Goal: Task Accomplishment & Management: Complete application form

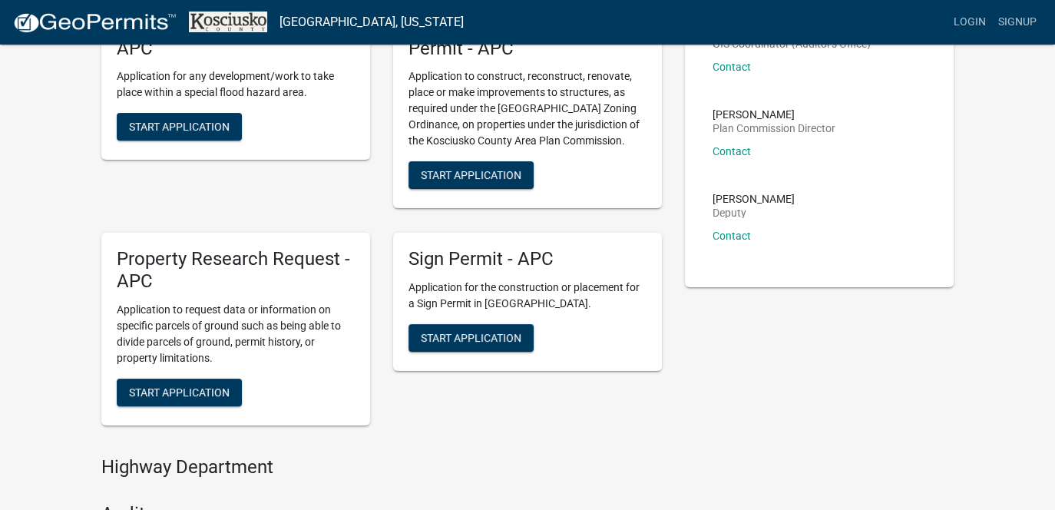
scroll to position [154, 0]
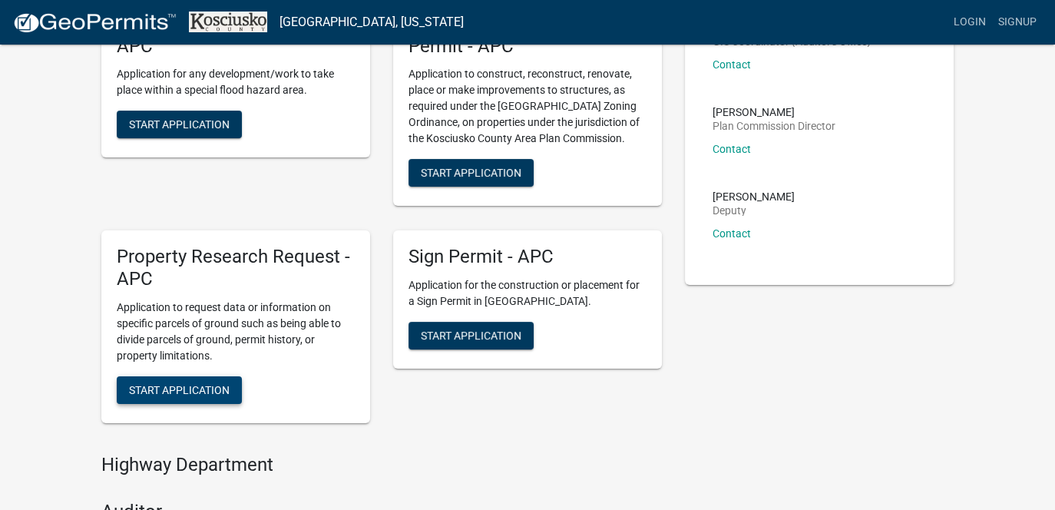
click at [197, 389] on span "Start Application" at bounding box center [179, 389] width 101 height 12
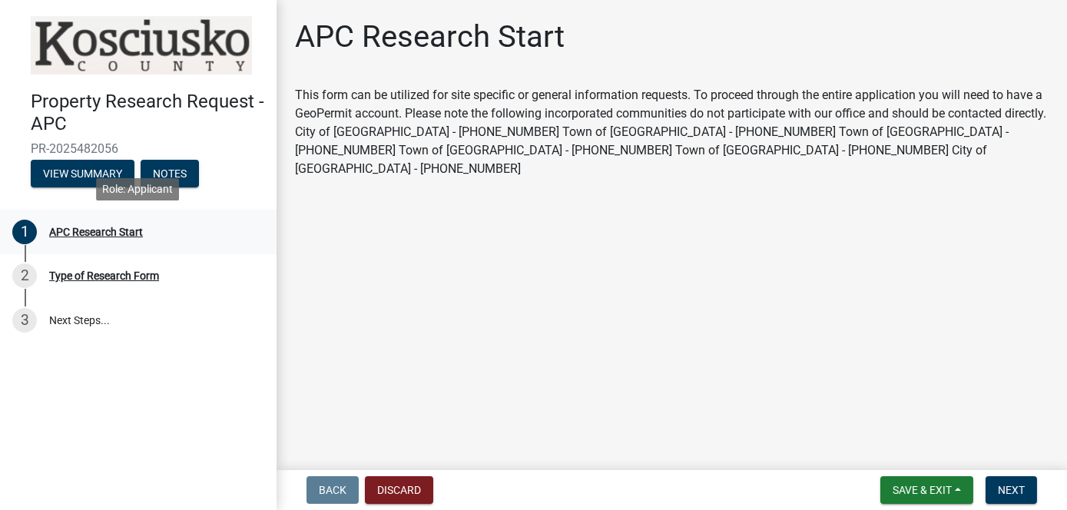
click at [95, 232] on div "APC Research Start" at bounding box center [96, 232] width 94 height 11
click at [1012, 497] on button "Next" at bounding box center [1010, 490] width 51 height 28
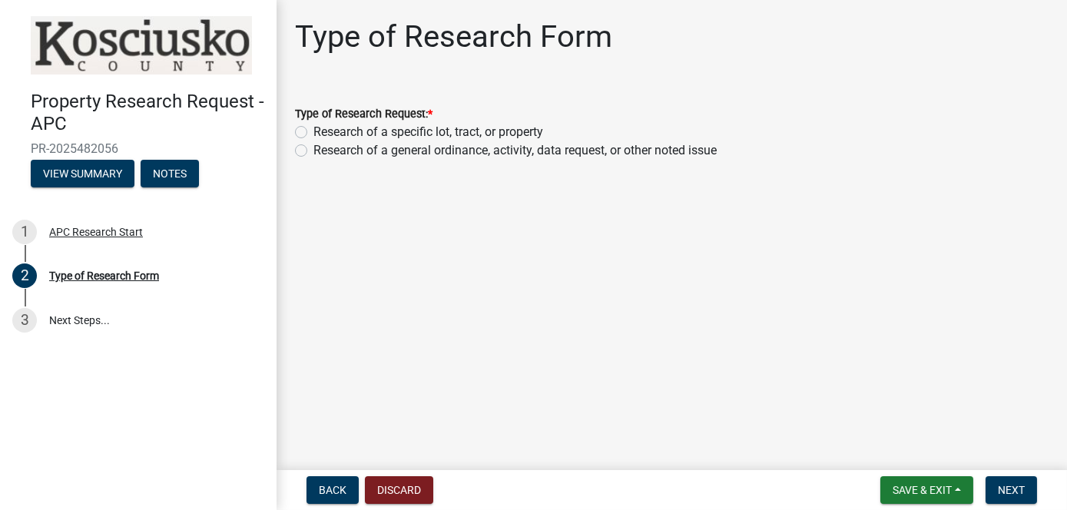
click at [405, 137] on label "Research of a specific lot, tract, or property" at bounding box center [428, 132] width 230 height 18
click at [323, 133] on input "Research of a specific lot, tract, or property" at bounding box center [318, 128] width 10 height 10
radio input "true"
click at [1006, 488] on span "Next" at bounding box center [1011, 490] width 27 height 12
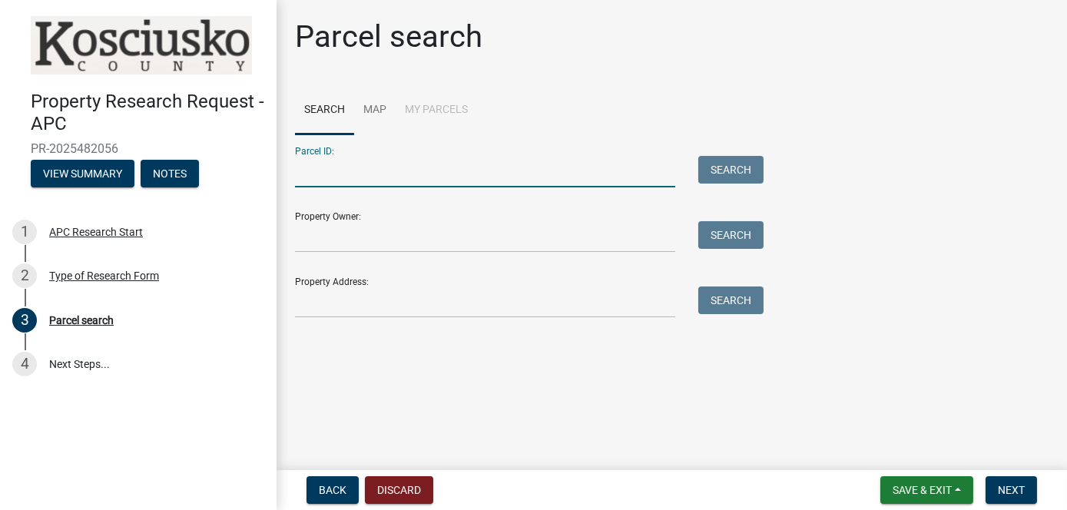
click at [372, 177] on input "Parcel ID:" at bounding box center [485, 171] width 380 height 31
click at [315, 174] on input "Parcel ID:" at bounding box center [485, 171] width 380 height 31
type input "43-11-14-200-132.000-031"
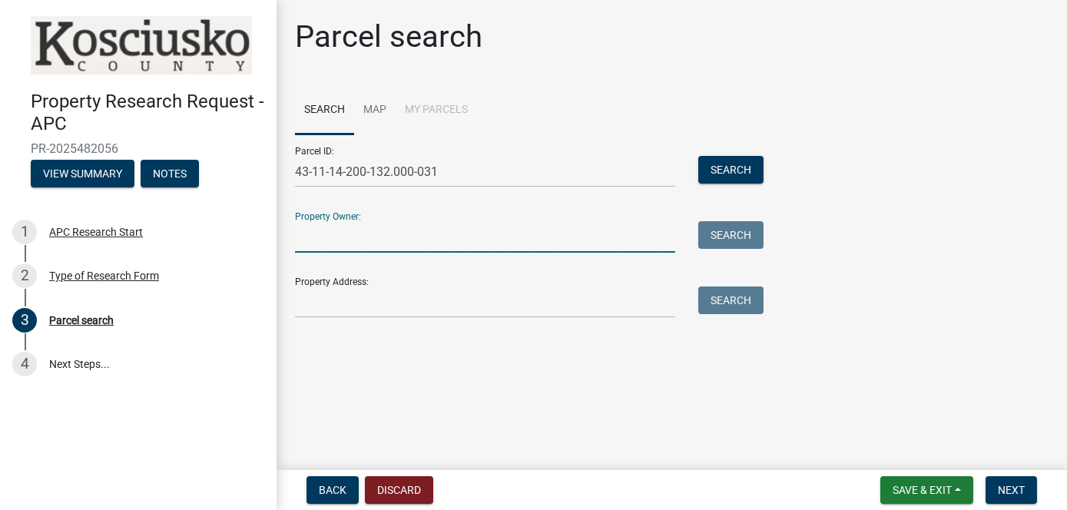
click at [317, 229] on input "Property Owner:" at bounding box center [485, 236] width 380 height 31
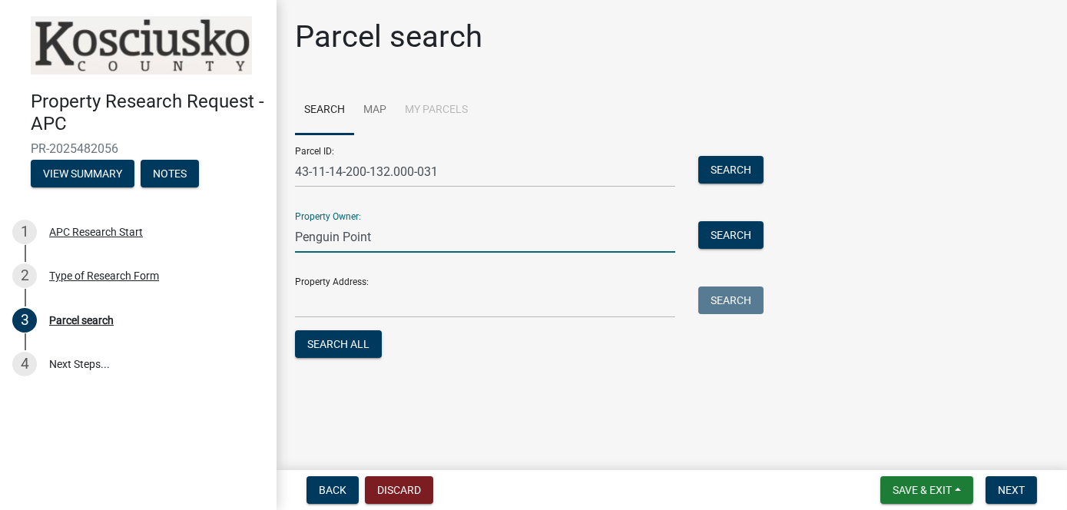
type input "Penguin Point"
click at [313, 301] on input "Property Address:" at bounding box center [485, 301] width 380 height 31
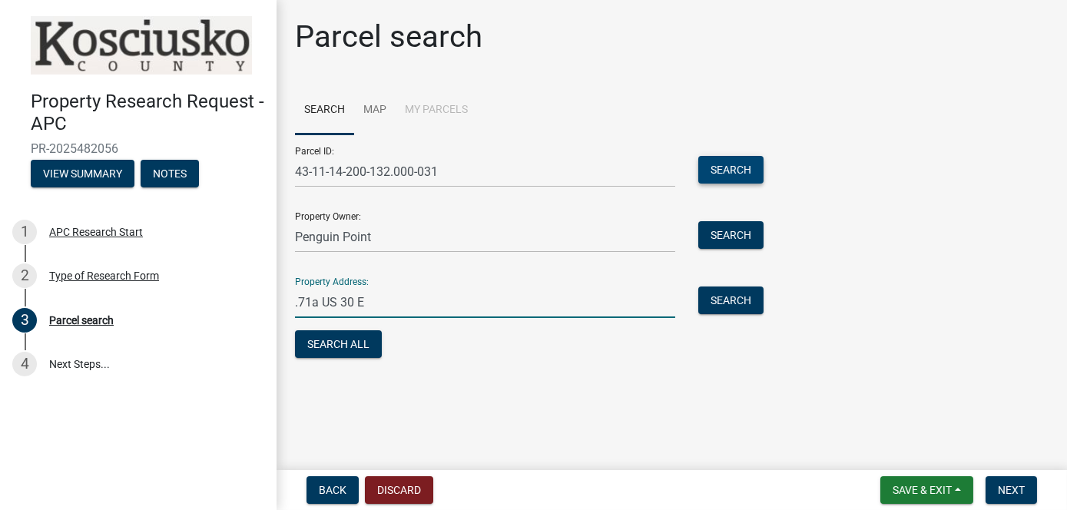
type input ".71a US 30 E"
click at [726, 174] on button "Search" at bounding box center [730, 170] width 65 height 28
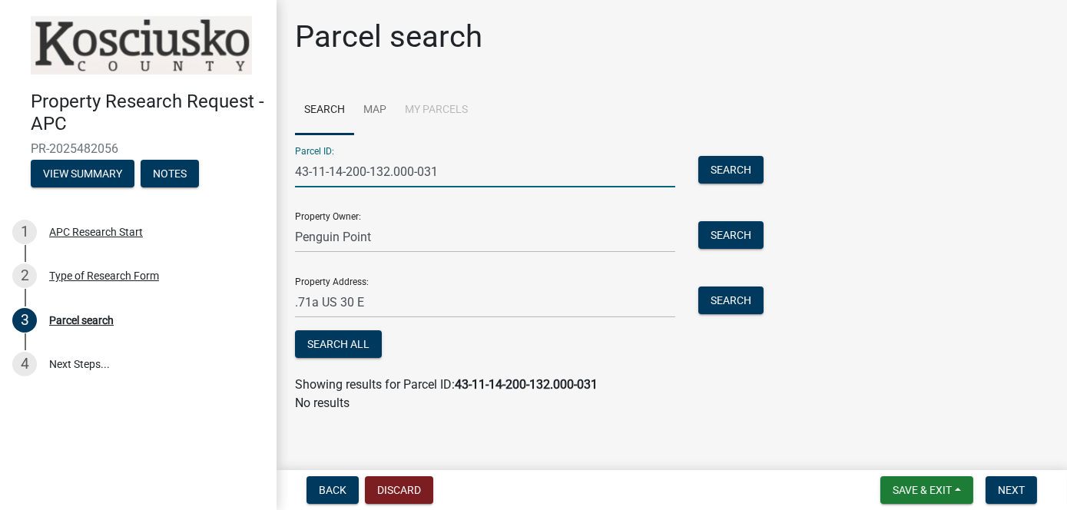
drag, startPoint x: 439, startPoint y: 167, endPoint x: 142, endPoint y: 153, distance: 296.8
click at [142, 153] on div "Property Research Request - APC PR-2025482056 View Summary Notes 1 APC Research…" at bounding box center [533, 255] width 1067 height 510
type input "0371600500"
click at [733, 168] on button "Search" at bounding box center [730, 170] width 65 height 28
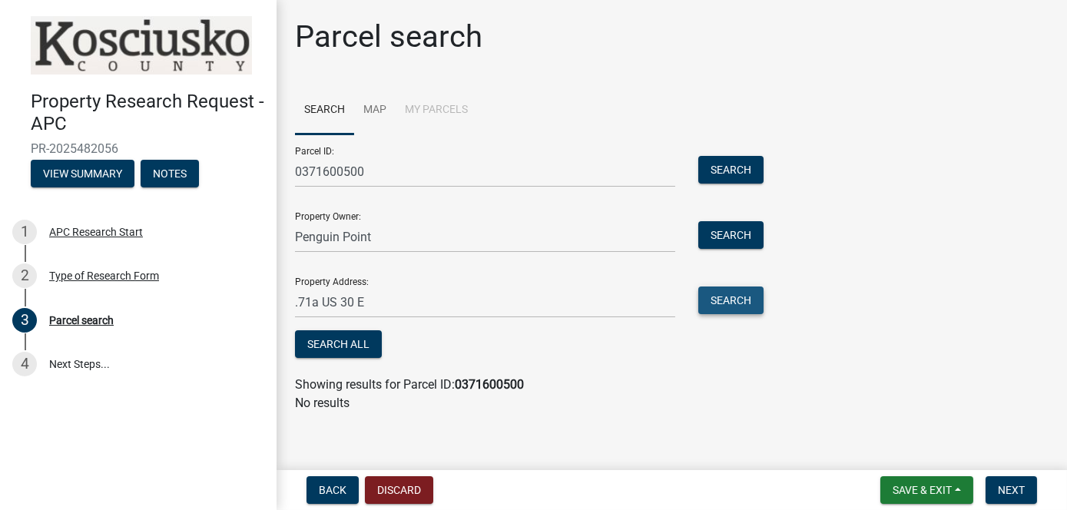
click at [726, 303] on button "Search" at bounding box center [730, 300] width 65 height 28
click at [705, 232] on button "Search" at bounding box center [730, 235] width 65 height 28
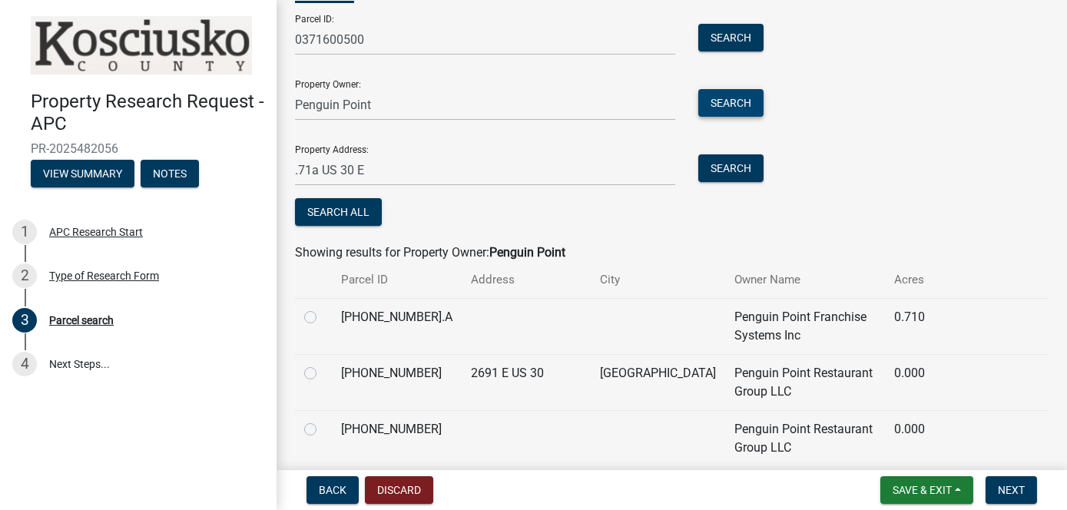
scroll to position [154, 0]
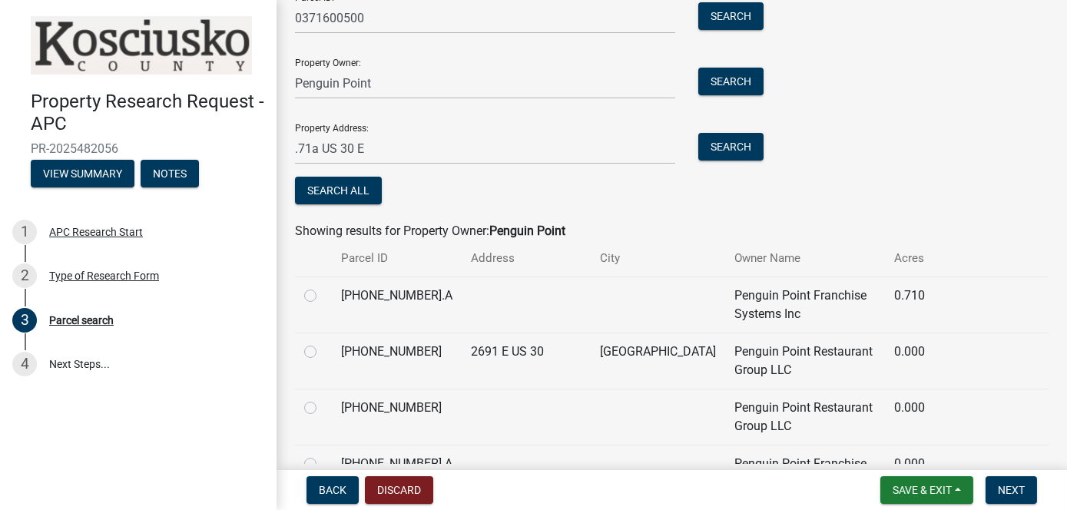
click at [323, 286] on label at bounding box center [323, 286] width 0 height 0
click at [323, 293] on input "radio" at bounding box center [328, 291] width 10 height 10
radio input "true"
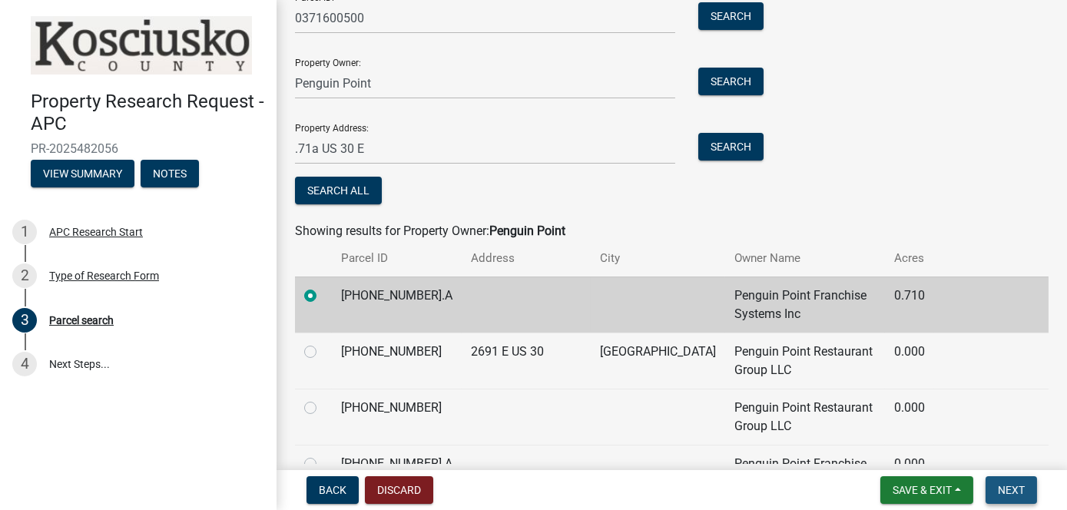
click at [1009, 490] on span "Next" at bounding box center [1011, 490] width 27 height 12
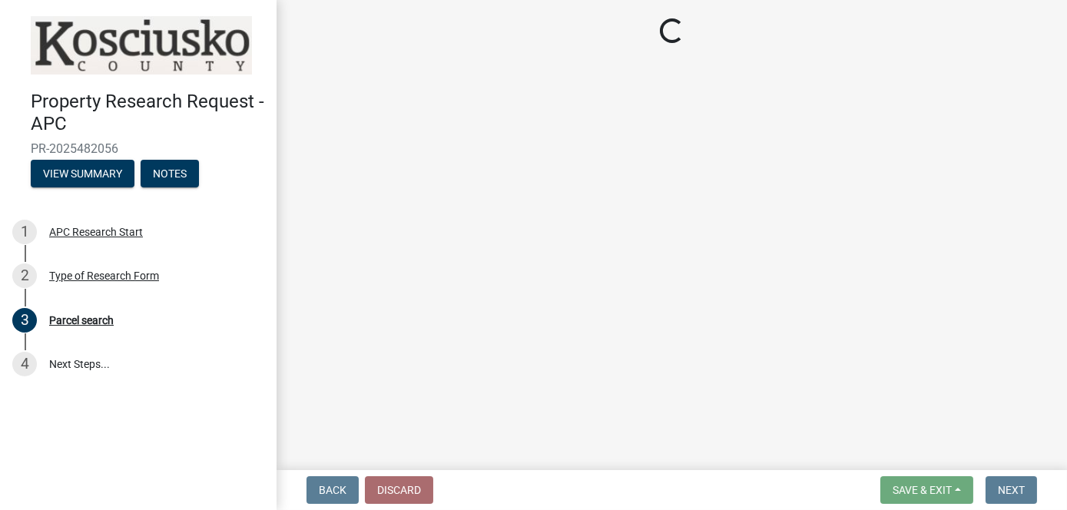
scroll to position [0, 0]
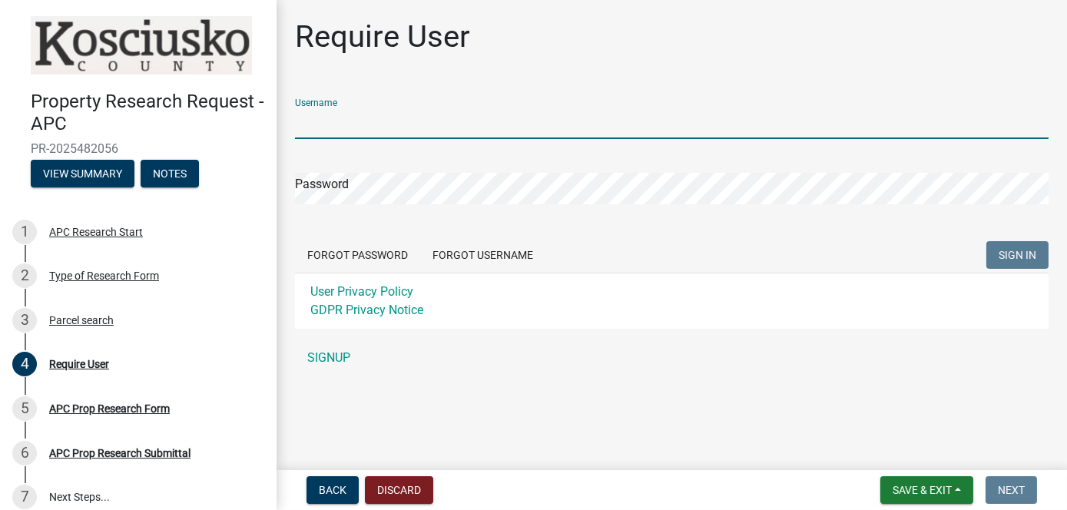
click at [337, 127] on input "Username" at bounding box center [671, 123] width 753 height 31
type input "SoilSESENV"
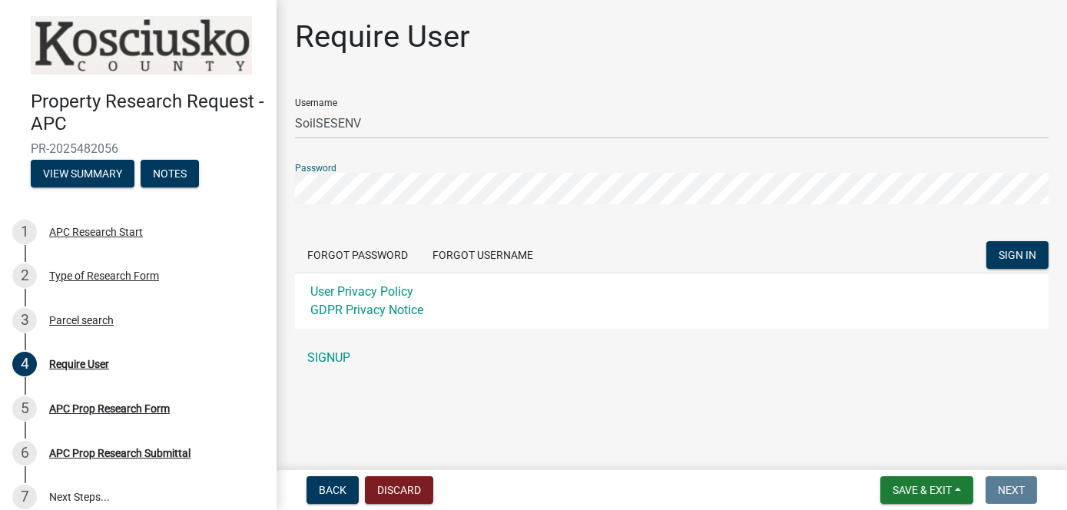
click at [986, 241] on button "SIGN IN" at bounding box center [1017, 255] width 62 height 28
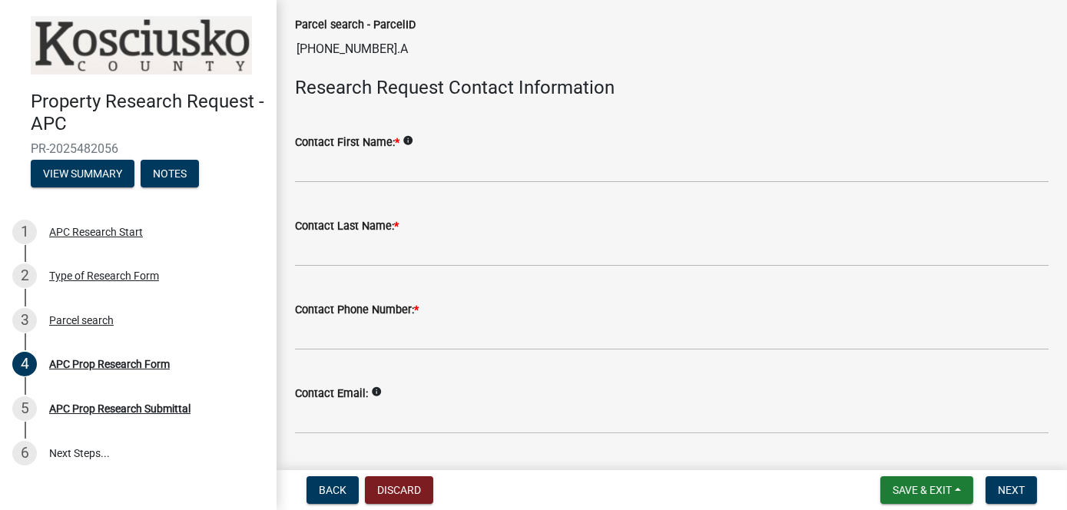
scroll to position [384, 0]
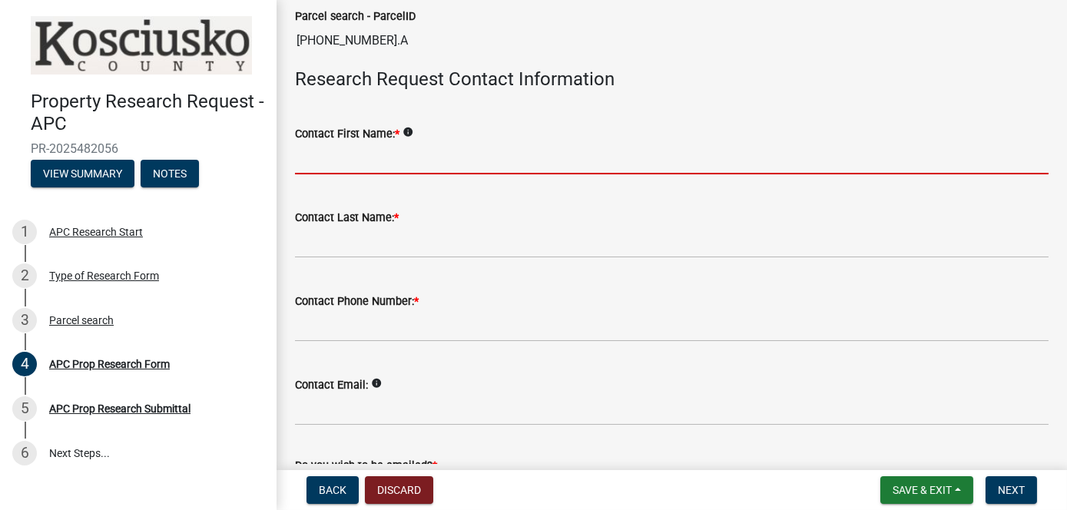
click at [308, 161] on input "Contact First Name: *" at bounding box center [671, 158] width 753 height 31
type input "[PERSON_NAME]"
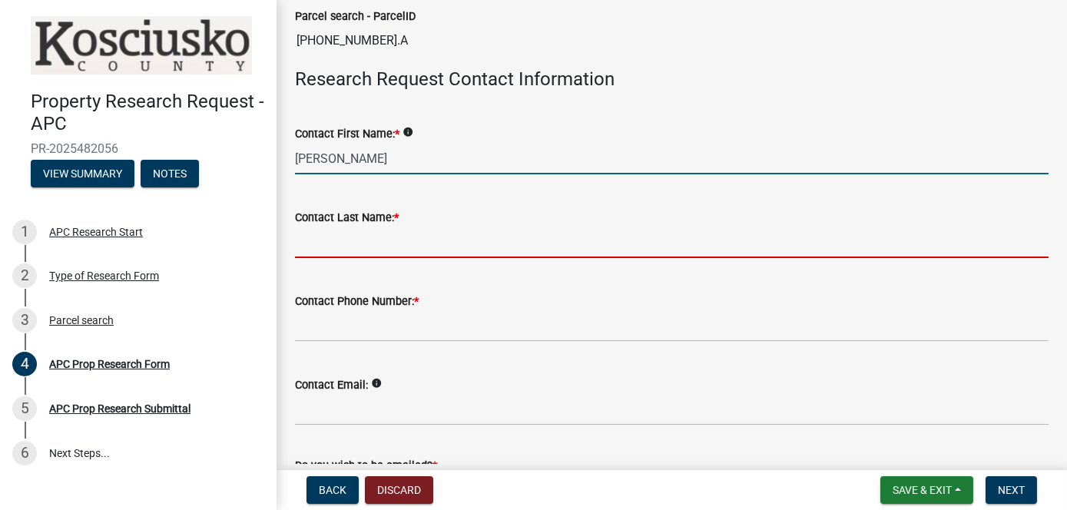
type input "[PERSON_NAME]"
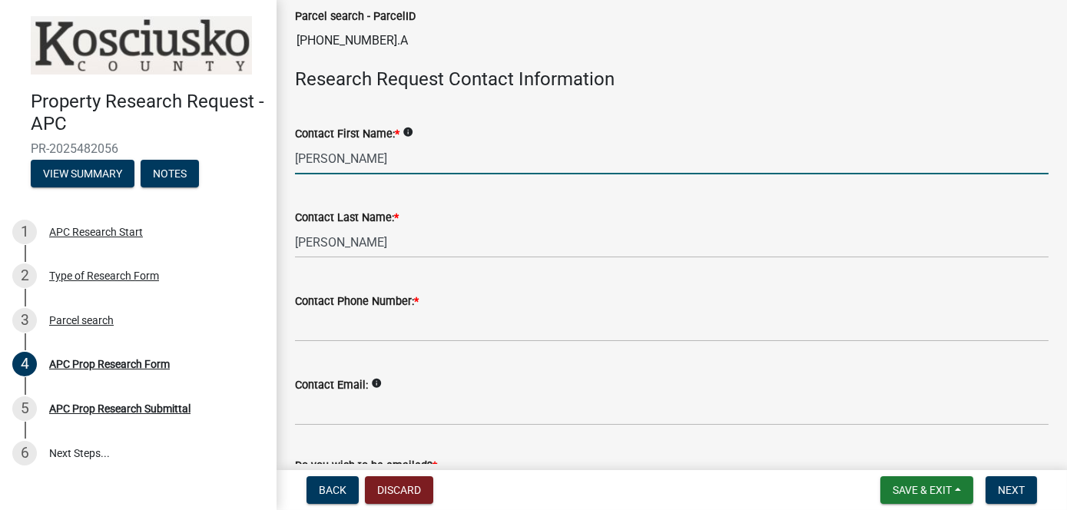
type input "1260497645"
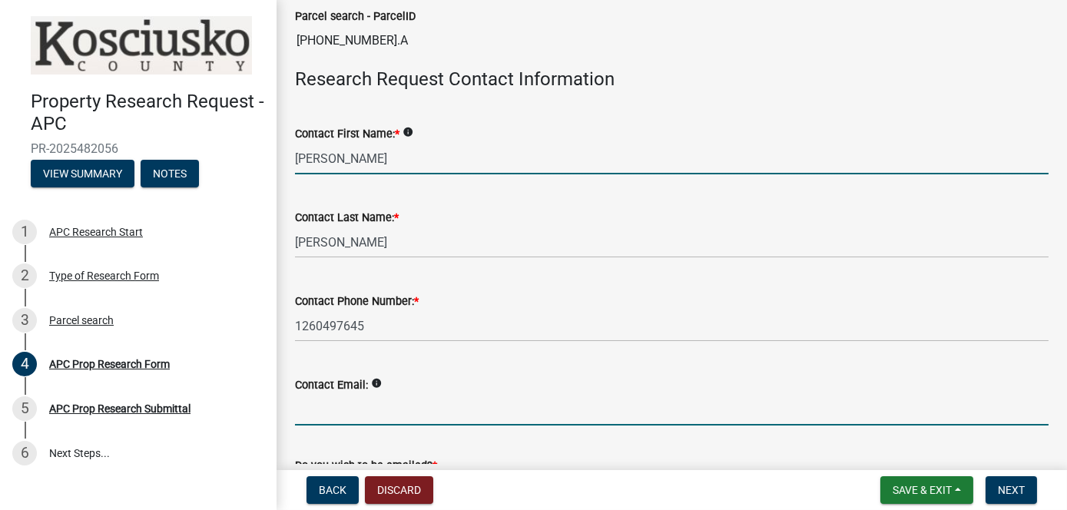
type input "[PERSON_NAME][EMAIL_ADDRESS][DOMAIN_NAME]"
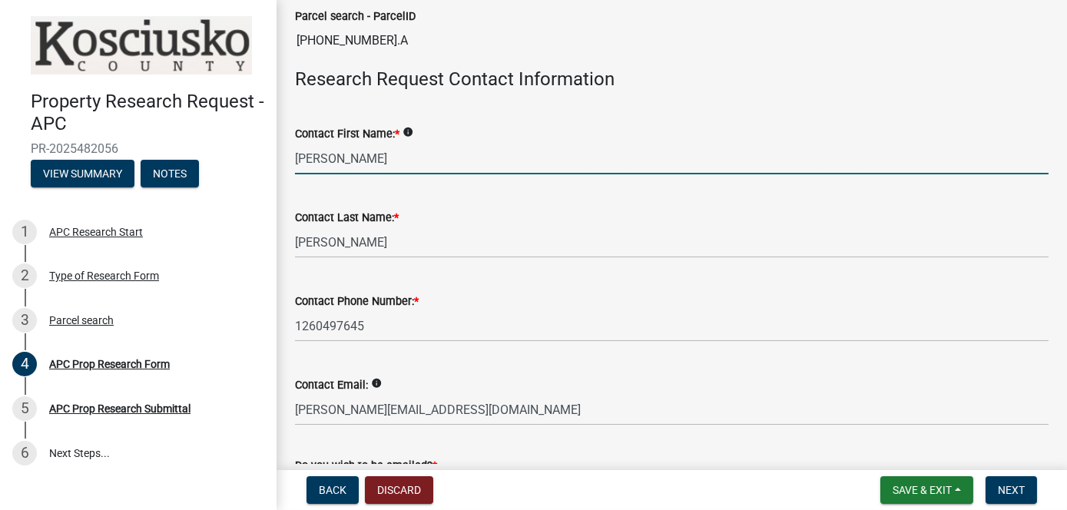
type input "[STREET_ADDRESS][PERSON_NAME]"
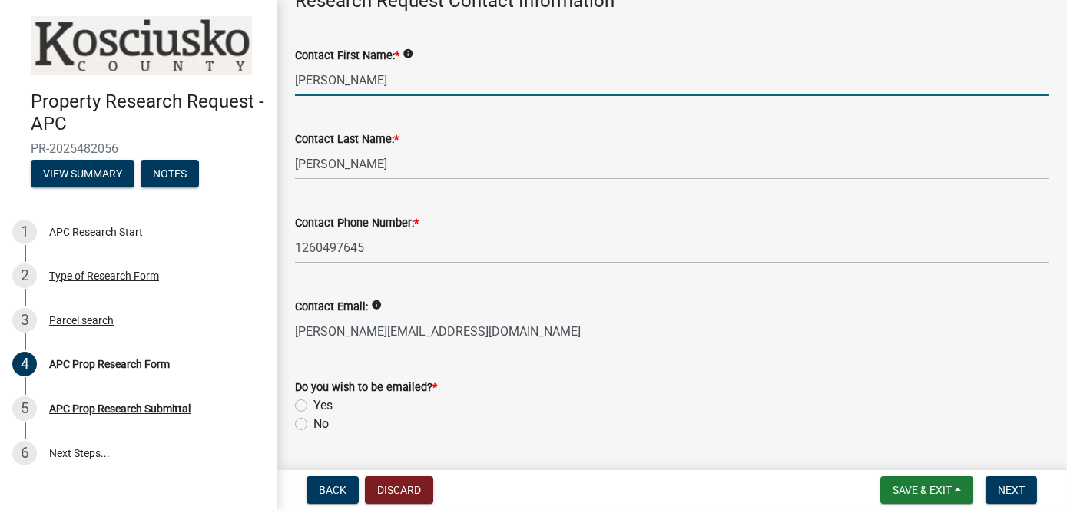
scroll to position [538, 0]
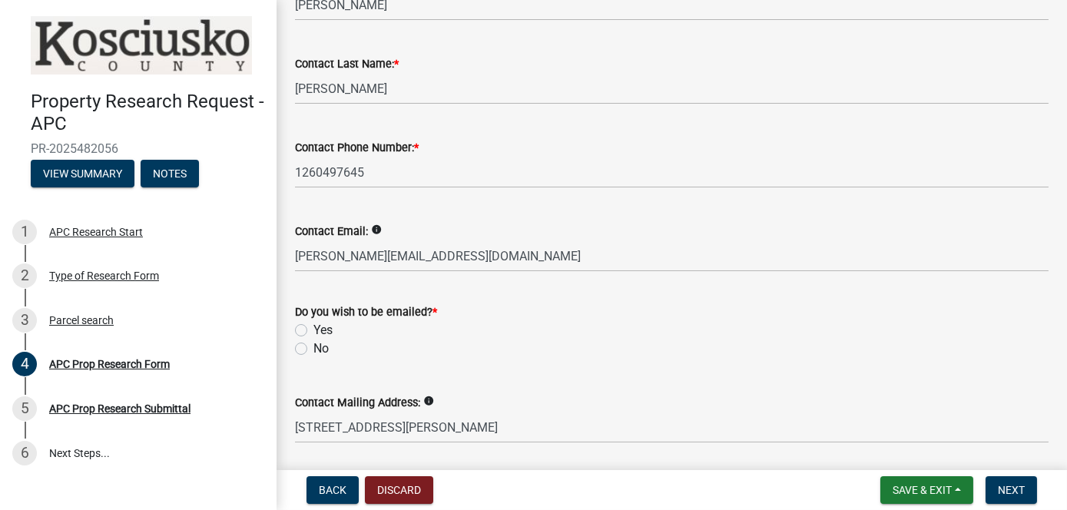
click at [313, 326] on label "Yes" at bounding box center [322, 330] width 19 height 18
click at [313, 326] on input "Yes" at bounding box center [318, 326] width 10 height 10
radio input "true"
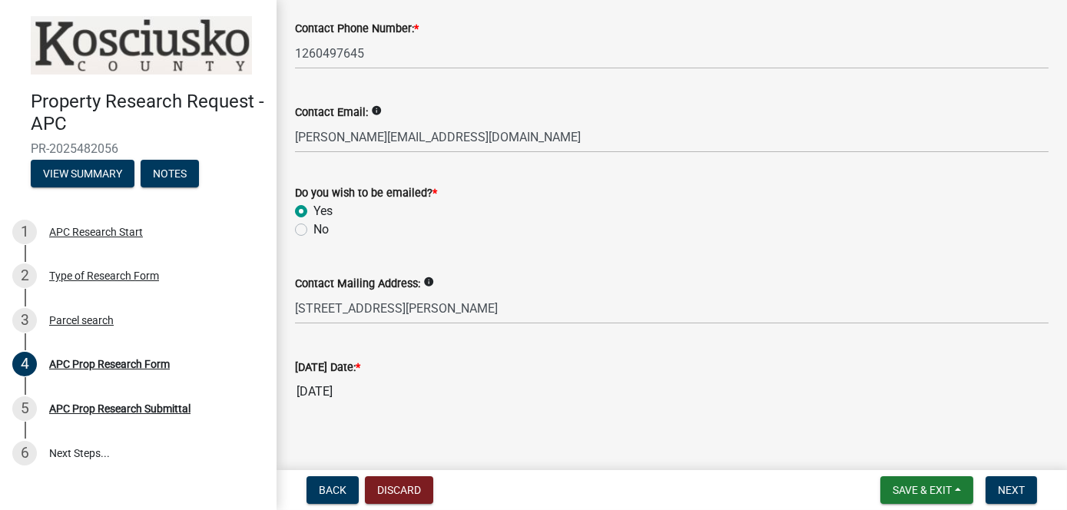
scroll to position [669, 0]
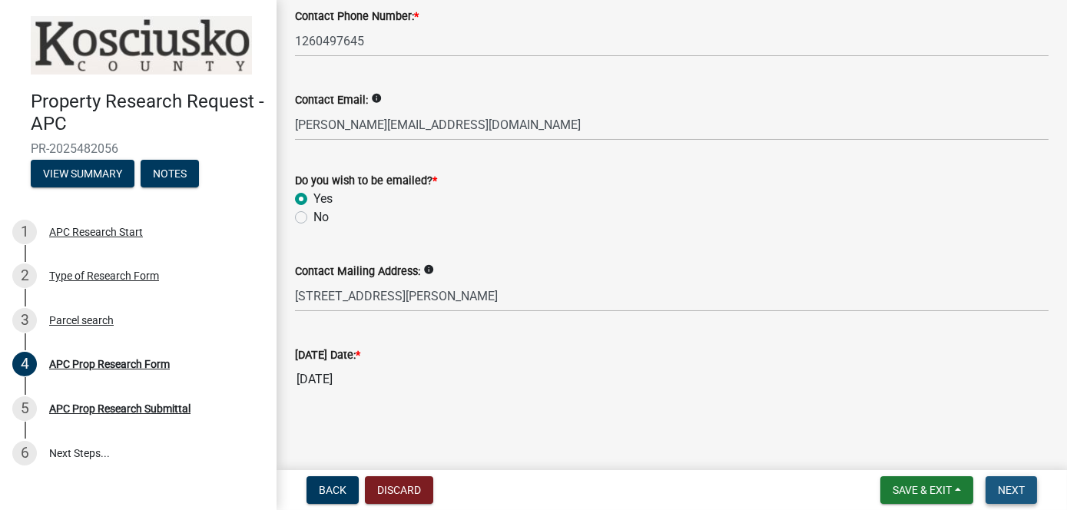
click at [1021, 496] on button "Next" at bounding box center [1010, 490] width 51 height 28
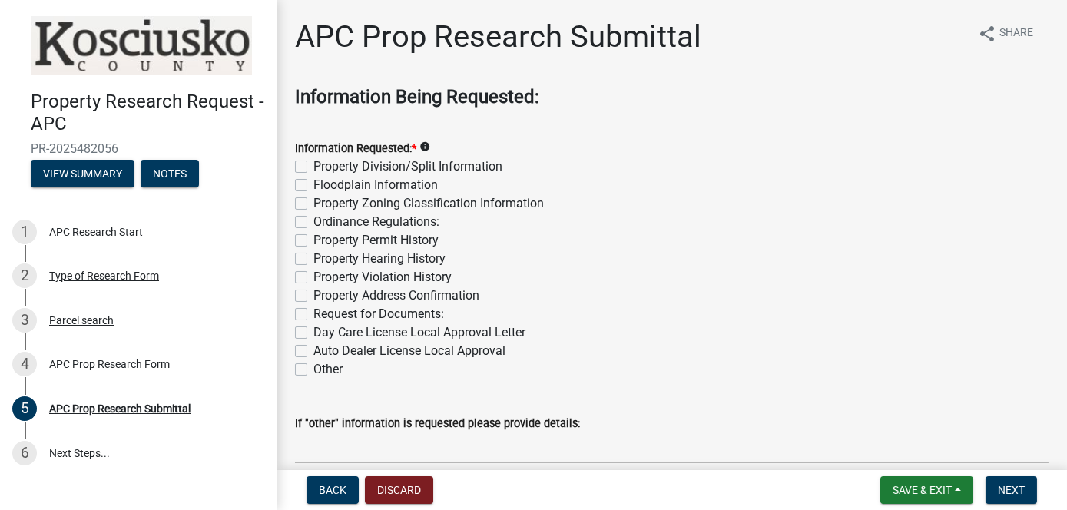
click at [313, 165] on label "Property Division/Split Information" at bounding box center [407, 166] width 189 height 18
click at [313, 165] on input "Property Division/Split Information" at bounding box center [318, 162] width 10 height 10
checkbox input "true"
checkbox input "false"
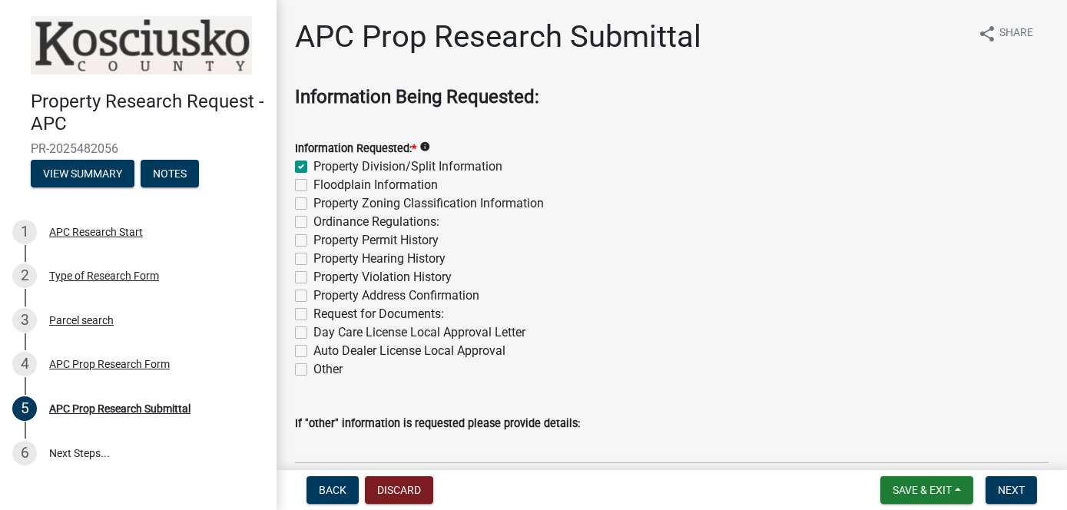
checkbox input "false"
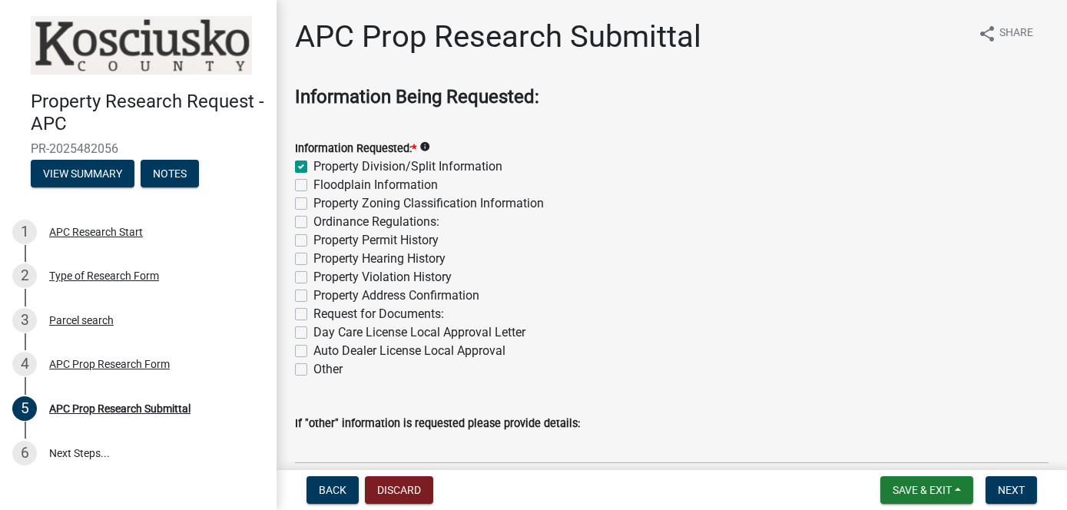
checkbox input "false"
click at [313, 185] on label "Floodplain Information" at bounding box center [375, 185] width 124 height 18
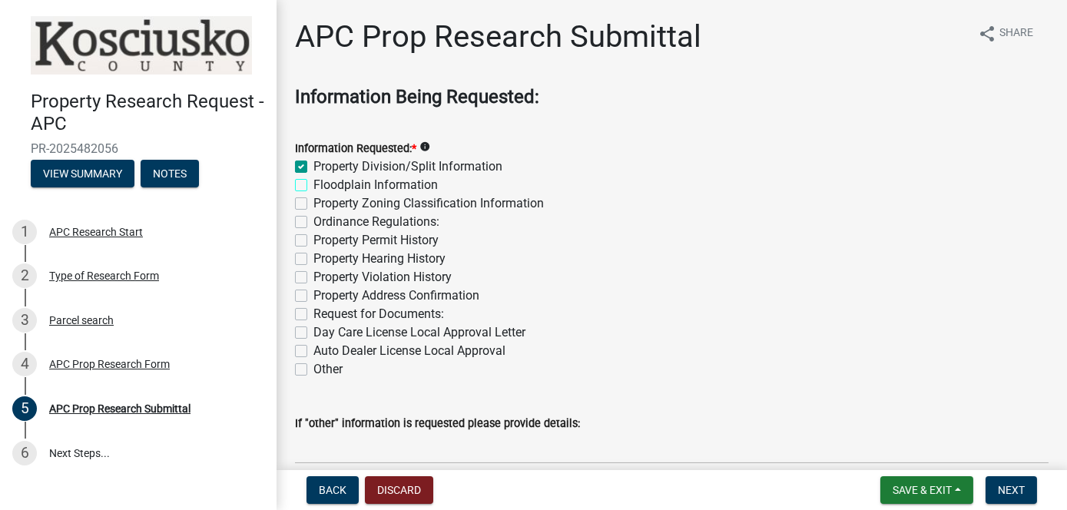
click at [313, 185] on input "Floodplain Information" at bounding box center [318, 181] width 10 height 10
checkbox input "true"
checkbox input "false"
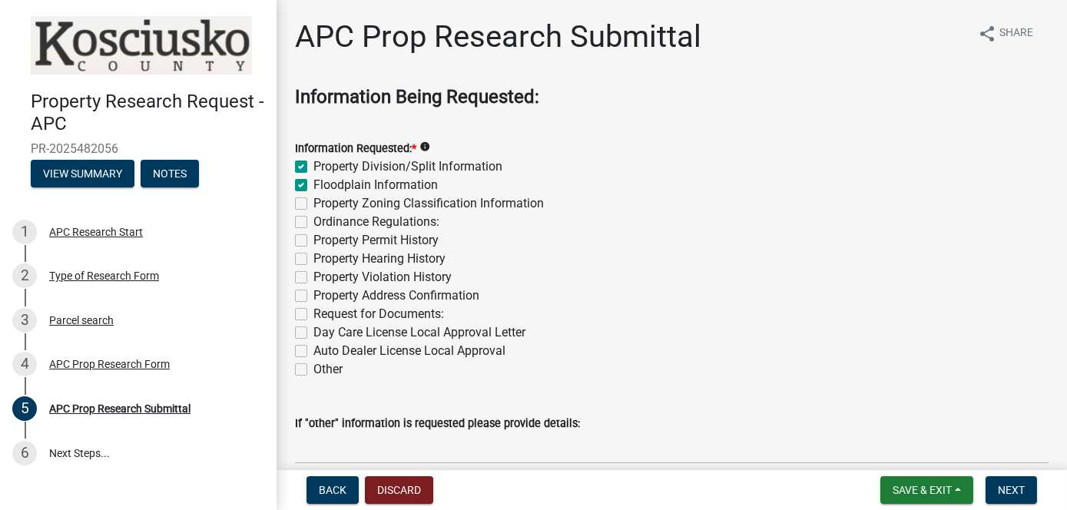
checkbox input "false"
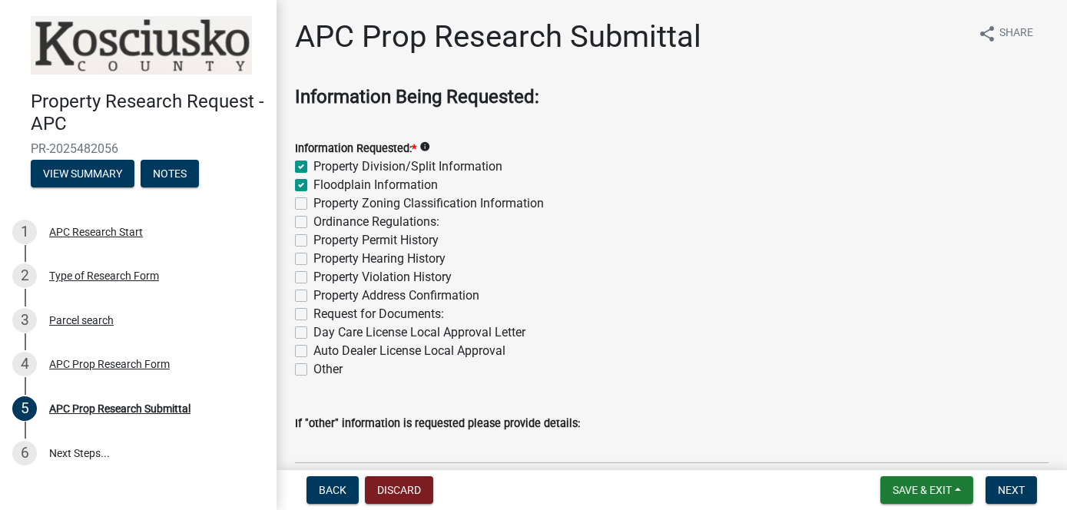
checkbox input "false"
click at [313, 202] on label "Property Zoning Classification Information" at bounding box center [428, 203] width 230 height 18
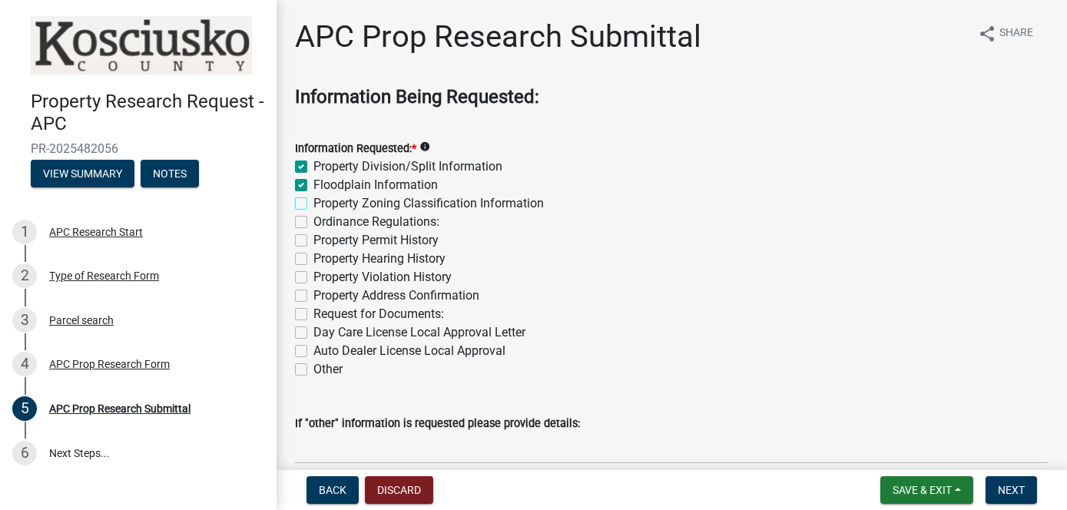
click at [313, 202] on input "Property Zoning Classification Information" at bounding box center [318, 199] width 10 height 10
checkbox input "true"
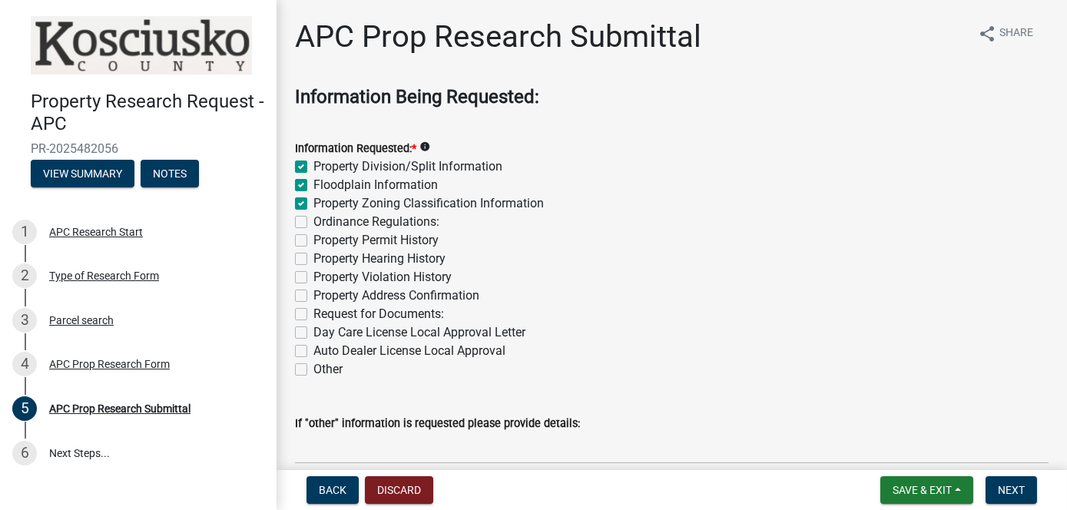
checkbox input "false"
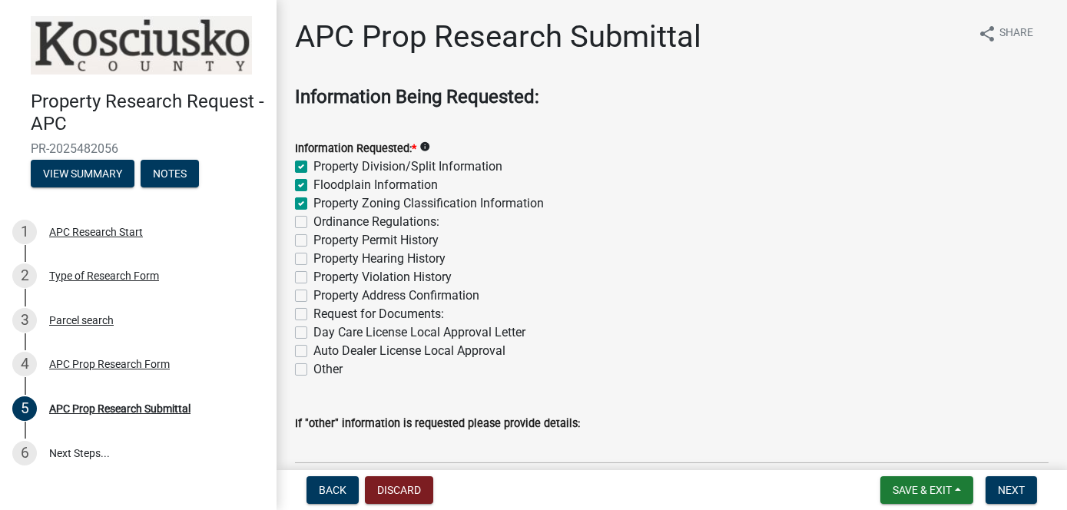
checkbox input "false"
click at [313, 242] on label "Property Permit History" at bounding box center [375, 240] width 125 height 18
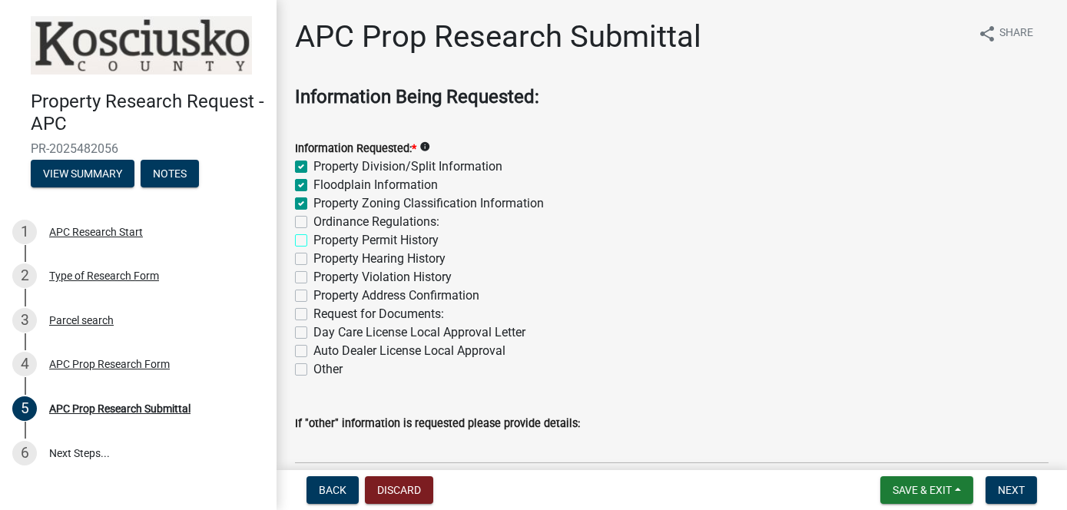
click at [313, 241] on input "Property Permit History" at bounding box center [318, 236] width 10 height 10
checkbox input "true"
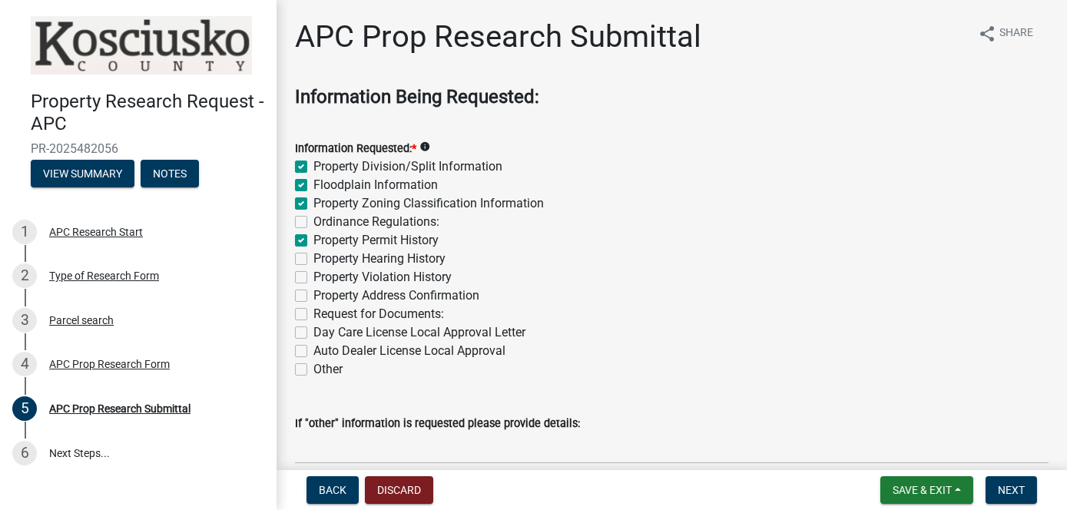
checkbox input "false"
checkbox input "true"
checkbox input "false"
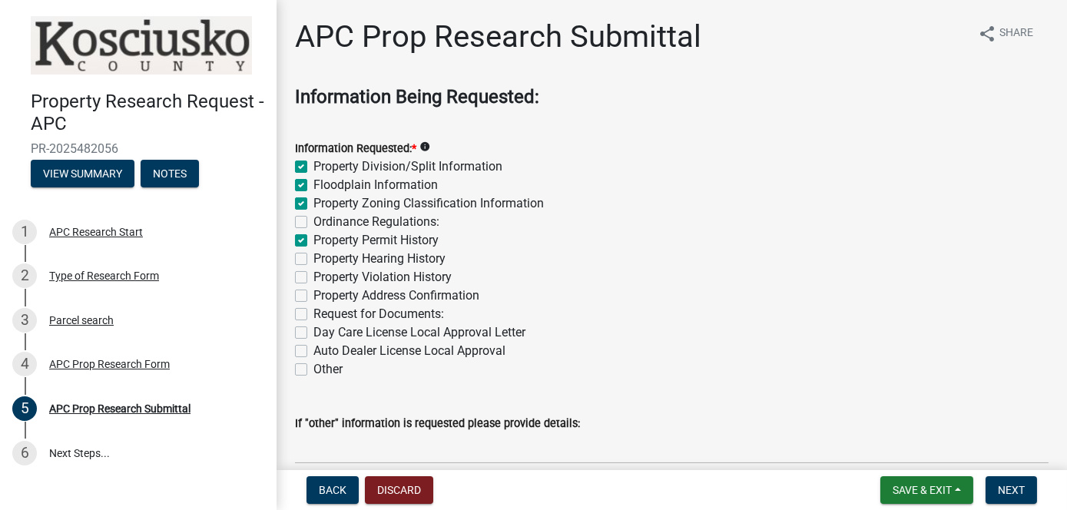
checkbox input "false"
click at [313, 276] on label "Property Violation History" at bounding box center [382, 277] width 138 height 18
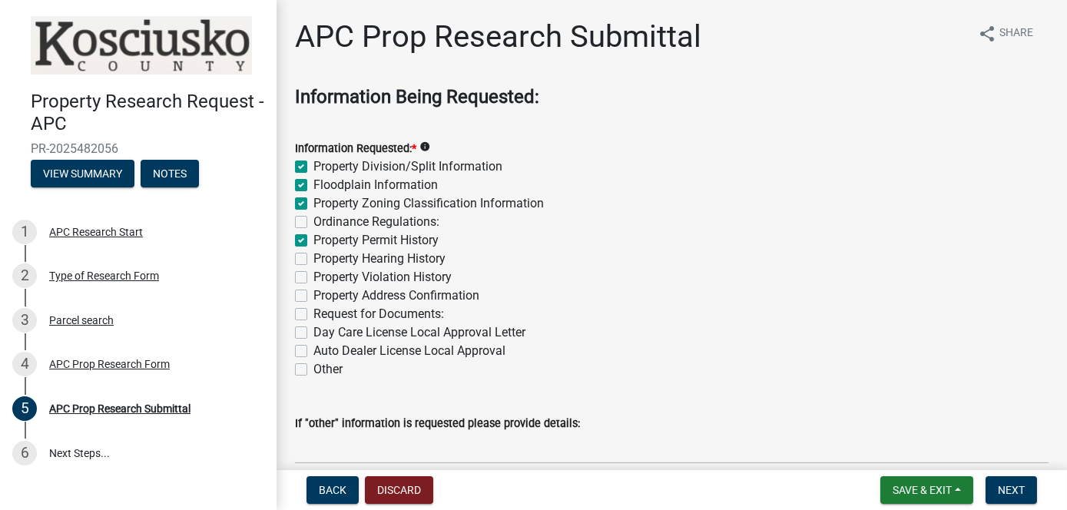
click at [313, 276] on input "Property Violation History" at bounding box center [318, 273] width 10 height 10
checkbox input "true"
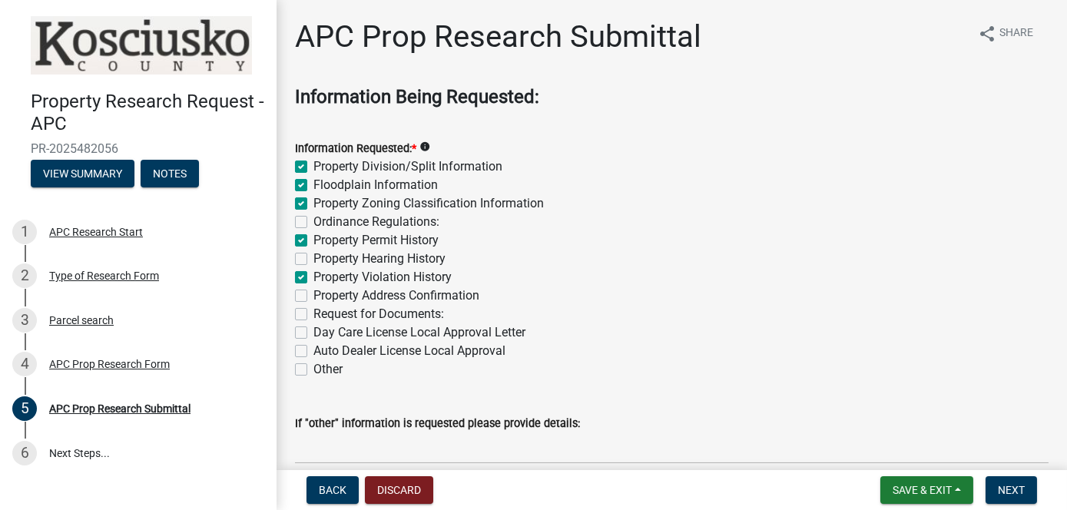
checkbox input "false"
checkbox input "true"
checkbox input "false"
checkbox input "true"
checkbox input "false"
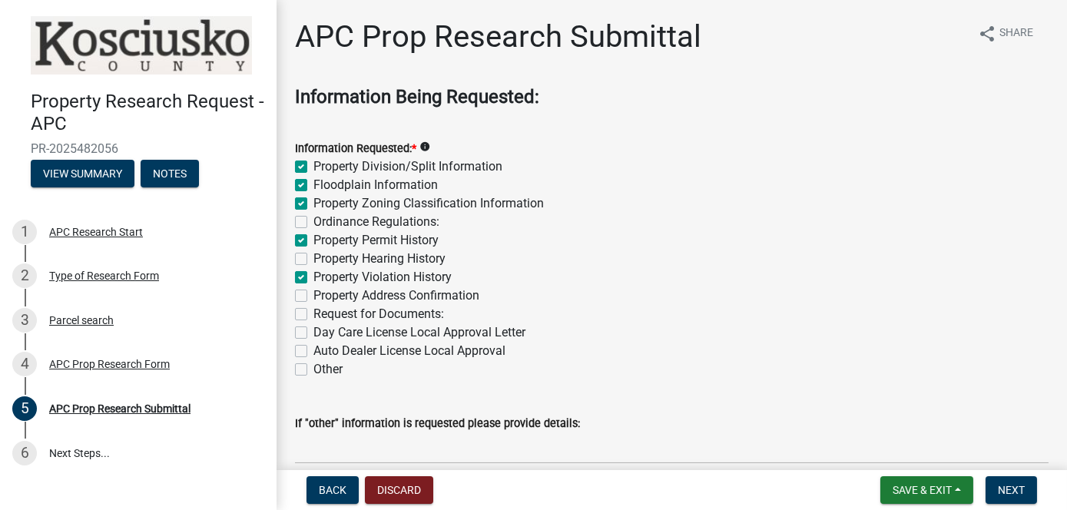
checkbox input "false"
click at [313, 297] on label "Property Address Confirmation" at bounding box center [396, 295] width 166 height 18
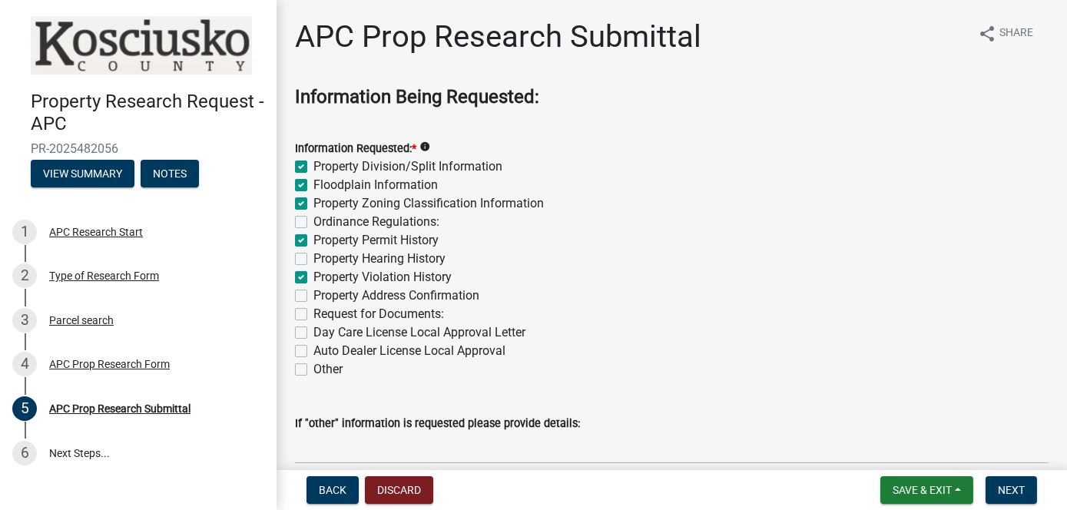
click at [313, 296] on input "Property Address Confirmation" at bounding box center [318, 291] width 10 height 10
checkbox input "true"
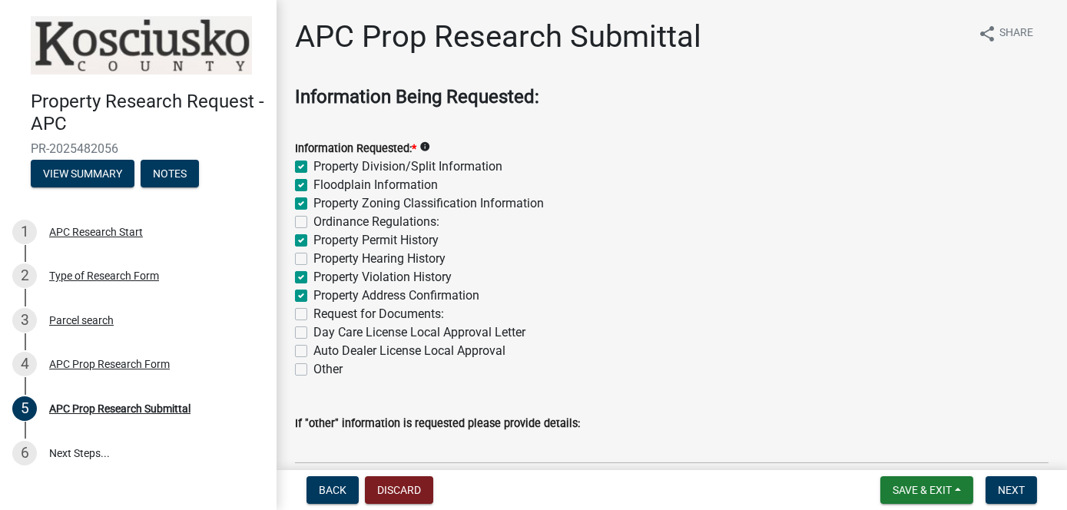
checkbox input "false"
checkbox input "true"
checkbox input "false"
checkbox input "true"
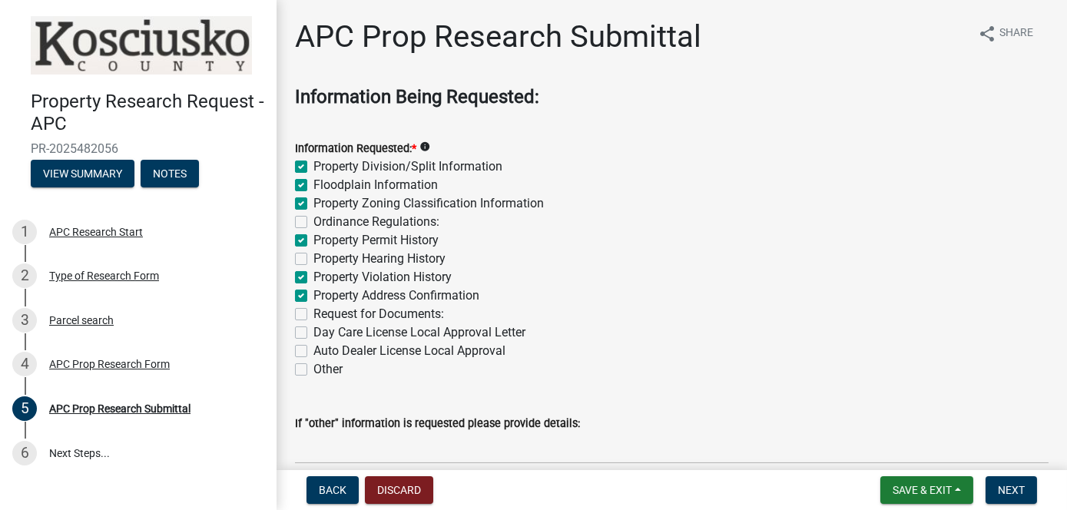
checkbox input "false"
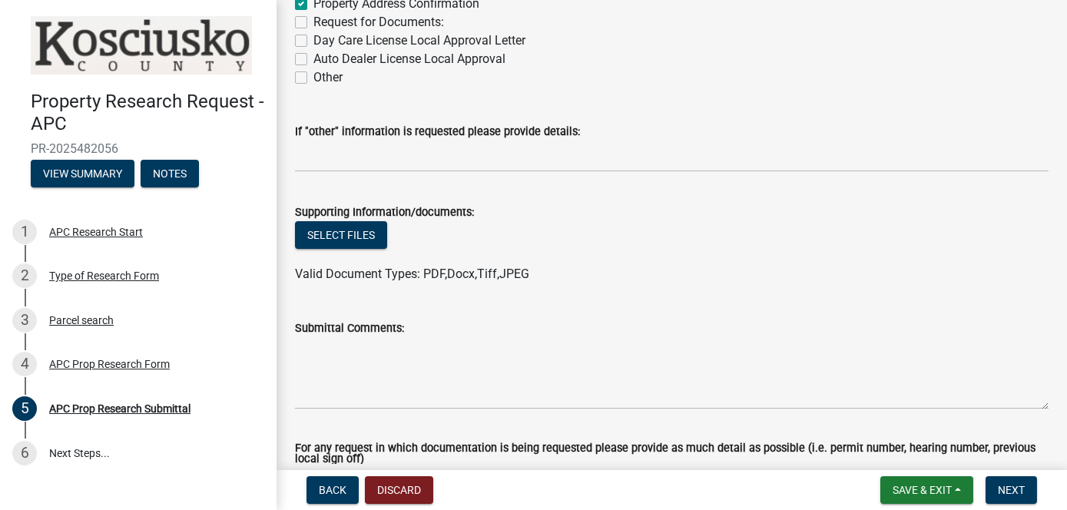
scroll to position [307, 0]
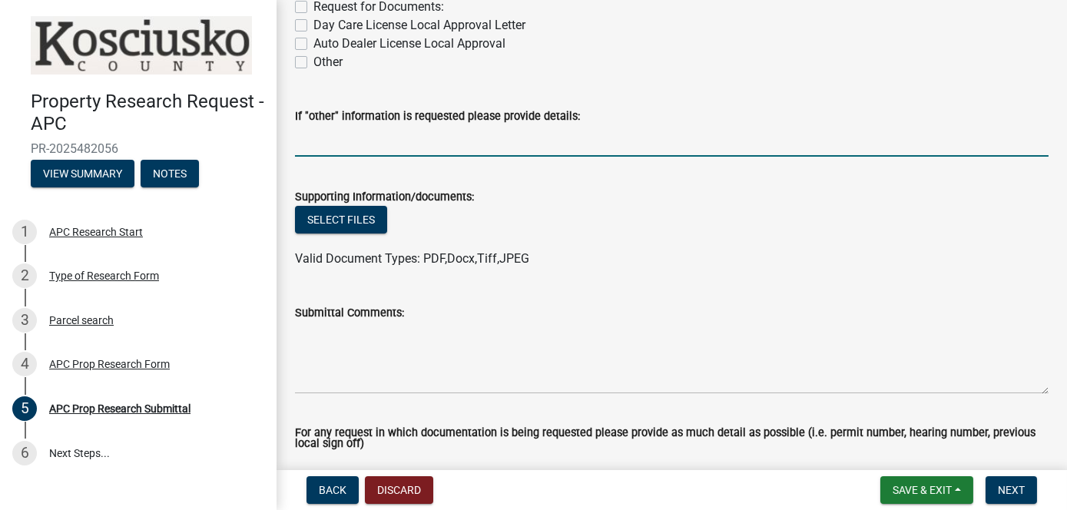
click at [306, 138] on input "If "other" information is requested please provide details:" at bounding box center [671, 140] width 753 height 31
click at [313, 59] on label "Other" at bounding box center [327, 62] width 29 height 18
click at [313, 59] on input "Other" at bounding box center [318, 58] width 10 height 10
checkbox input "true"
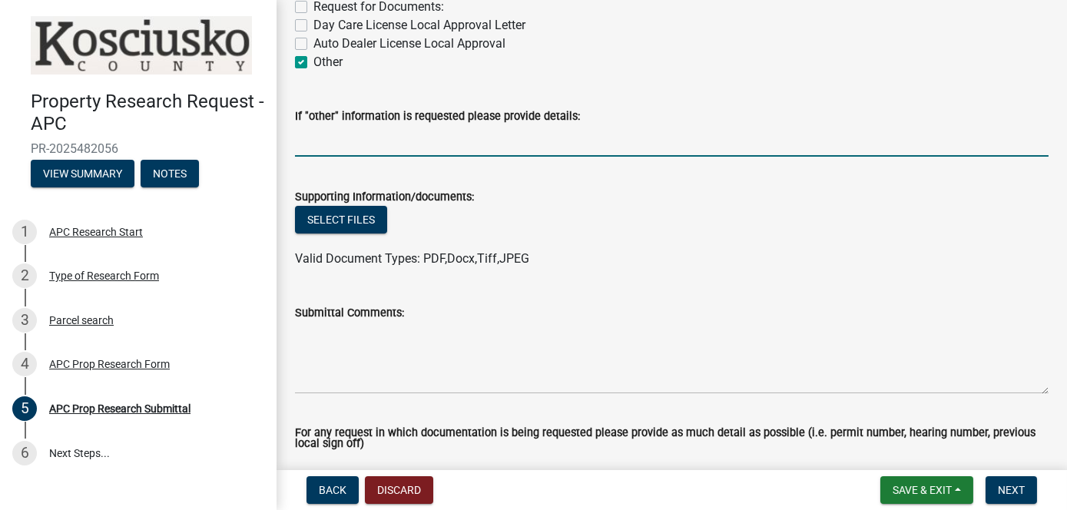
checkbox input "true"
checkbox input "false"
checkbox input "true"
checkbox input "false"
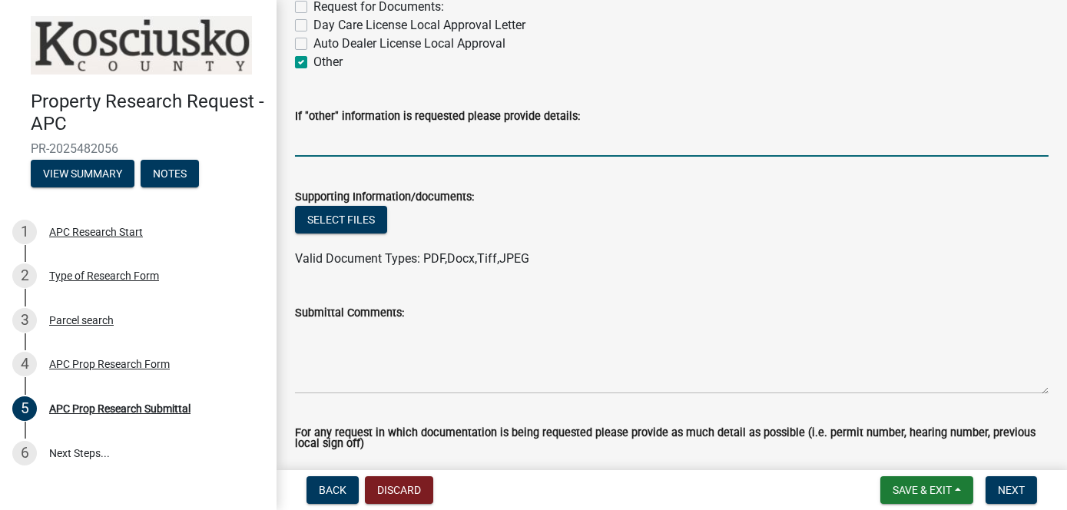
checkbox input "true"
checkbox input "false"
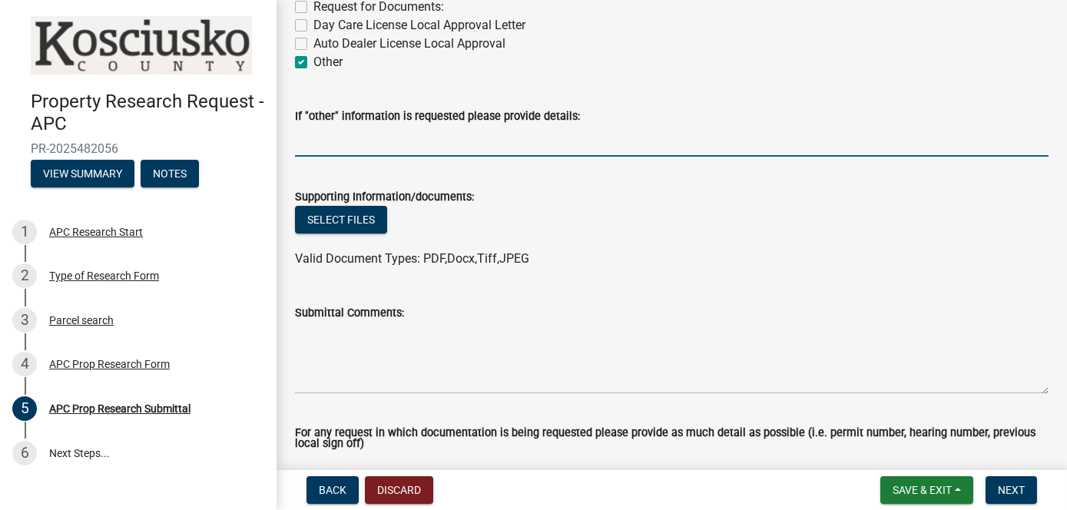
checkbox input "true"
click at [298, 147] on input "If "other" information is requested please provide details:" at bounding box center [671, 140] width 753 height 31
paste input "Records pertaining to the installation or removal of Above/Below ground storage…"
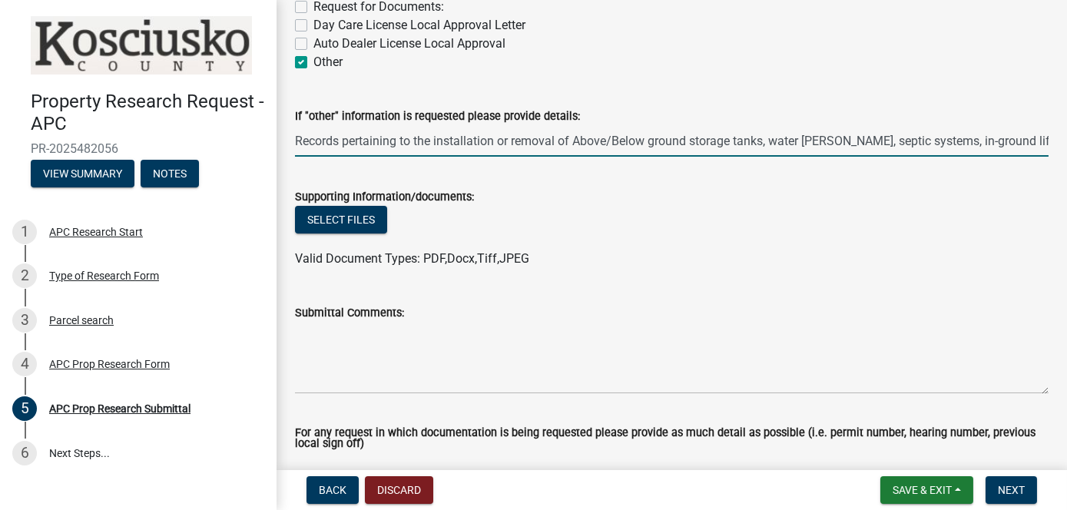
scroll to position [0, 375]
type input "Records pertaining to the installation or removal of Above/Below ground storage…"
click at [357, 215] on button "Select files" at bounding box center [341, 220] width 92 height 28
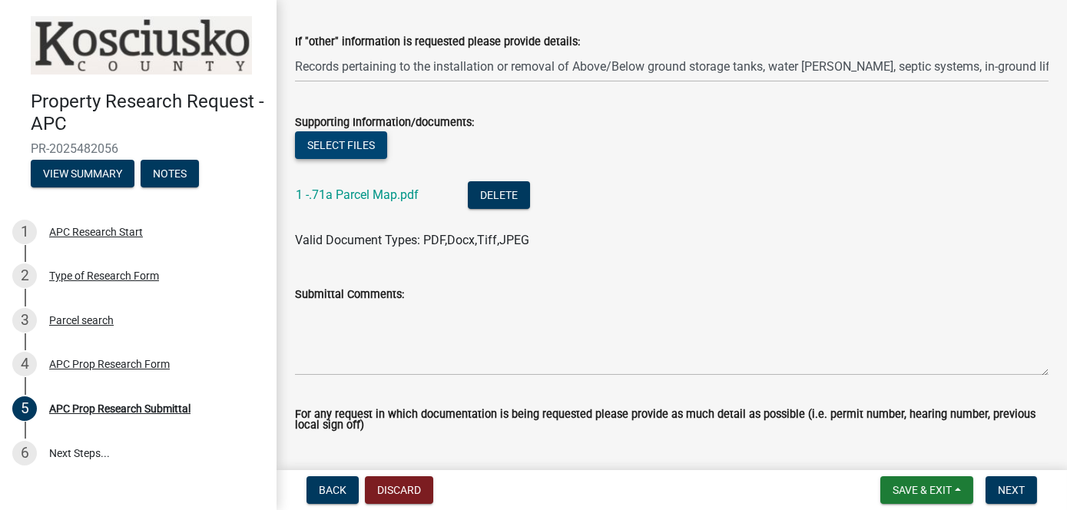
scroll to position [384, 0]
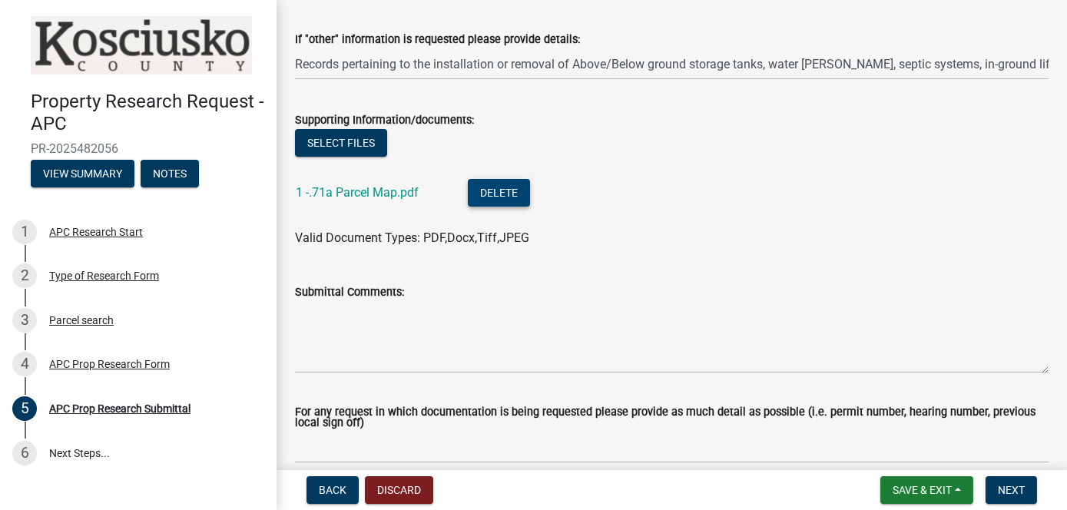
click at [505, 198] on button "Delete" at bounding box center [499, 193] width 62 height 28
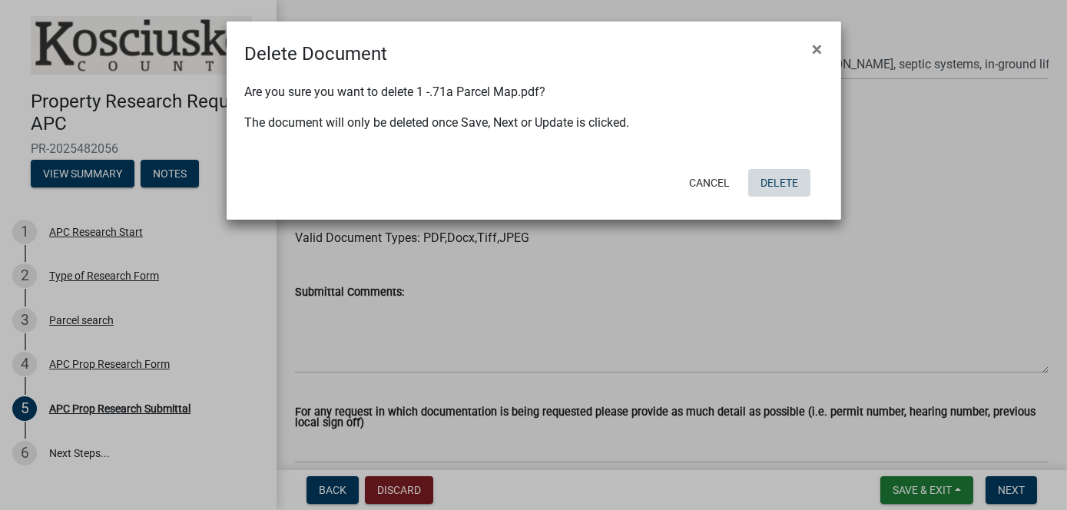
click at [779, 178] on button "Delete" at bounding box center [779, 183] width 62 height 28
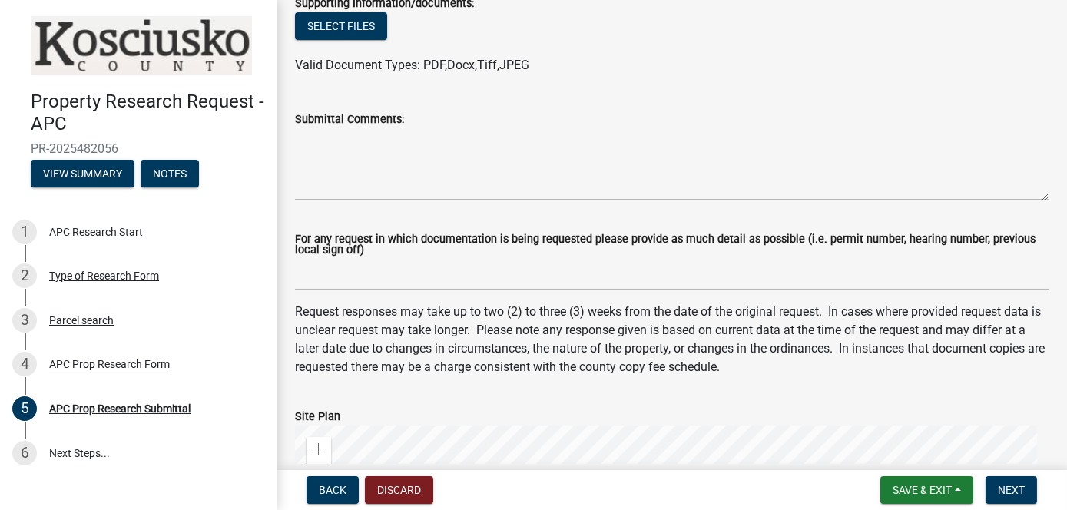
scroll to position [845, 0]
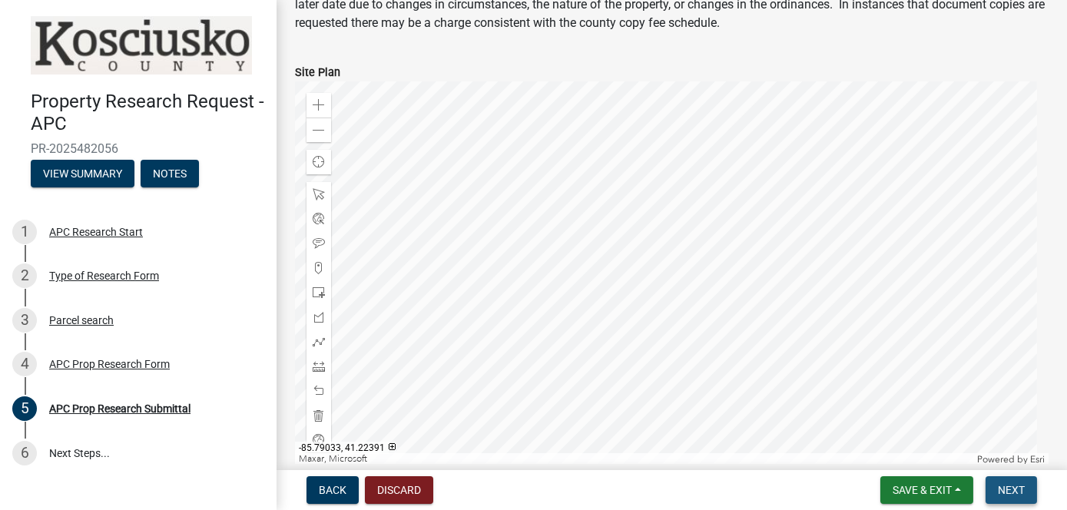
click at [1007, 497] on button "Next" at bounding box center [1010, 490] width 51 height 28
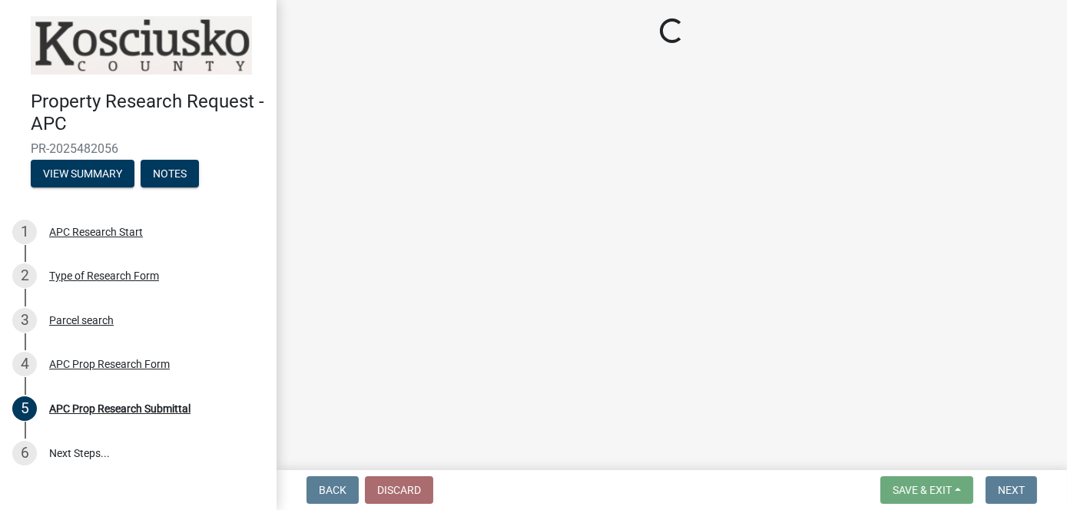
scroll to position [0, 0]
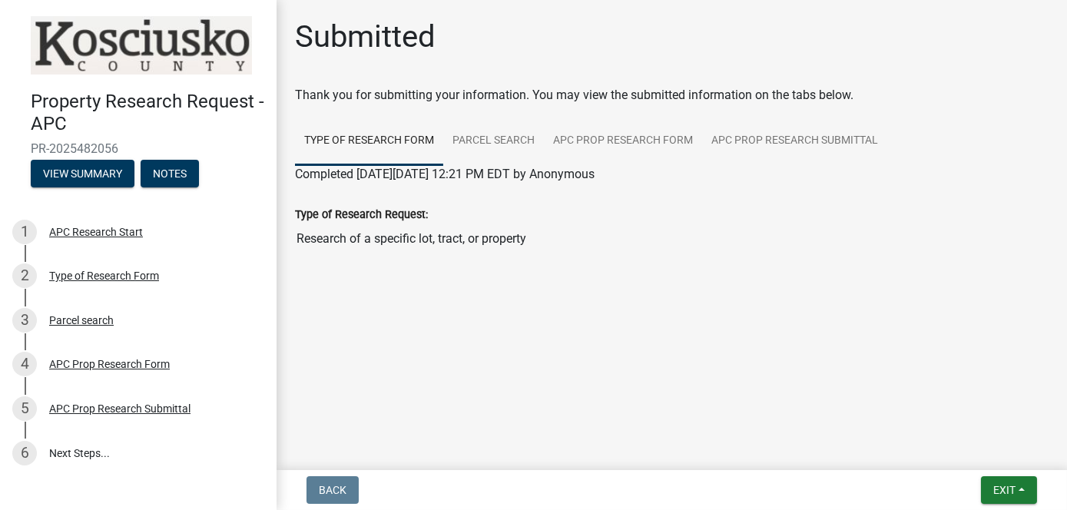
click at [904, 252] on input "Research of a specific lot, tract, or property" at bounding box center [671, 238] width 753 height 31
click at [389, 242] on input "Research of a specific lot, tract, or property" at bounding box center [671, 238] width 753 height 31
click at [347, 239] on input "Research of a specific lot, tract, or property" at bounding box center [671, 238] width 753 height 31
click at [455, 309] on main "Submitted Thank you for submitting your information. You may view the submitted…" at bounding box center [671, 232] width 790 height 464
click at [1023, 485] on button "Exit" at bounding box center [1009, 490] width 56 height 28
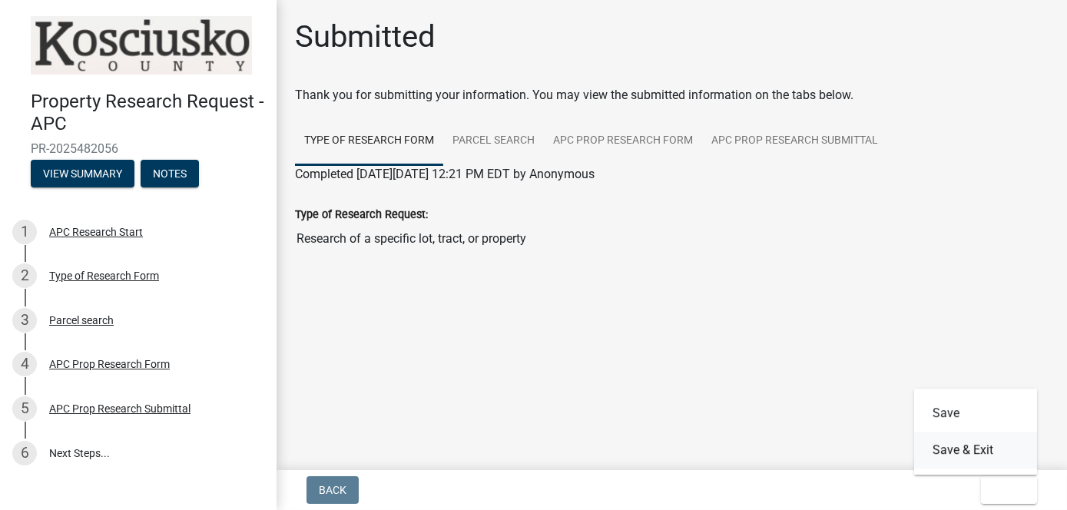
click at [943, 450] on button "Save & Exit" at bounding box center [975, 450] width 123 height 37
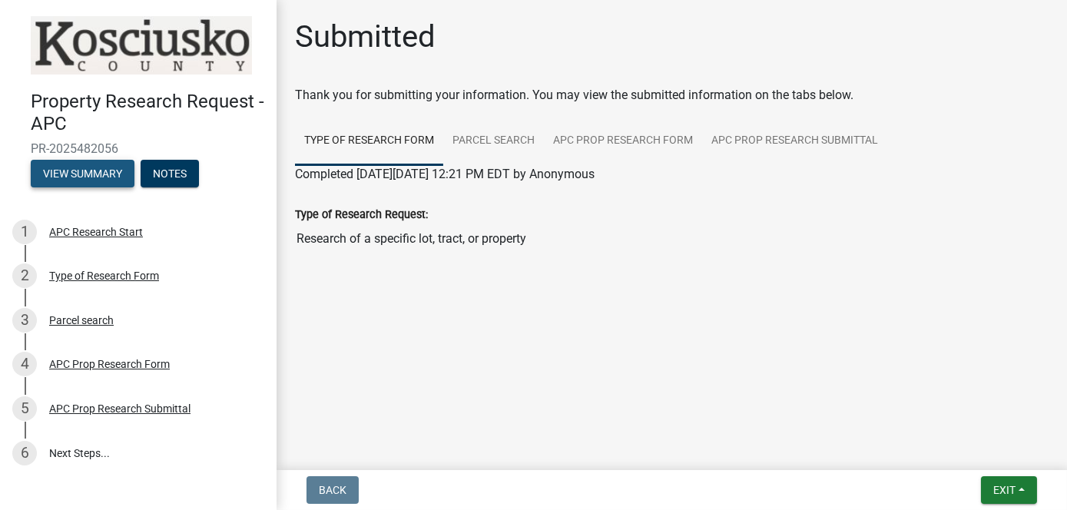
click at [89, 174] on button "View Summary" at bounding box center [83, 174] width 104 height 28
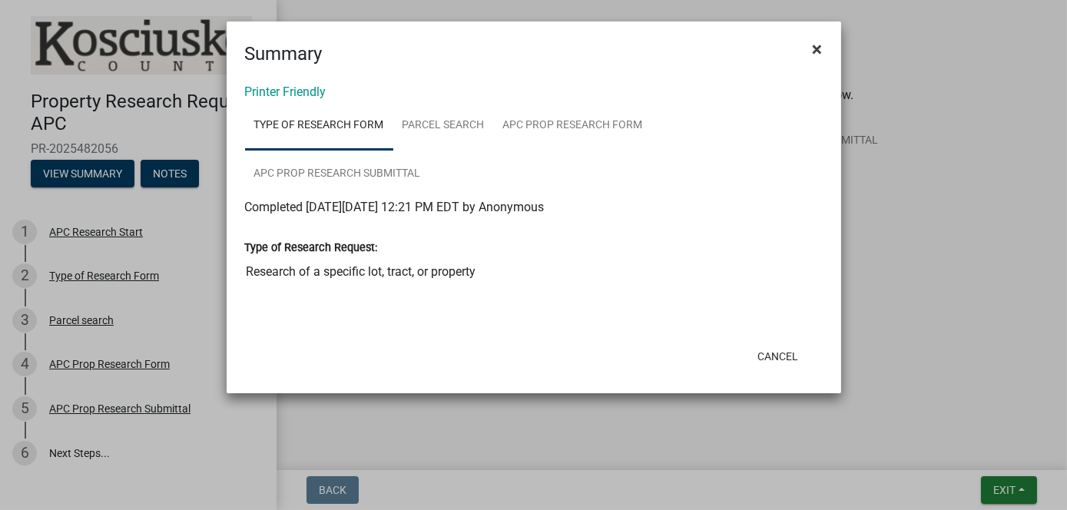
drag, startPoint x: 815, startPoint y: 43, endPoint x: 352, endPoint y: 113, distance: 468.3
click at [814, 43] on span "×" at bounding box center [818, 49] width 10 height 22
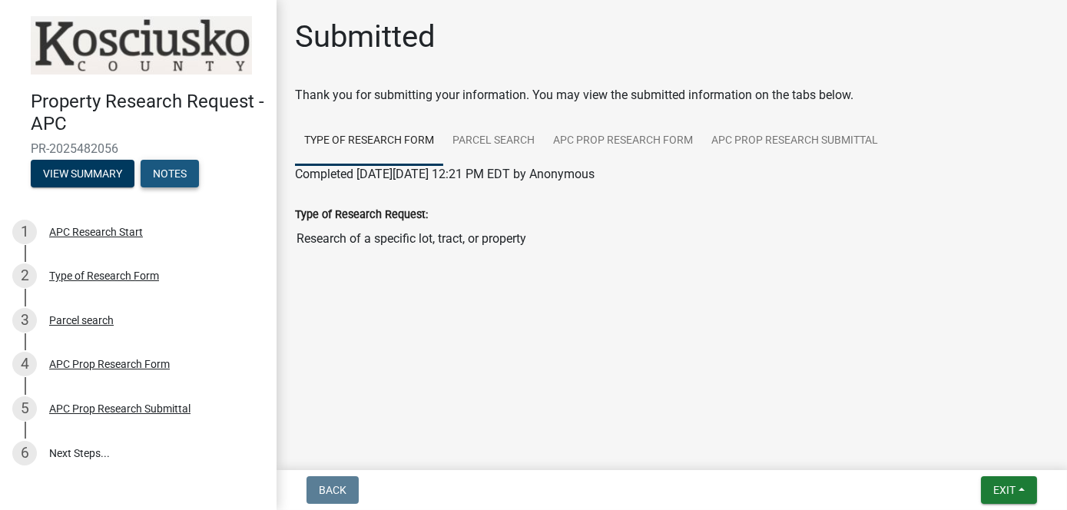
click at [165, 168] on button "Notes" at bounding box center [170, 174] width 58 height 28
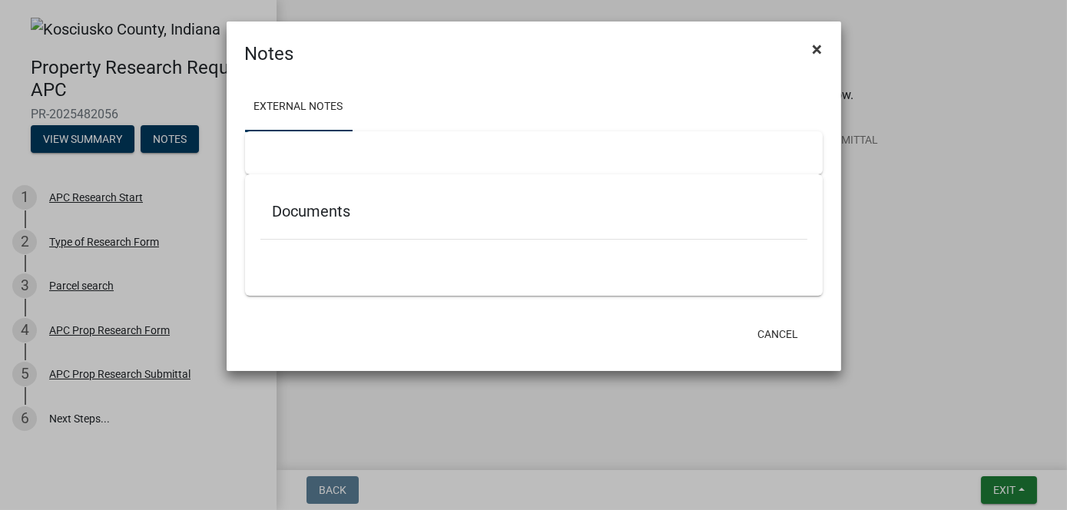
click at [820, 48] on span "×" at bounding box center [818, 49] width 10 height 22
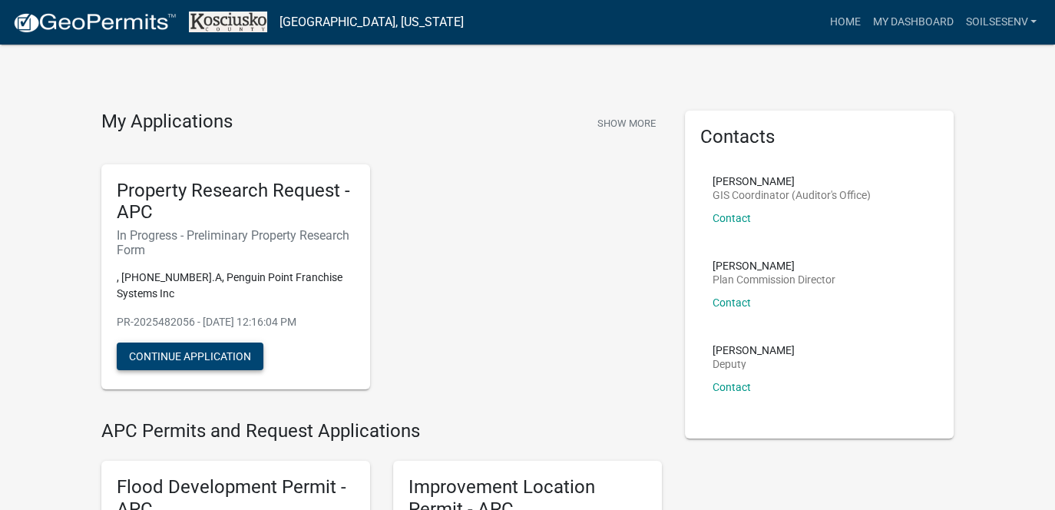
click at [202, 355] on button "Continue Application" at bounding box center [190, 357] width 147 height 28
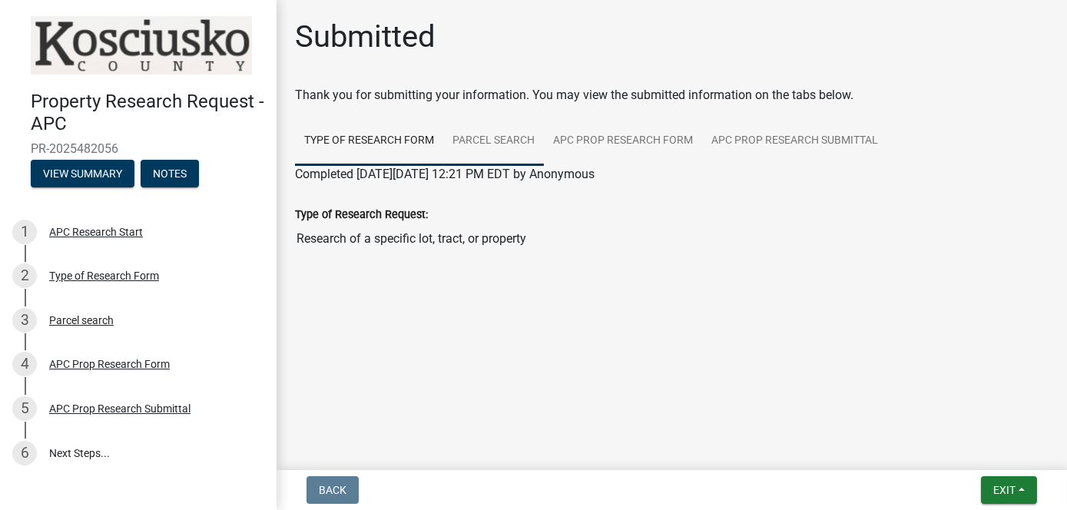
click at [480, 135] on link "Parcel search" at bounding box center [493, 141] width 101 height 49
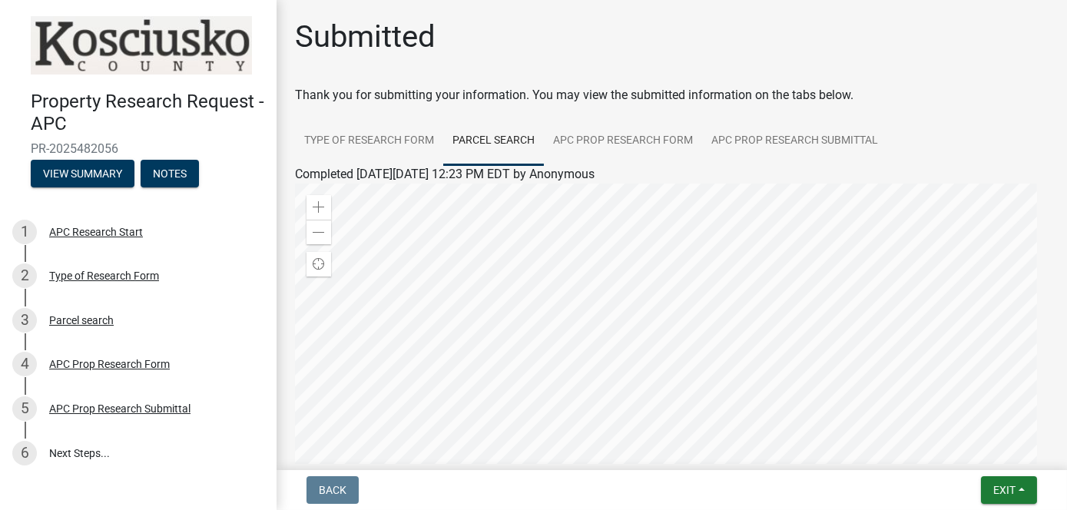
click at [625, 319] on div at bounding box center [671, 376] width 753 height 384
click at [654, 337] on div at bounding box center [671, 376] width 753 height 384
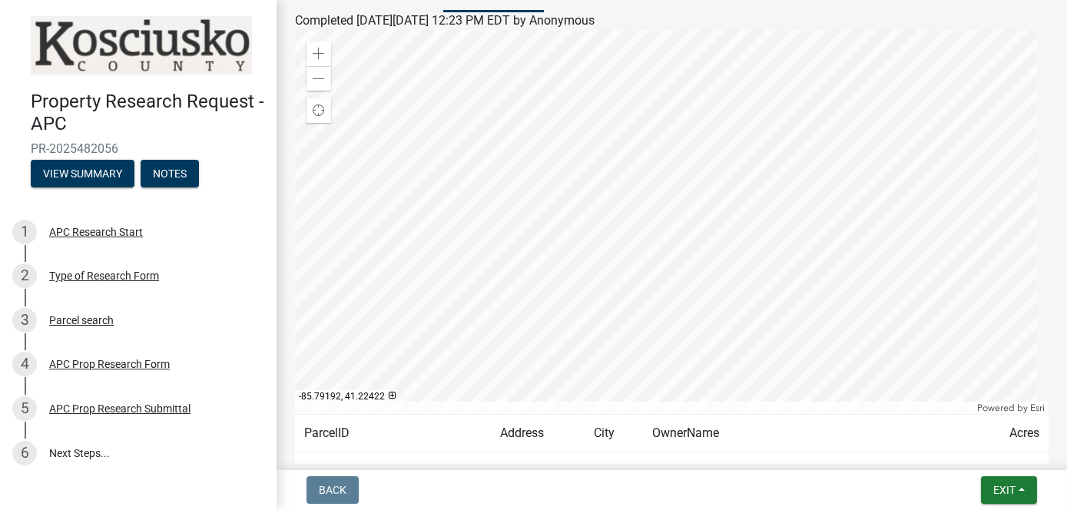
click at [754, 298] on div at bounding box center [671, 222] width 753 height 384
click at [753, 299] on div at bounding box center [671, 222] width 753 height 384
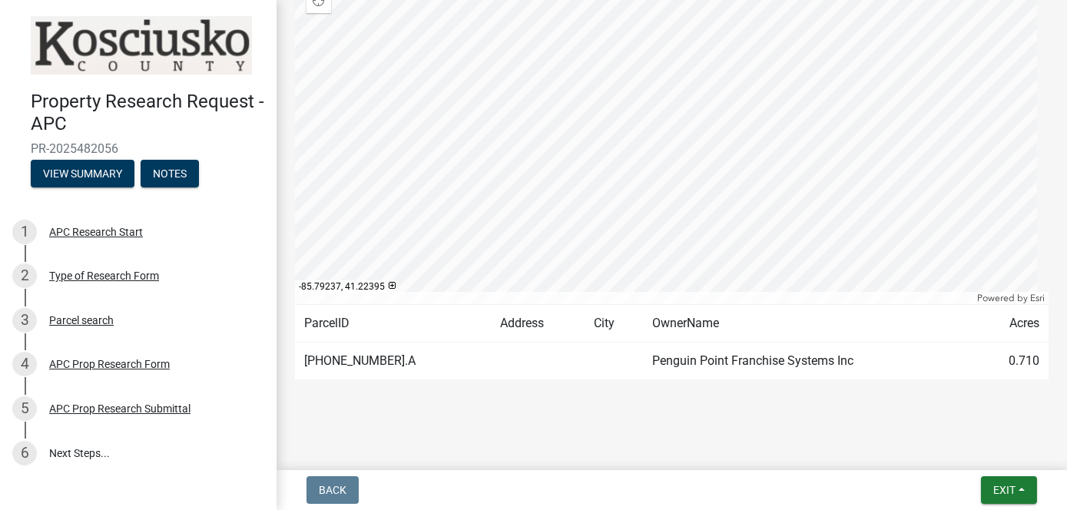
scroll to position [268, 0]
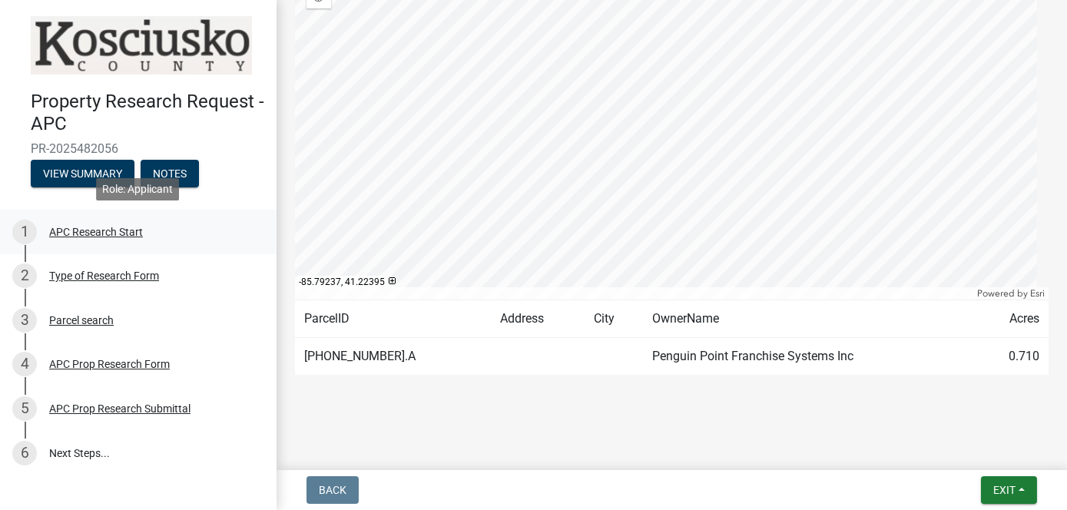
click at [87, 229] on div "APC Research Start" at bounding box center [96, 232] width 94 height 11
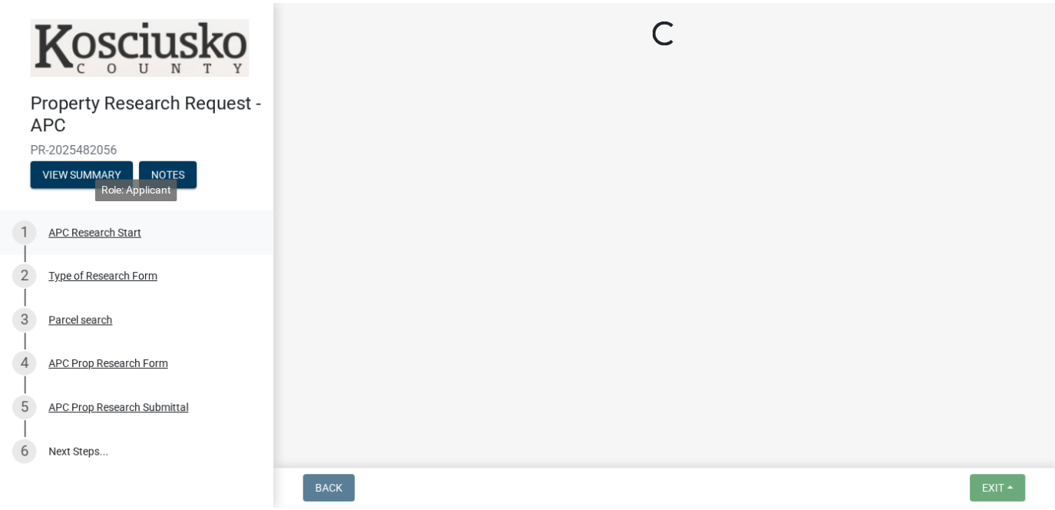
scroll to position [0, 0]
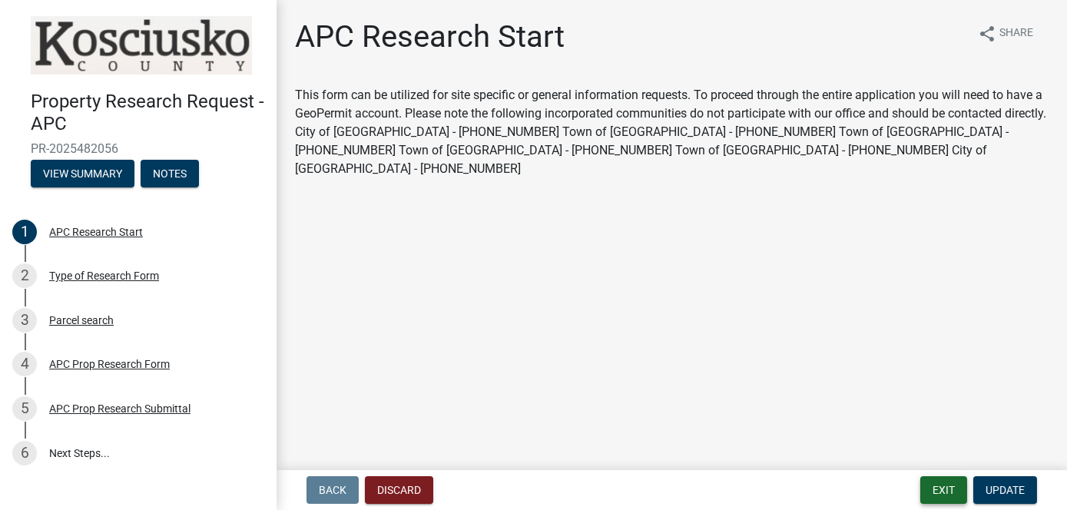
click at [939, 486] on button "Exit" at bounding box center [943, 490] width 47 height 28
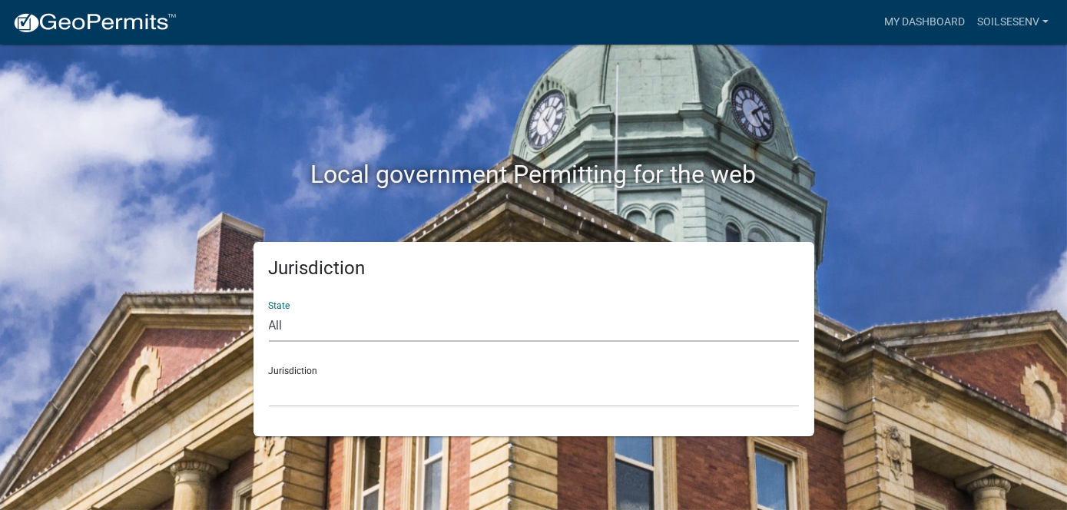
click at [282, 329] on select "All [US_STATE] [US_STATE] [US_STATE] [US_STATE] [US_STATE] [US_STATE] [US_STATE…" at bounding box center [534, 325] width 530 height 31
select select "[US_STATE]"
click at [269, 310] on select "All [US_STATE] [US_STATE] [US_STATE] [US_STATE] [US_STATE] [US_STATE] [US_STATE…" at bounding box center [534, 325] width 530 height 31
click at [309, 373] on div "Jurisdiction City of [GEOGRAPHIC_DATA], [US_STATE] City of [GEOGRAPHIC_DATA], […" at bounding box center [534, 380] width 530 height 53
drag, startPoint x: 306, startPoint y: 399, endPoint x: 298, endPoint y: 396, distance: 9.0
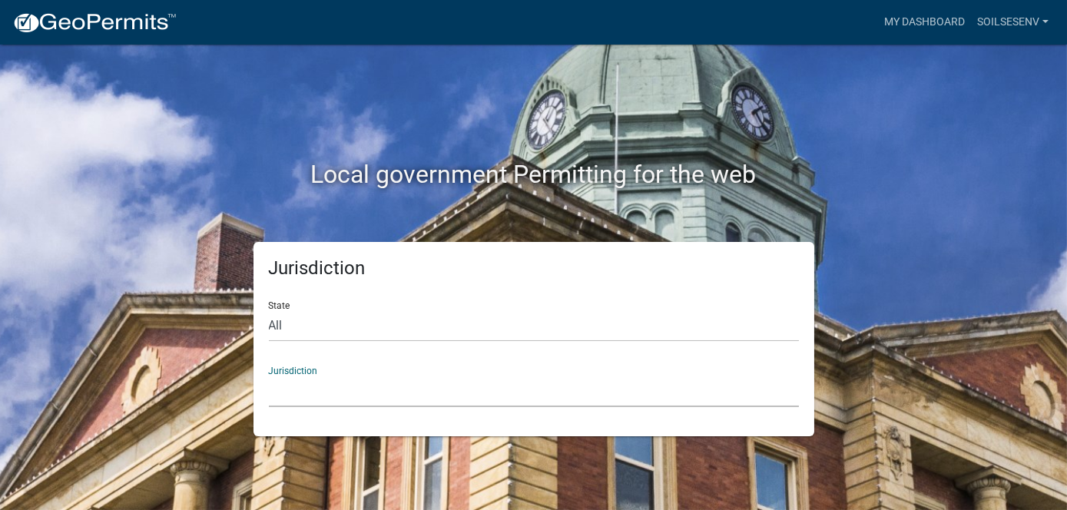
click at [305, 399] on select "City of [GEOGRAPHIC_DATA], [US_STATE] City of [GEOGRAPHIC_DATA], [US_STATE] Cit…" at bounding box center [534, 391] width 530 height 31
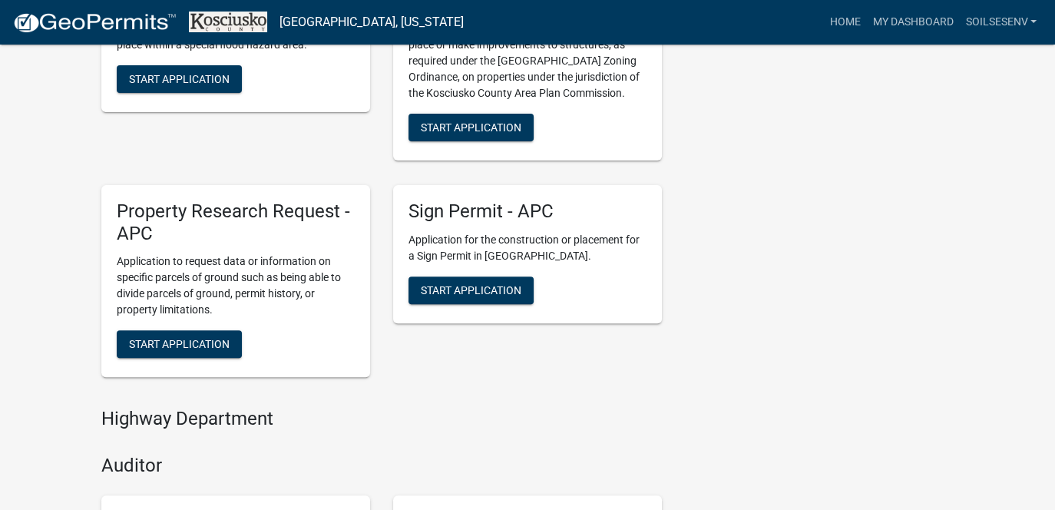
scroll to position [538, 0]
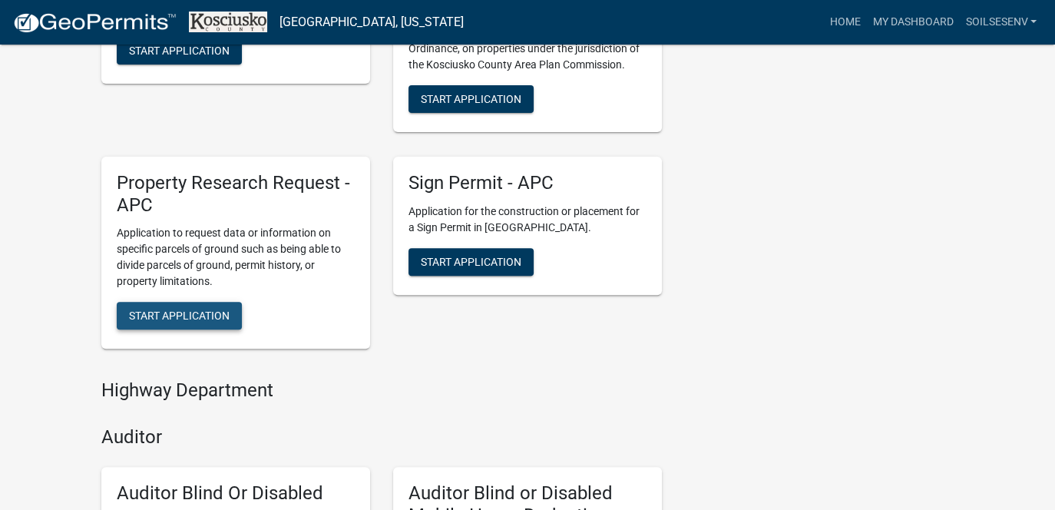
click at [186, 310] on span "Start Application" at bounding box center [179, 315] width 101 height 12
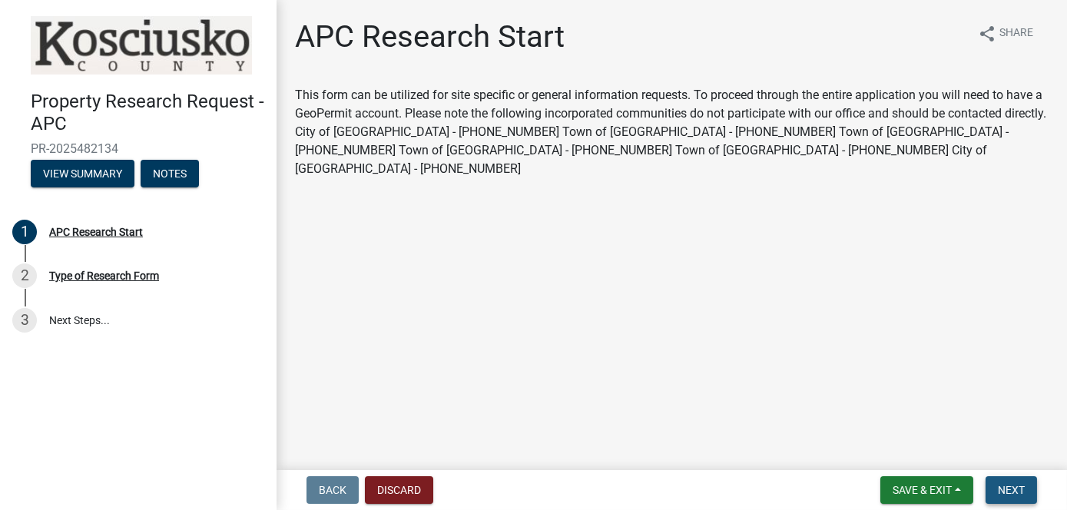
click at [1018, 498] on button "Next" at bounding box center [1010, 490] width 51 height 28
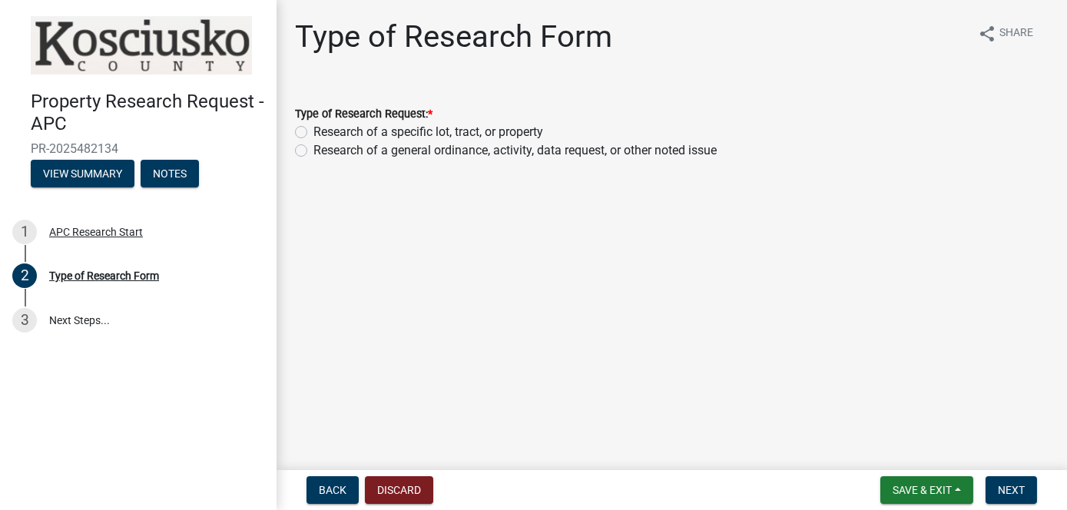
click at [313, 134] on label "Research of a specific lot, tract, or property" at bounding box center [428, 132] width 230 height 18
click at [313, 133] on input "Research of a specific lot, tract, or property" at bounding box center [318, 128] width 10 height 10
radio input "true"
click at [1008, 488] on span "Next" at bounding box center [1011, 490] width 27 height 12
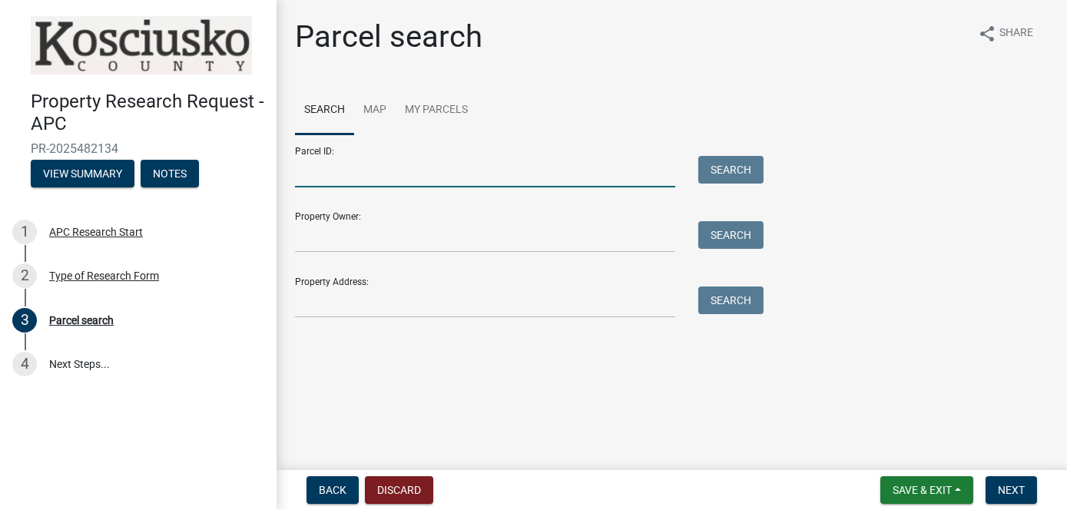
click at [300, 174] on input "Parcel ID:" at bounding box center [485, 171] width 380 height 31
click at [303, 174] on input "Parcel ID:" at bounding box center [485, 171] width 380 height 31
type input "43-11-14-200-132.000-031"
type input "Penguin Point"
type input ".71a US 30 E"
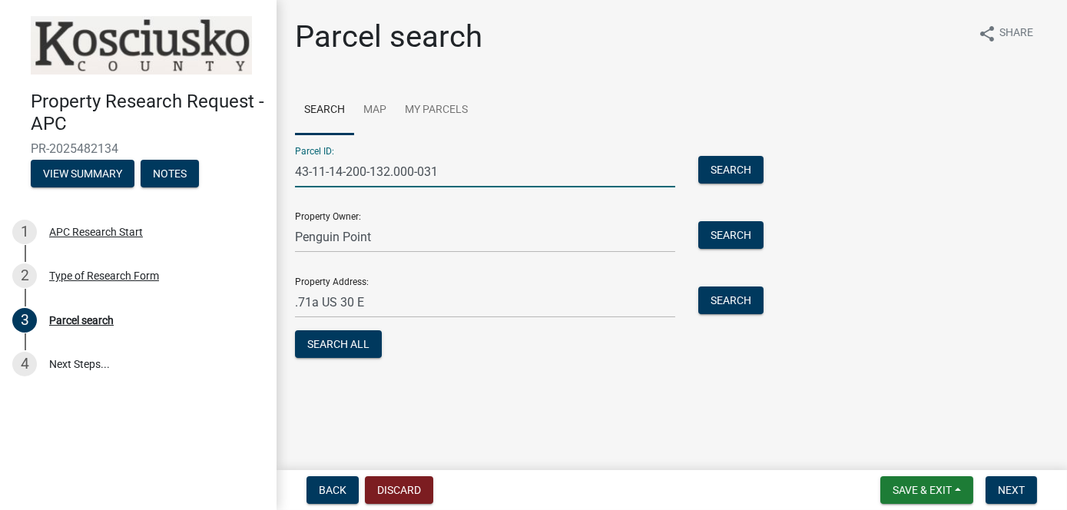
click at [373, 170] on input "43-11-14-200-132.000-031" at bounding box center [485, 171] width 380 height 31
drag, startPoint x: 372, startPoint y: 170, endPoint x: 391, endPoint y: 178, distance: 20.0
click at [391, 178] on input "43-11-14-200-132.000-031" at bounding box center [485, 171] width 380 height 31
type input "43-11-14-200-107.000-031"
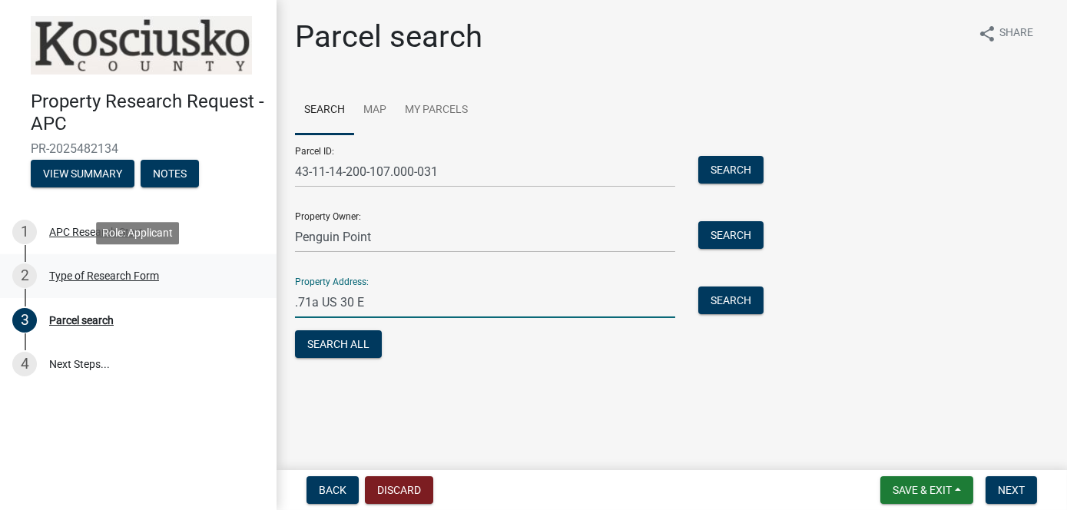
drag, startPoint x: 378, startPoint y: 304, endPoint x: 186, endPoint y: 277, distance: 193.9
click at [197, 283] on div "Property Research Request - APC PR-2025482134 View Summary Notes 1 APC Research…" at bounding box center [533, 255] width 1067 height 510
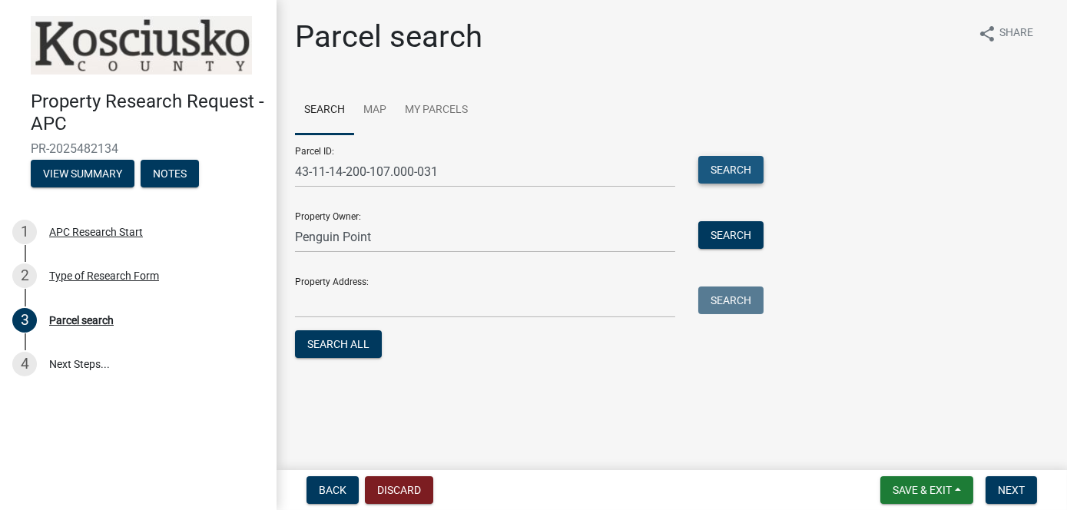
click at [731, 168] on button "Search" at bounding box center [730, 170] width 65 height 28
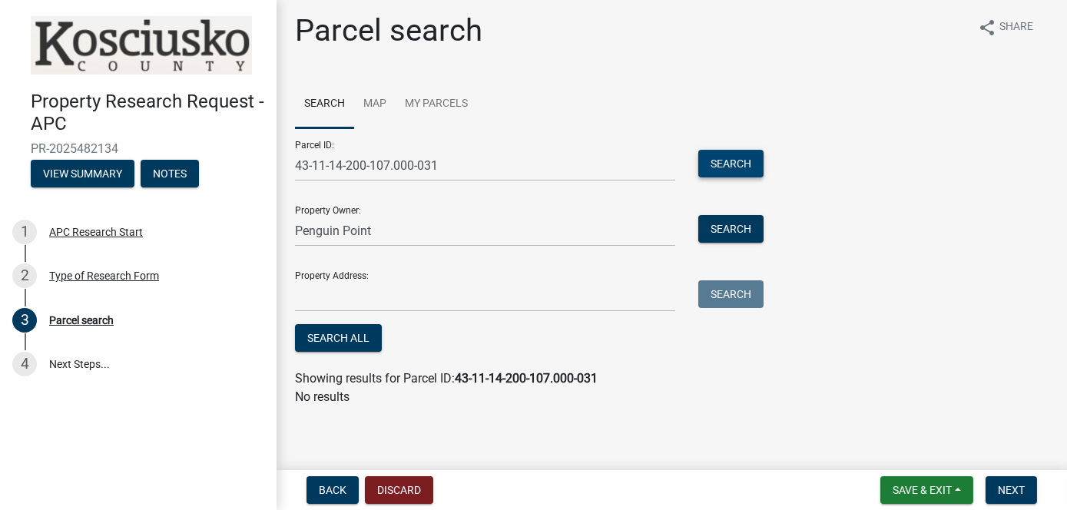
scroll to position [8, 0]
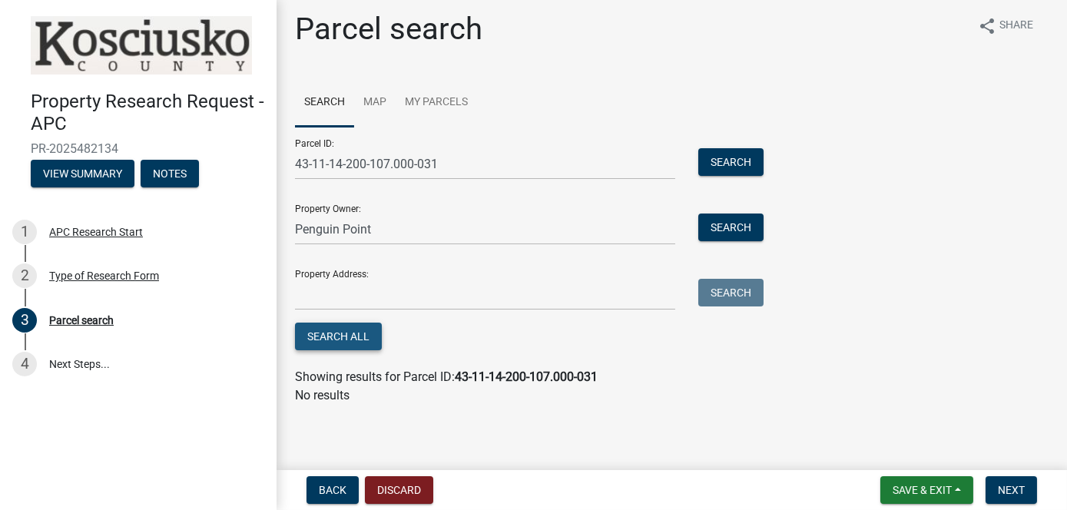
click at [336, 332] on button "Search All" at bounding box center [338, 337] width 87 height 28
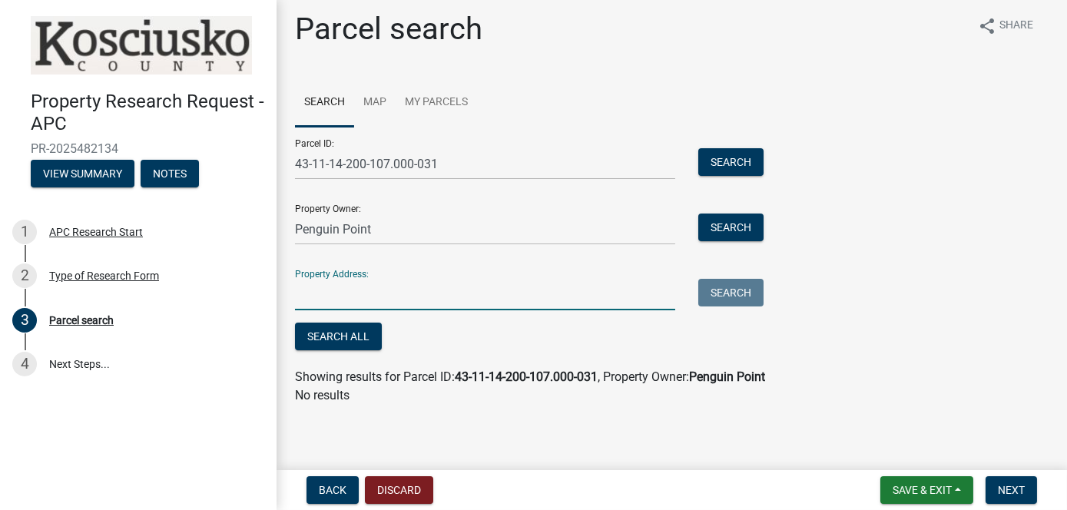
click at [339, 295] on input "Property Address:" at bounding box center [485, 294] width 380 height 31
click at [328, 294] on input "Property Address:" at bounding box center [485, 294] width 380 height 31
type input "[STREET_ADDRESS]"
click at [734, 293] on button "Search" at bounding box center [730, 293] width 65 height 28
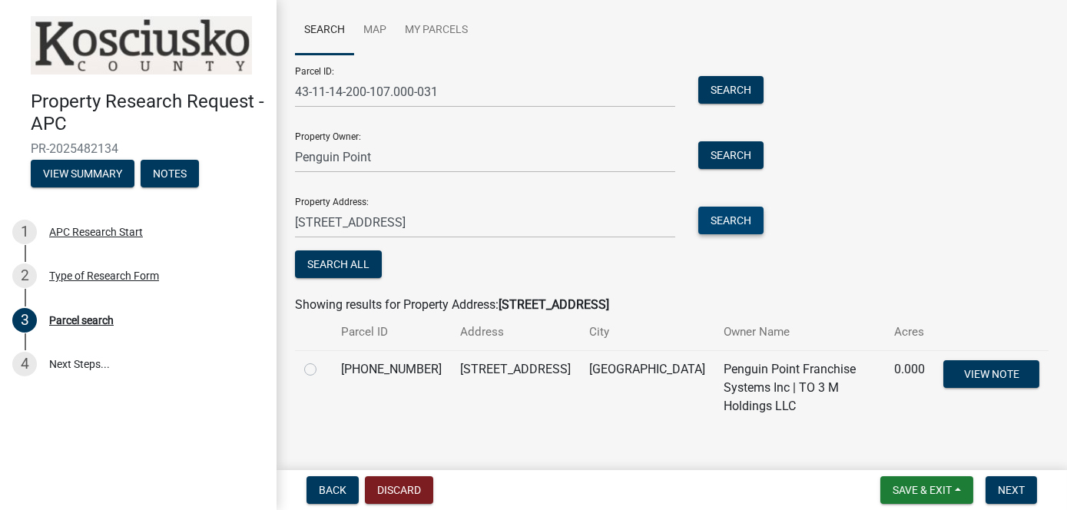
scroll to position [81, 0]
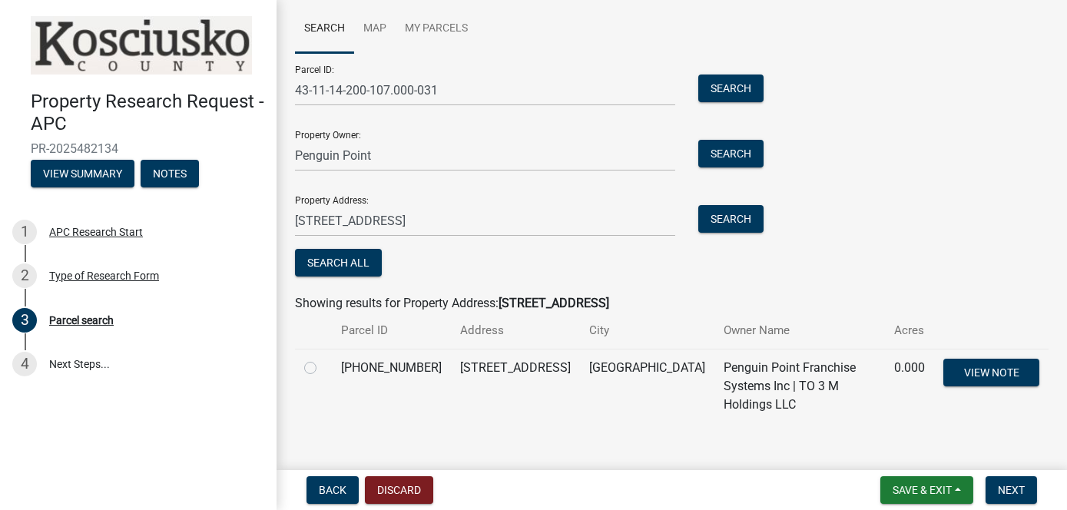
click at [323, 359] on label at bounding box center [323, 359] width 0 height 0
click at [323, 368] on input "radio" at bounding box center [328, 364] width 10 height 10
radio input "true"
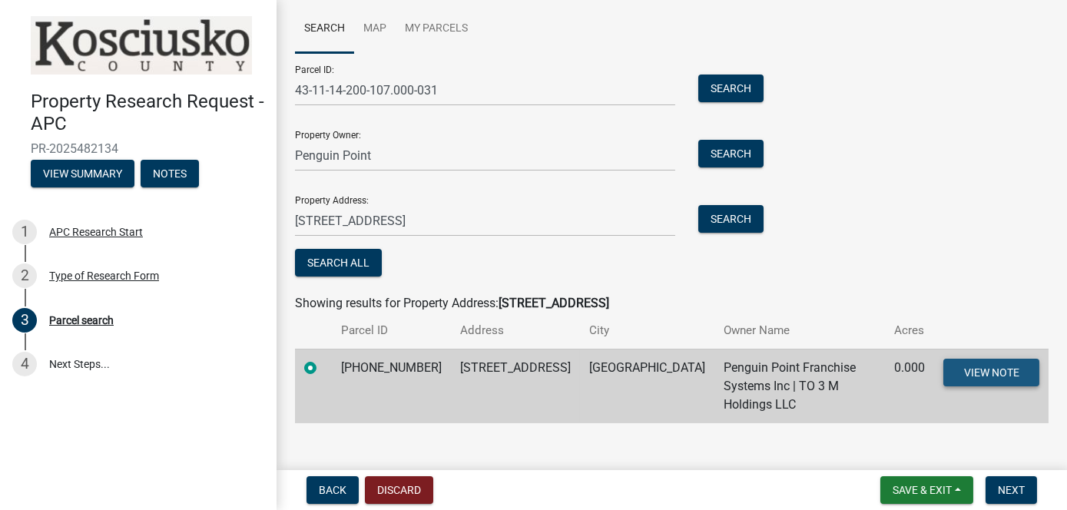
click at [968, 375] on span "View Note" at bounding box center [991, 372] width 55 height 12
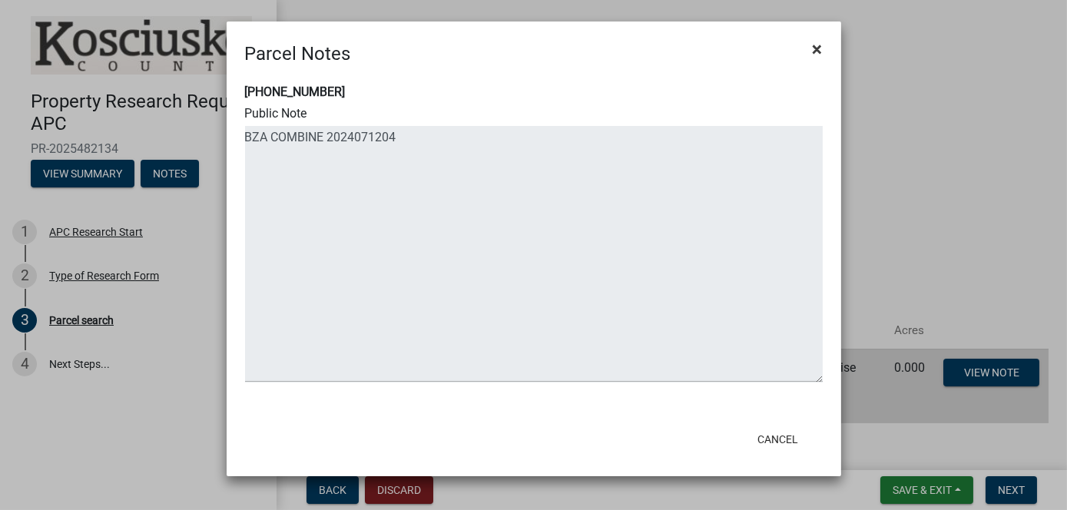
click at [822, 53] on span "×" at bounding box center [818, 49] width 10 height 22
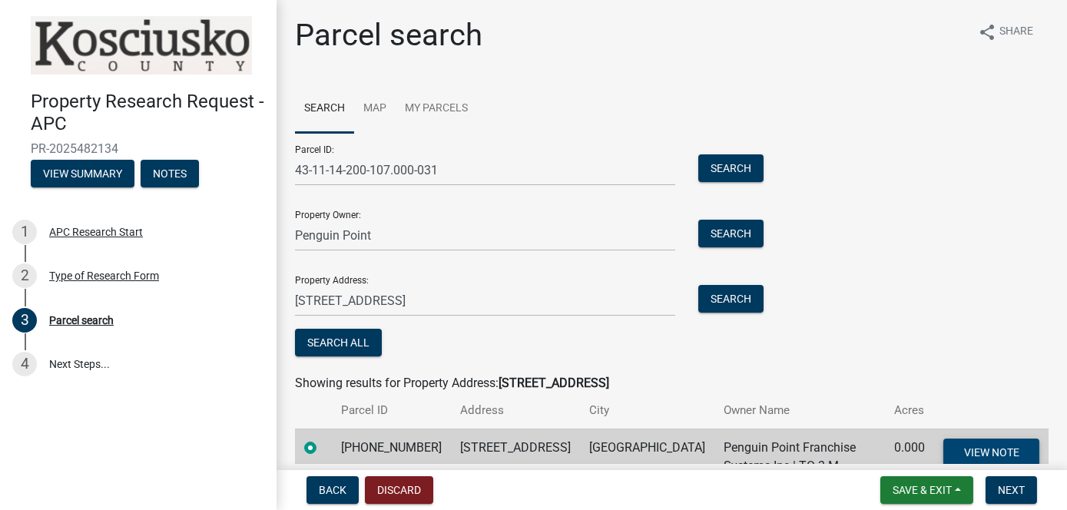
scroll to position [0, 0]
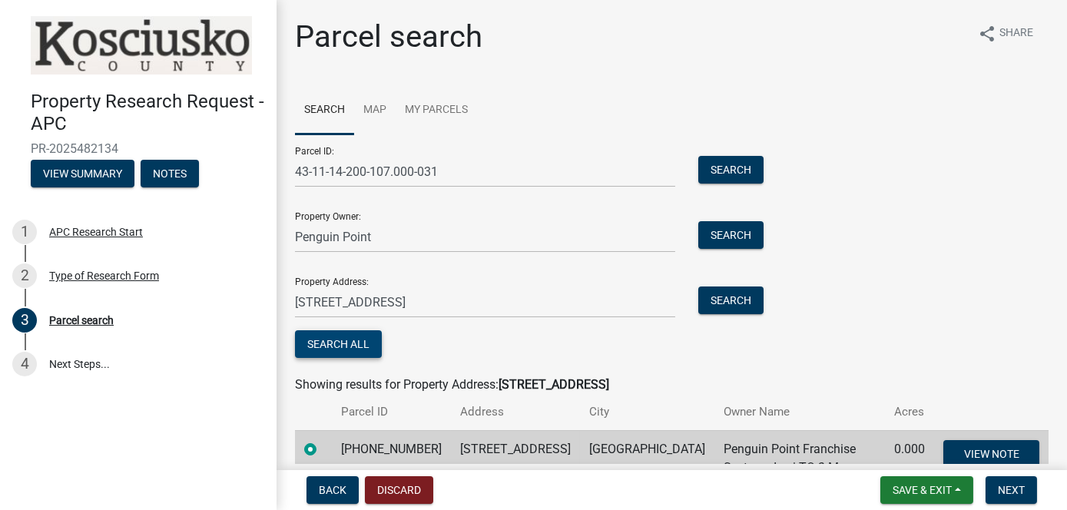
click at [352, 343] on button "Search All" at bounding box center [338, 344] width 87 height 28
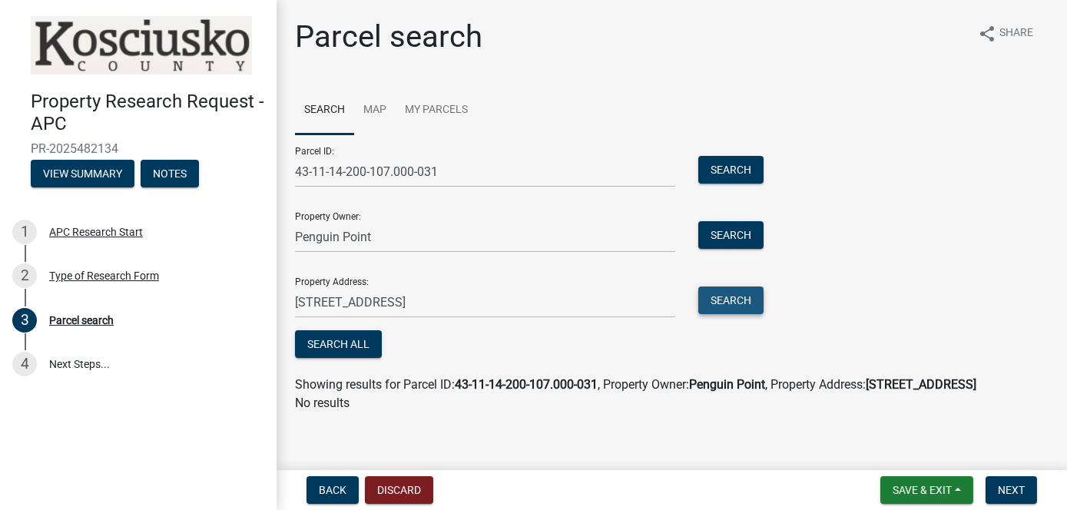
click at [748, 297] on button "Search" at bounding box center [730, 300] width 65 height 28
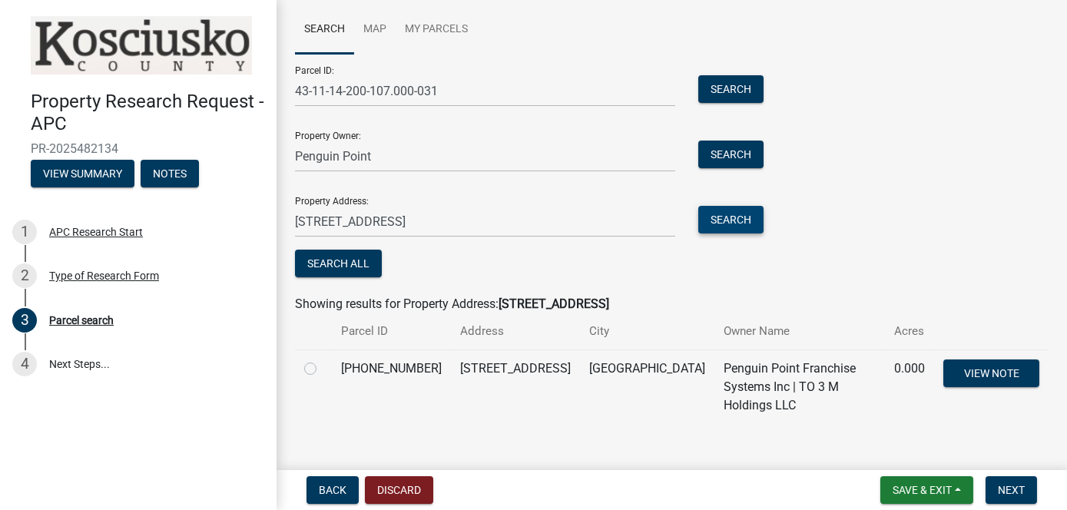
scroll to position [81, 0]
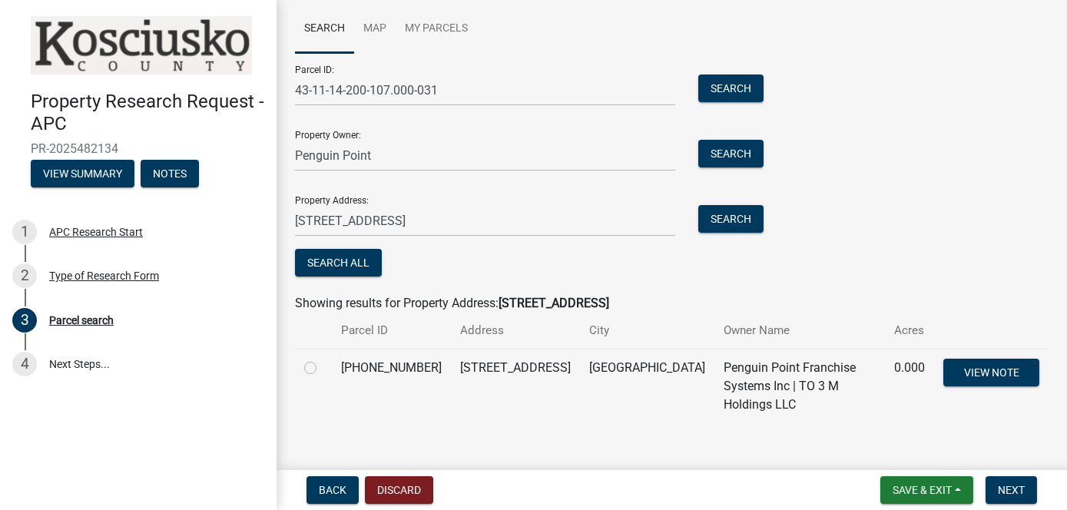
click at [323, 359] on label at bounding box center [323, 359] width 0 height 0
click at [323, 368] on input "radio" at bounding box center [328, 364] width 10 height 10
radio input "true"
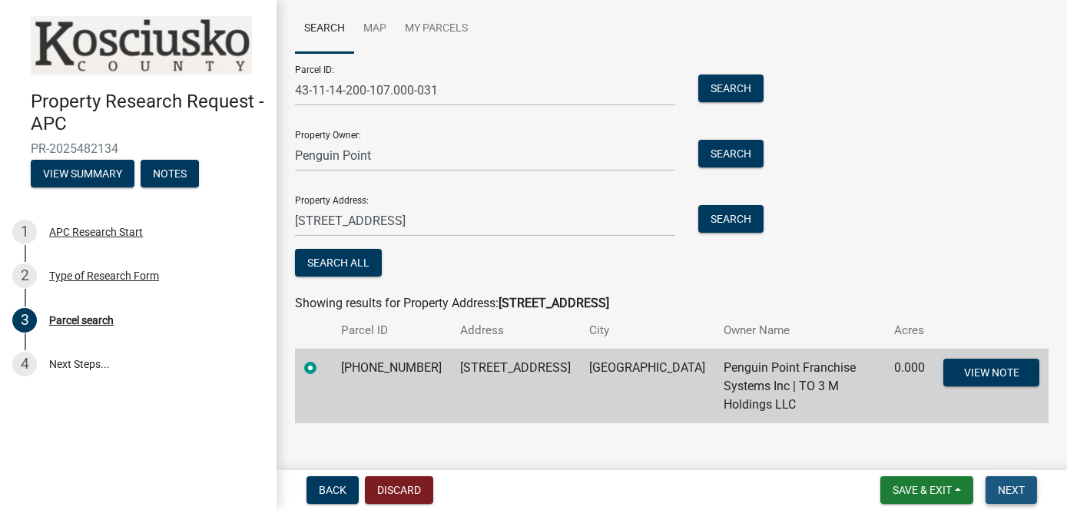
click at [1004, 484] on span "Next" at bounding box center [1011, 490] width 27 height 12
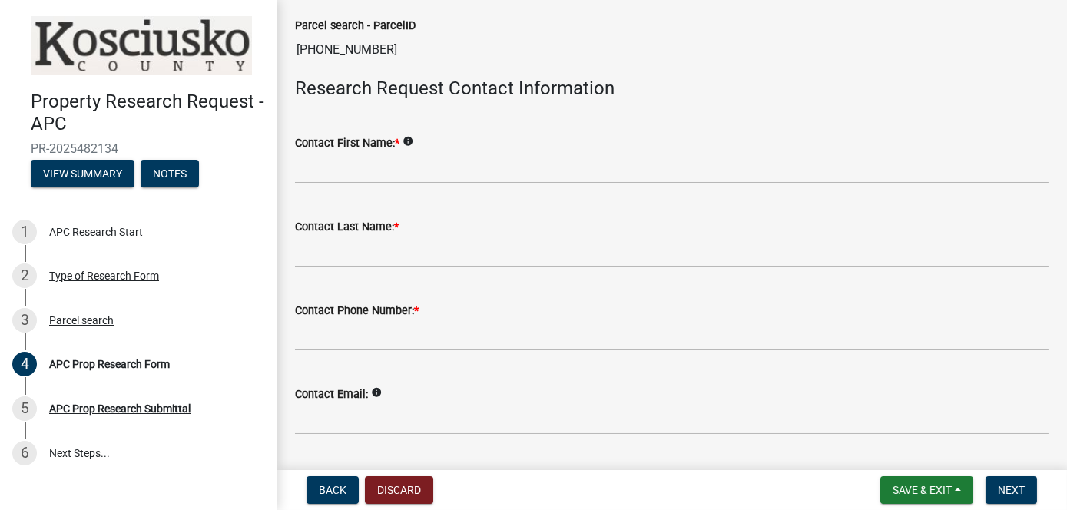
scroll to position [384, 0]
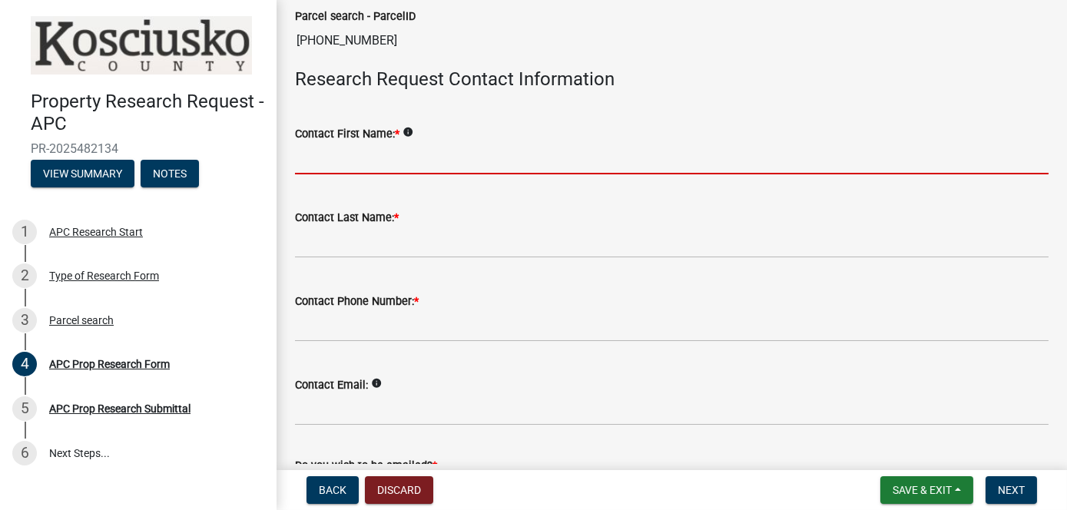
click at [400, 153] on input "Contact First Name: *" at bounding box center [671, 158] width 753 height 31
type input "[PERSON_NAME]"
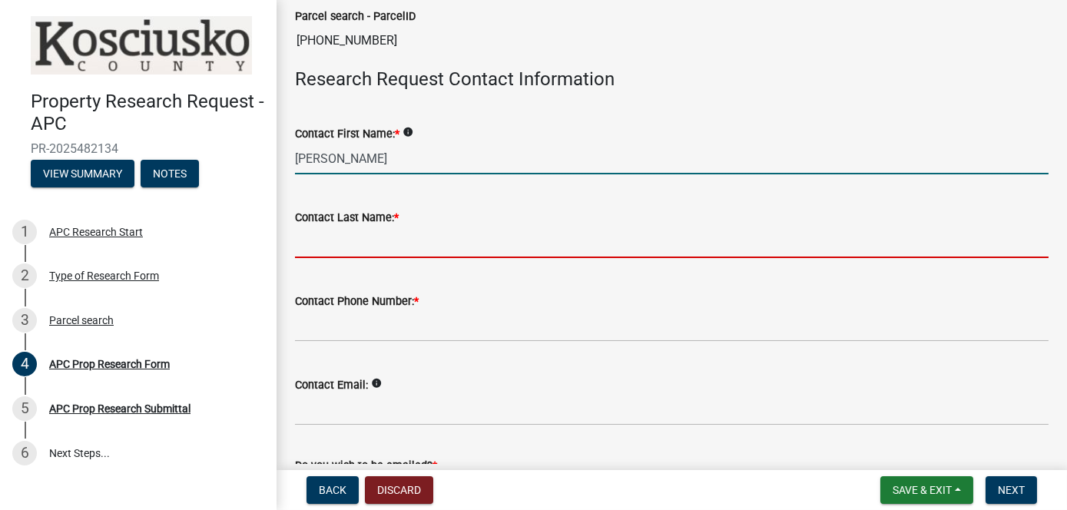
type input "[PERSON_NAME]"
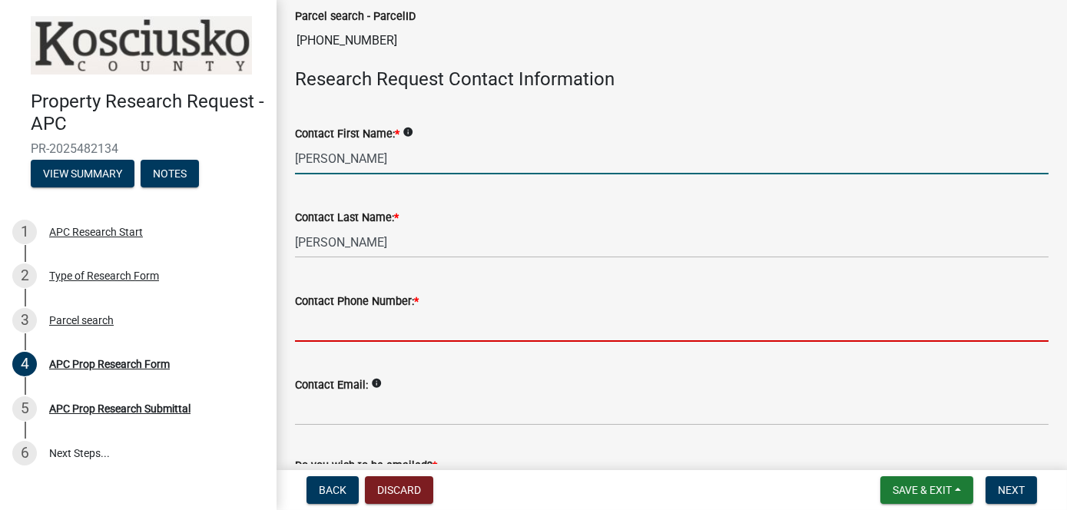
type input "1260497645"
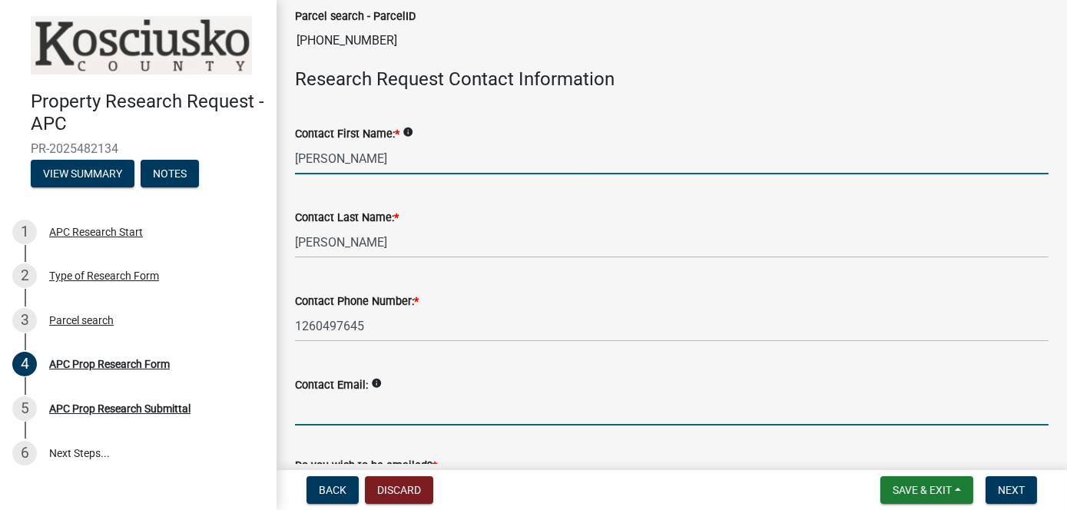
type input "[PERSON_NAME][EMAIL_ADDRESS][DOMAIN_NAME]"
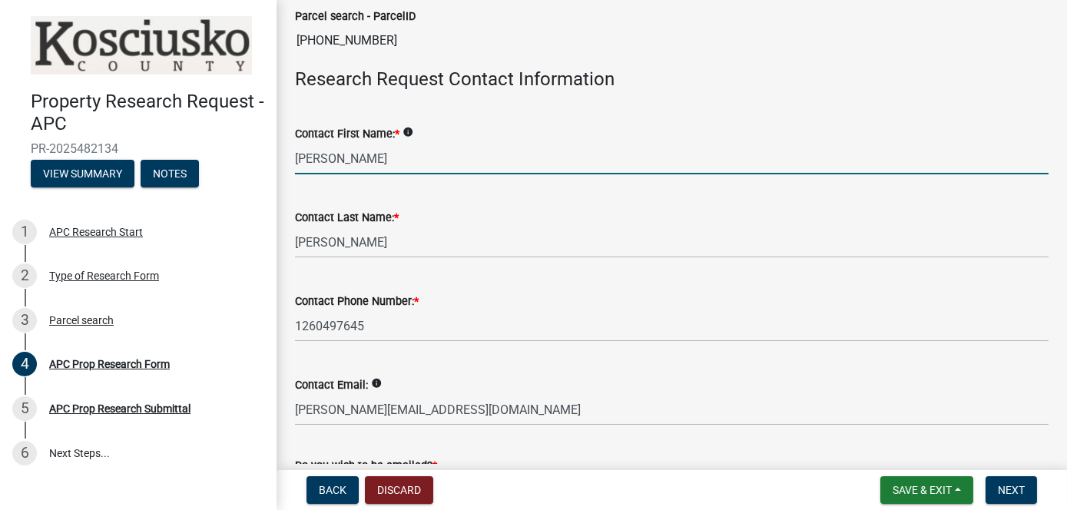
type input "[STREET_ADDRESS][PERSON_NAME]"
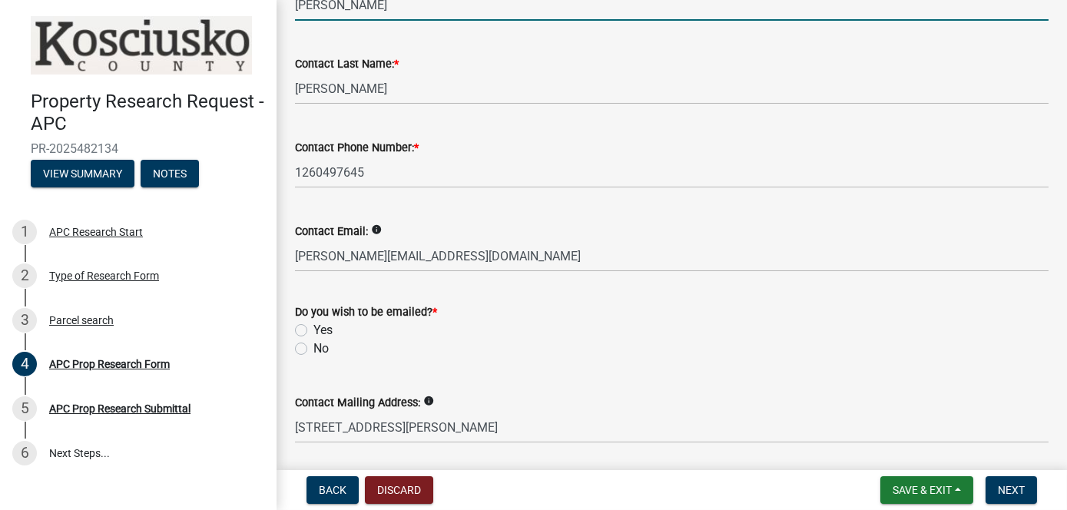
scroll to position [614, 0]
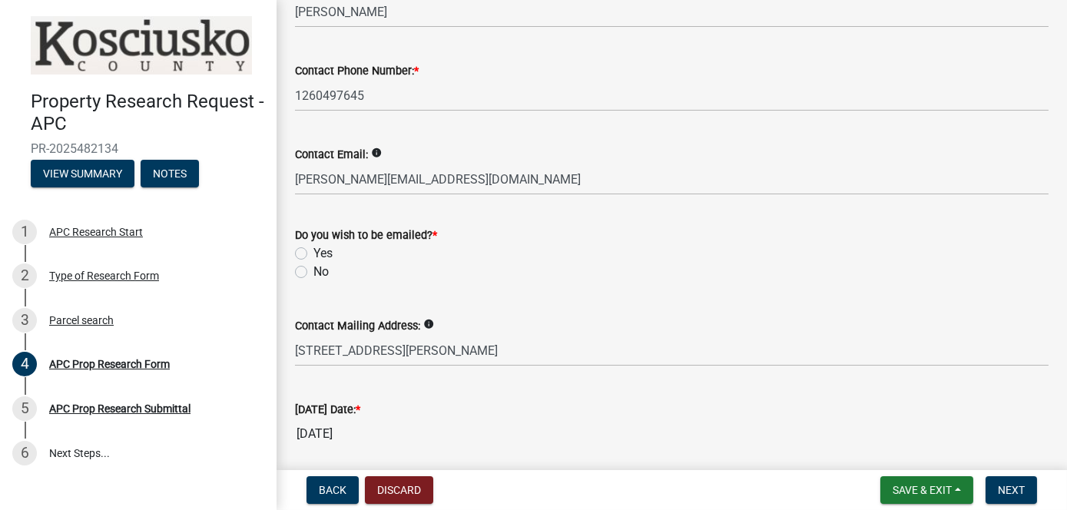
click at [313, 253] on label "Yes" at bounding box center [322, 253] width 19 height 18
click at [313, 253] on input "Yes" at bounding box center [318, 249] width 10 height 10
radio input "true"
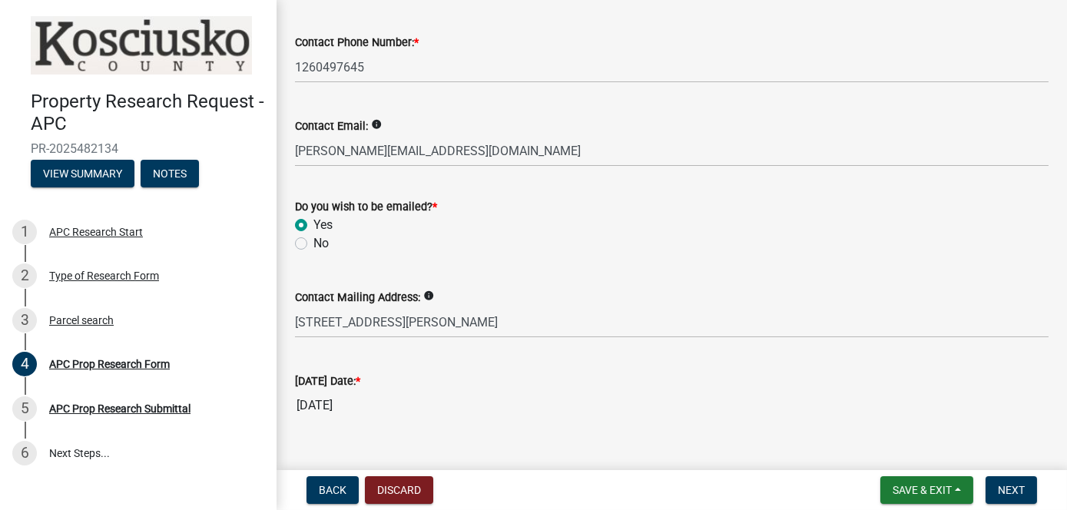
scroll to position [669, 0]
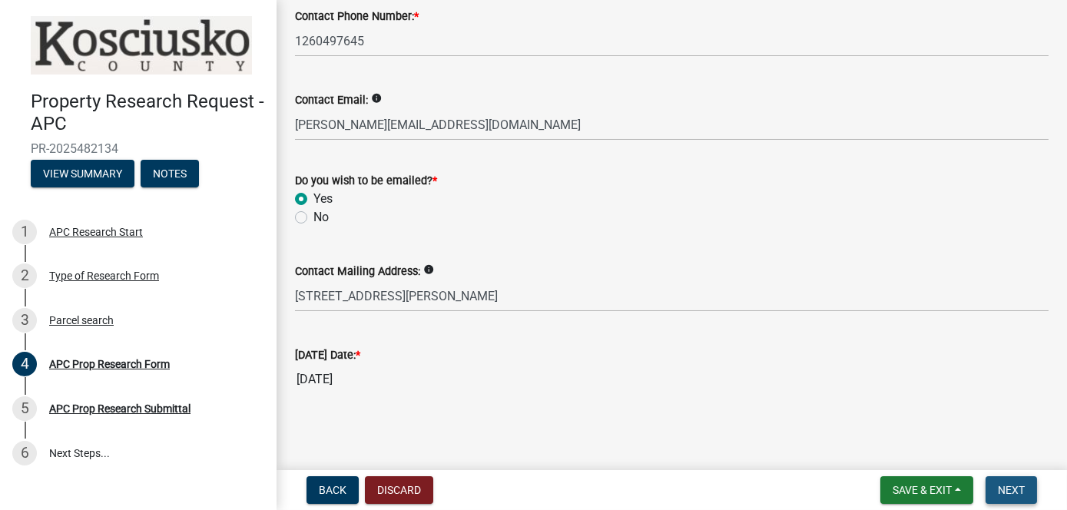
click at [1012, 500] on button "Next" at bounding box center [1010, 490] width 51 height 28
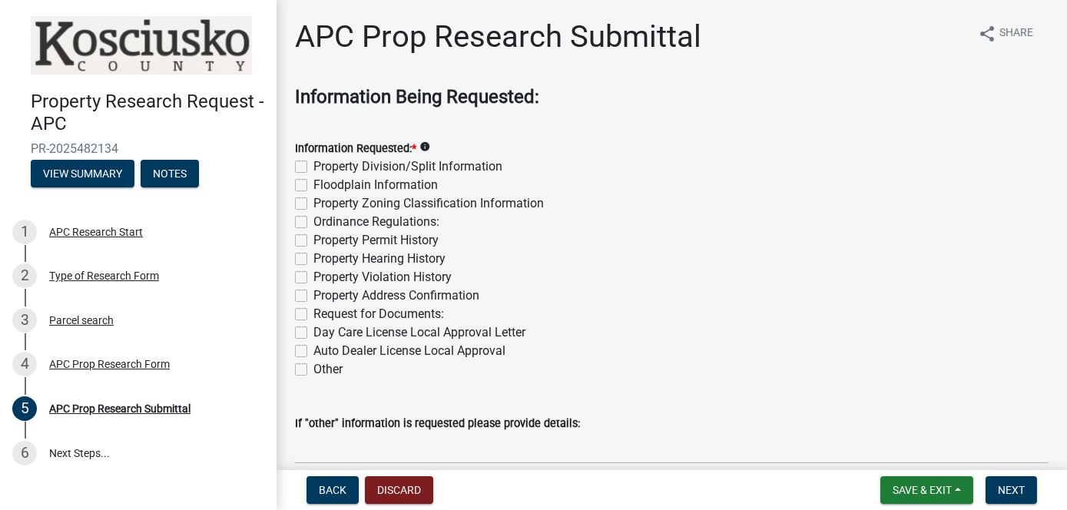
click at [313, 164] on label "Property Division/Split Information" at bounding box center [407, 166] width 189 height 18
click at [313, 164] on input "Property Division/Split Information" at bounding box center [318, 162] width 10 height 10
checkbox input "true"
checkbox input "false"
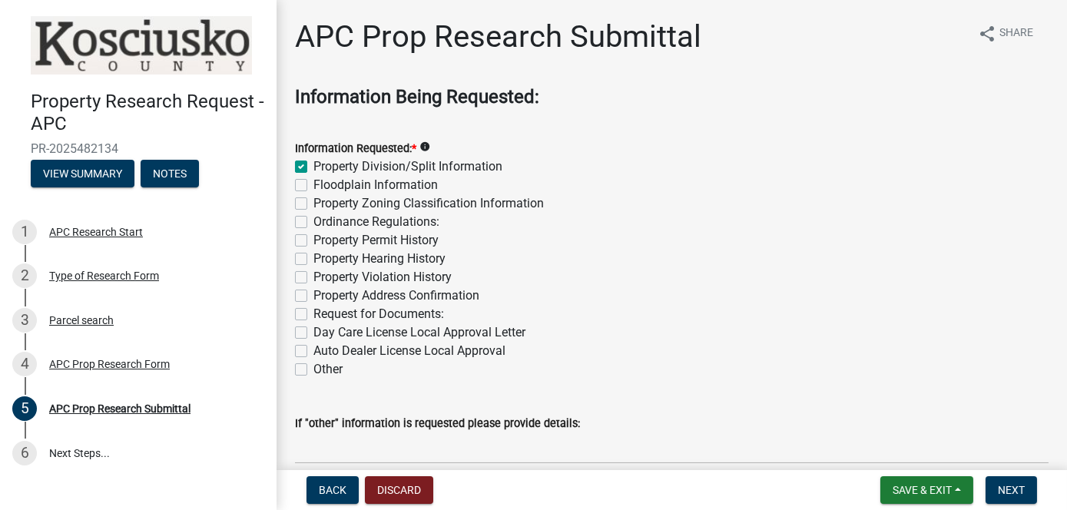
checkbox input "false"
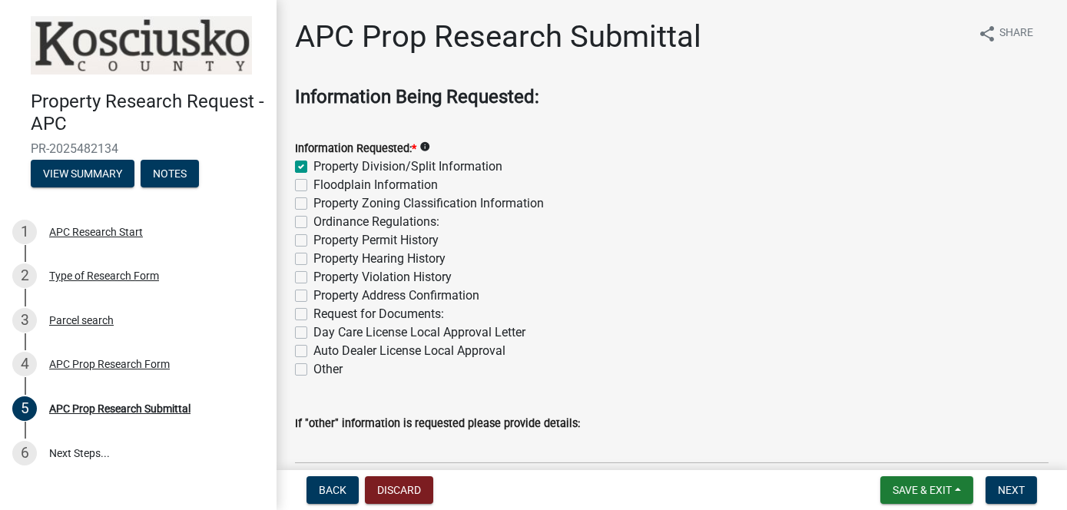
checkbox input "false"
click at [313, 186] on label "Floodplain Information" at bounding box center [375, 185] width 124 height 18
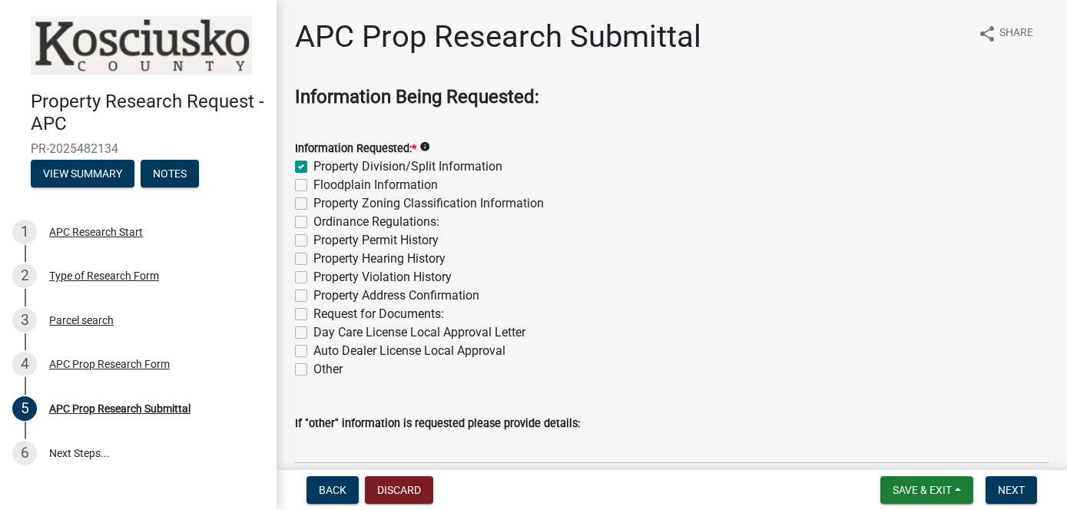
click at [313, 186] on input "Floodplain Information" at bounding box center [318, 181] width 10 height 10
checkbox input "true"
checkbox input "false"
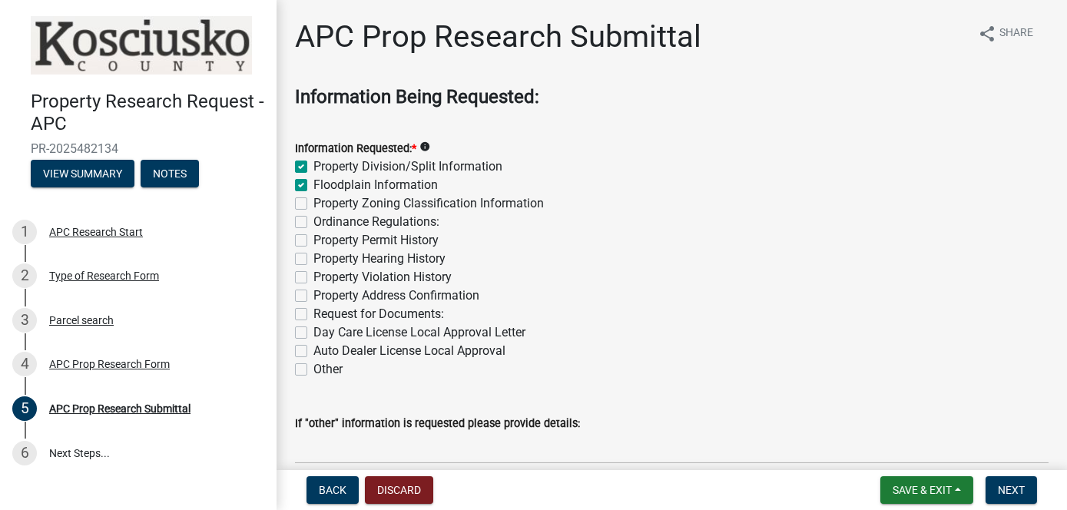
checkbox input "false"
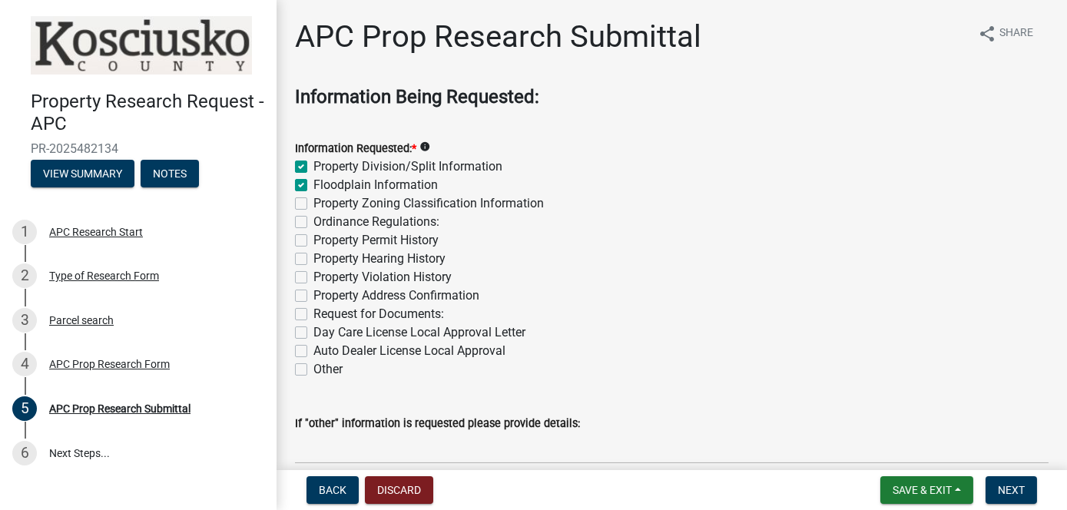
checkbox input "false"
click at [313, 209] on label "Property Zoning Classification Information" at bounding box center [428, 203] width 230 height 18
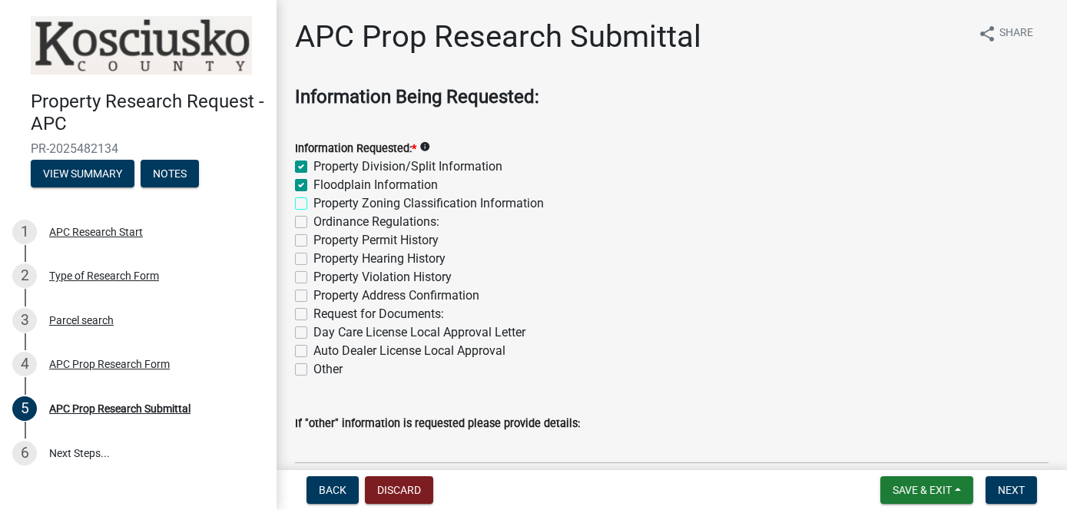
click at [313, 204] on input "Property Zoning Classification Information" at bounding box center [318, 199] width 10 height 10
checkbox input "true"
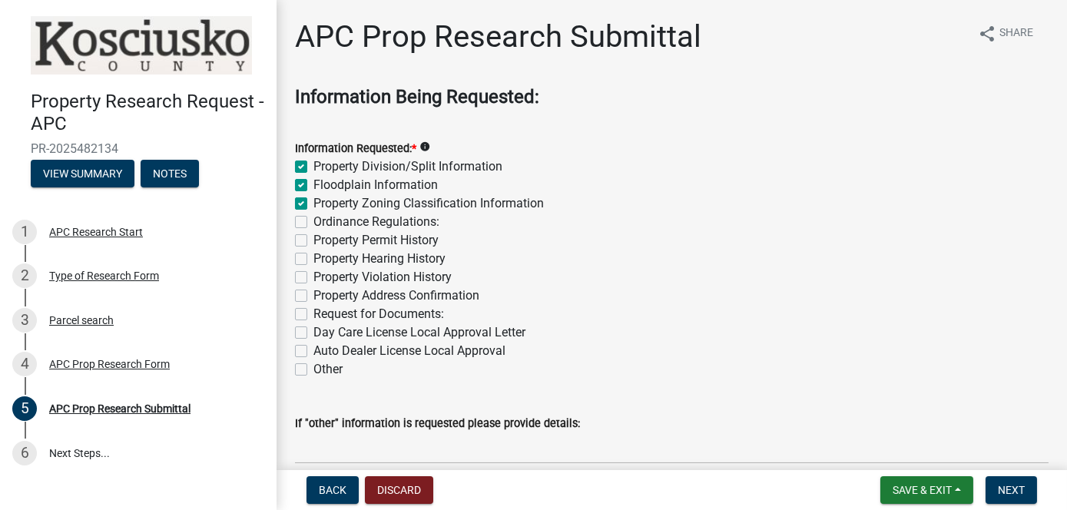
checkbox input "false"
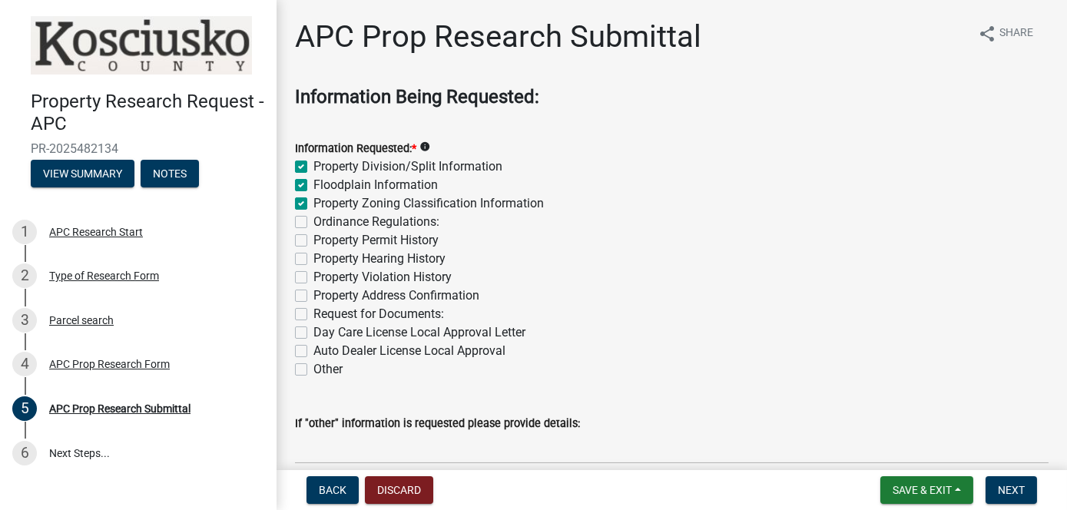
checkbox input "false"
click at [313, 227] on label "Ordinance Regulations:" at bounding box center [376, 222] width 126 height 18
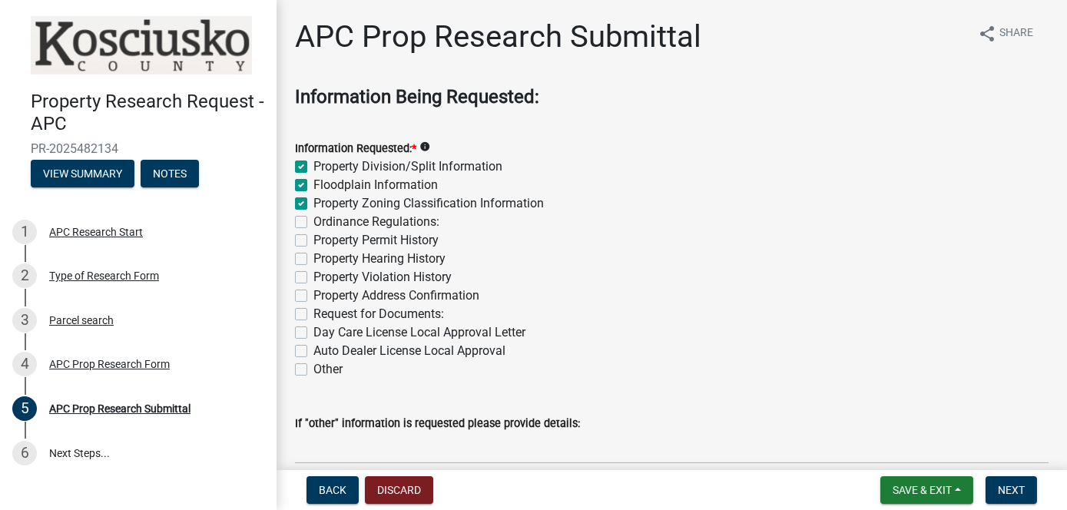
click at [313, 223] on input "Ordinance Regulations:" at bounding box center [318, 218] width 10 height 10
checkbox input "true"
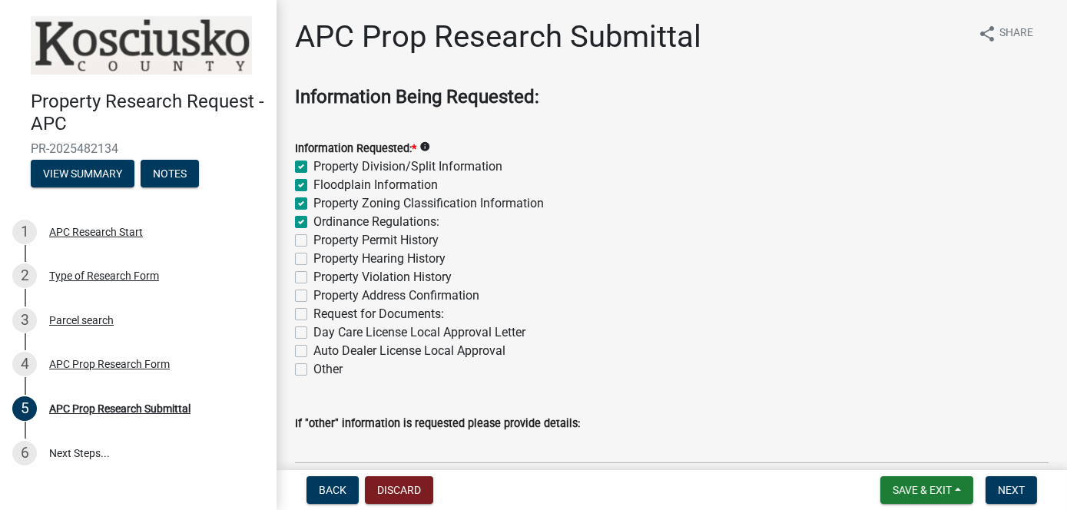
checkbox input "true"
checkbox input "false"
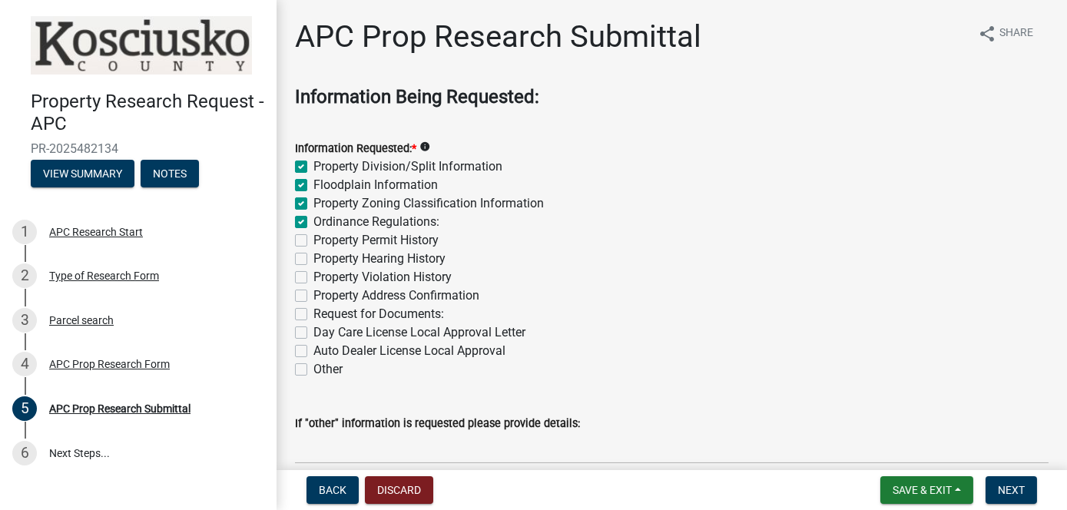
checkbox input "false"
click at [313, 238] on label "Property Permit History" at bounding box center [375, 240] width 125 height 18
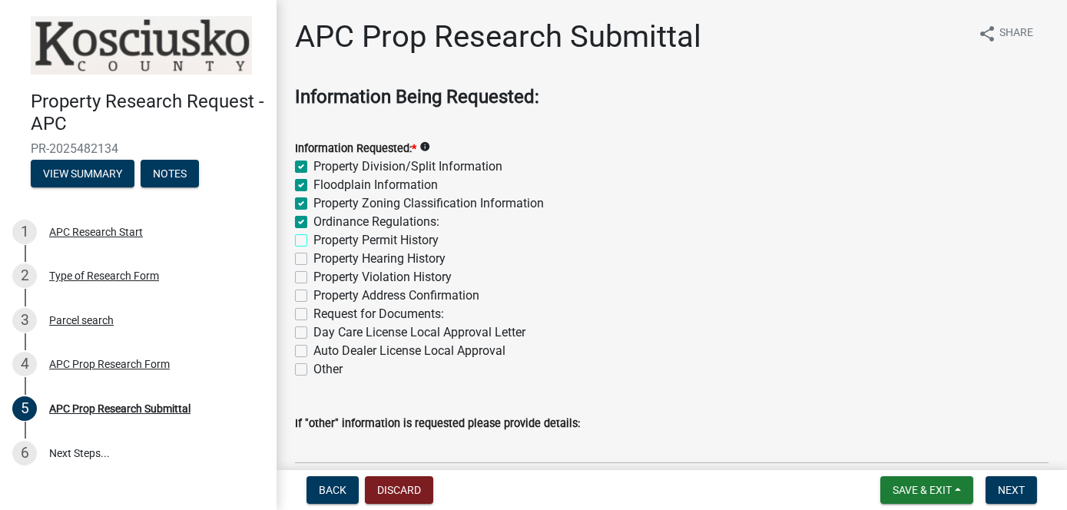
click at [313, 238] on input "Property Permit History" at bounding box center [318, 236] width 10 height 10
checkbox input "true"
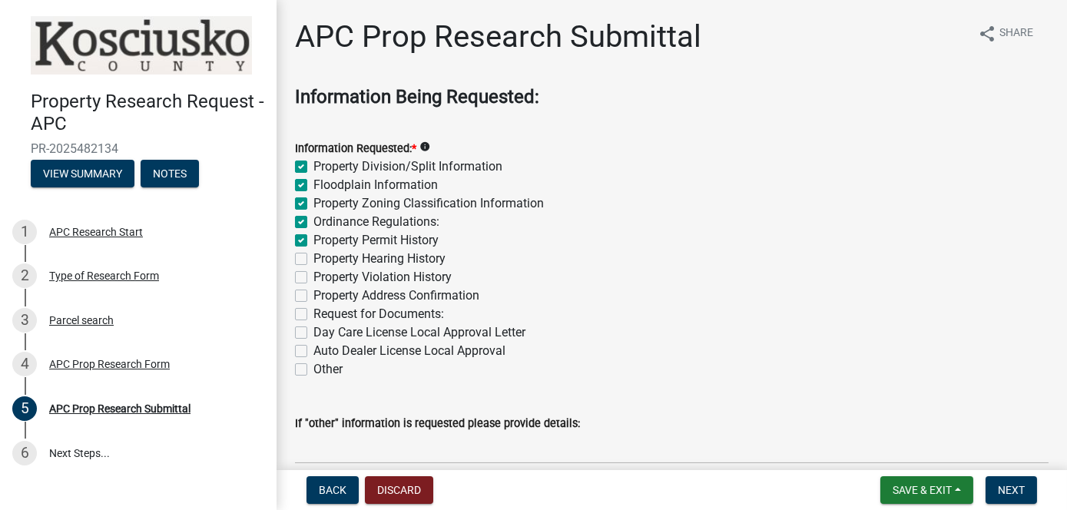
checkbox input "true"
checkbox input "false"
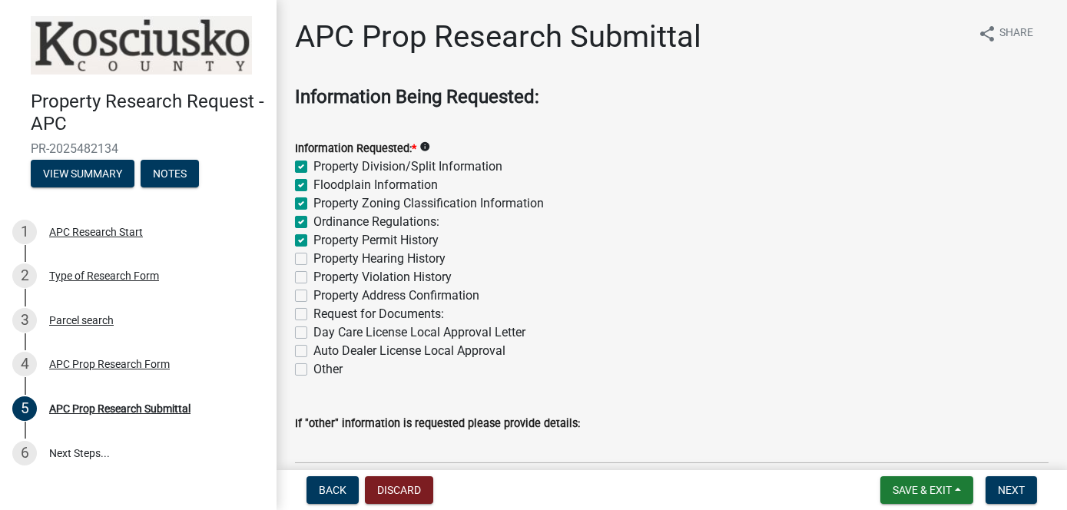
checkbox input "false"
click at [300, 287] on div "Property Address Confirmation" at bounding box center [671, 295] width 753 height 18
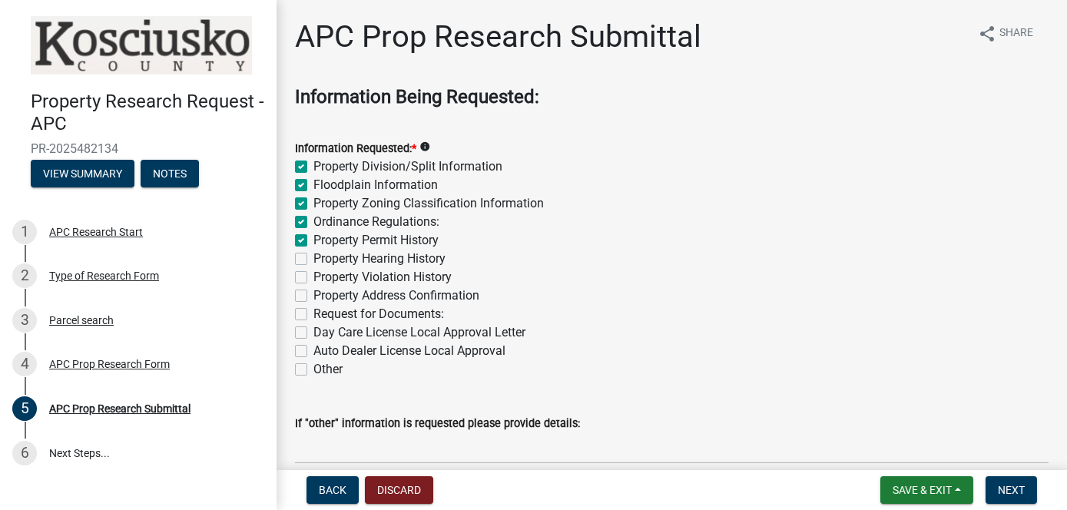
click at [313, 273] on label "Property Violation History" at bounding box center [382, 277] width 138 height 18
click at [313, 273] on input "Property Violation History" at bounding box center [318, 273] width 10 height 10
checkbox input "true"
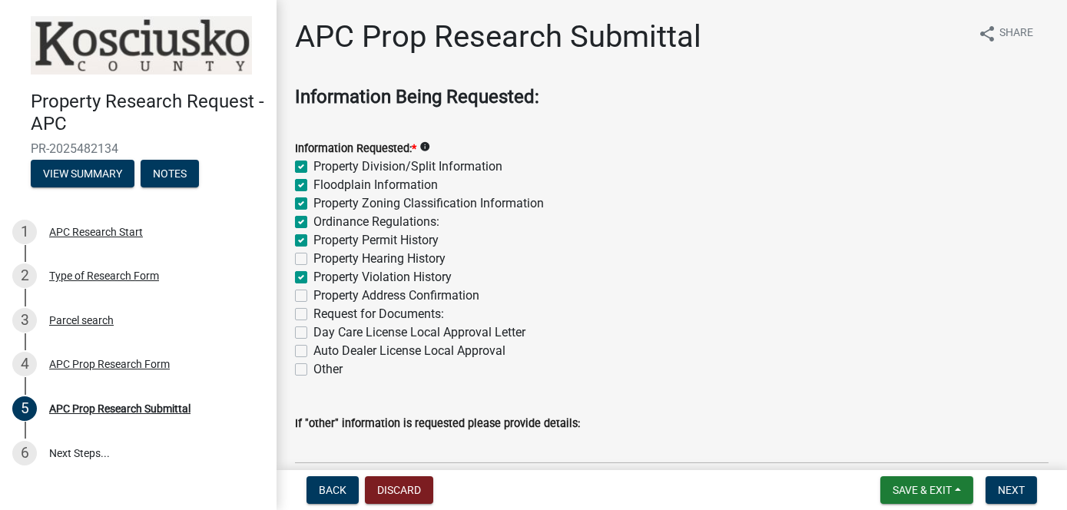
checkbox input "true"
checkbox input "false"
checkbox input "true"
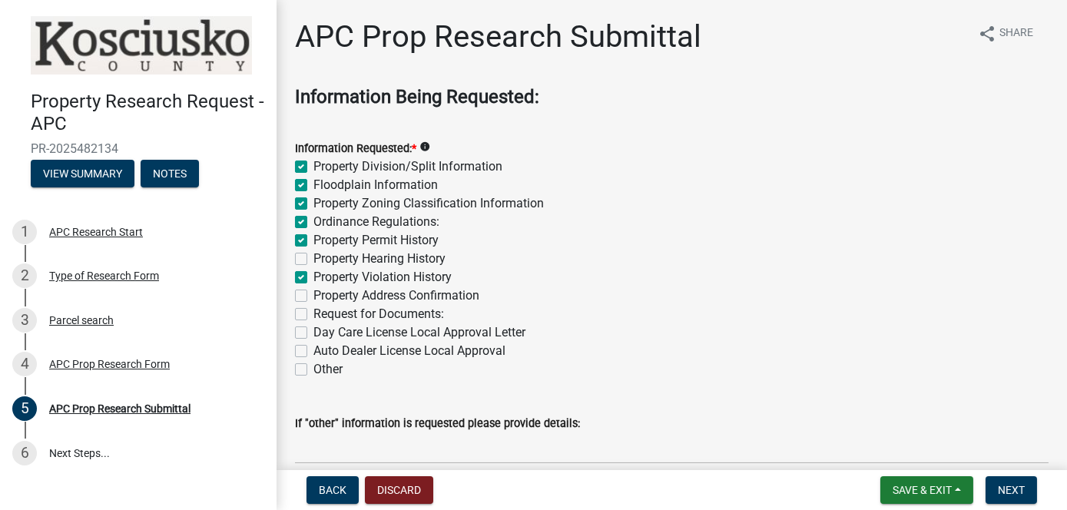
checkbox input "false"
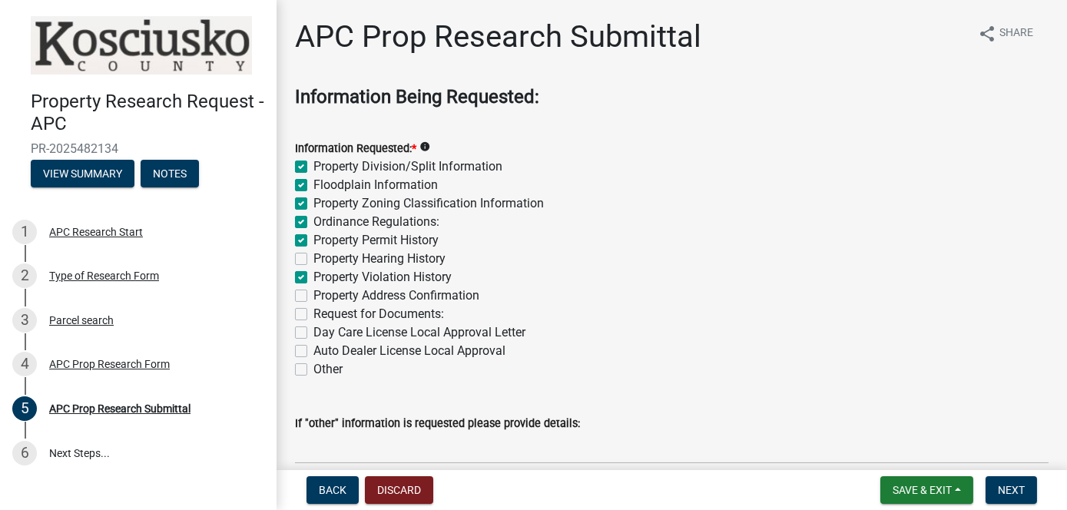
click at [313, 294] on label "Property Address Confirmation" at bounding box center [396, 295] width 166 height 18
click at [313, 294] on input "Property Address Confirmation" at bounding box center [318, 291] width 10 height 10
checkbox input "true"
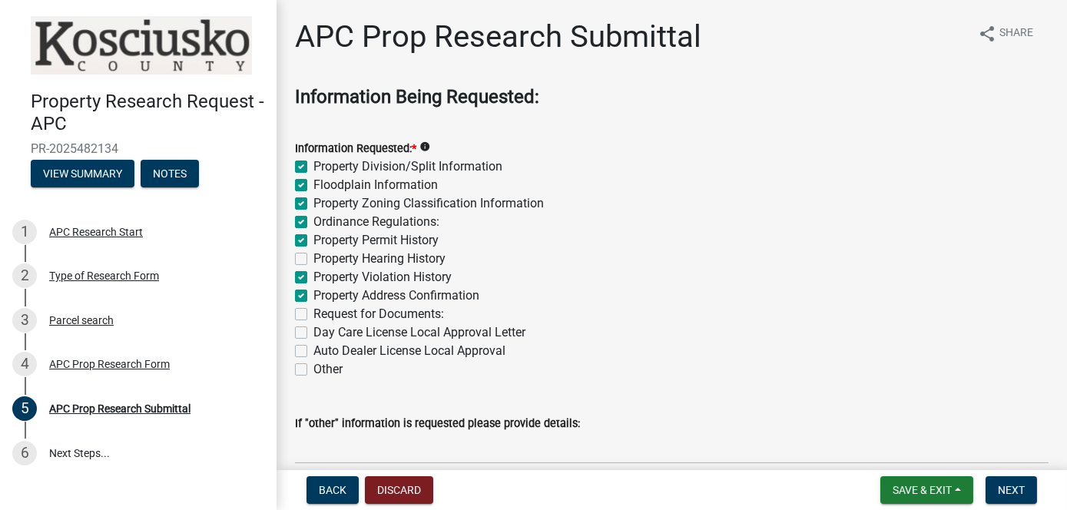
checkbox input "true"
checkbox input "false"
checkbox input "true"
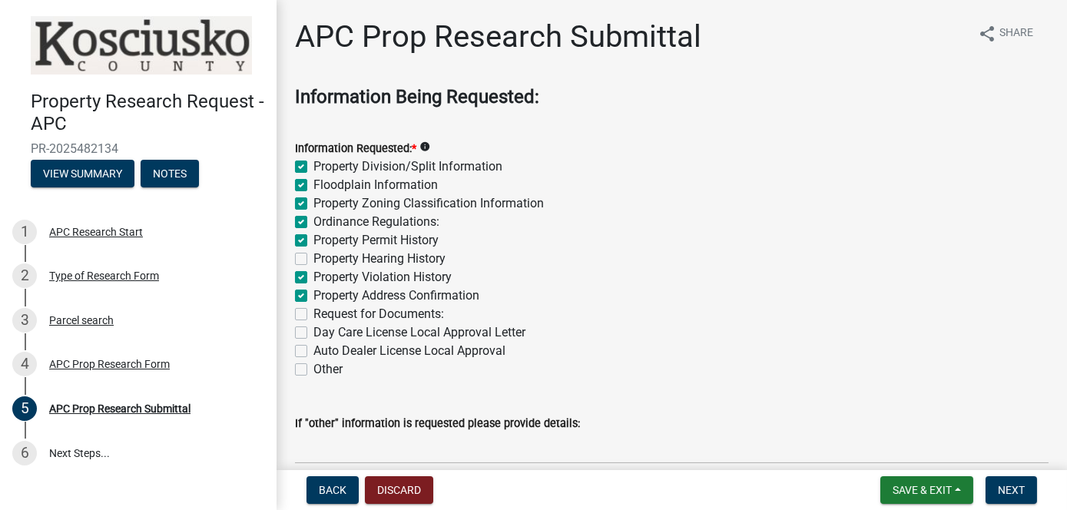
checkbox input "true"
checkbox input "false"
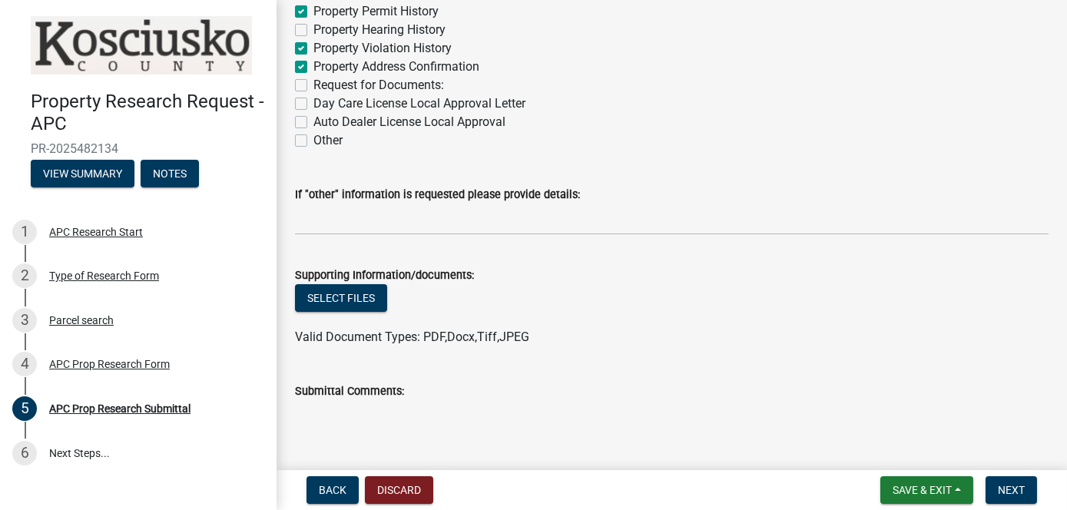
scroll to position [230, 0]
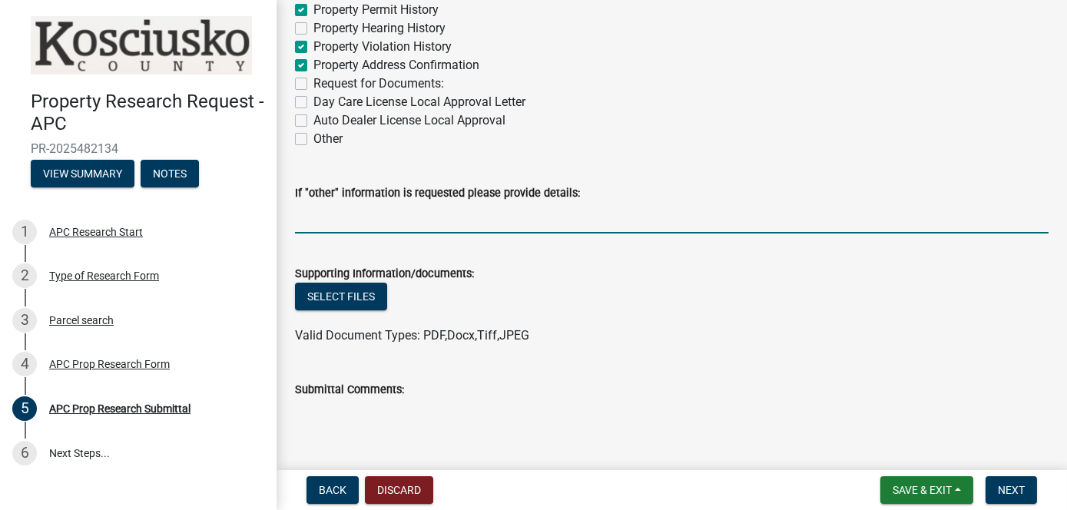
click at [309, 213] on input "If "other" information is requested please provide details:" at bounding box center [671, 217] width 753 height 31
paste input "Records pertaining to the installation or removal of Above/Below ground storage…"
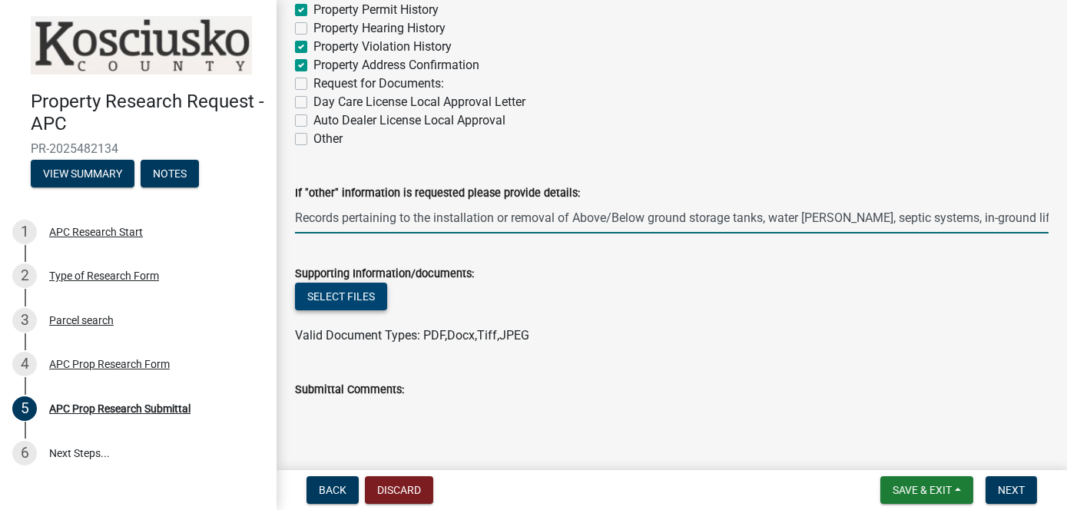
scroll to position [0, 375]
type input "Records pertaining to the installation or removal of Above/Below ground storage…"
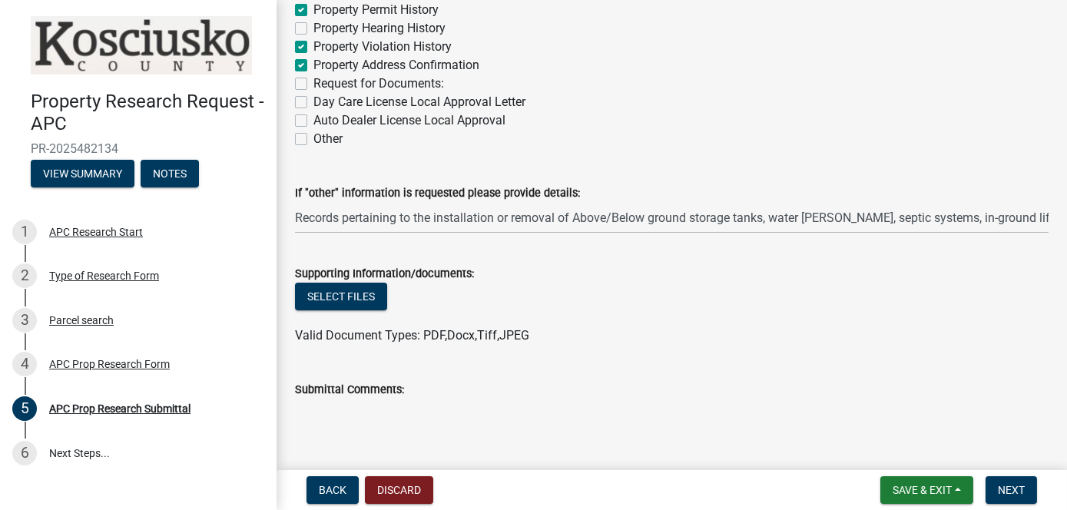
click at [313, 138] on label "Other" at bounding box center [327, 139] width 29 height 18
click at [313, 138] on input "Other" at bounding box center [318, 135] width 10 height 10
checkbox input "true"
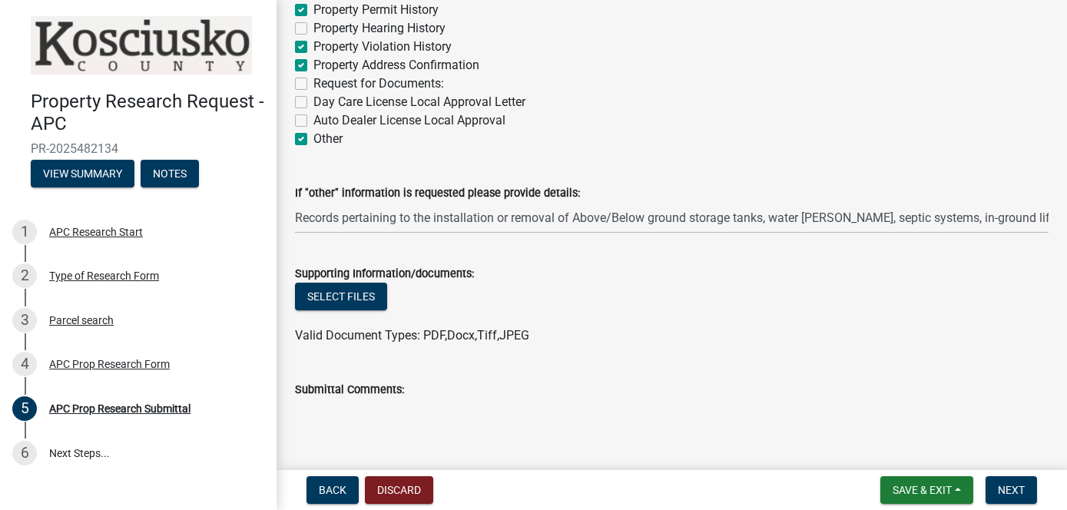
checkbox input "true"
checkbox input "false"
checkbox input "true"
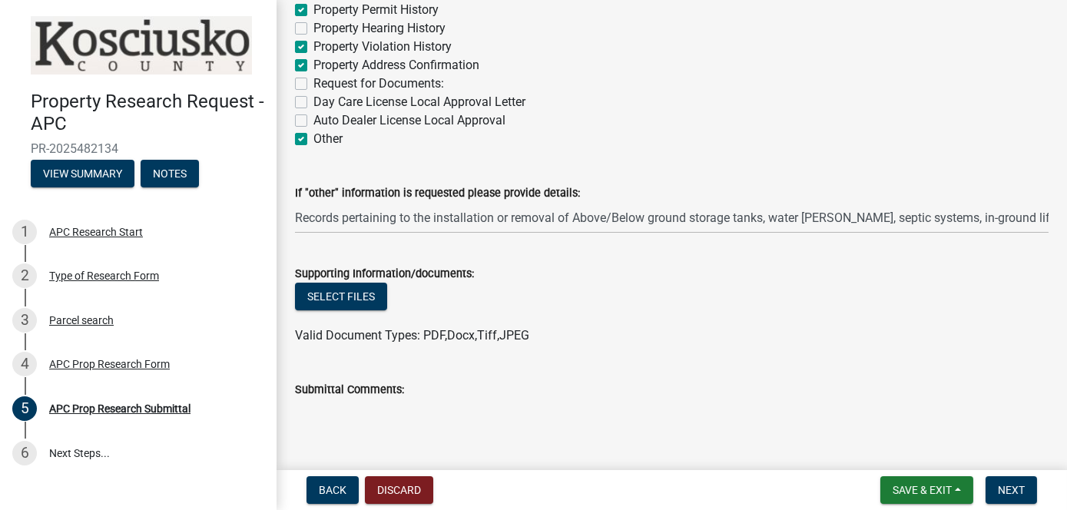
checkbox input "true"
checkbox input "false"
checkbox input "true"
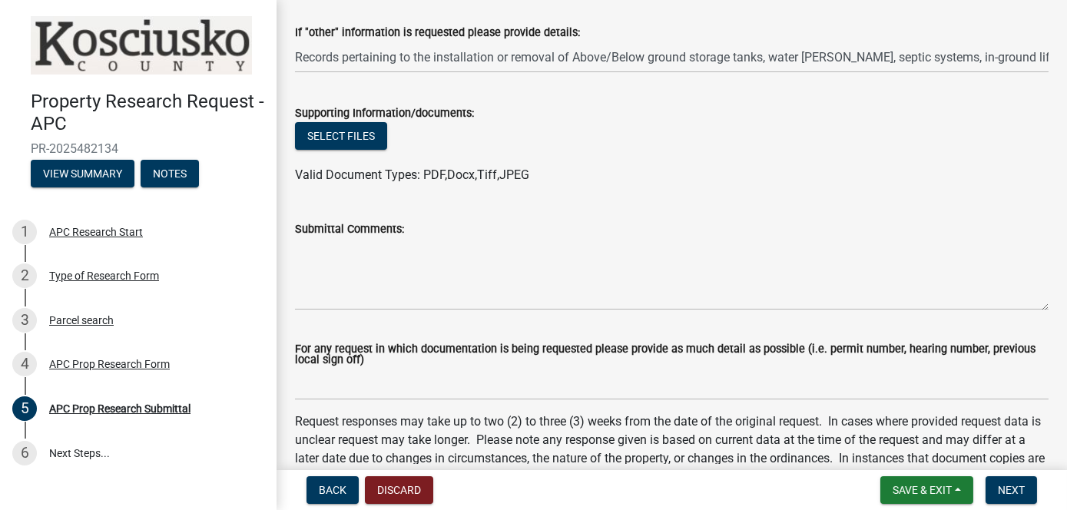
scroll to position [384, 0]
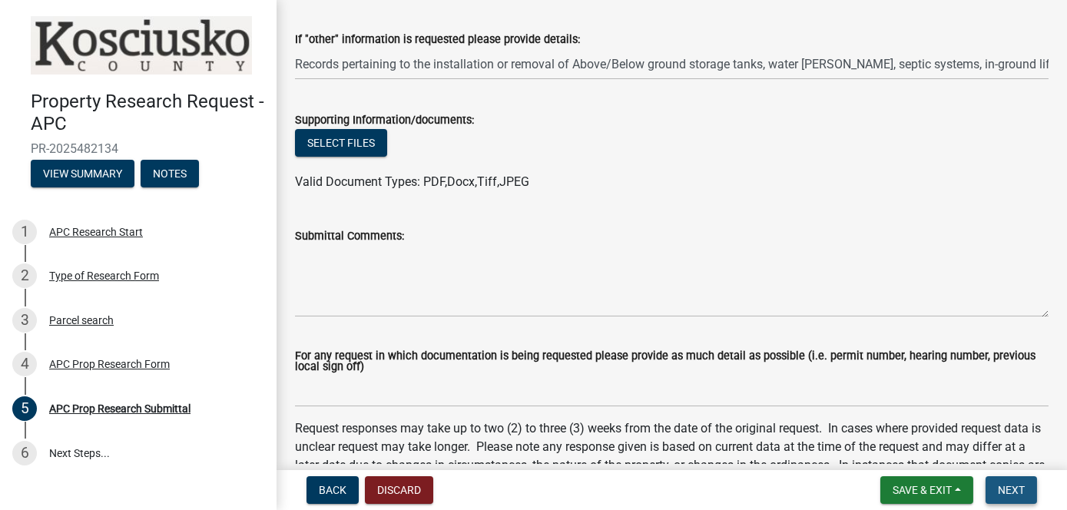
click at [1022, 486] on span "Next" at bounding box center [1011, 490] width 27 height 12
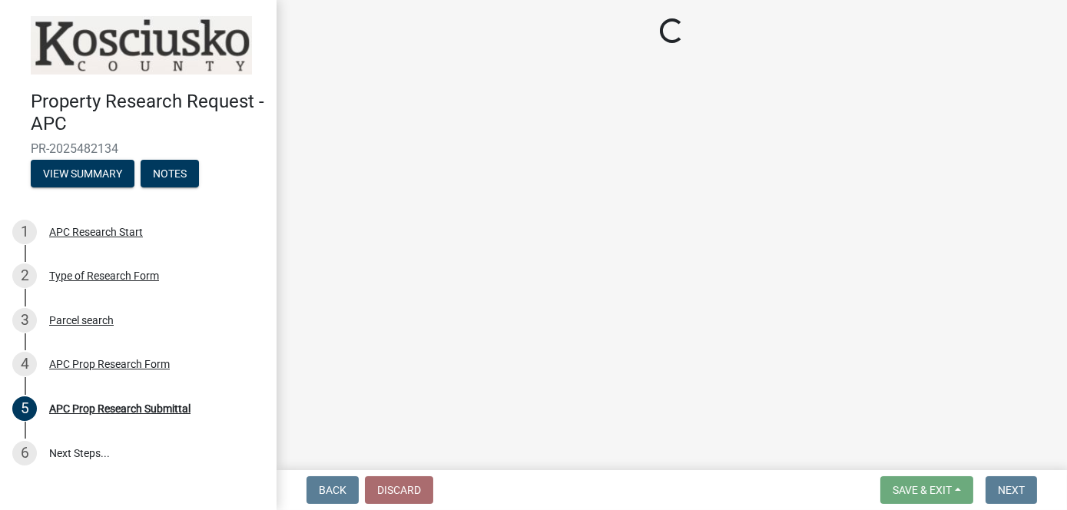
scroll to position [0, 0]
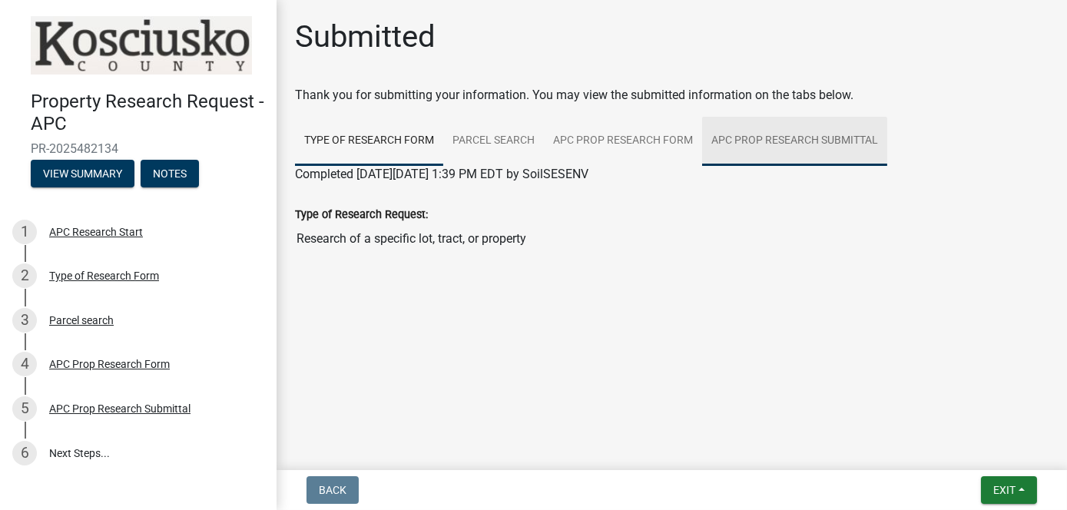
click at [800, 146] on link "APC Prop Research Submittal" at bounding box center [794, 141] width 185 height 49
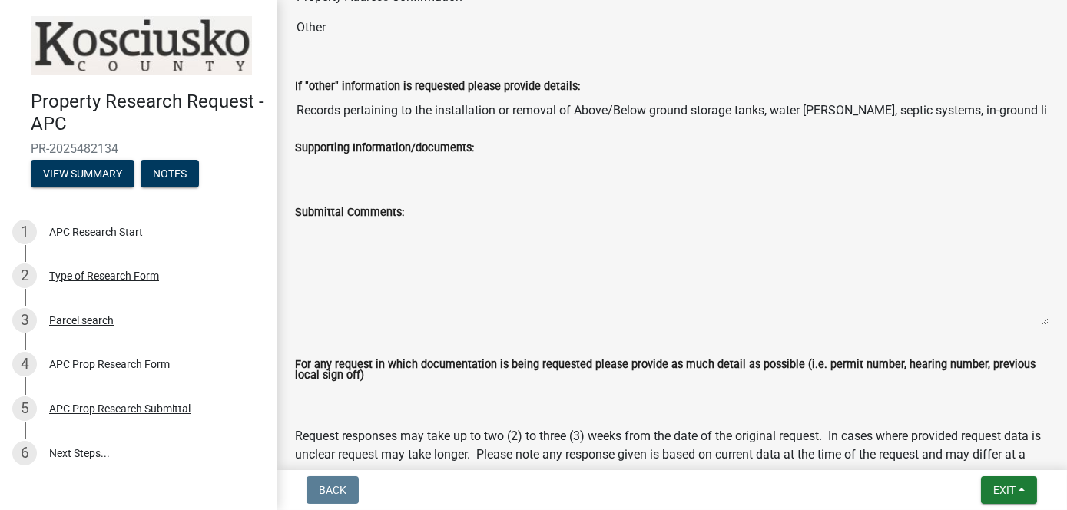
scroll to position [461, 0]
click at [103, 231] on div "APC Research Start" at bounding box center [96, 232] width 94 height 11
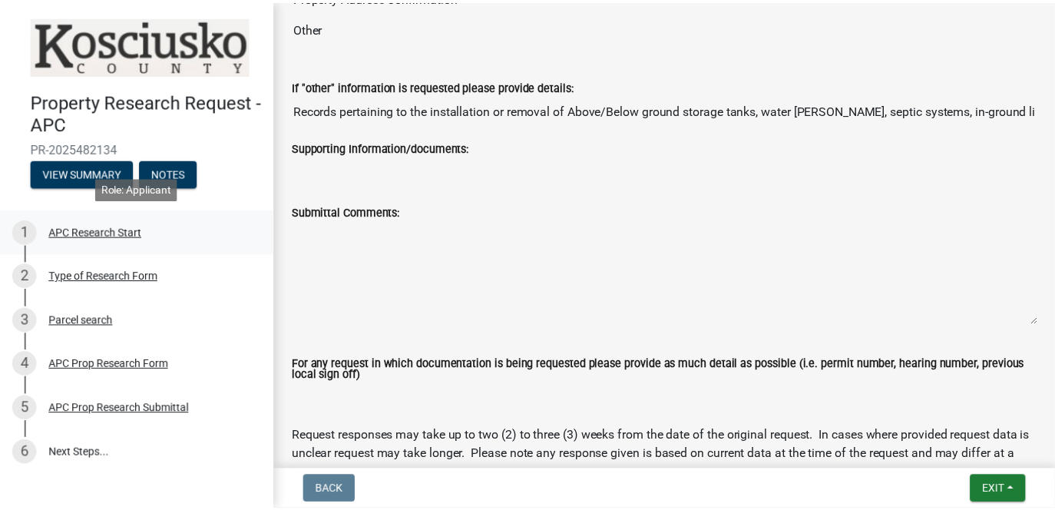
scroll to position [0, 0]
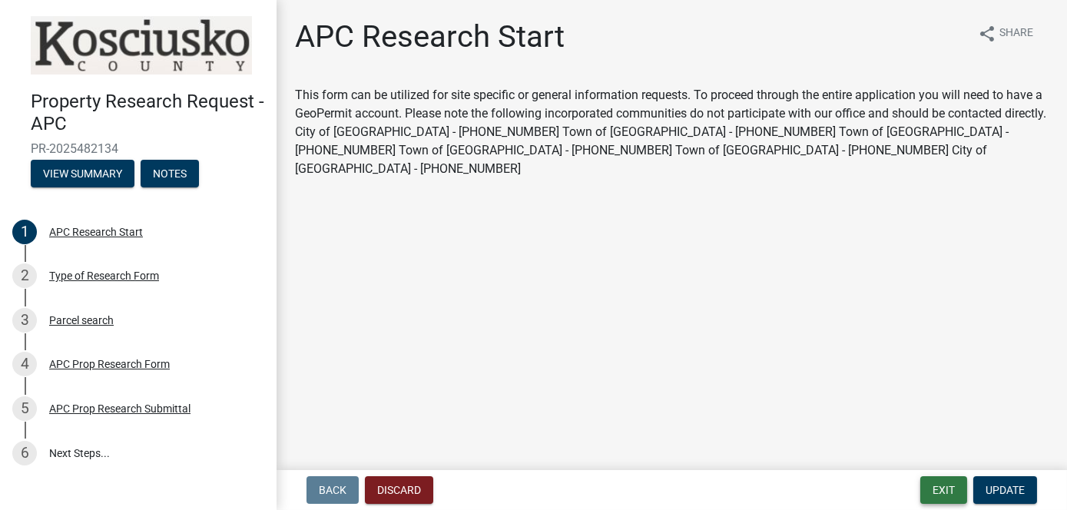
click at [947, 488] on button "Exit" at bounding box center [943, 490] width 47 height 28
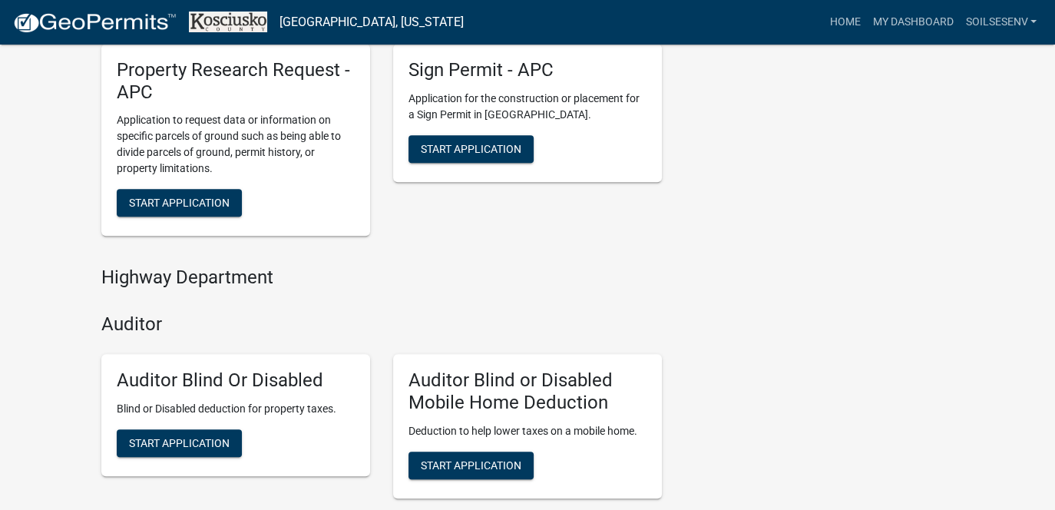
scroll to position [538, 0]
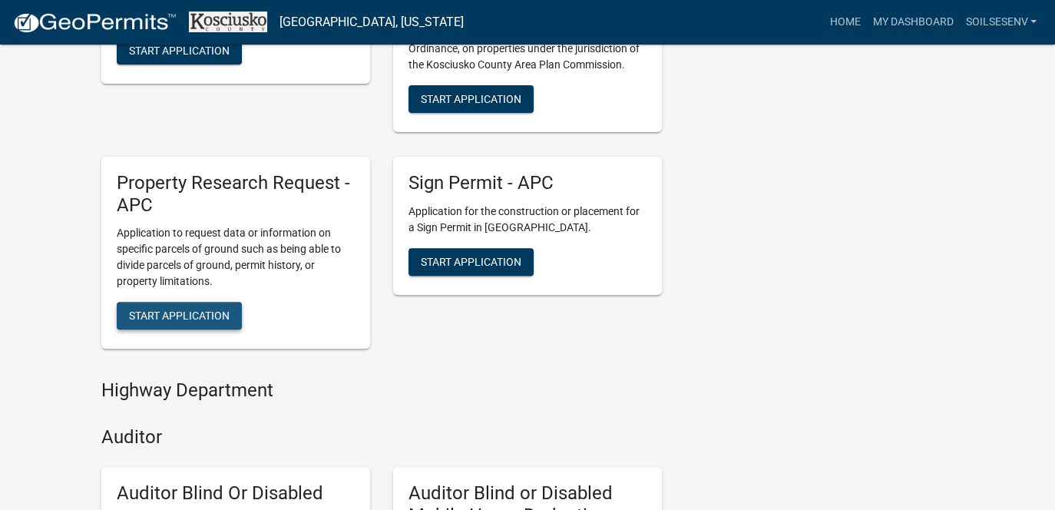
click at [176, 309] on span "Start Application" at bounding box center [179, 315] width 101 height 12
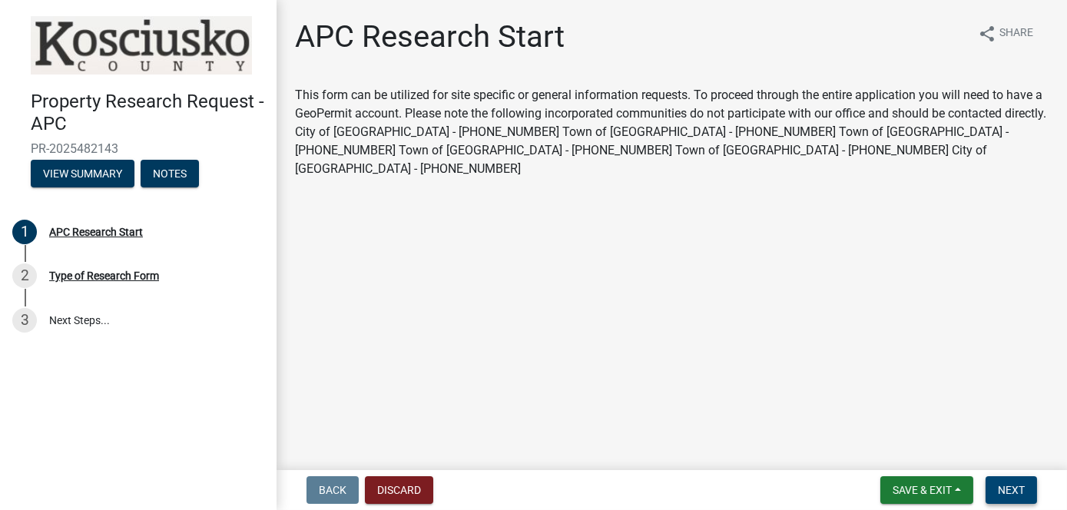
click at [1010, 485] on span "Next" at bounding box center [1011, 490] width 27 height 12
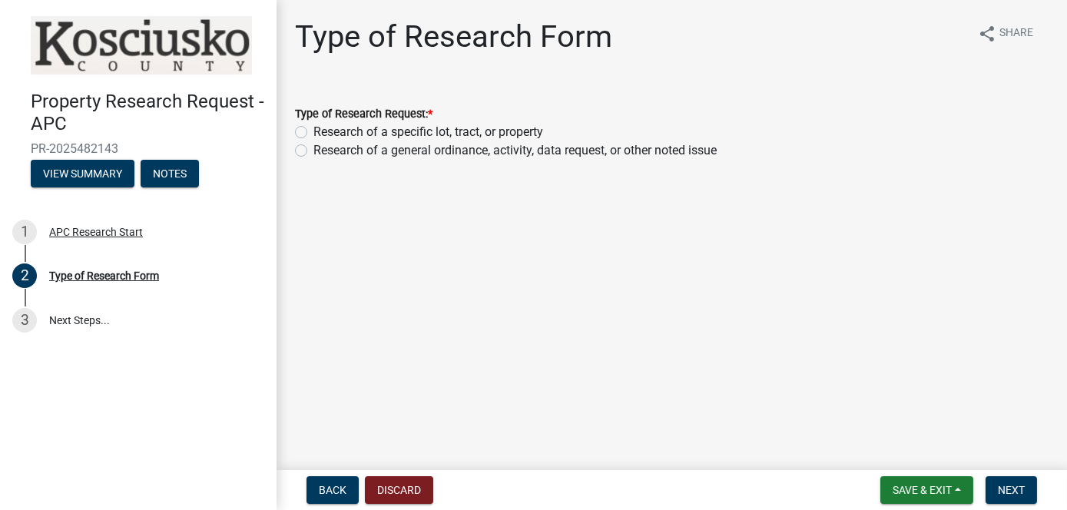
click at [313, 131] on label "Research of a specific lot, tract, or property" at bounding box center [428, 132] width 230 height 18
click at [313, 131] on input "Research of a specific lot, tract, or property" at bounding box center [318, 128] width 10 height 10
radio input "true"
click at [1005, 493] on span "Next" at bounding box center [1011, 490] width 27 height 12
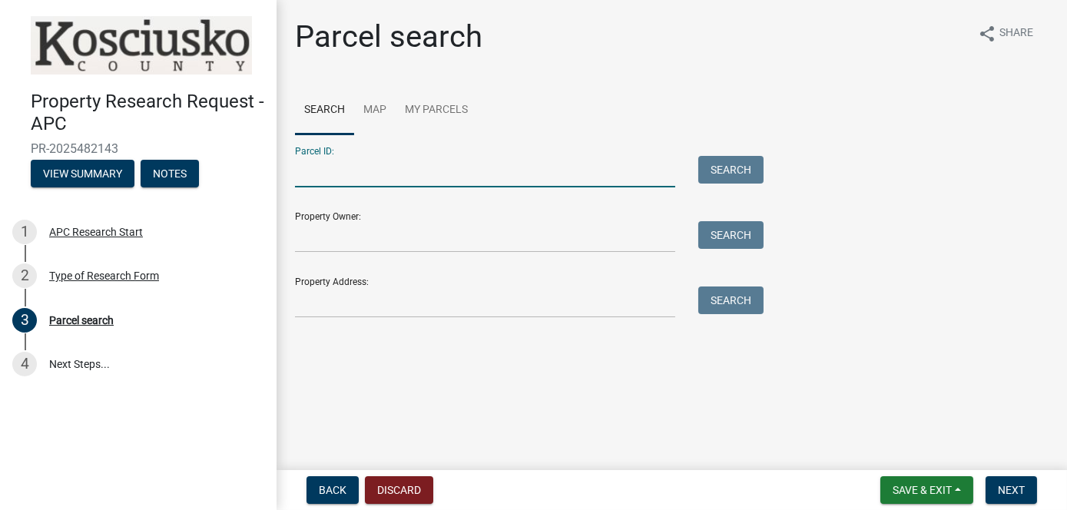
click at [379, 180] on input "Parcel ID:" at bounding box center [485, 171] width 380 height 31
type input "43-11-14-200-107.000-031"
type input "Penguin Point"
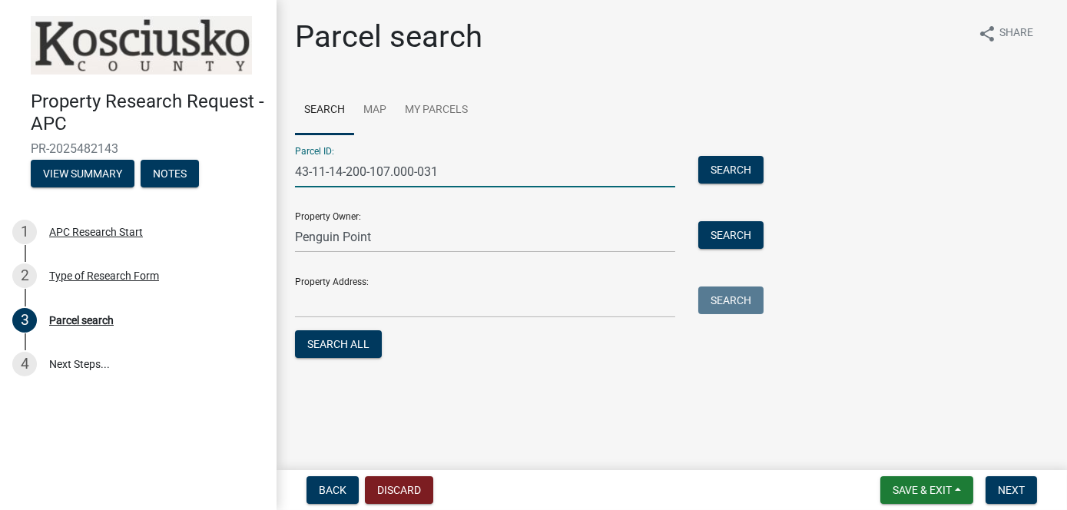
click at [374, 173] on input "43-11-14-200-107.000-031" at bounding box center [485, 171] width 380 height 31
click at [373, 167] on input "43-11-14-200-107.000-031" at bounding box center [485, 171] width 380 height 31
type input "43-11-14-200-118.000-031"
click at [355, 343] on button "Search All" at bounding box center [338, 344] width 87 height 28
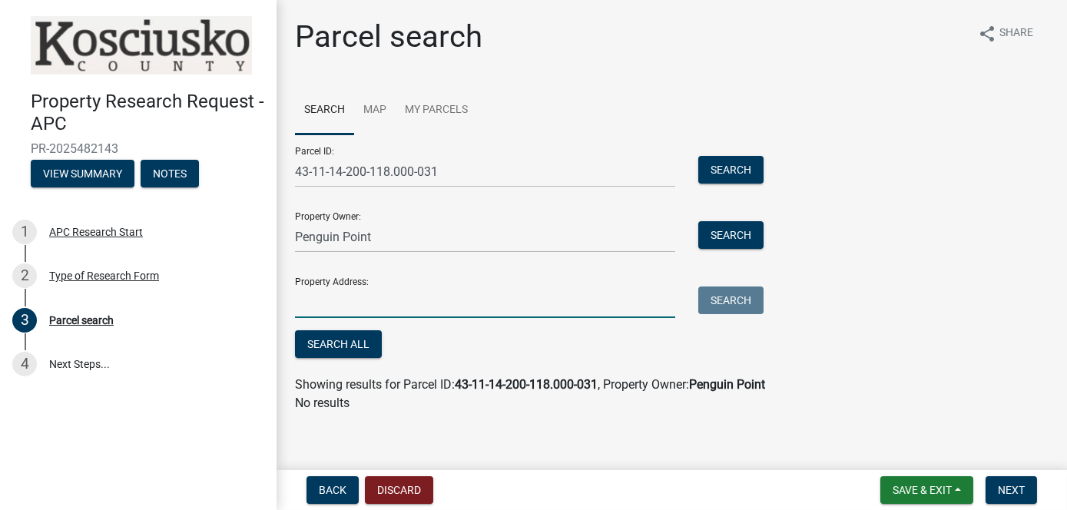
click at [435, 309] on input "Property Address:" at bounding box center [485, 301] width 380 height 31
type input "2691 US 30 W"
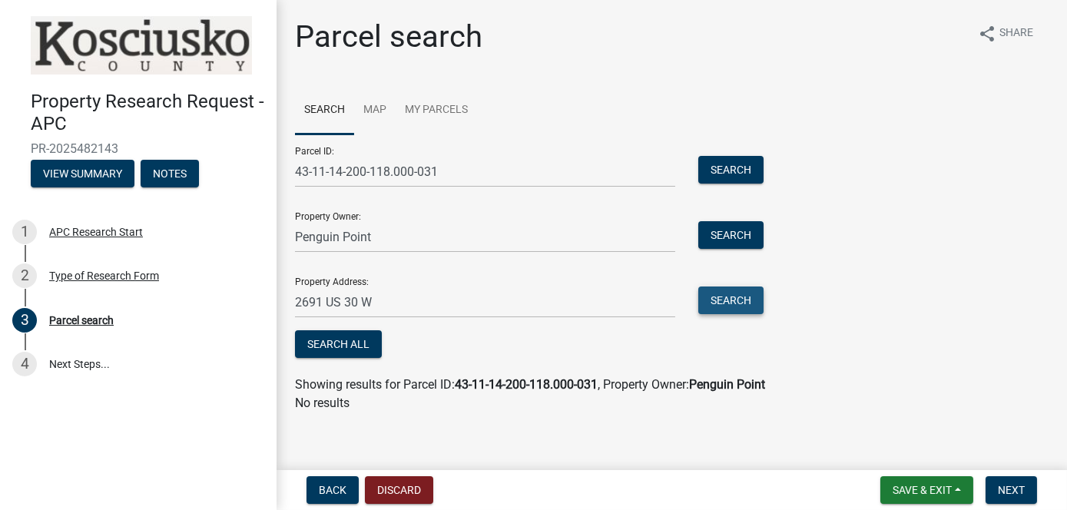
click at [745, 299] on button "Search" at bounding box center [730, 300] width 65 height 28
click at [730, 306] on button "Search" at bounding box center [730, 300] width 65 height 28
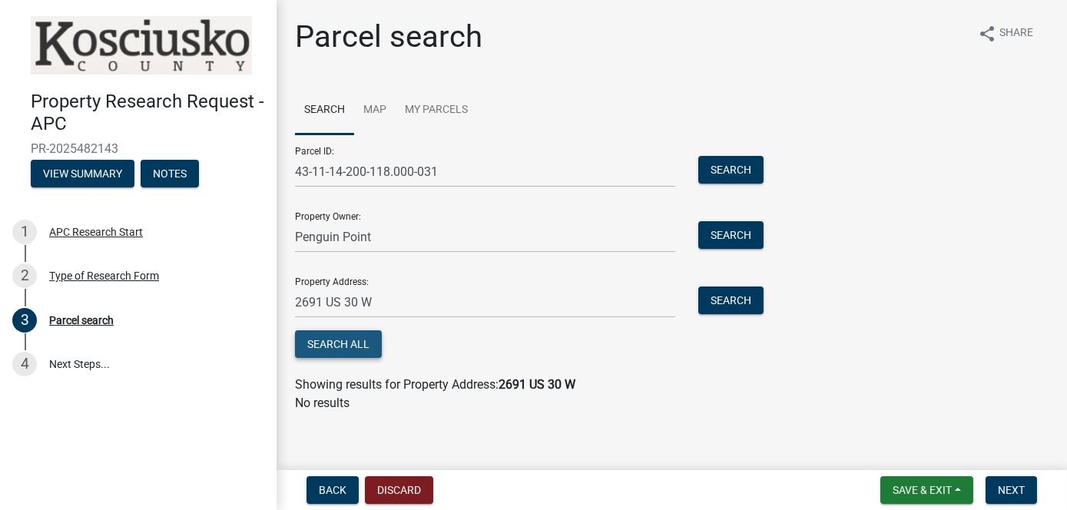
click at [330, 339] on button "Search All" at bounding box center [338, 344] width 87 height 28
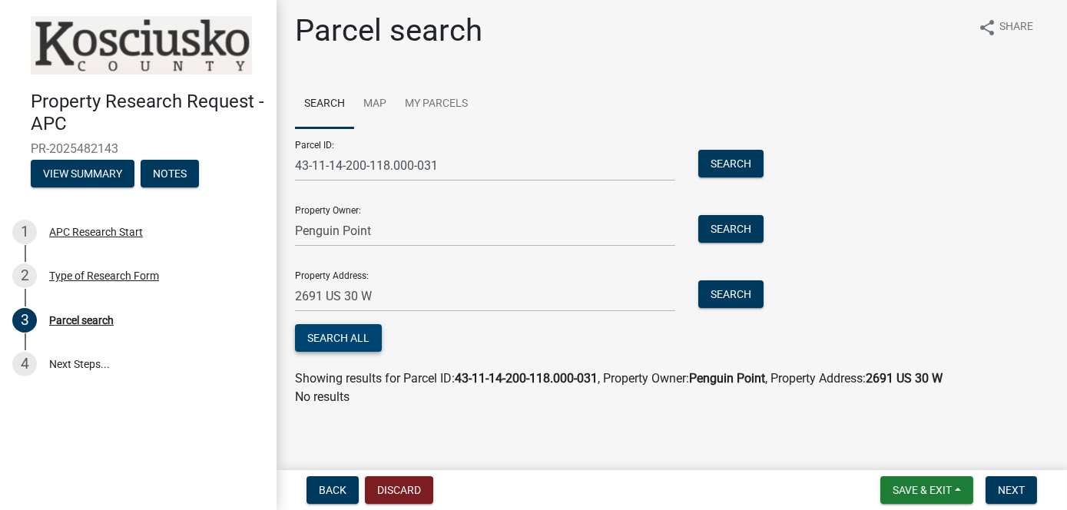
scroll to position [8, 0]
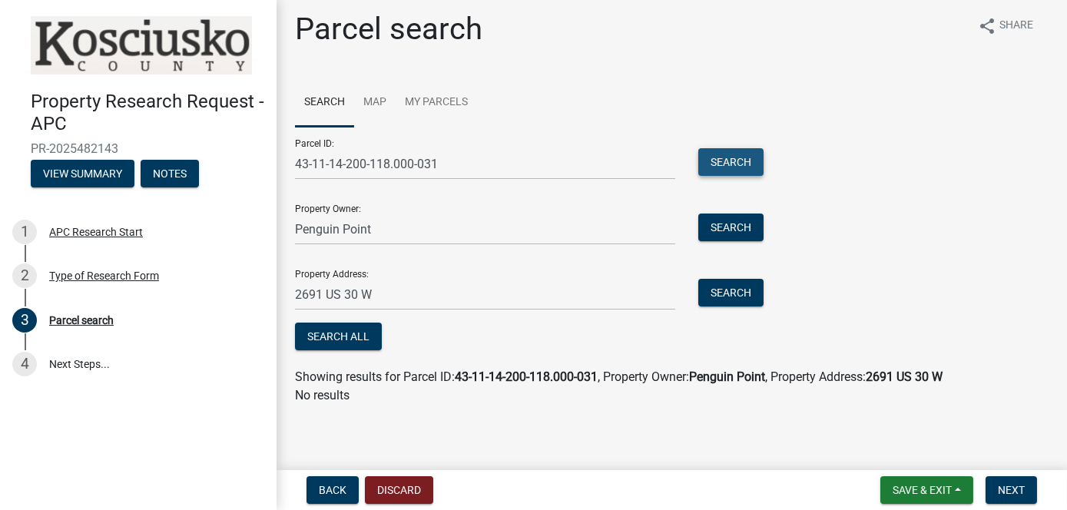
click at [731, 161] on button "Search" at bounding box center [730, 162] width 65 height 28
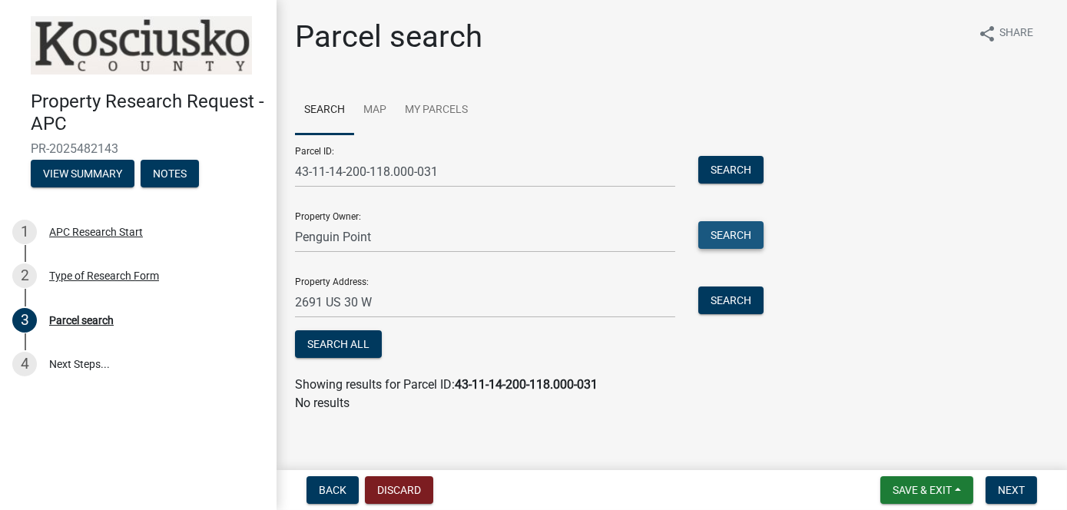
click at [723, 236] on button "Search" at bounding box center [730, 235] width 65 height 28
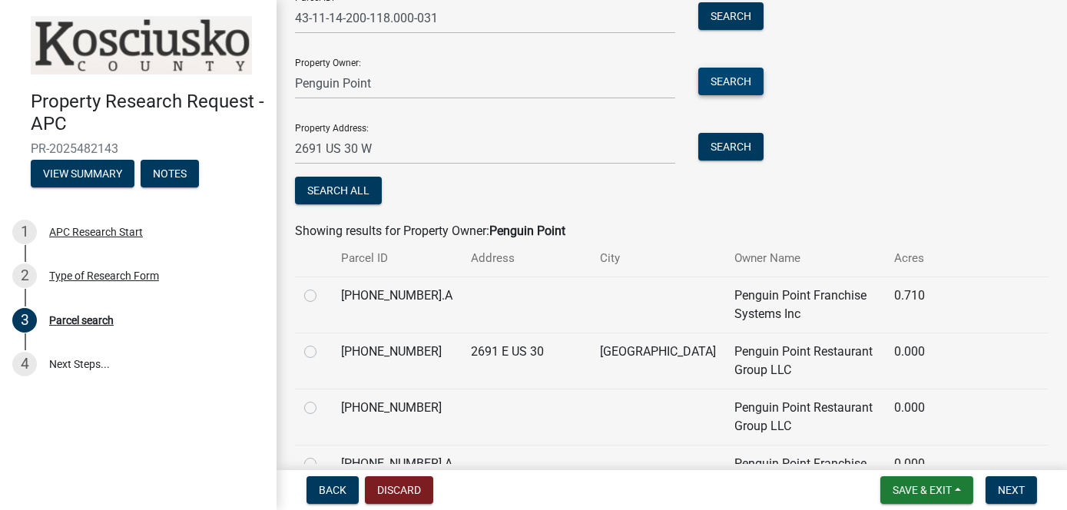
scroll to position [230, 0]
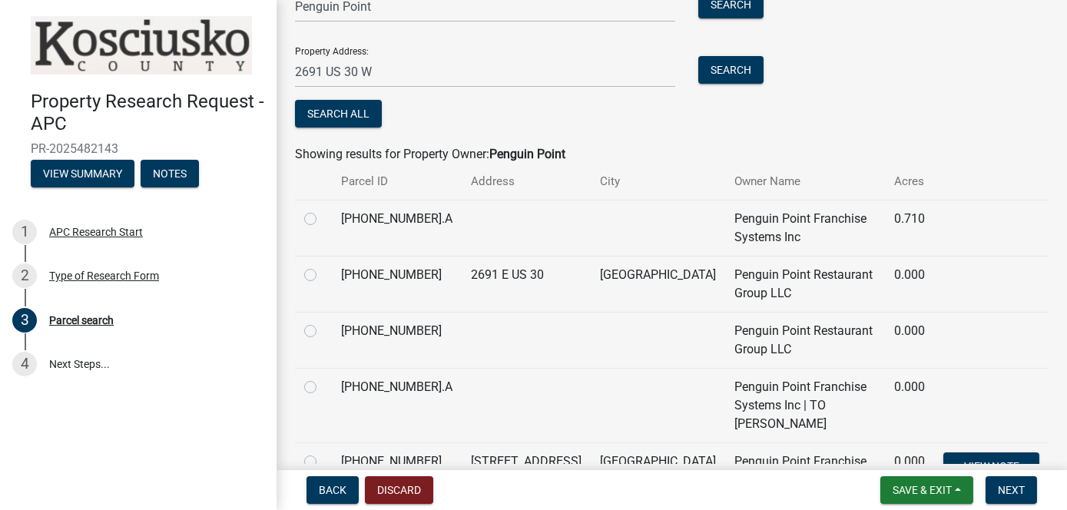
click at [323, 266] on label at bounding box center [323, 266] width 0 height 0
click at [323, 270] on input "radio" at bounding box center [328, 271] width 10 height 10
radio input "true"
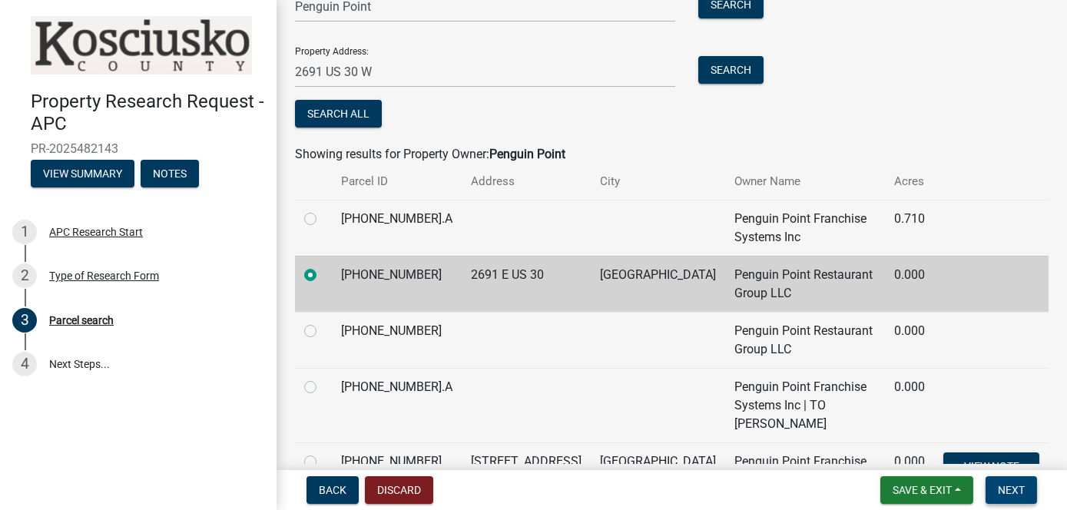
click at [1026, 492] on button "Next" at bounding box center [1010, 490] width 51 height 28
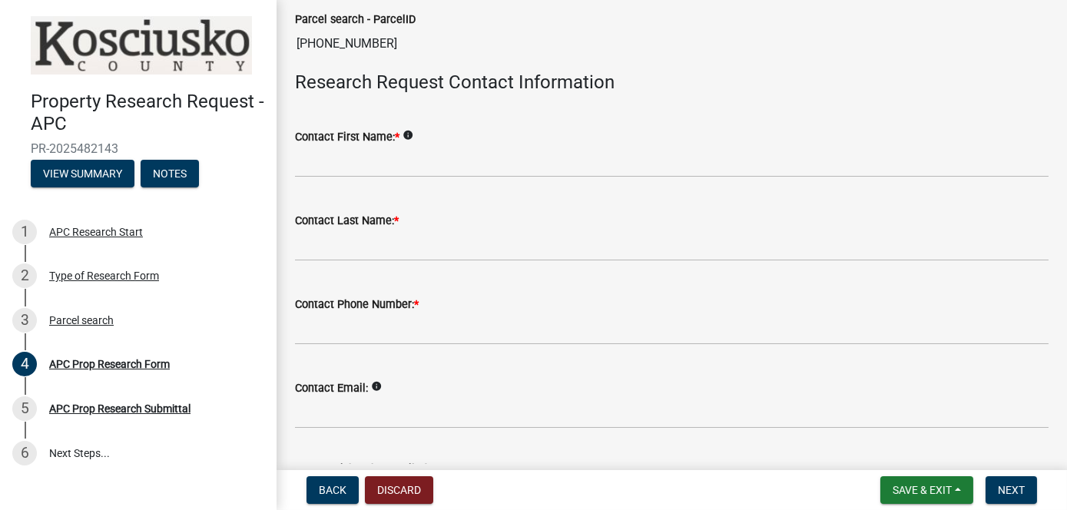
scroll to position [461, 0]
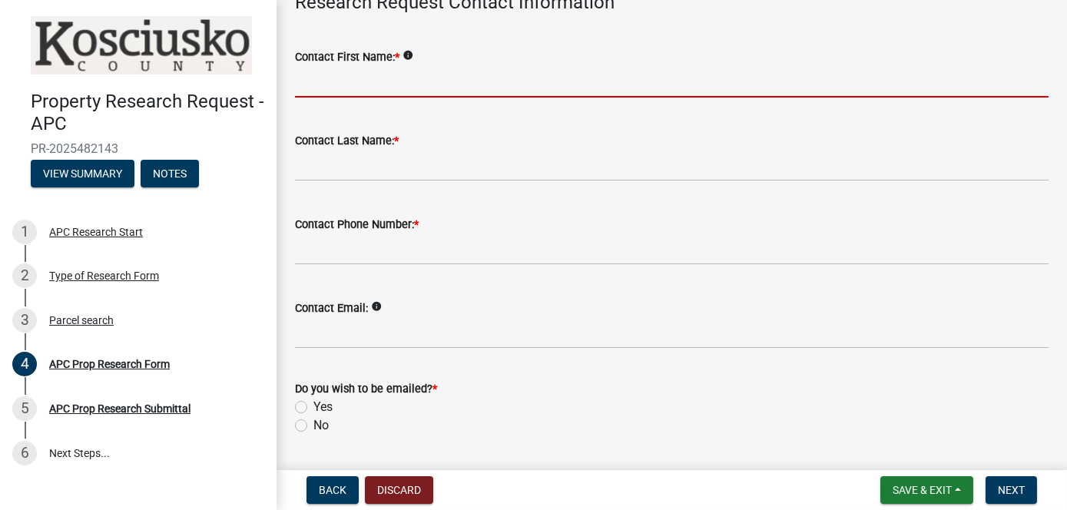
click at [391, 83] on input "Contact First Name: *" at bounding box center [671, 81] width 753 height 31
type input "[PERSON_NAME]"
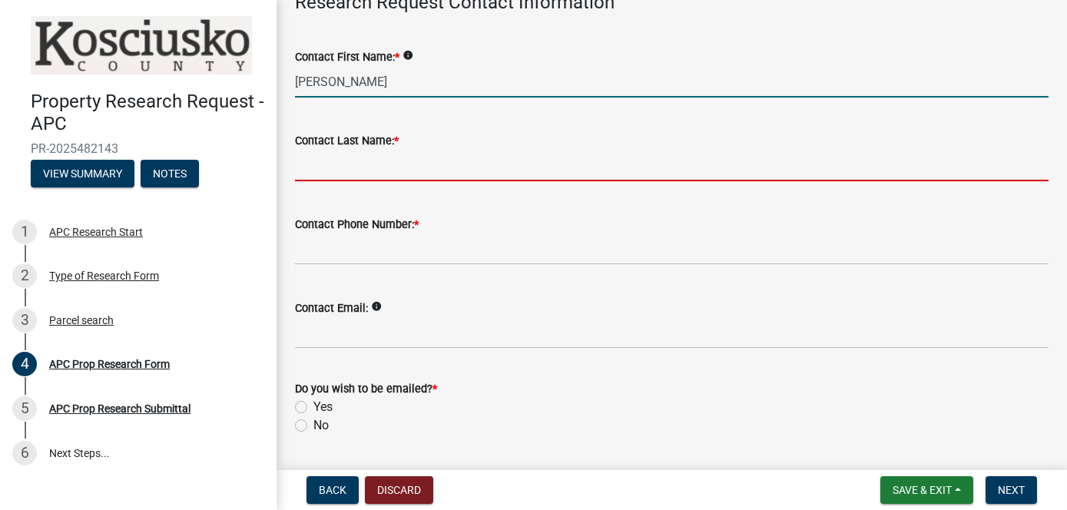
type input "[PERSON_NAME]"
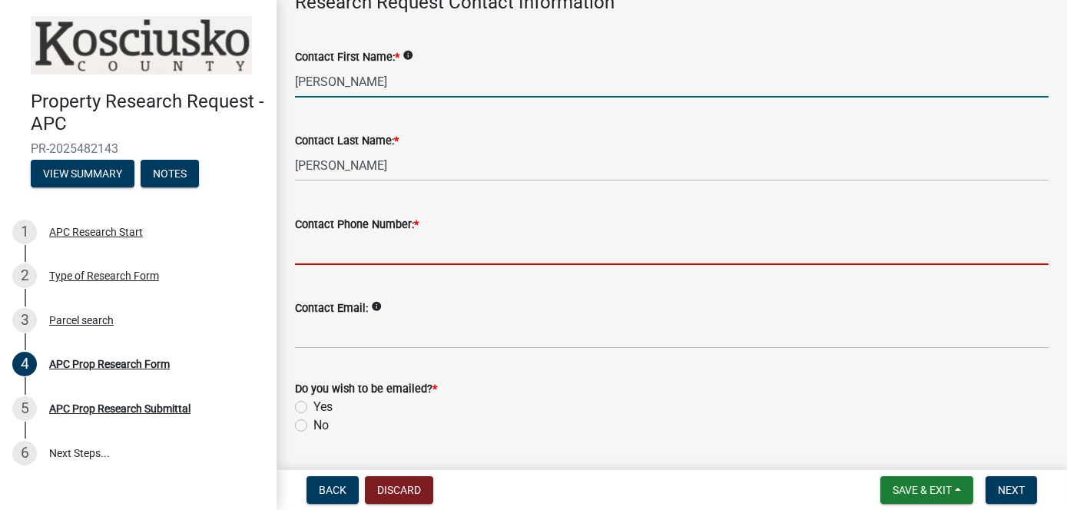
type input "1260497645"
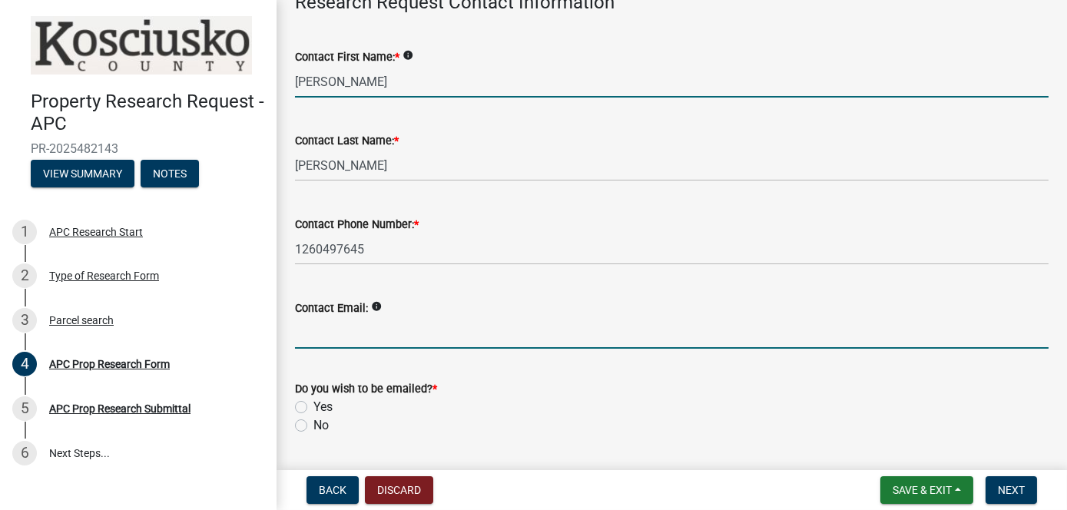
type input "[PERSON_NAME][EMAIL_ADDRESS][DOMAIN_NAME]"
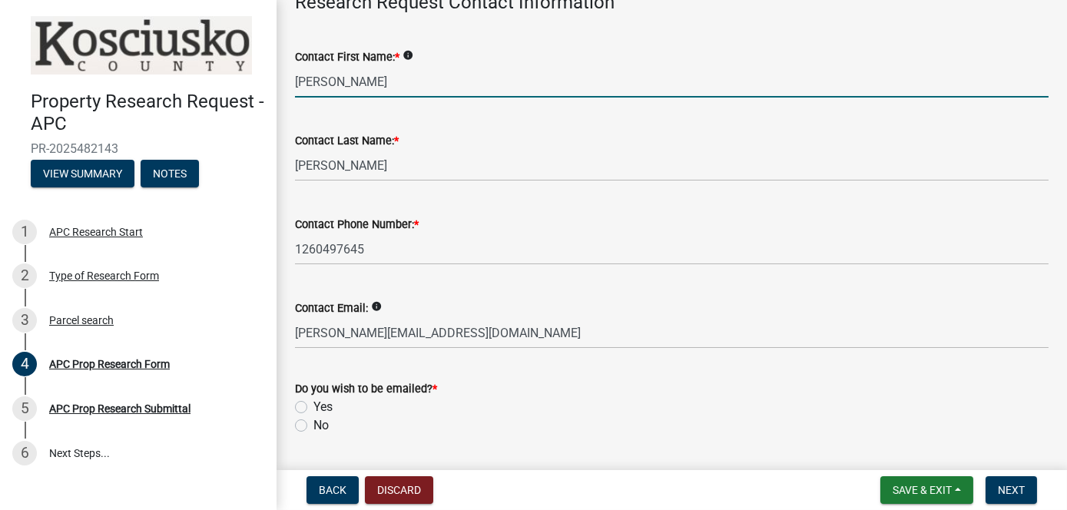
type input "[STREET_ADDRESS][PERSON_NAME]"
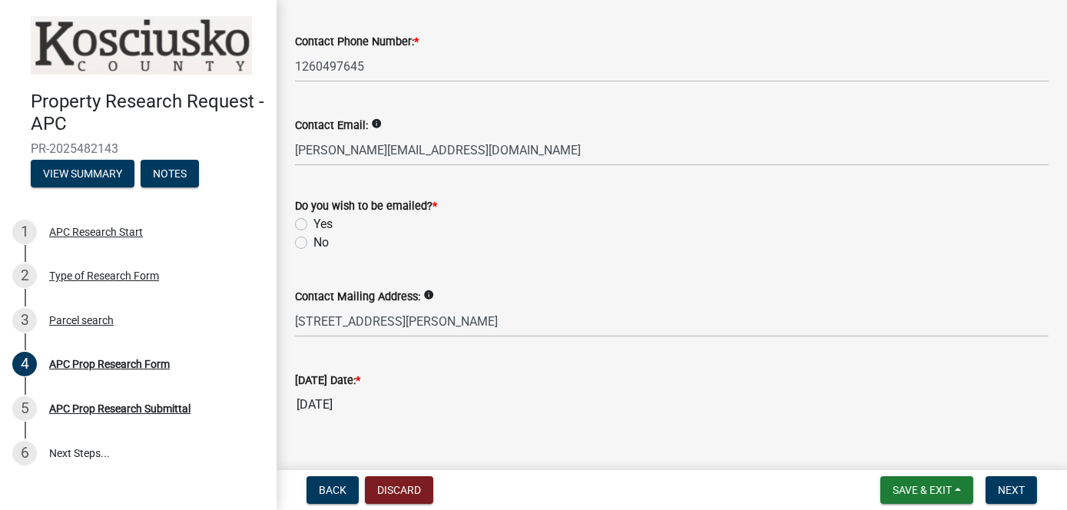
scroll to position [669, 0]
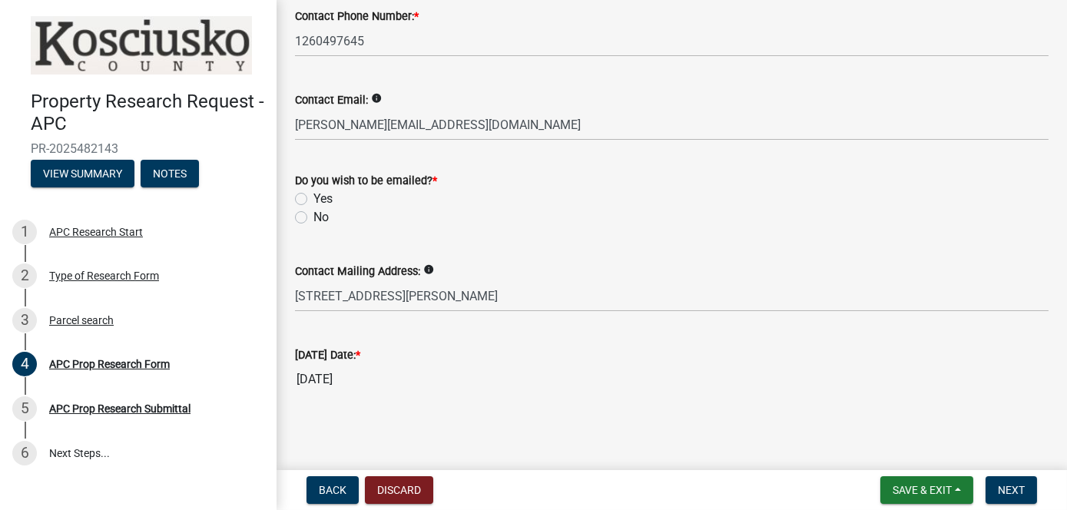
click at [313, 194] on label "Yes" at bounding box center [322, 199] width 19 height 18
click at [313, 194] on input "Yes" at bounding box center [318, 195] width 10 height 10
radio input "true"
click at [1018, 487] on span "Next" at bounding box center [1011, 490] width 27 height 12
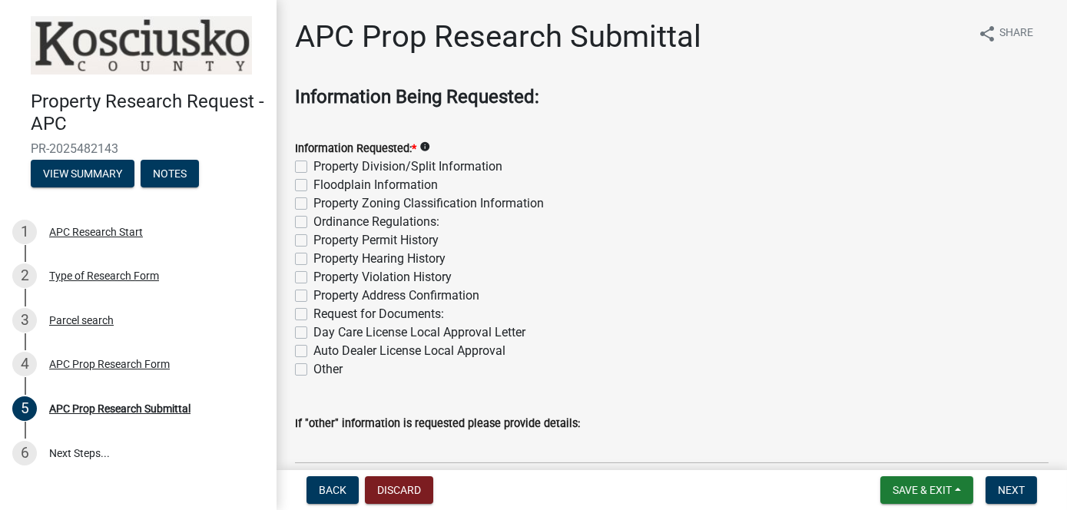
click at [313, 170] on label "Property Division/Split Information" at bounding box center [407, 166] width 189 height 18
click at [313, 167] on input "Property Division/Split Information" at bounding box center [318, 162] width 10 height 10
checkbox input "true"
checkbox input "false"
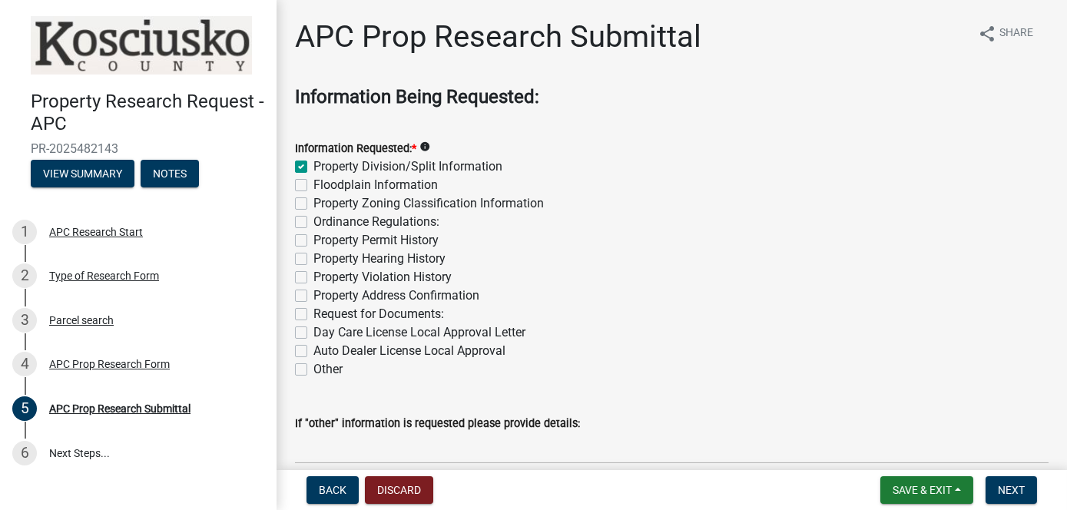
checkbox input "false"
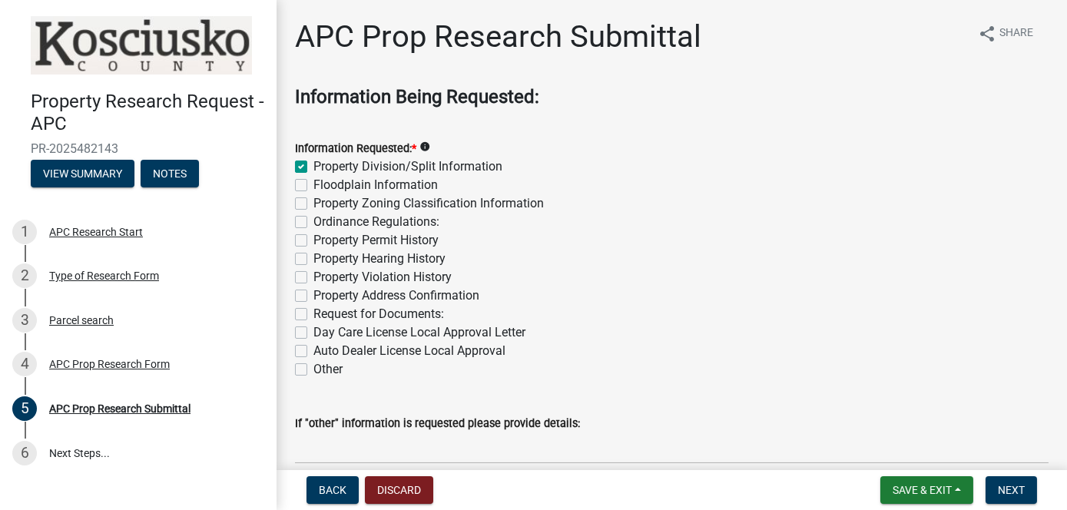
checkbox input "false"
click at [313, 185] on label "Floodplain Information" at bounding box center [375, 185] width 124 height 18
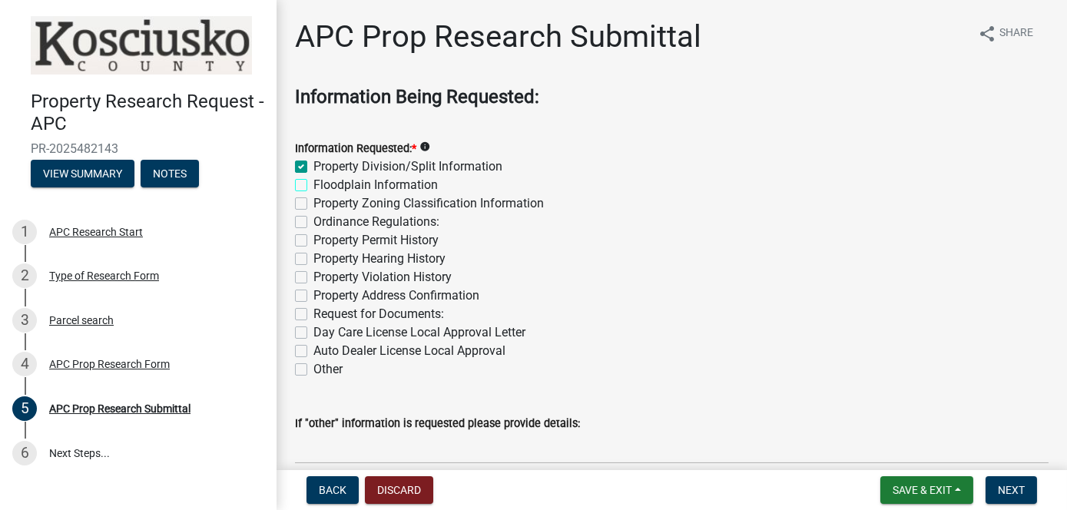
click at [313, 185] on input "Floodplain Information" at bounding box center [318, 181] width 10 height 10
checkbox input "true"
checkbox input "false"
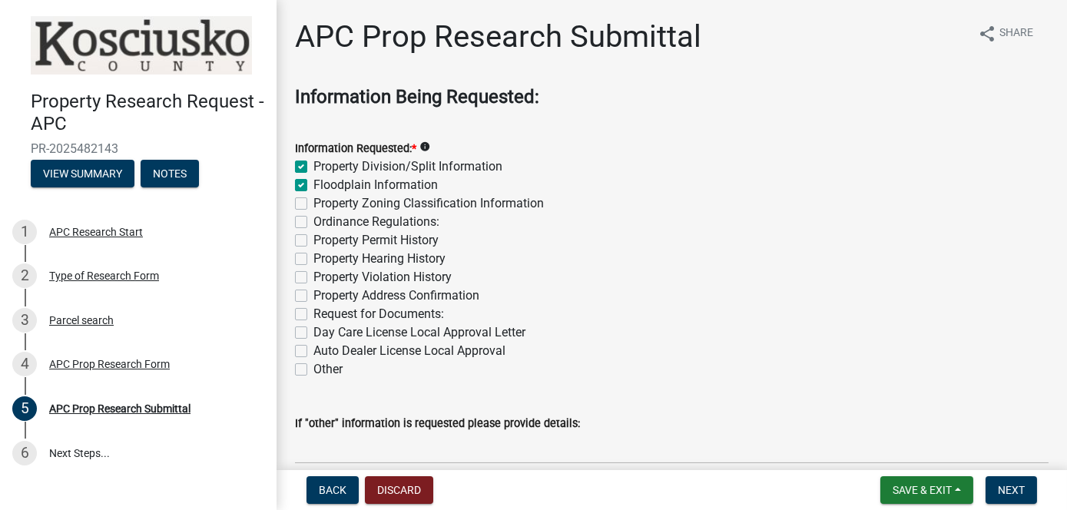
checkbox input "false"
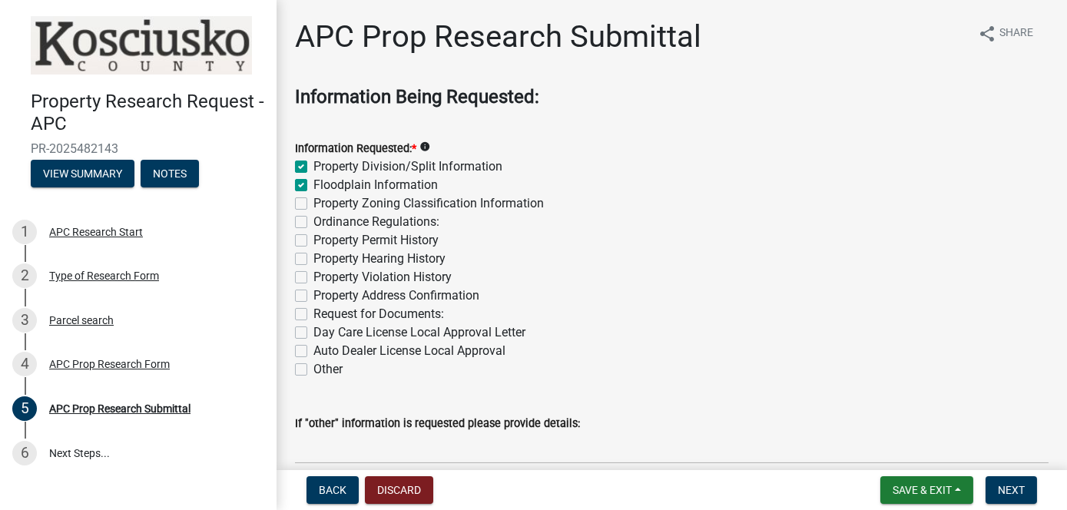
checkbox input "false"
click at [313, 197] on label "Property Zoning Classification Information" at bounding box center [428, 203] width 230 height 18
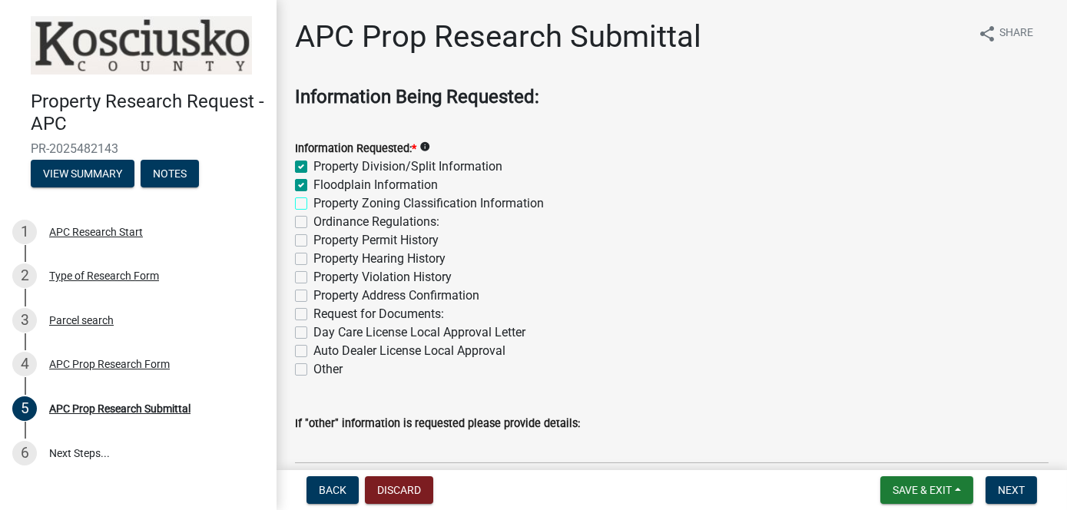
click at [313, 197] on input "Property Zoning Classification Information" at bounding box center [318, 199] width 10 height 10
checkbox input "true"
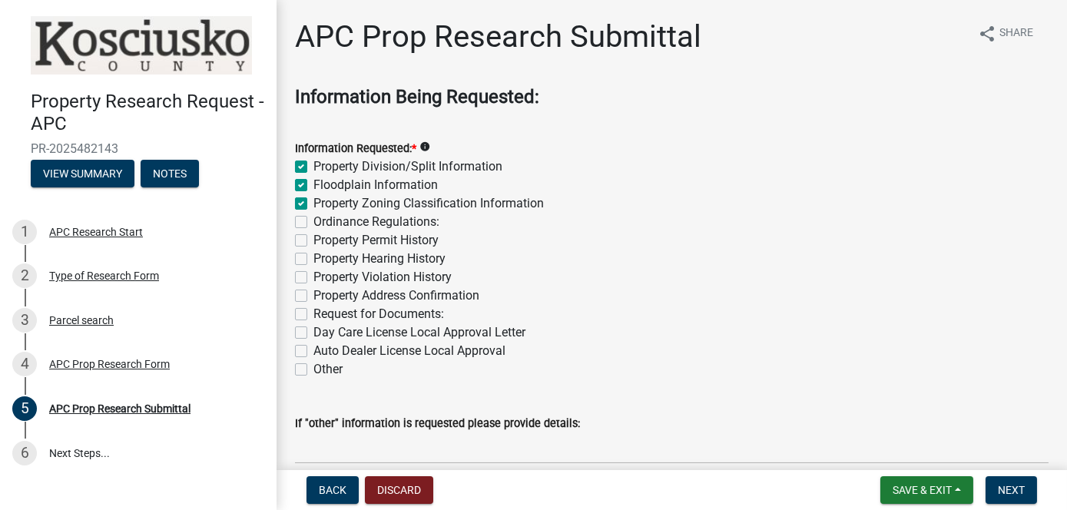
checkbox input "false"
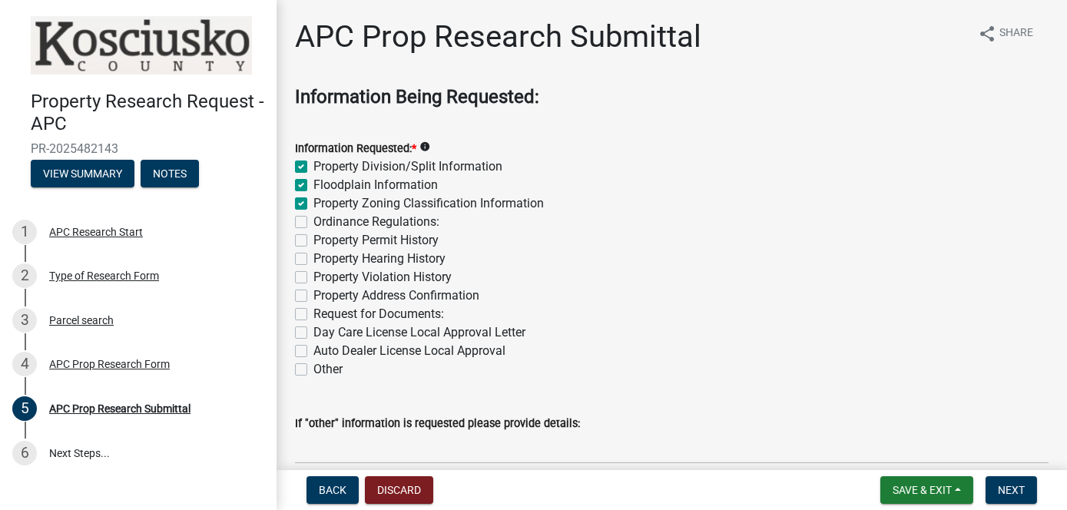
checkbox input "false"
click at [313, 239] on label "Property Permit History" at bounding box center [375, 240] width 125 height 18
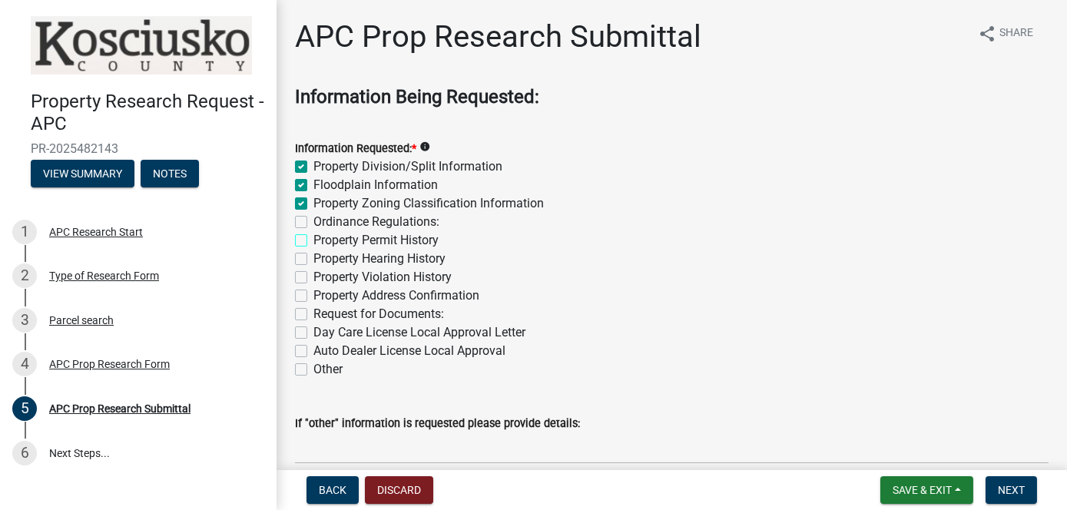
click at [313, 239] on input "Property Permit History" at bounding box center [318, 236] width 10 height 10
checkbox input "true"
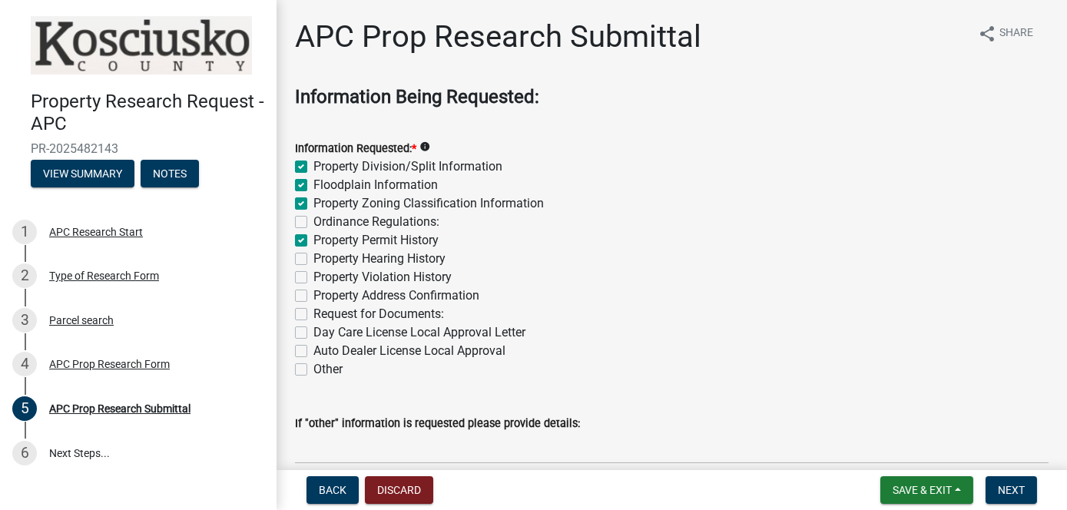
checkbox input "false"
checkbox input "true"
checkbox input "false"
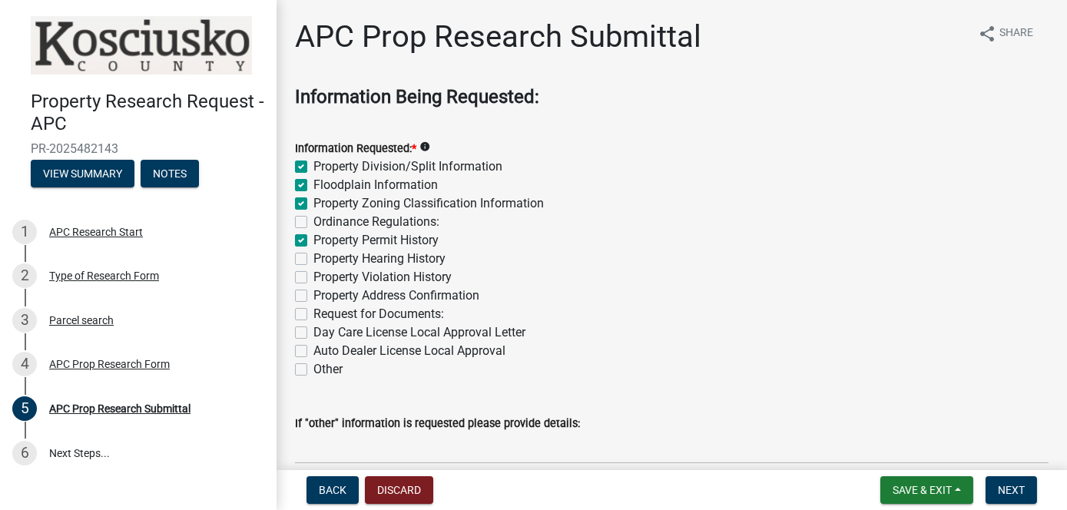
checkbox input "false"
click at [313, 277] on label "Property Violation History" at bounding box center [382, 277] width 138 height 18
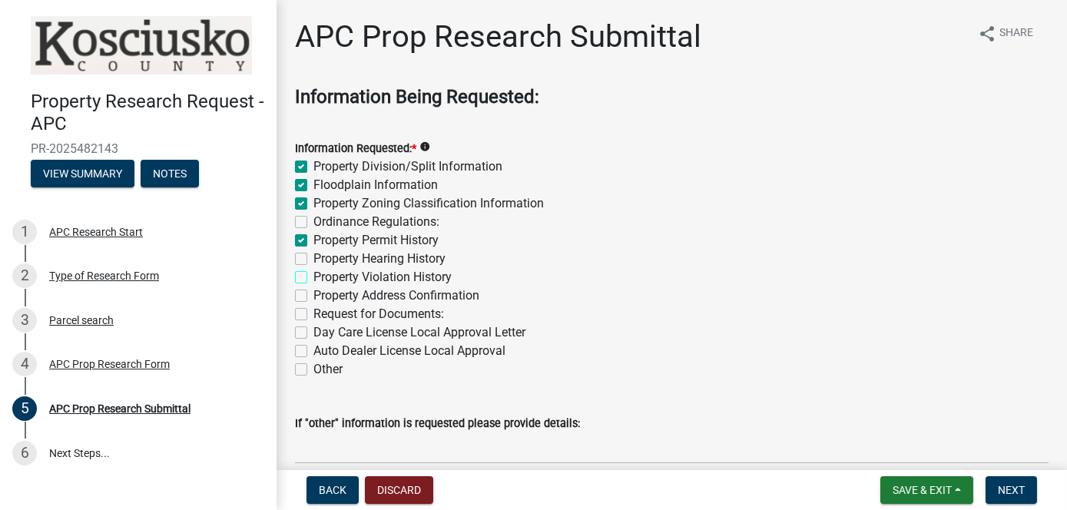
click at [313, 277] on input "Property Violation History" at bounding box center [318, 273] width 10 height 10
checkbox input "true"
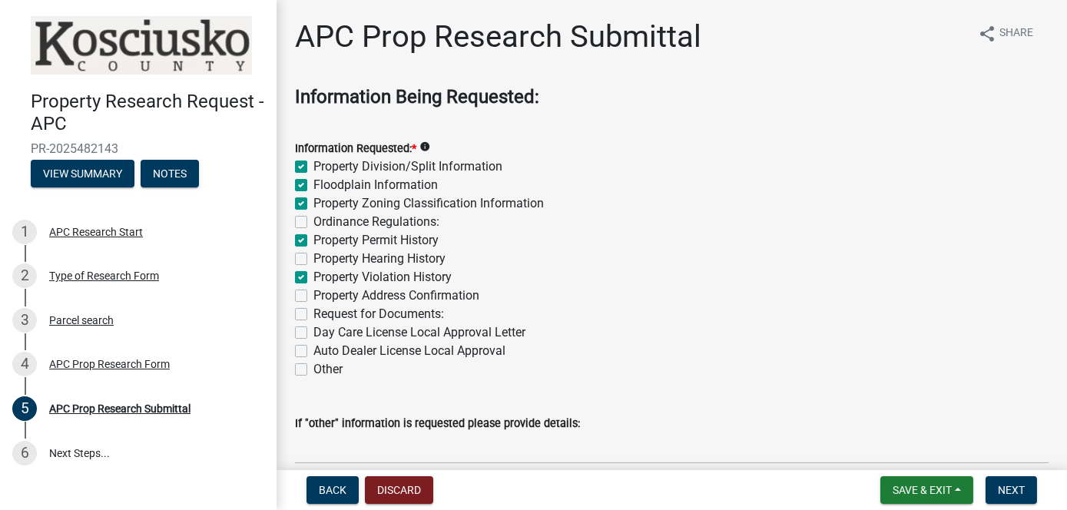
checkbox input "false"
checkbox input "true"
checkbox input "false"
checkbox input "true"
checkbox input "false"
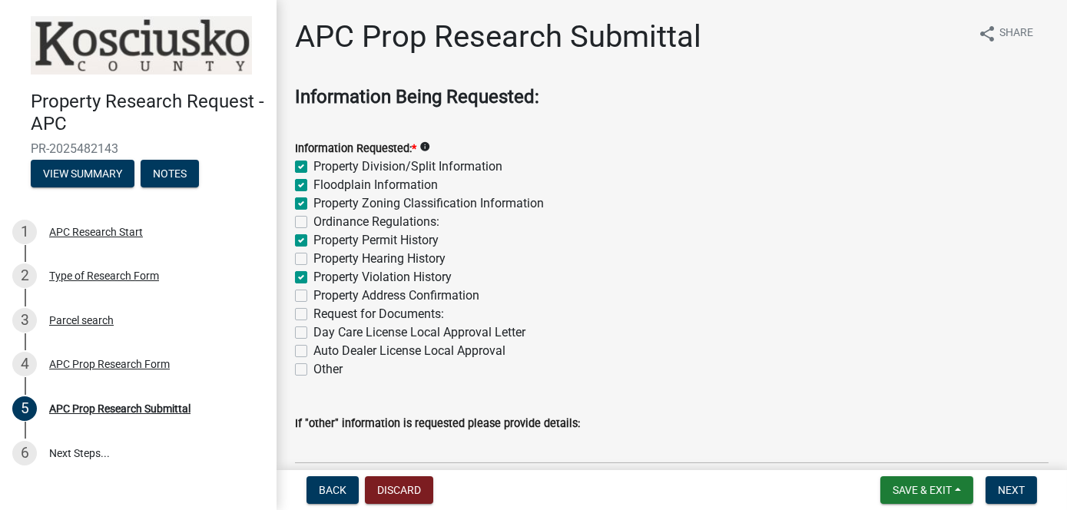
checkbox input "false"
click at [313, 296] on label "Property Address Confirmation" at bounding box center [396, 295] width 166 height 18
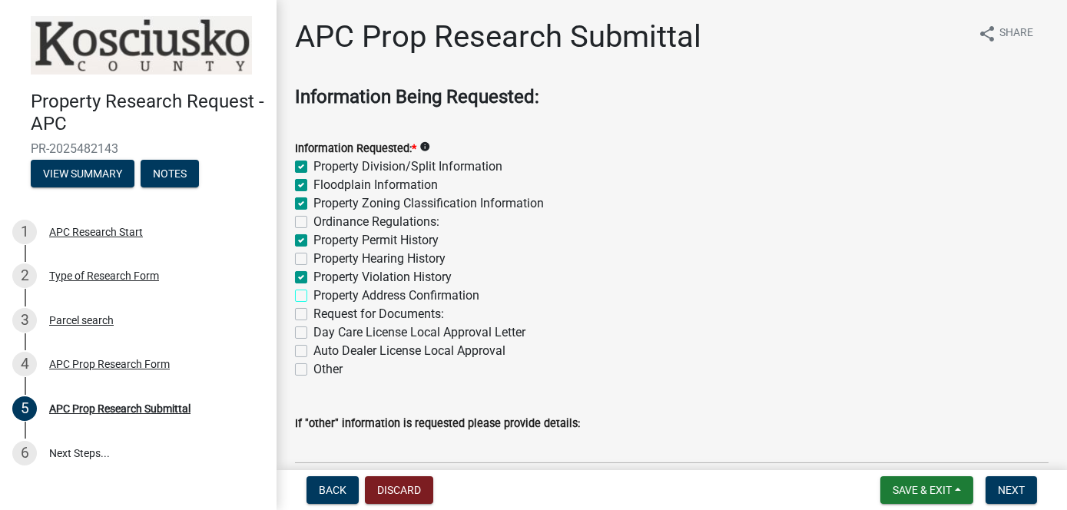
click at [313, 296] on input "Property Address Confirmation" at bounding box center [318, 291] width 10 height 10
checkbox input "true"
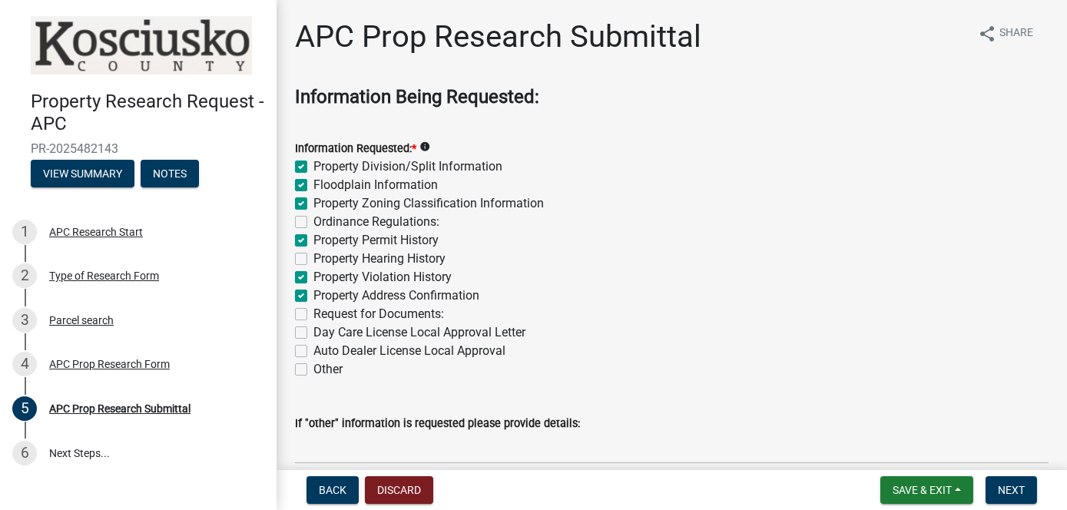
checkbox input "false"
click at [313, 371] on label "Other" at bounding box center [327, 369] width 29 height 18
click at [313, 370] on input "Other" at bounding box center [318, 365] width 10 height 10
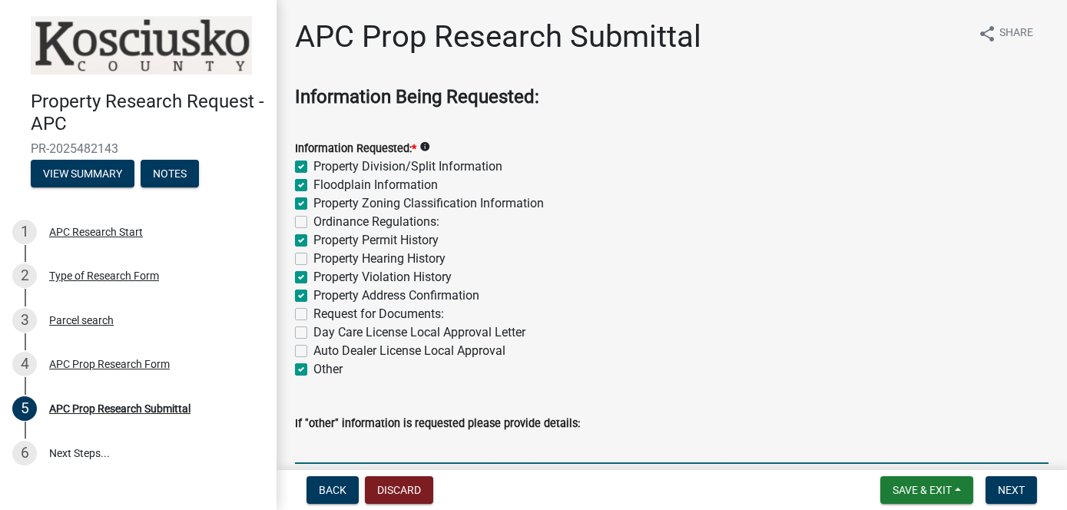
click at [312, 451] on input "If "other" information is requested please provide details:" at bounding box center [671, 447] width 753 height 31
paste input "Records pertaining to the installation or removal of Above/Below ground storage…"
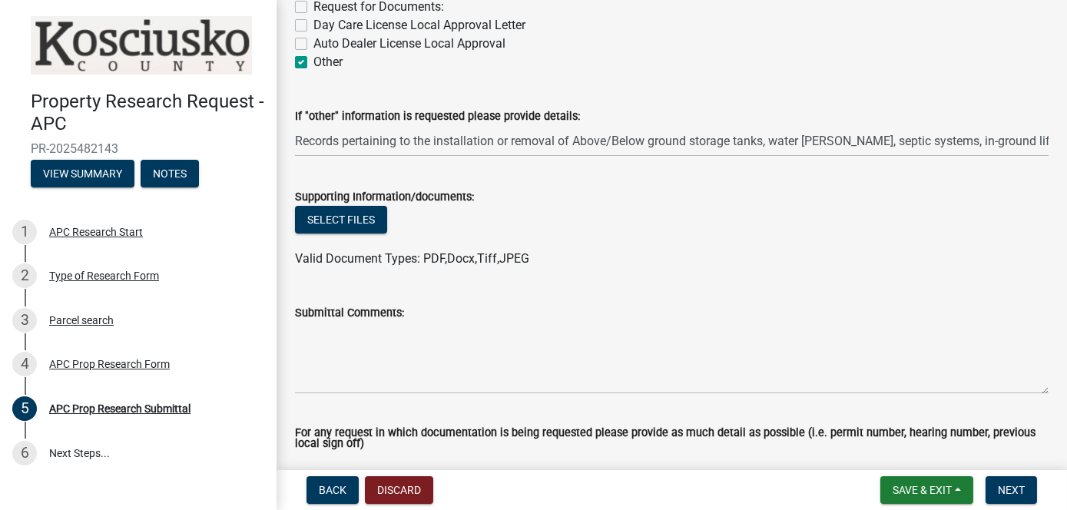
scroll to position [307, 0]
click at [1011, 492] on span "Next" at bounding box center [1011, 490] width 27 height 12
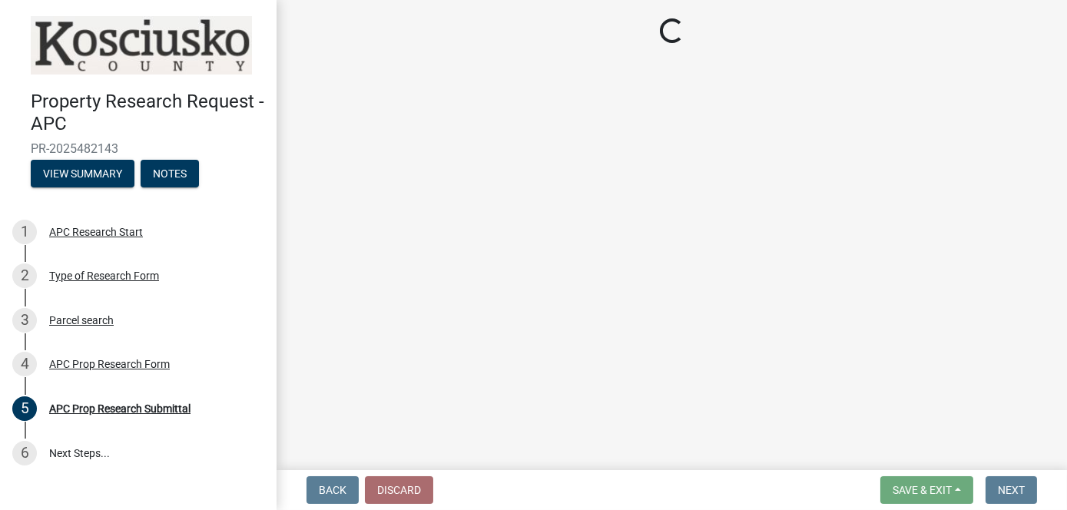
scroll to position [0, 0]
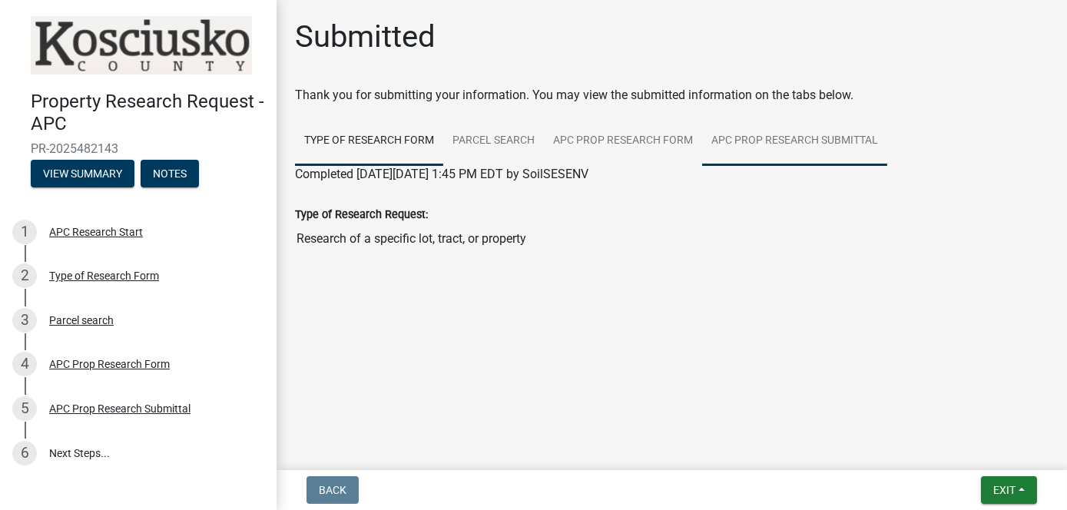
click at [752, 137] on link "APC Prop Research Submittal" at bounding box center [794, 141] width 185 height 49
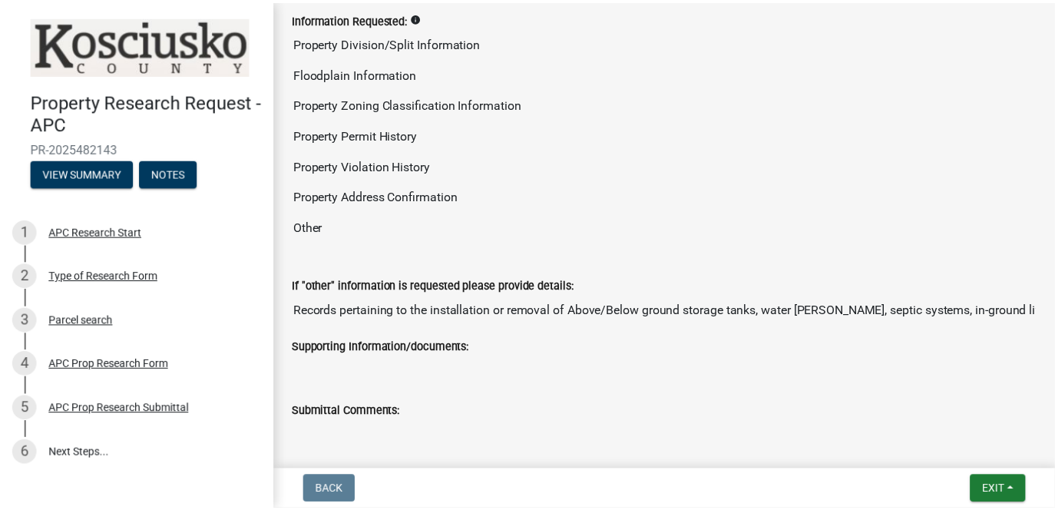
scroll to position [230, 0]
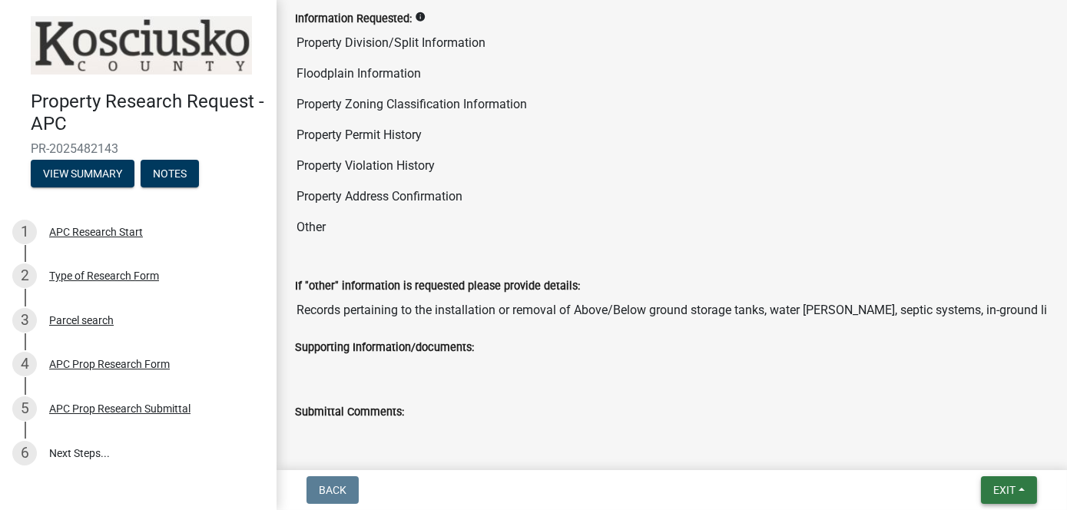
click at [1029, 488] on button "Exit" at bounding box center [1009, 490] width 56 height 28
click at [954, 446] on button "Save & Exit" at bounding box center [975, 450] width 123 height 37
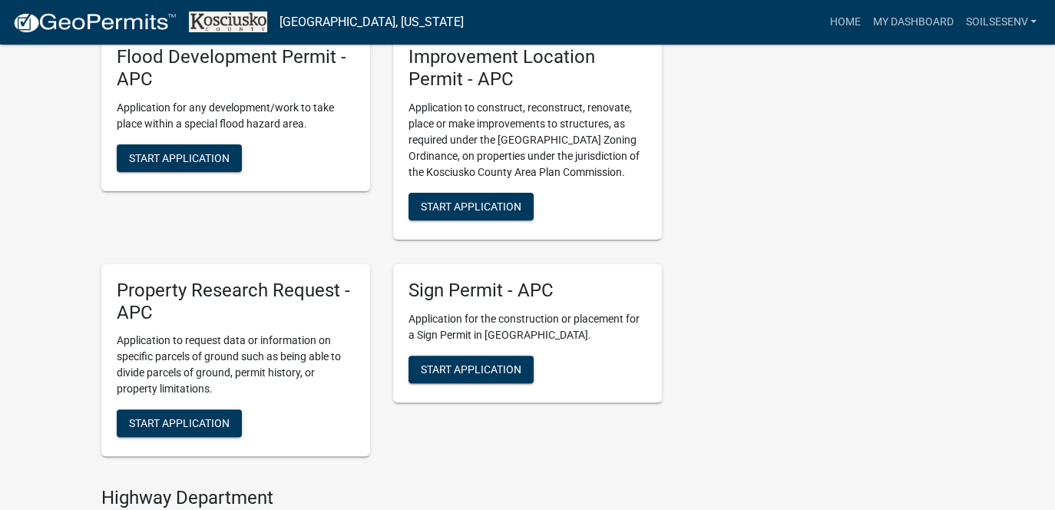
scroll to position [461, 0]
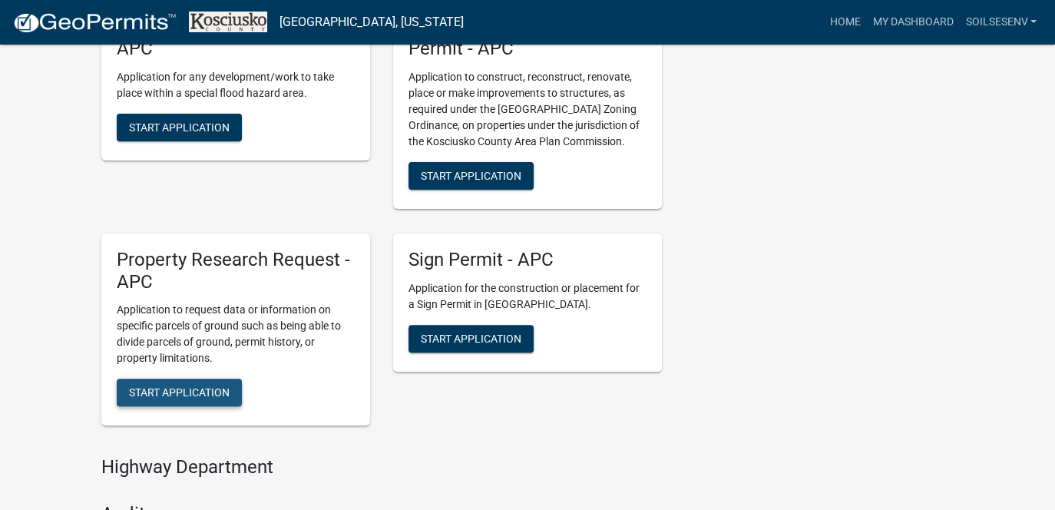
click at [153, 386] on span "Start Application" at bounding box center [179, 392] width 101 height 12
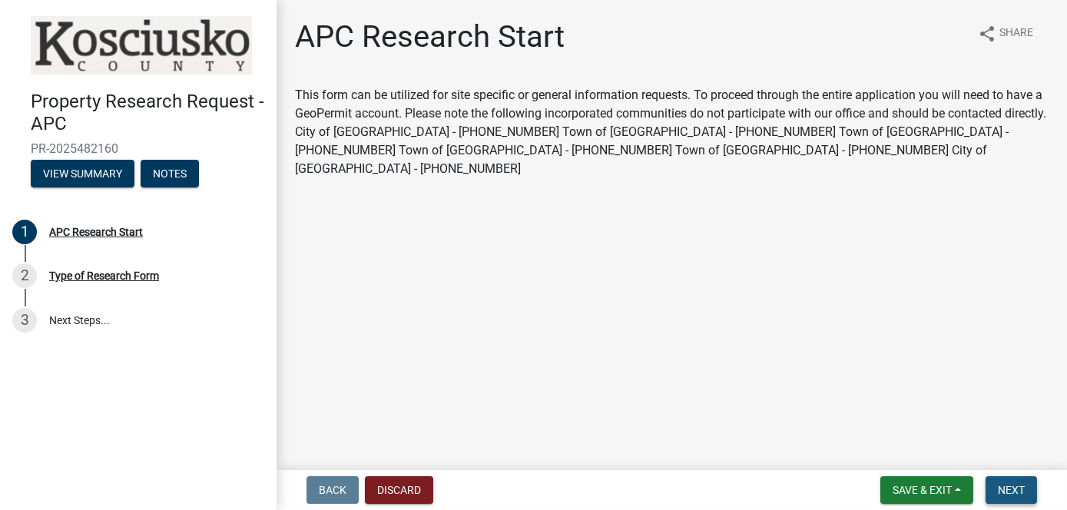
click at [1014, 482] on button "Next" at bounding box center [1010, 490] width 51 height 28
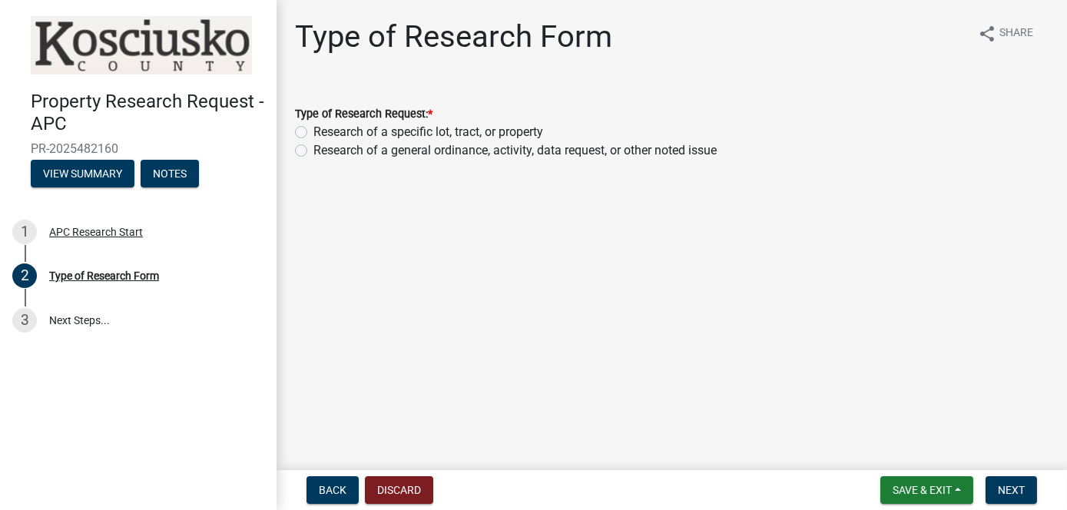
click at [313, 131] on label "Research of a specific lot, tract, or property" at bounding box center [428, 132] width 230 height 18
click at [313, 131] on input "Research of a specific lot, tract, or property" at bounding box center [318, 128] width 10 height 10
click at [1031, 493] on button "Next" at bounding box center [1010, 490] width 51 height 28
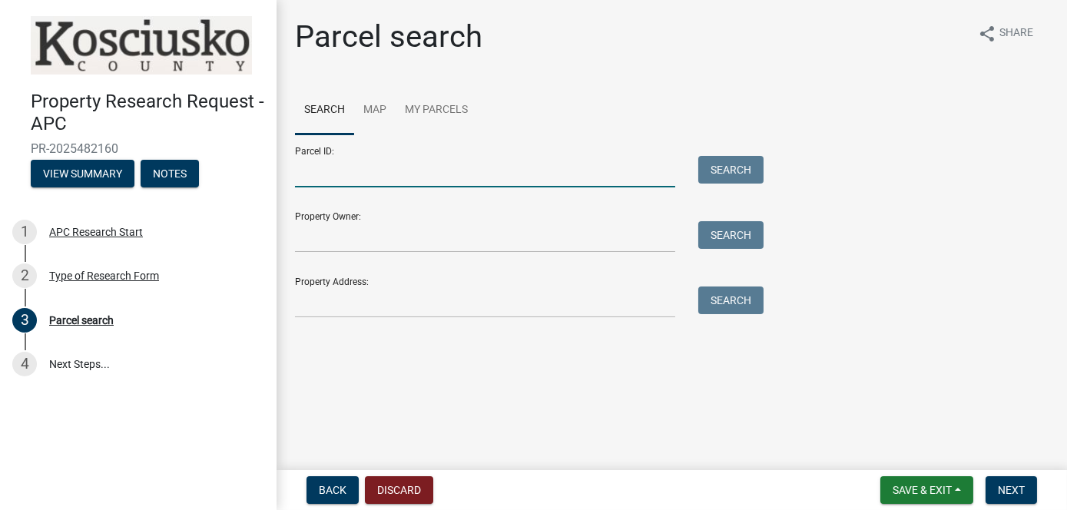
click at [318, 168] on input "Parcel ID:" at bounding box center [485, 171] width 380 height 31
click at [361, 170] on input "Parcel ID:" at bounding box center [485, 171] width 380 height 31
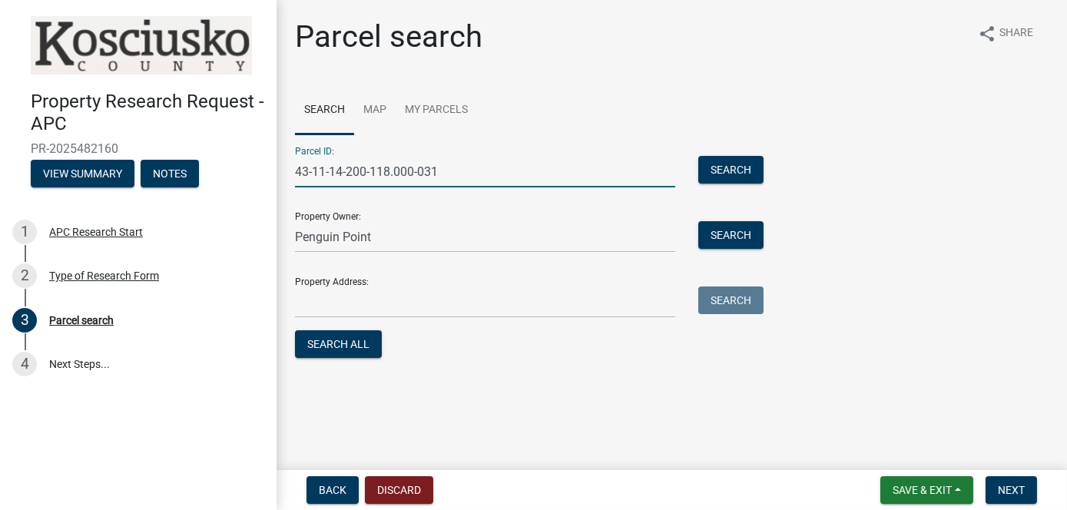
click at [376, 168] on input "43-11-14-200-118.000-031" at bounding box center [485, 171] width 380 height 31
drag, startPoint x: 369, startPoint y: 172, endPoint x: 391, endPoint y: 179, distance: 22.6
click at [391, 179] on input "43-11-14-200-118.000-031" at bounding box center [485, 171] width 380 height 31
click at [745, 174] on button "Search" at bounding box center [730, 170] width 65 height 28
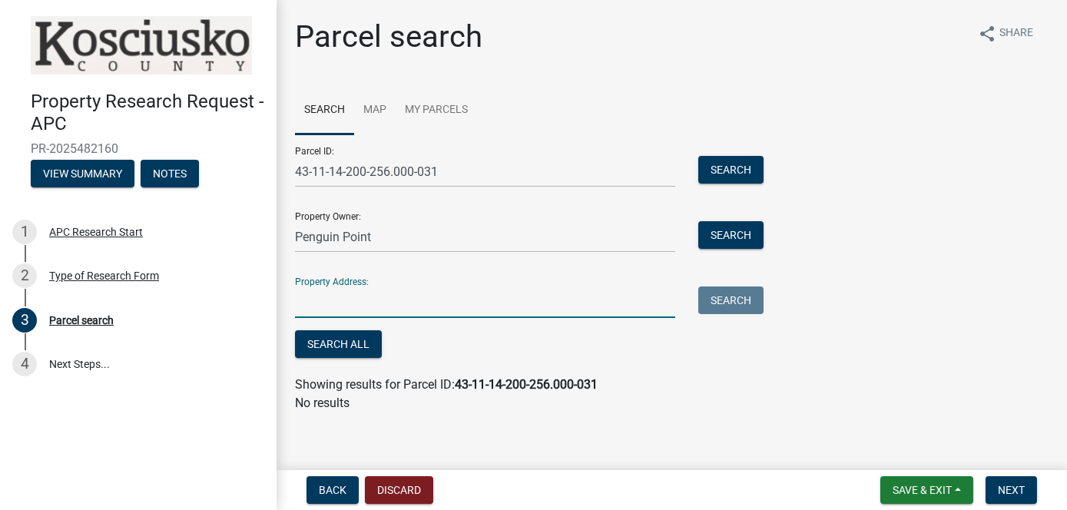
click at [539, 307] on input "Property Address:" at bounding box center [485, 301] width 380 height 31
click at [349, 296] on input "Property Address:" at bounding box center [485, 301] width 380 height 31
click at [324, 340] on button "Search All" at bounding box center [338, 344] width 87 height 28
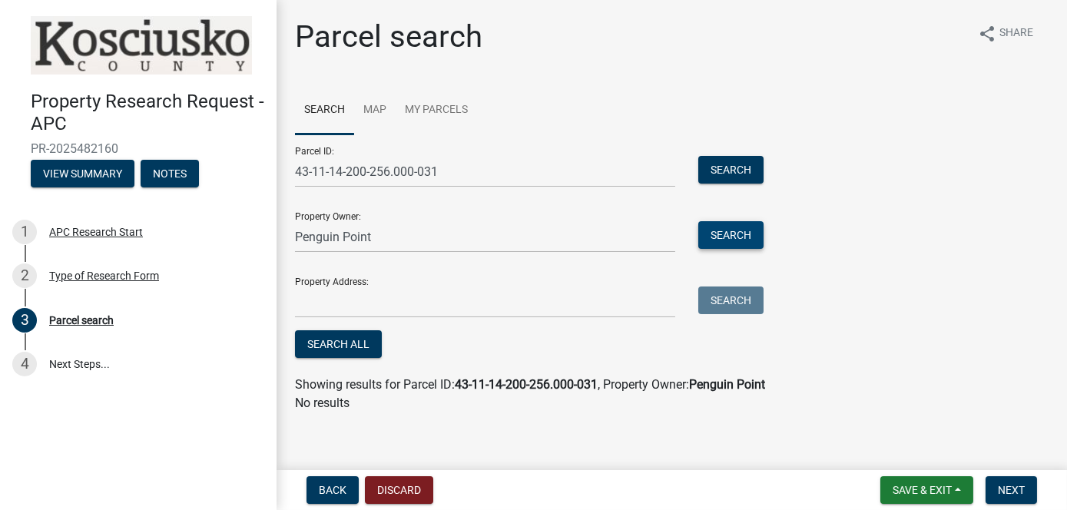
click at [737, 236] on button "Search" at bounding box center [730, 235] width 65 height 28
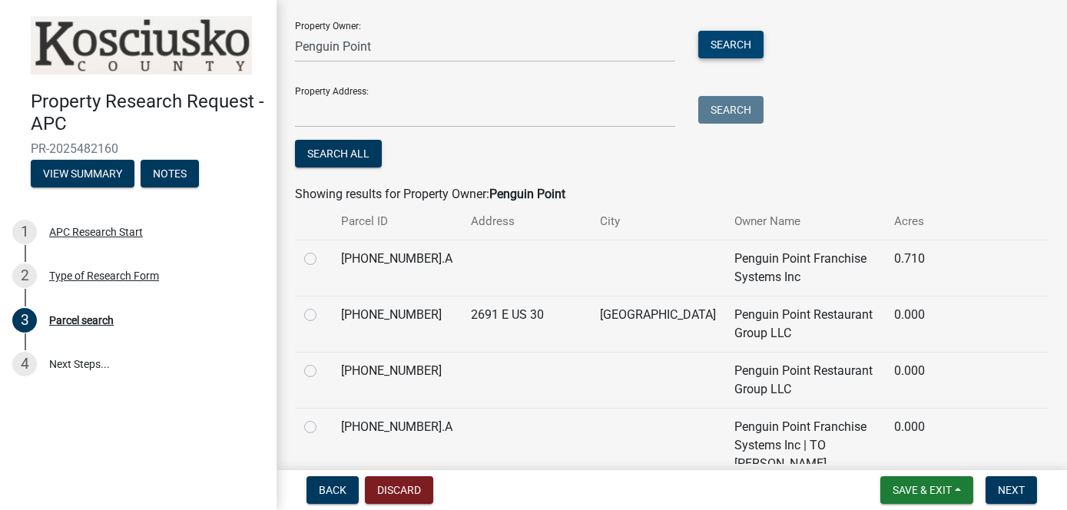
scroll to position [230, 0]
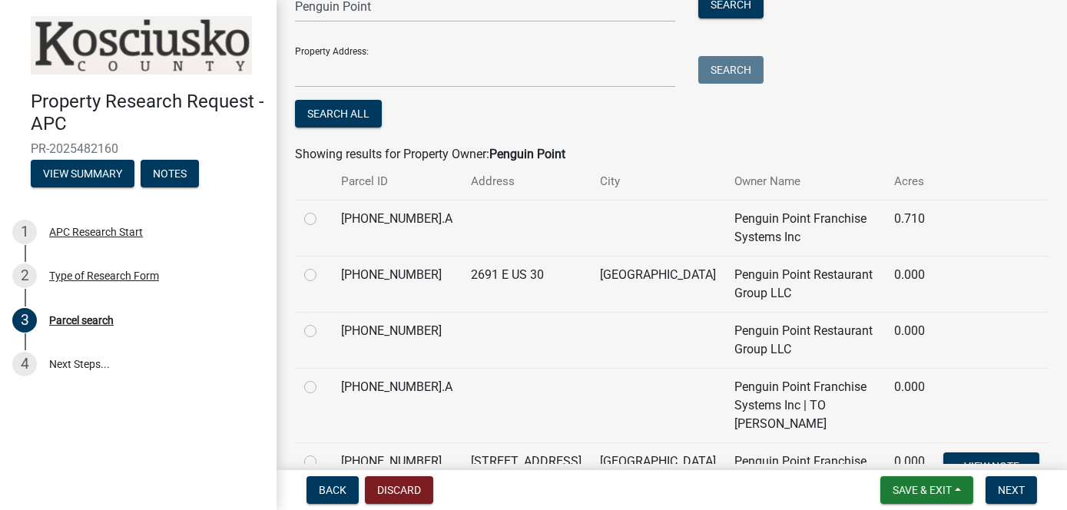
click at [323, 322] on label at bounding box center [323, 322] width 0 height 0
click at [323, 326] on input "radio" at bounding box center [328, 327] width 10 height 10
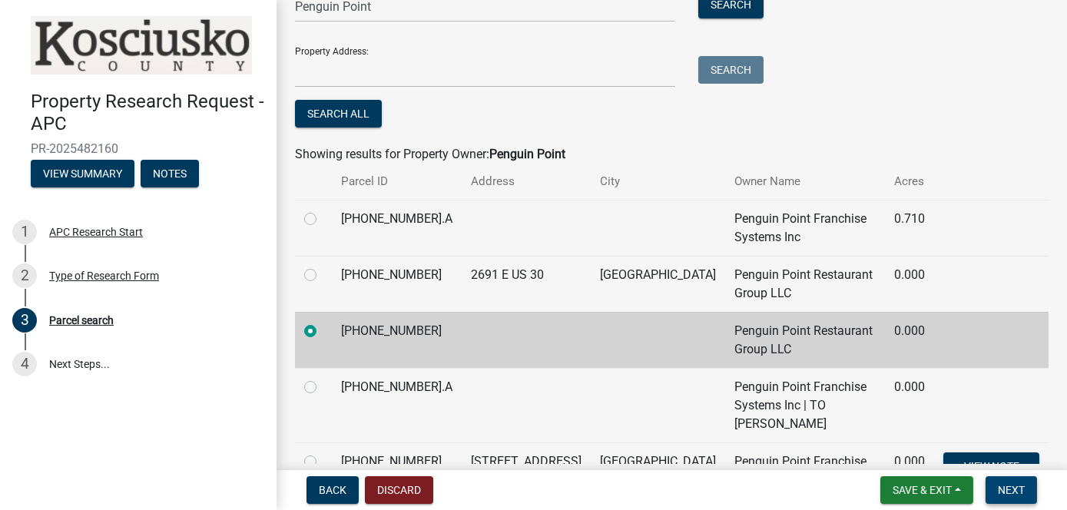
click at [1008, 491] on span "Next" at bounding box center [1011, 490] width 27 height 12
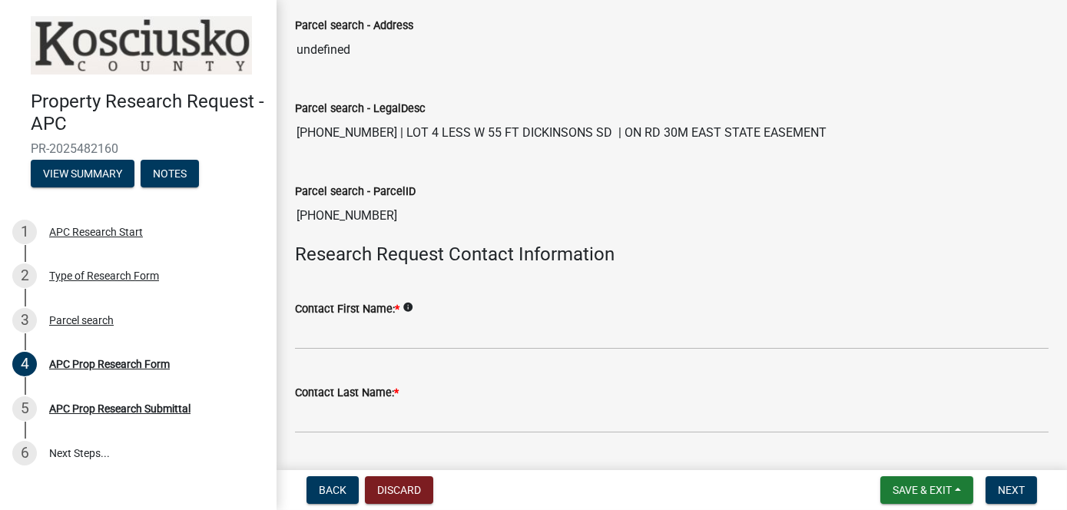
scroll to position [307, 0]
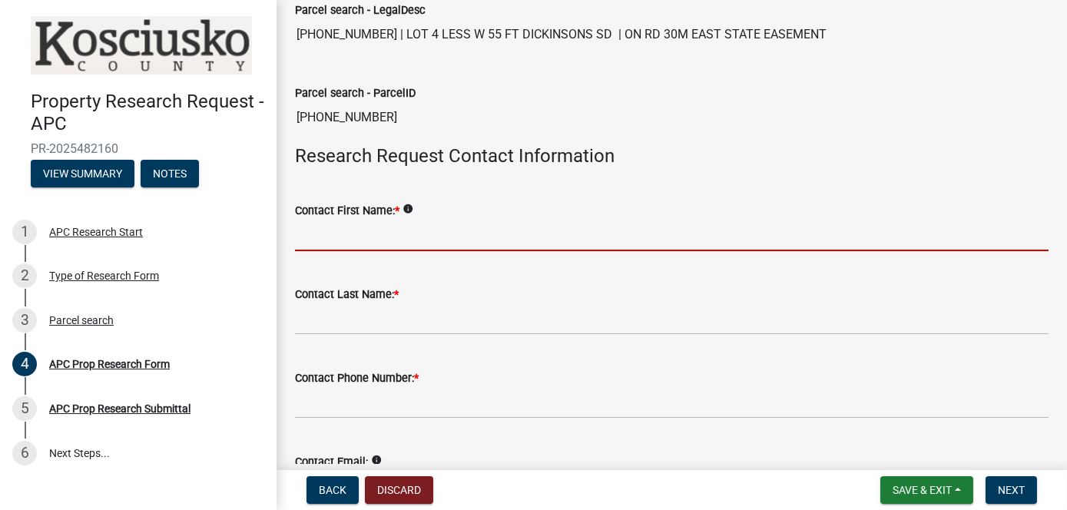
click at [451, 233] on input "Contact First Name: *" at bounding box center [671, 235] width 753 height 31
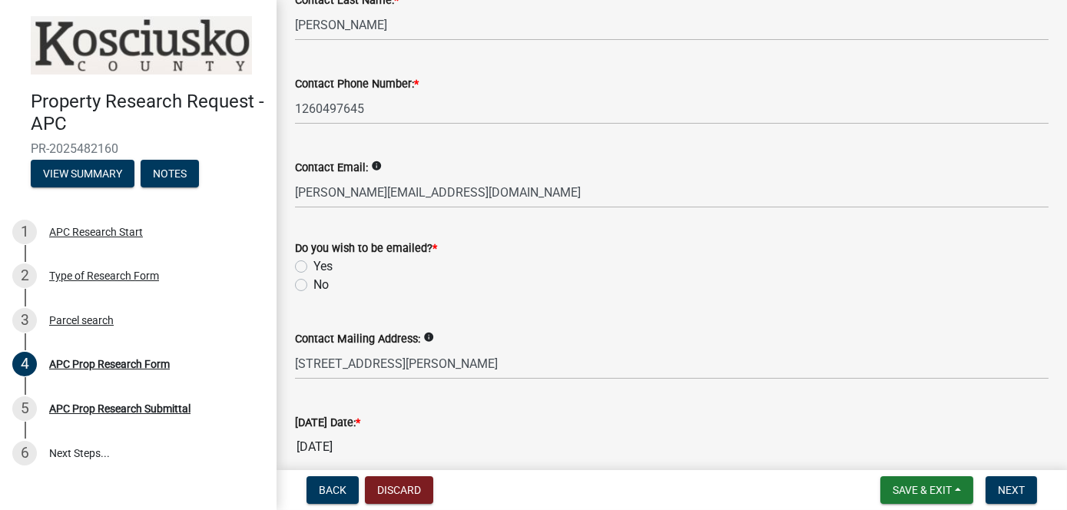
scroll to position [614, 0]
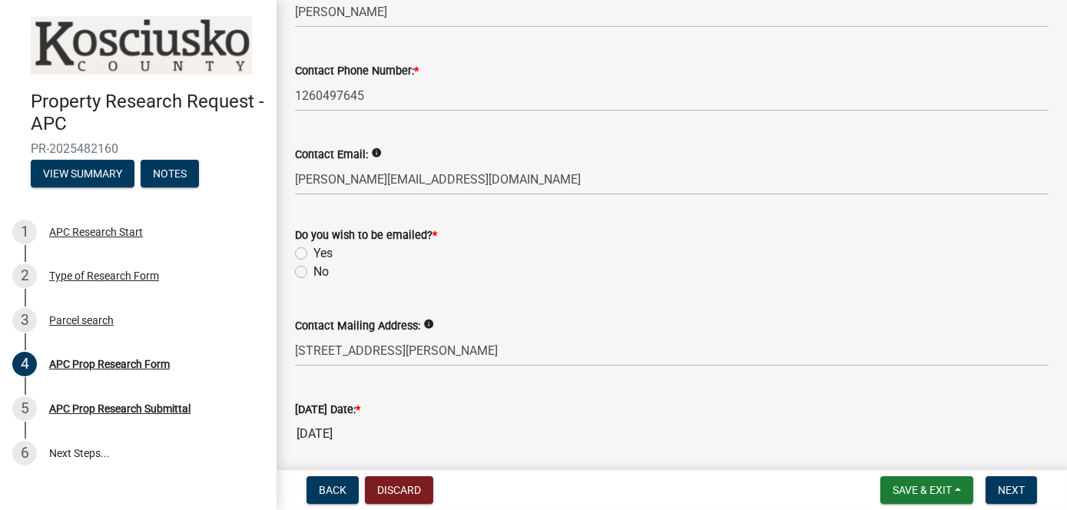
click at [313, 252] on label "Yes" at bounding box center [322, 253] width 19 height 18
click at [313, 252] on input "Yes" at bounding box center [318, 249] width 10 height 10
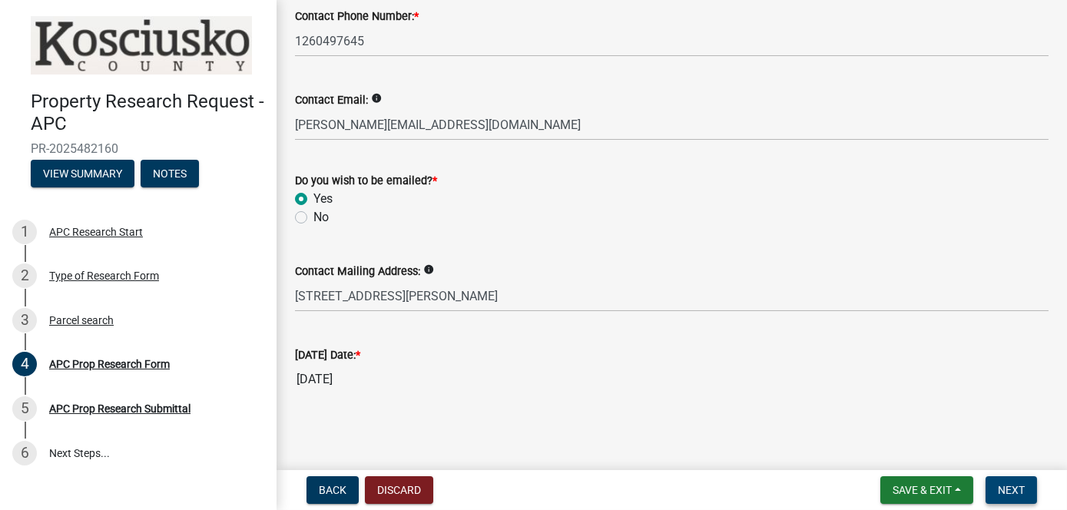
click at [1009, 485] on span "Next" at bounding box center [1011, 490] width 27 height 12
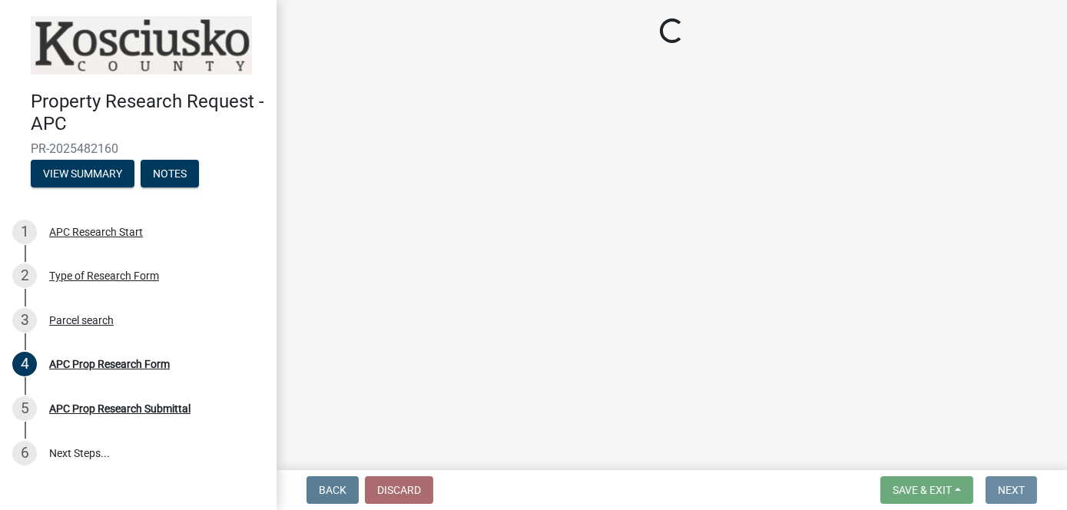
scroll to position [0, 0]
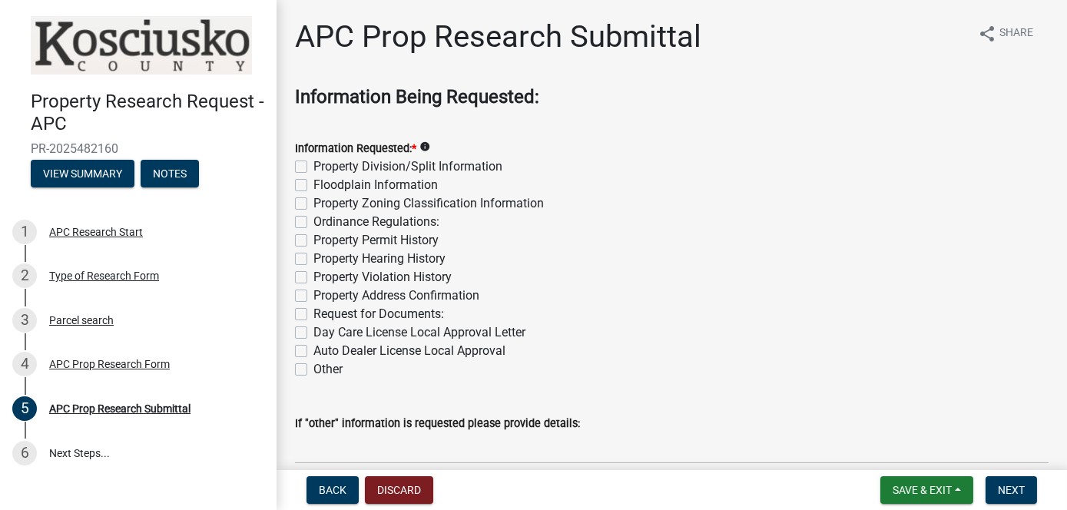
click at [313, 167] on label "Property Division/Split Information" at bounding box center [407, 166] width 189 height 18
click at [313, 167] on input "Property Division/Split Information" at bounding box center [318, 162] width 10 height 10
click at [313, 184] on label "Floodplain Information" at bounding box center [375, 185] width 124 height 18
click at [313, 184] on input "Floodplain Information" at bounding box center [318, 181] width 10 height 10
click at [313, 203] on label "Property Zoning Classification Information" at bounding box center [428, 203] width 230 height 18
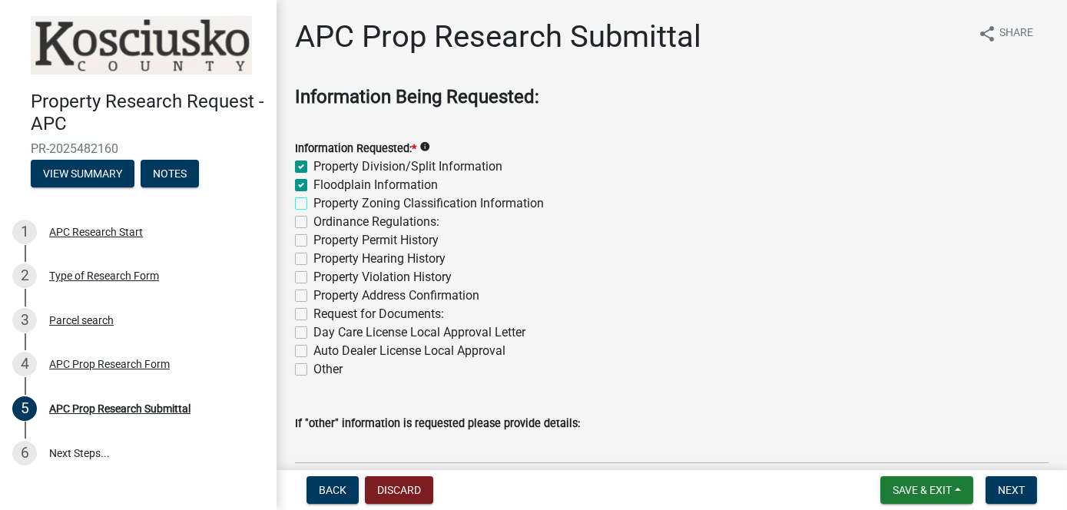
click at [313, 203] on input "Property Zoning Classification Information" at bounding box center [318, 199] width 10 height 10
click at [313, 224] on label "Ordinance Regulations:" at bounding box center [376, 222] width 126 height 18
click at [313, 223] on input "Ordinance Regulations:" at bounding box center [318, 218] width 10 height 10
click at [313, 241] on label "Property Permit History" at bounding box center [375, 240] width 125 height 18
click at [313, 241] on input "Property Permit History" at bounding box center [318, 236] width 10 height 10
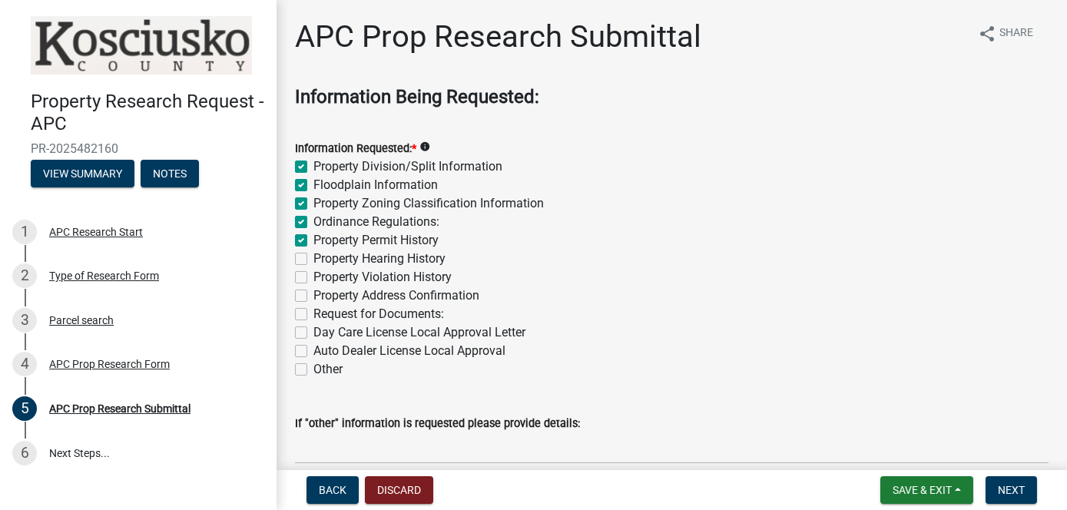
click at [313, 276] on label "Property Violation History" at bounding box center [382, 277] width 138 height 18
click at [313, 276] on input "Property Violation History" at bounding box center [318, 273] width 10 height 10
click at [313, 297] on label "Property Address Confirmation" at bounding box center [396, 295] width 166 height 18
click at [313, 296] on input "Property Address Confirmation" at bounding box center [318, 291] width 10 height 10
click at [313, 373] on label "Other" at bounding box center [327, 369] width 29 height 18
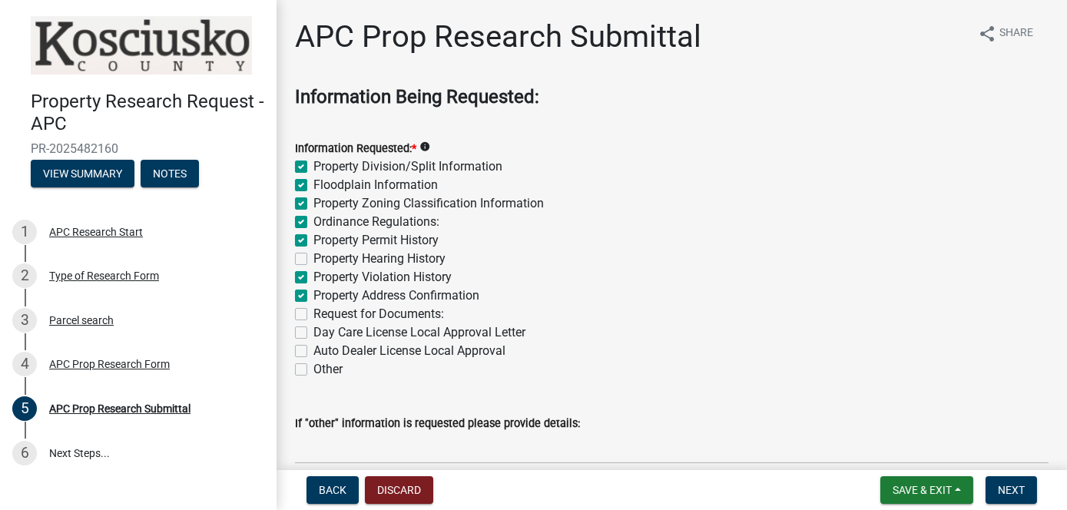
click at [313, 370] on input "Other" at bounding box center [318, 365] width 10 height 10
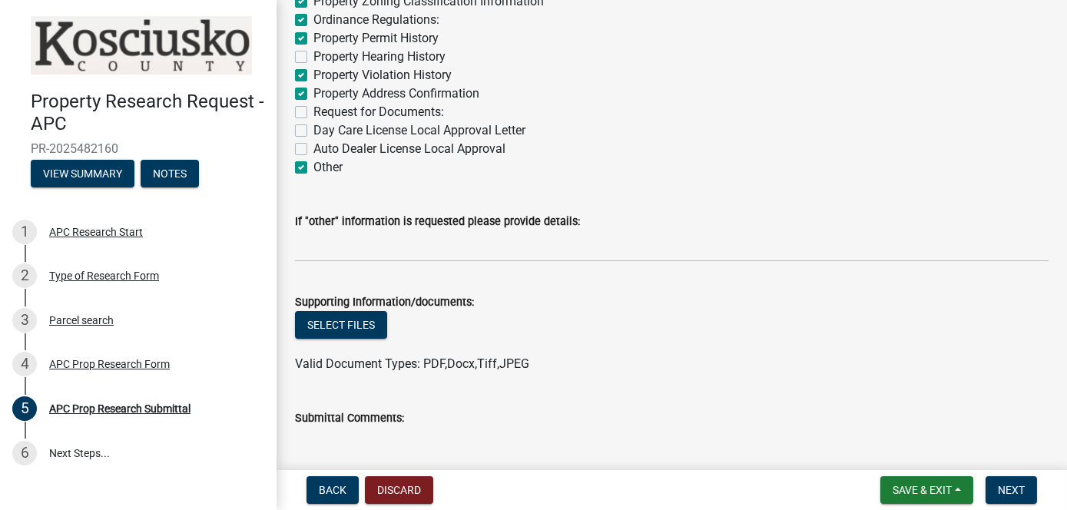
scroll to position [230, 0]
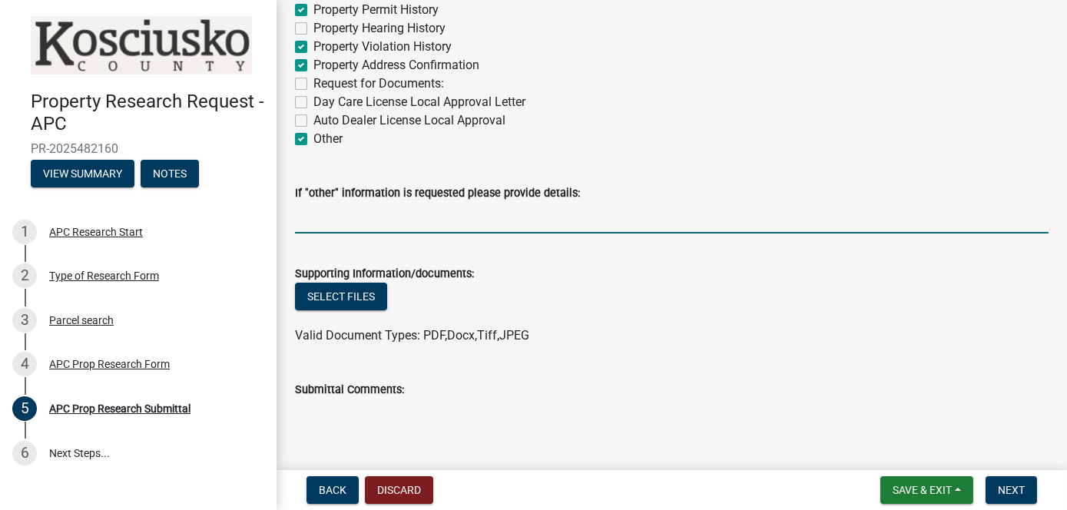
paste input "Records pertaining to the installation or removal of Above/Below ground storage…"
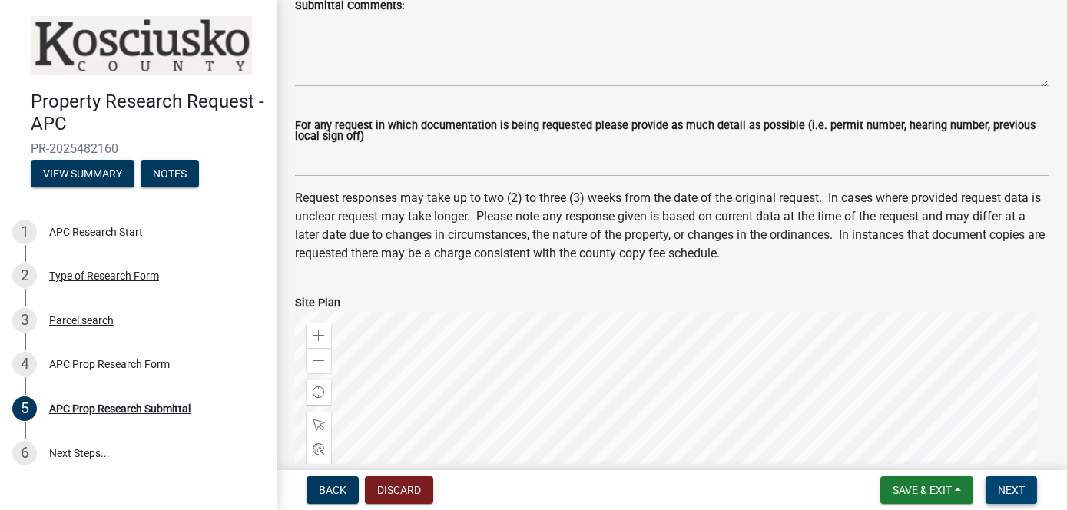
scroll to position [0, 0]
click at [1011, 492] on span "Next" at bounding box center [1011, 490] width 27 height 12
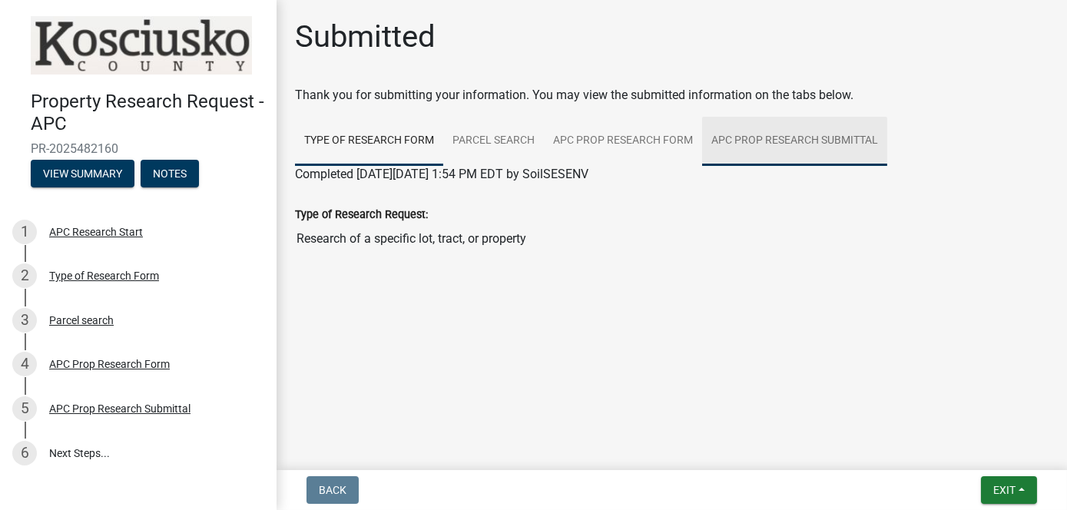
click at [783, 135] on link "APC Prop Research Submittal" at bounding box center [794, 141] width 185 height 49
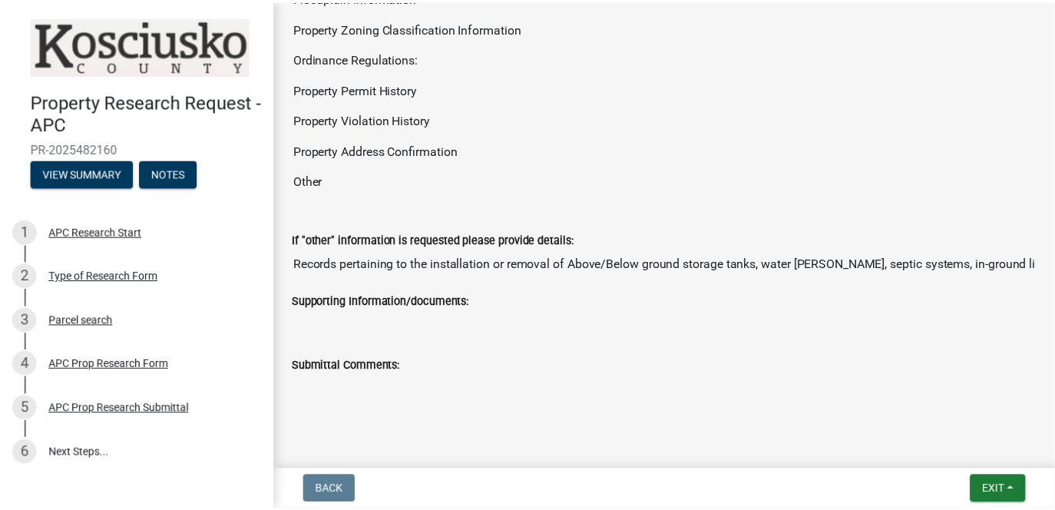
scroll to position [307, 0]
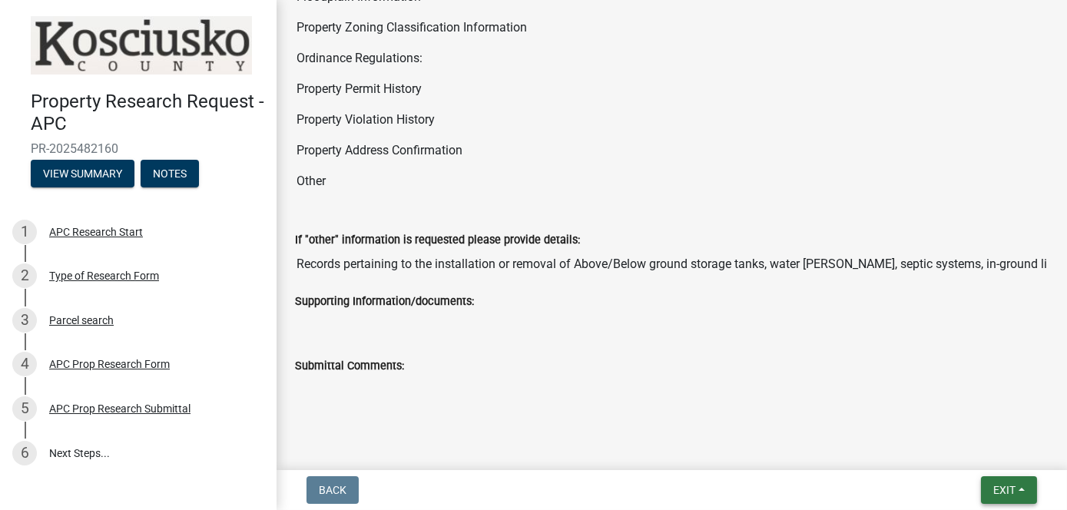
click at [1021, 484] on button "Exit" at bounding box center [1009, 490] width 56 height 28
click at [972, 443] on button "Save & Exit" at bounding box center [975, 450] width 123 height 37
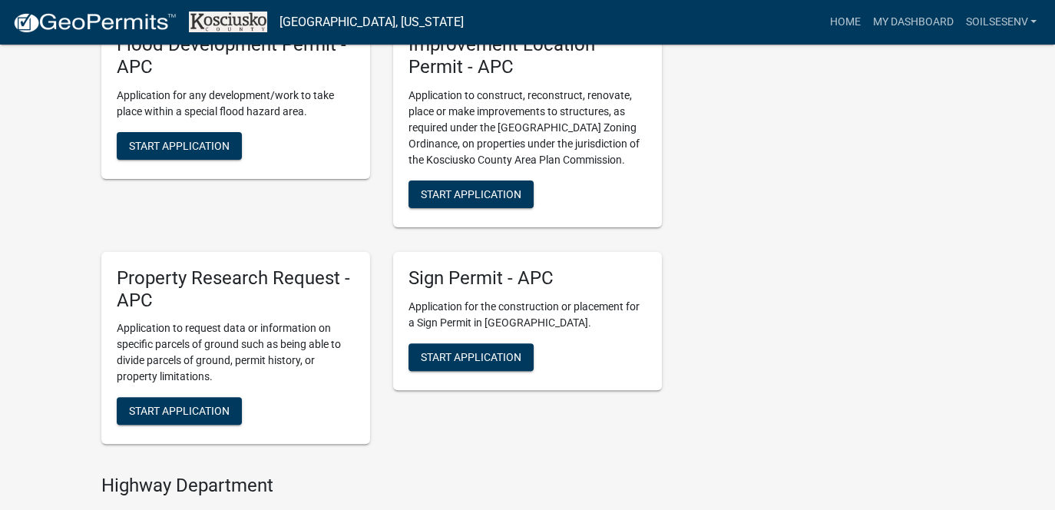
scroll to position [461, 0]
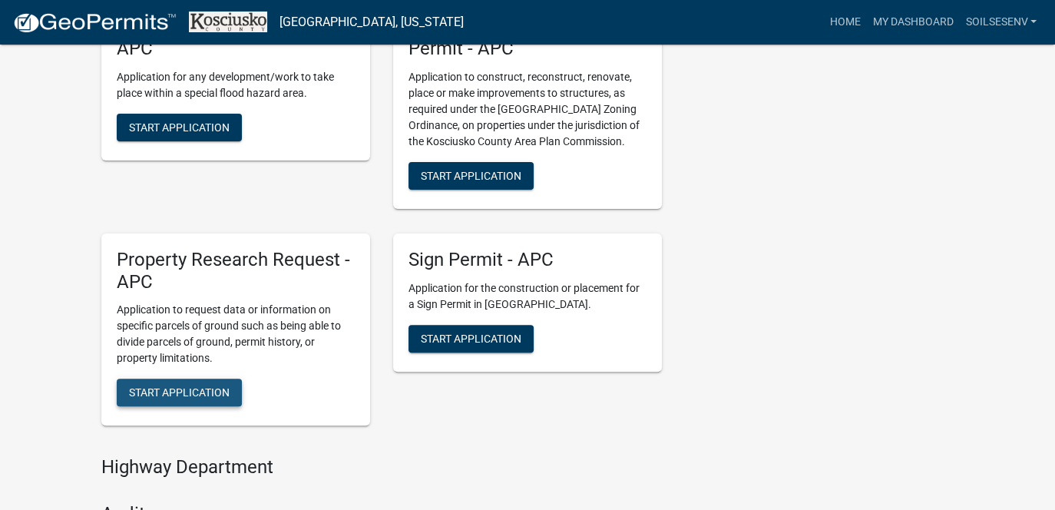
click at [186, 393] on span "Start Application" at bounding box center [179, 392] width 101 height 12
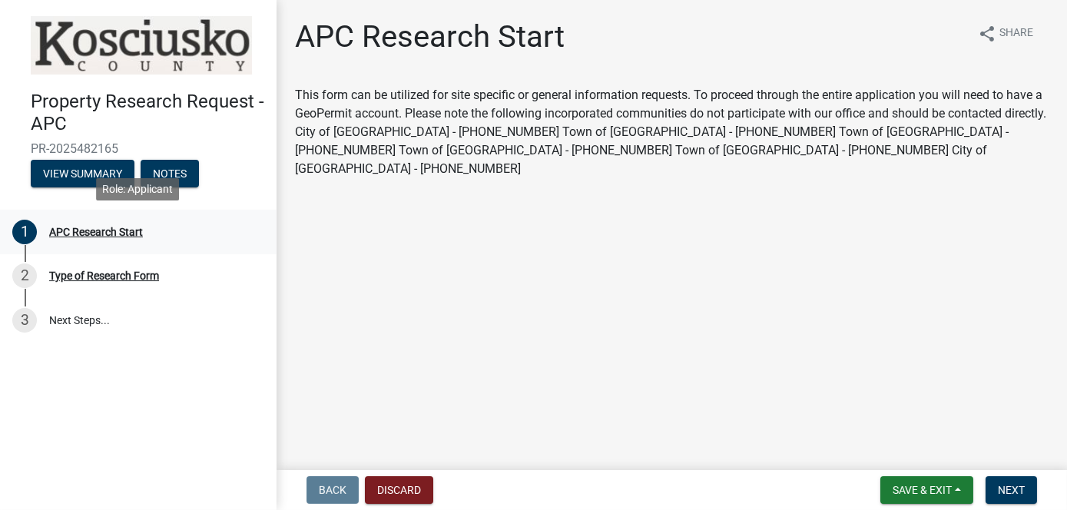
click at [115, 227] on div "APC Research Start" at bounding box center [96, 232] width 94 height 11
click at [1014, 490] on span "Next" at bounding box center [1011, 490] width 27 height 12
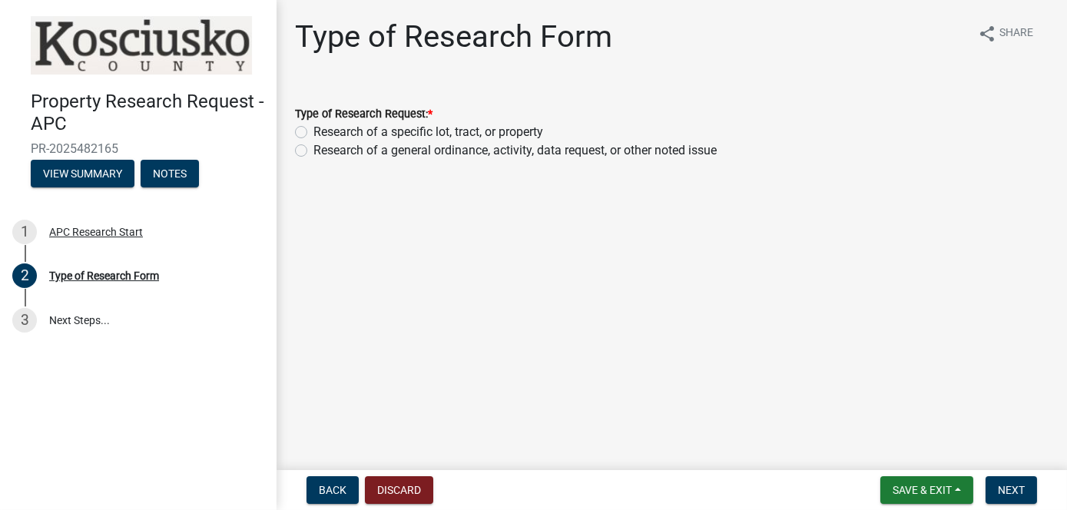
drag, startPoint x: 296, startPoint y: 129, endPoint x: 305, endPoint y: 132, distance: 9.7
click at [313, 129] on label "Research of a specific lot, tract, or property" at bounding box center [428, 132] width 230 height 18
click at [313, 129] on input "Research of a specific lot, tract, or property" at bounding box center [318, 128] width 10 height 10
click at [1008, 491] on span "Next" at bounding box center [1011, 490] width 27 height 12
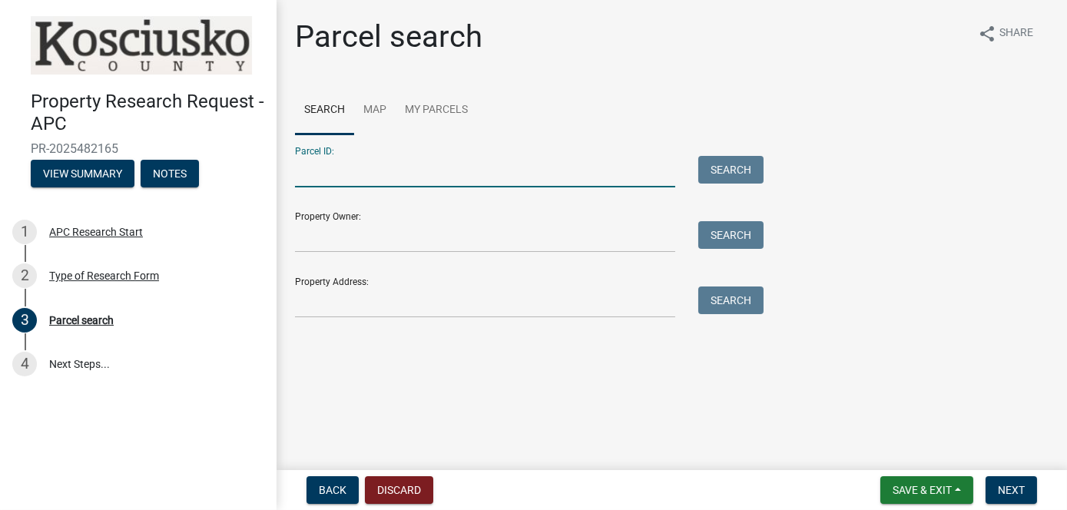
click at [309, 177] on input "Parcel ID:" at bounding box center [485, 171] width 380 height 31
drag, startPoint x: 309, startPoint y: 177, endPoint x: 313, endPoint y: 170, distance: 7.9
click at [319, 170] on input "Parcel ID:" at bounding box center [485, 171] width 380 height 31
click at [313, 173] on input "Parcel ID:" at bounding box center [485, 171] width 380 height 31
click at [303, 178] on input "Parcel ID:" at bounding box center [485, 171] width 380 height 31
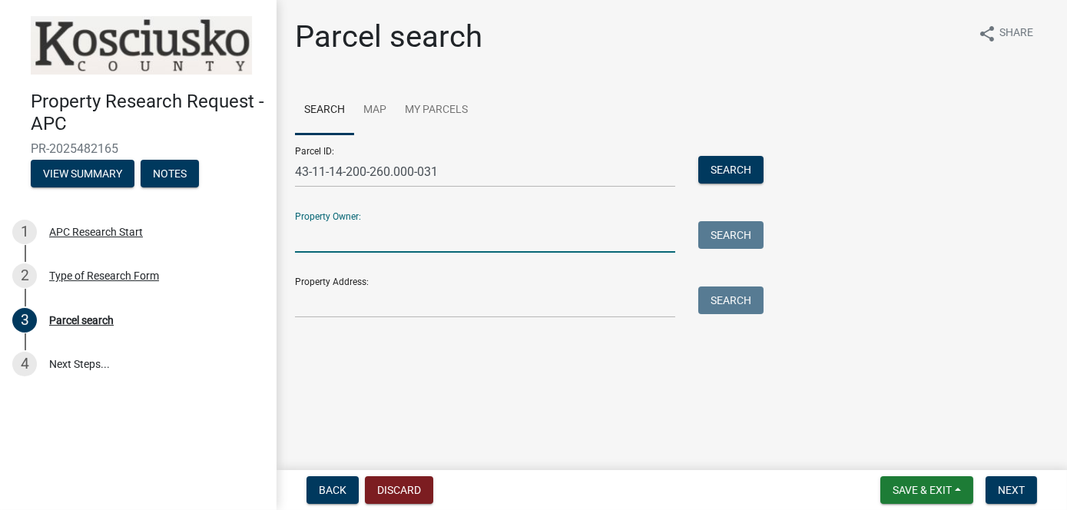
click at [312, 243] on input "Property Owner:" at bounding box center [485, 236] width 380 height 31
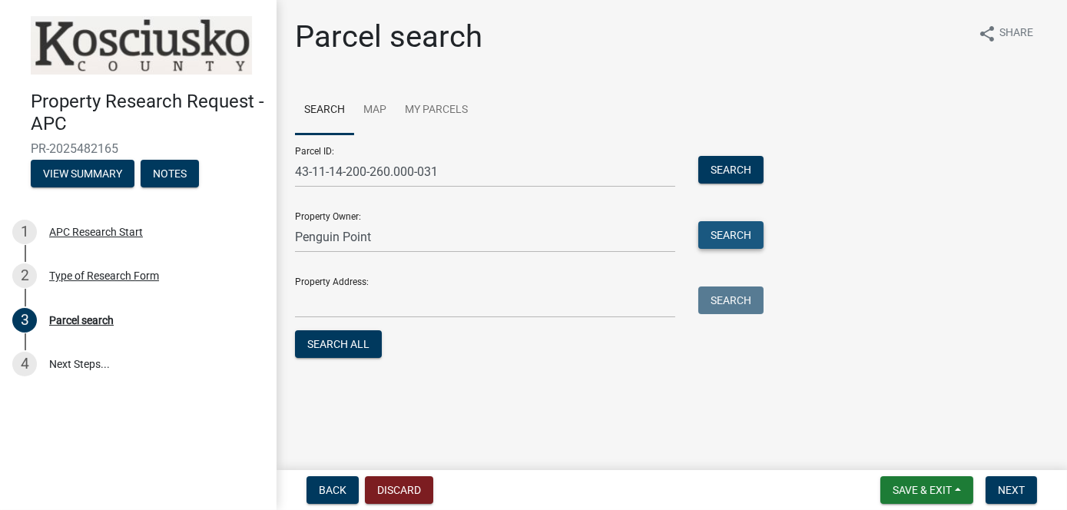
click at [717, 228] on button "Search" at bounding box center [730, 235] width 65 height 28
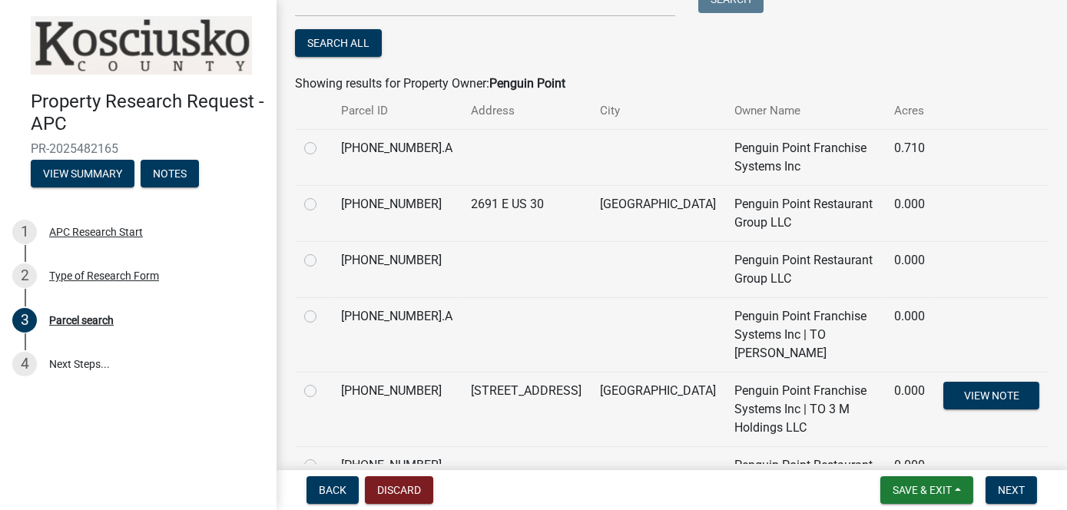
scroll to position [307, 0]
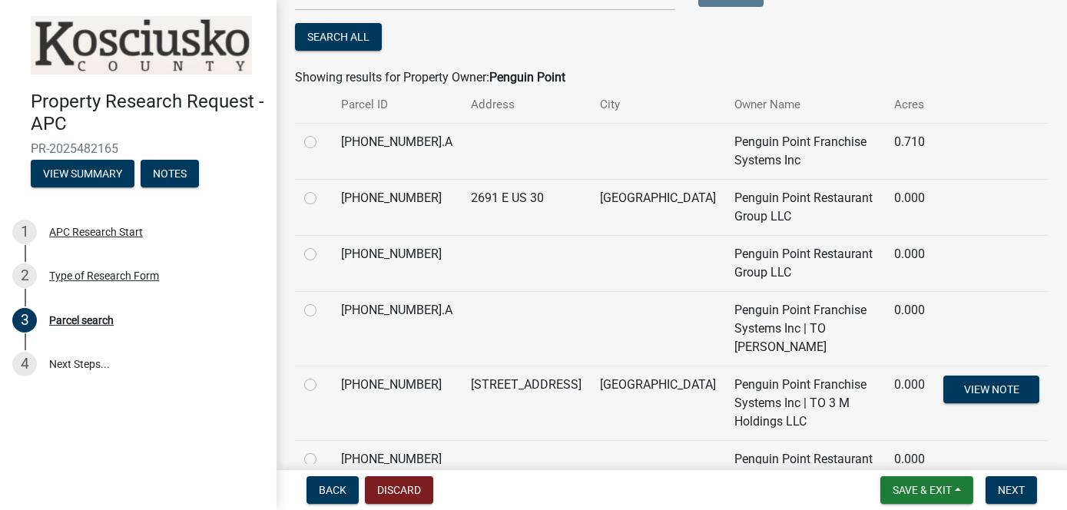
click at [323, 450] on label at bounding box center [323, 450] width 0 height 0
click at [323, 450] on input "radio" at bounding box center [328, 455] width 10 height 10
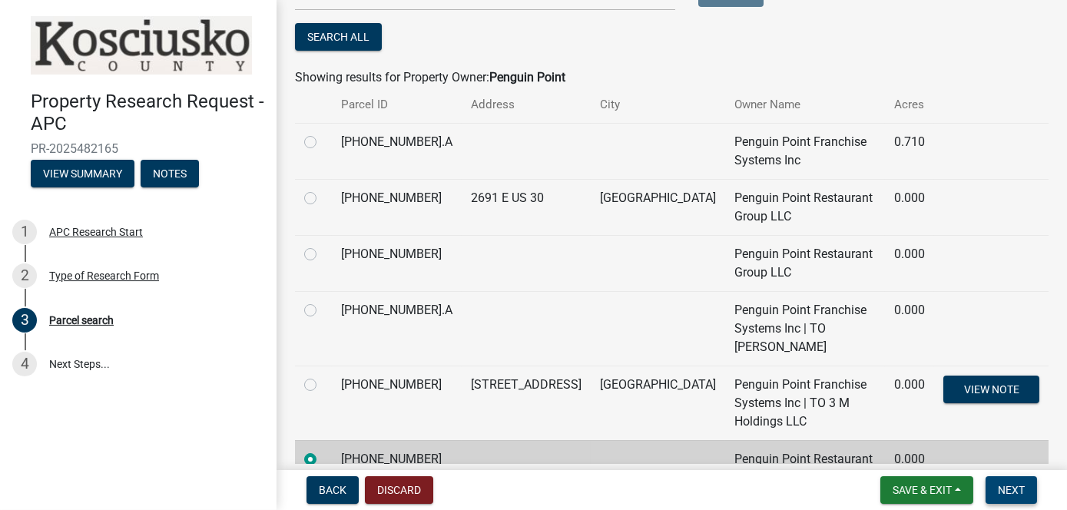
click at [1017, 493] on span "Next" at bounding box center [1011, 490] width 27 height 12
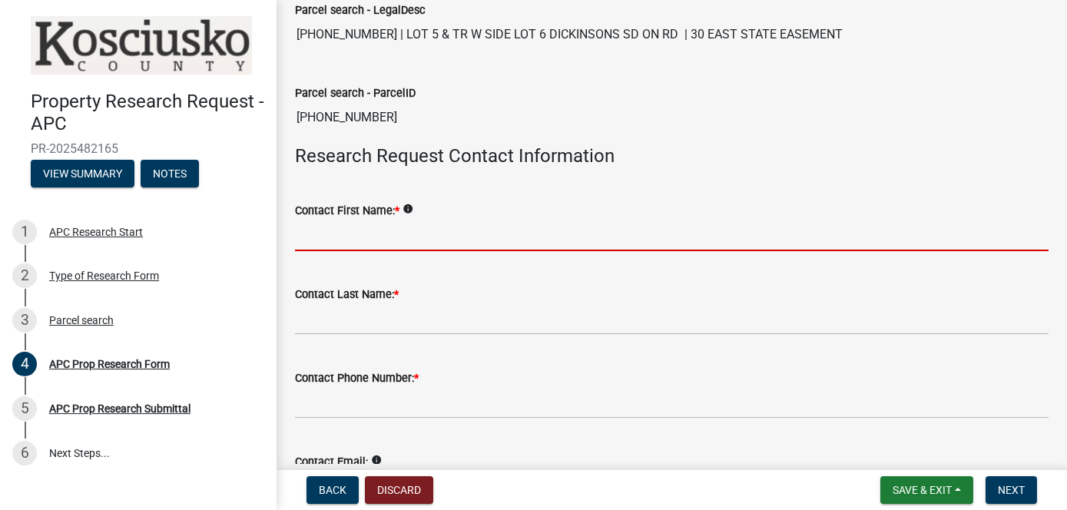
click at [402, 234] on input "Contact First Name: *" at bounding box center [671, 235] width 753 height 31
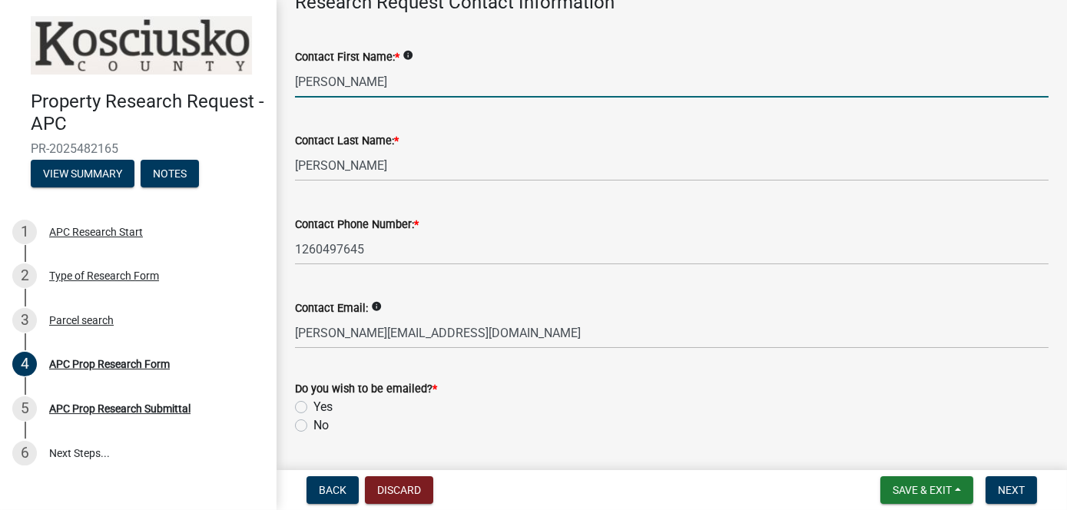
scroll to position [614, 0]
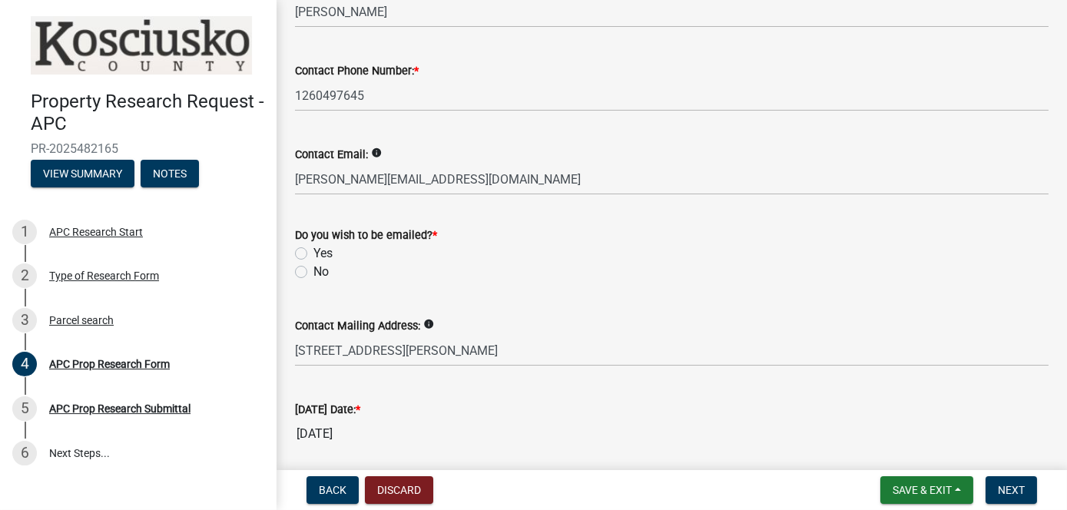
click at [313, 250] on label "Yes" at bounding box center [322, 253] width 19 height 18
click at [313, 250] on input "Yes" at bounding box center [318, 249] width 10 height 10
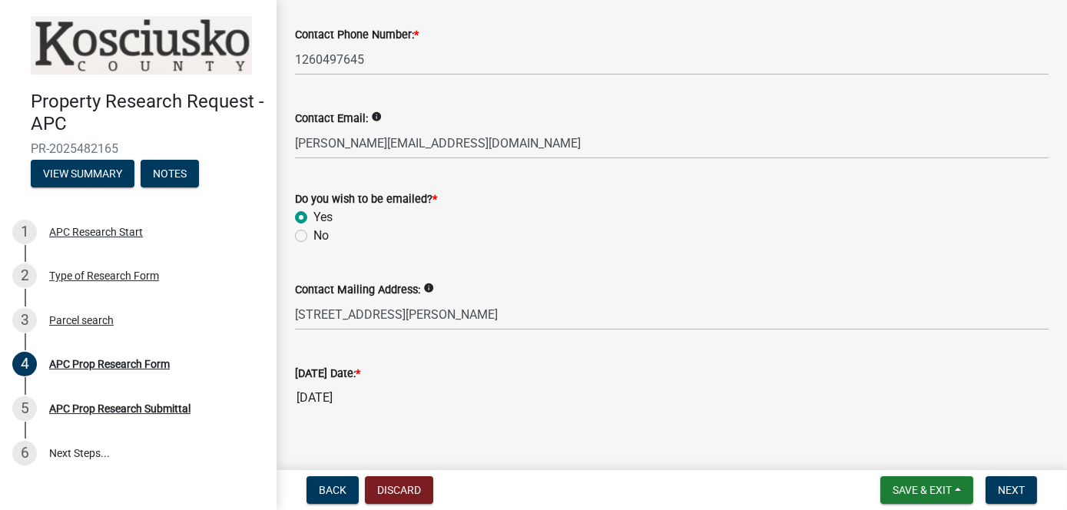
scroll to position [669, 0]
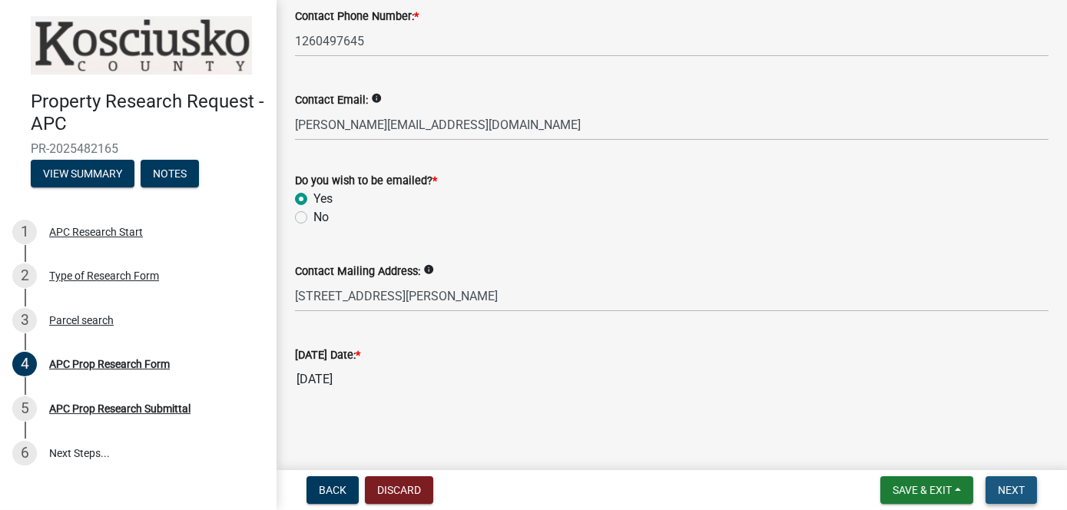
click at [1017, 488] on span "Next" at bounding box center [1011, 490] width 27 height 12
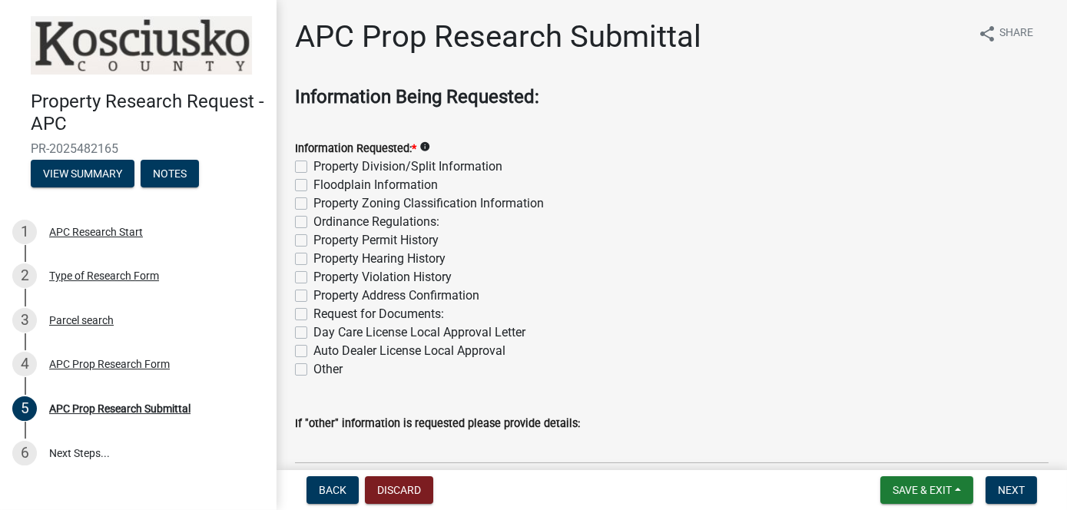
click at [313, 168] on label "Property Division/Split Information" at bounding box center [407, 166] width 189 height 18
click at [313, 167] on input "Property Division/Split Information" at bounding box center [318, 162] width 10 height 10
click at [313, 183] on label "Floodplain Information" at bounding box center [375, 185] width 124 height 18
click at [313, 183] on input "Floodplain Information" at bounding box center [318, 181] width 10 height 10
click at [313, 208] on label "Property Zoning Classification Information" at bounding box center [428, 203] width 230 height 18
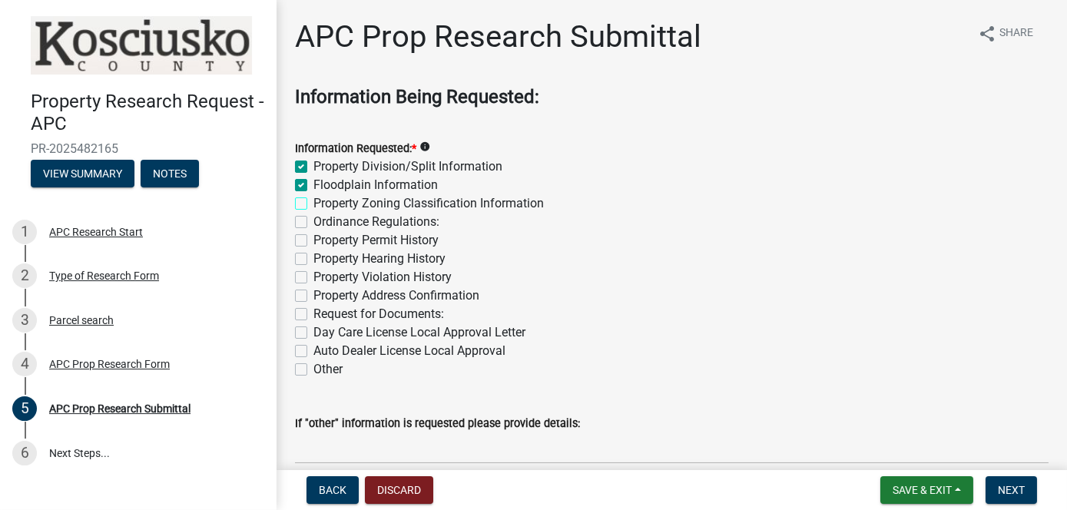
click at [313, 204] on input "Property Zoning Classification Information" at bounding box center [318, 199] width 10 height 10
drag, startPoint x: 304, startPoint y: 221, endPoint x: 301, endPoint y: 244, distance: 23.2
click at [313, 221] on label "Ordinance Regulations:" at bounding box center [376, 222] width 126 height 18
click at [313, 221] on input "Ordinance Regulations:" at bounding box center [318, 218] width 10 height 10
click at [313, 243] on label "Property Permit History" at bounding box center [375, 240] width 125 height 18
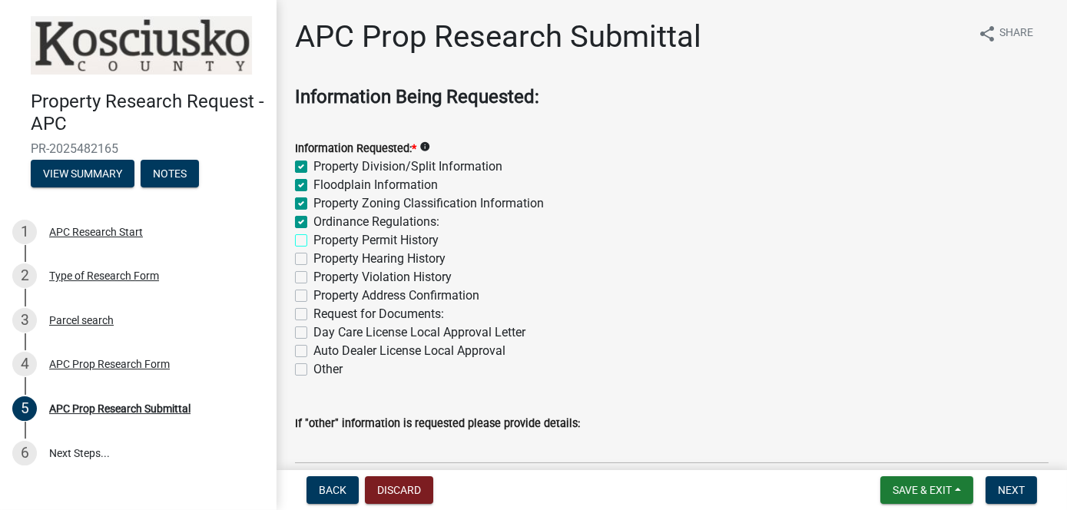
click at [313, 241] on input "Property Permit History" at bounding box center [318, 236] width 10 height 10
click at [313, 261] on label "Property Hearing History" at bounding box center [379, 259] width 132 height 18
click at [313, 260] on input "Property Hearing History" at bounding box center [318, 255] width 10 height 10
click at [313, 260] on label "Property Hearing History" at bounding box center [379, 259] width 132 height 18
click at [313, 260] on input "Property Hearing History" at bounding box center [318, 255] width 10 height 10
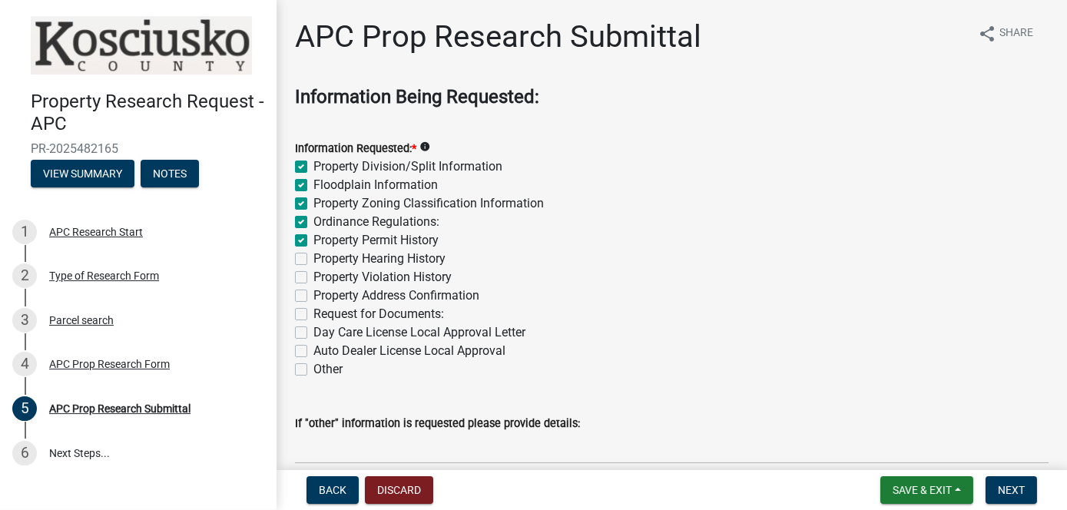
click at [313, 273] on label "Property Violation History" at bounding box center [382, 277] width 138 height 18
click at [313, 273] on input "Property Violation History" at bounding box center [318, 273] width 10 height 10
click at [313, 295] on label "Property Address Confirmation" at bounding box center [396, 295] width 166 height 18
click at [313, 295] on input "Property Address Confirmation" at bounding box center [318, 291] width 10 height 10
click at [313, 313] on label "Request for Documents:" at bounding box center [378, 314] width 131 height 18
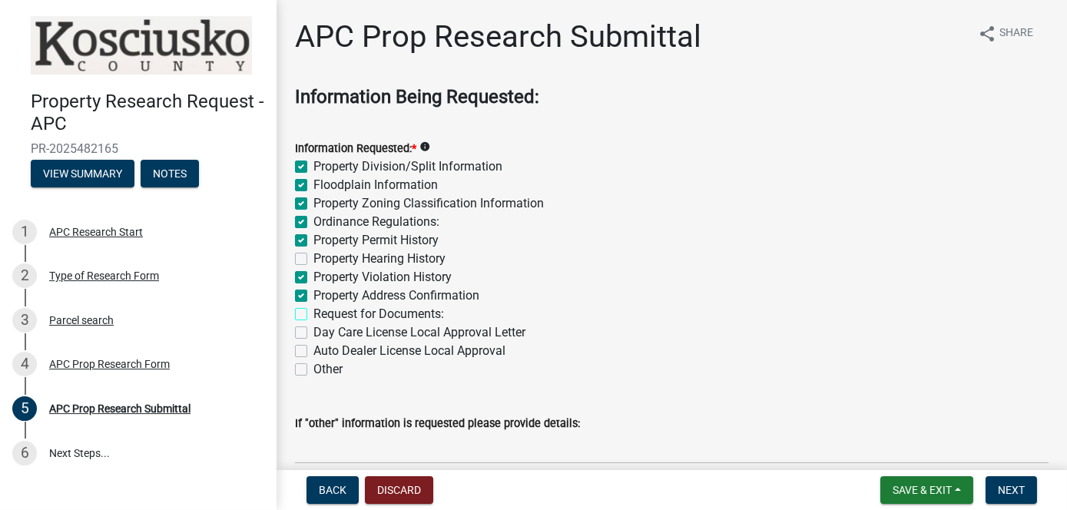
click at [313, 313] on input "Request for Documents:" at bounding box center [318, 310] width 10 height 10
click at [313, 372] on label "Other" at bounding box center [327, 369] width 29 height 18
click at [313, 370] on input "Other" at bounding box center [318, 365] width 10 height 10
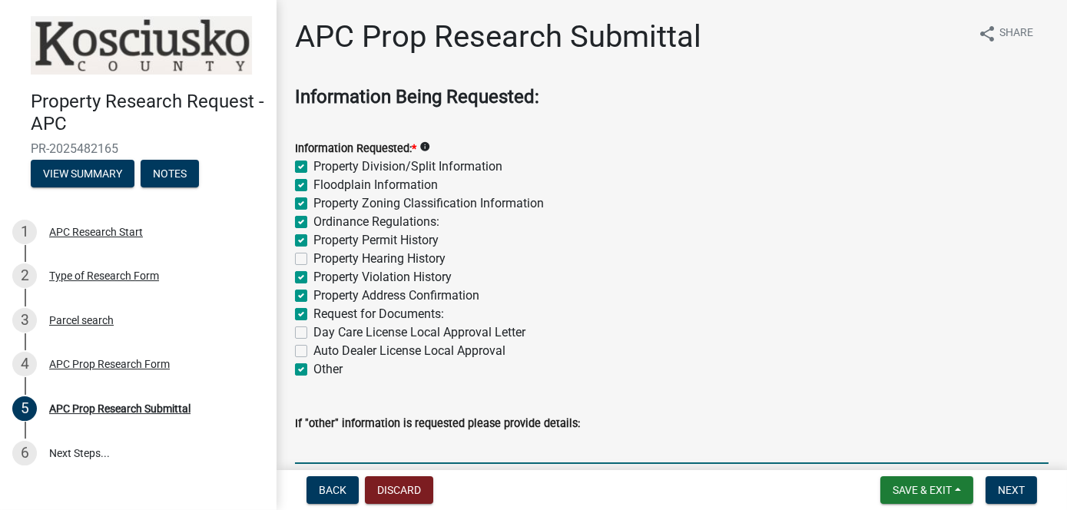
click at [340, 447] on input "If "other" information is requested please provide details:" at bounding box center [671, 447] width 753 height 31
paste input "Records pertaining to the installation or removal of Above/Below ground storage…"
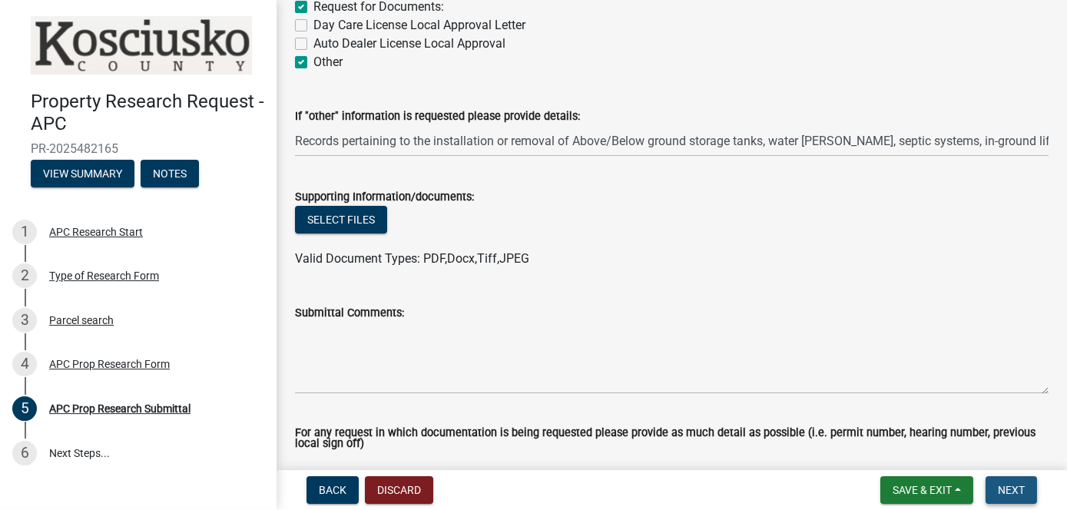
click at [1005, 485] on span "Next" at bounding box center [1011, 490] width 27 height 12
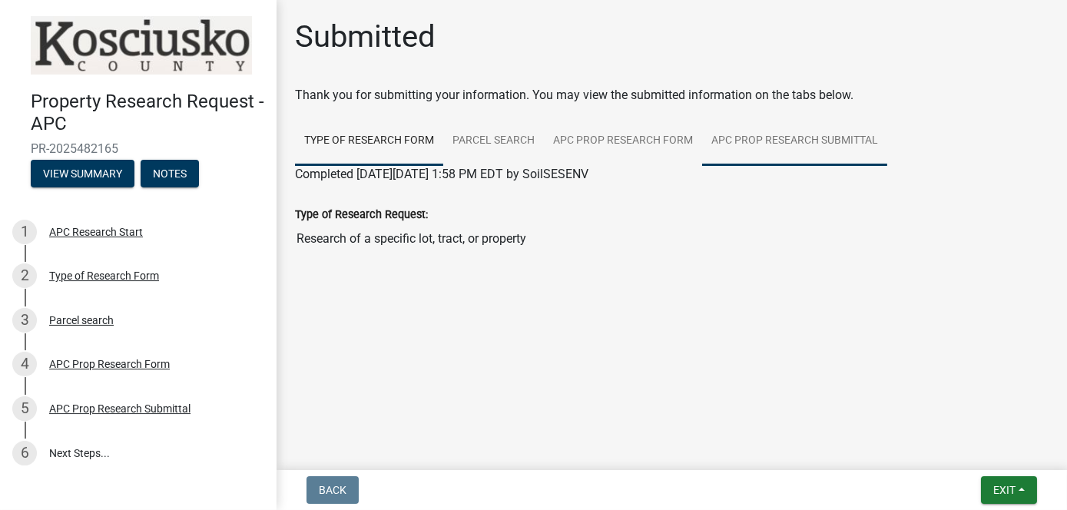
click at [759, 144] on link "APC Prop Research Submittal" at bounding box center [794, 141] width 185 height 49
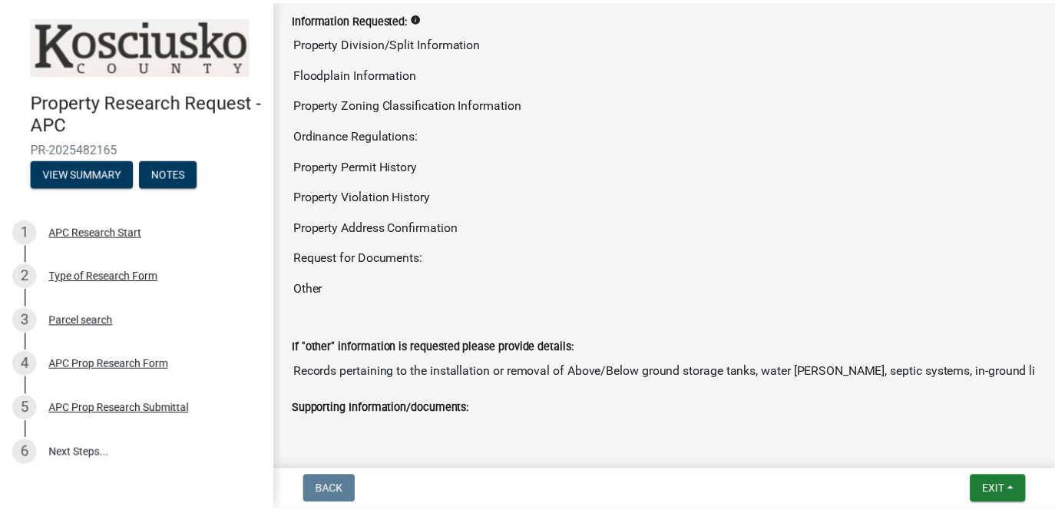
scroll to position [230, 0]
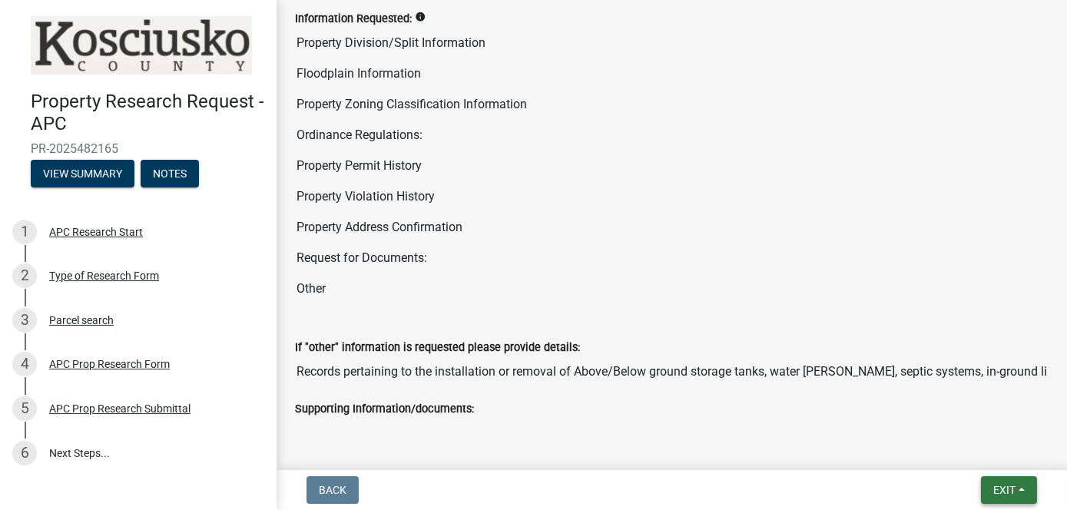
click at [1021, 492] on button "Exit" at bounding box center [1009, 490] width 56 height 28
click at [976, 449] on button "Save & Exit" at bounding box center [975, 450] width 123 height 37
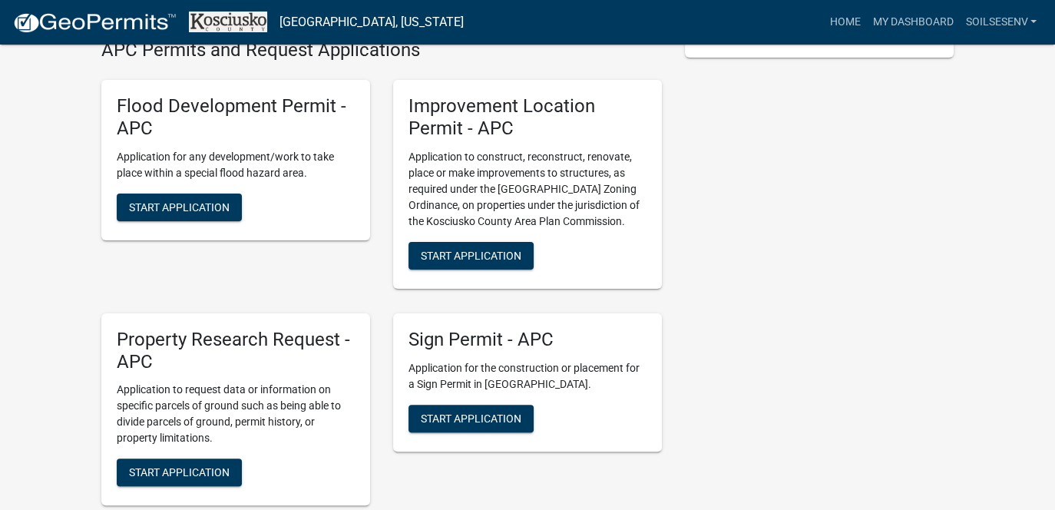
scroll to position [461, 0]
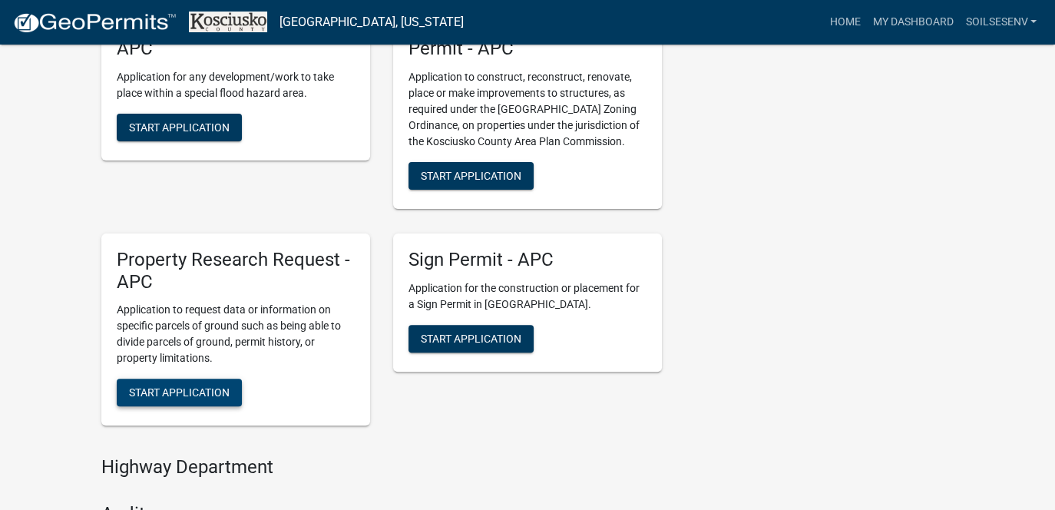
click at [186, 396] on span "Start Application" at bounding box center [179, 392] width 101 height 12
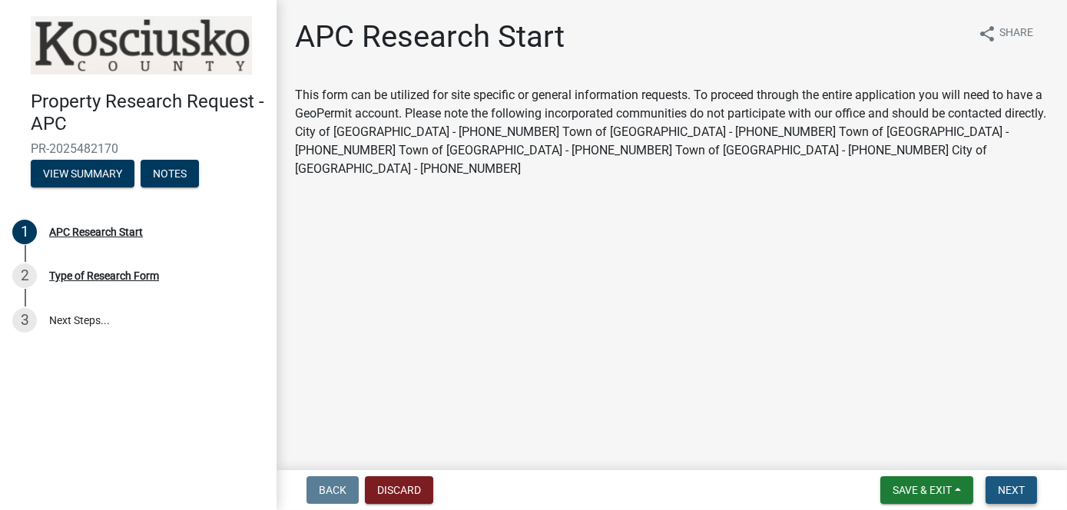
drag, startPoint x: 1013, startPoint y: 496, endPoint x: 1009, endPoint y: 488, distance: 9.3
click at [1012, 496] on button "Next" at bounding box center [1010, 490] width 51 height 28
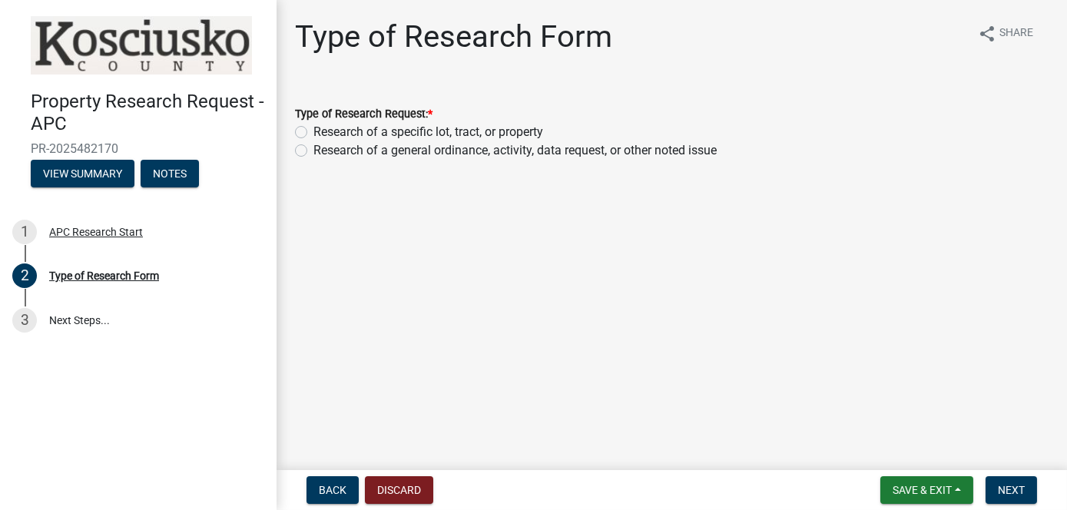
click at [313, 131] on label "Research of a specific lot, tract, or property" at bounding box center [428, 132] width 230 height 18
click at [313, 131] on input "Research of a specific lot, tract, or property" at bounding box center [318, 128] width 10 height 10
click at [1028, 492] on button "Next" at bounding box center [1010, 490] width 51 height 28
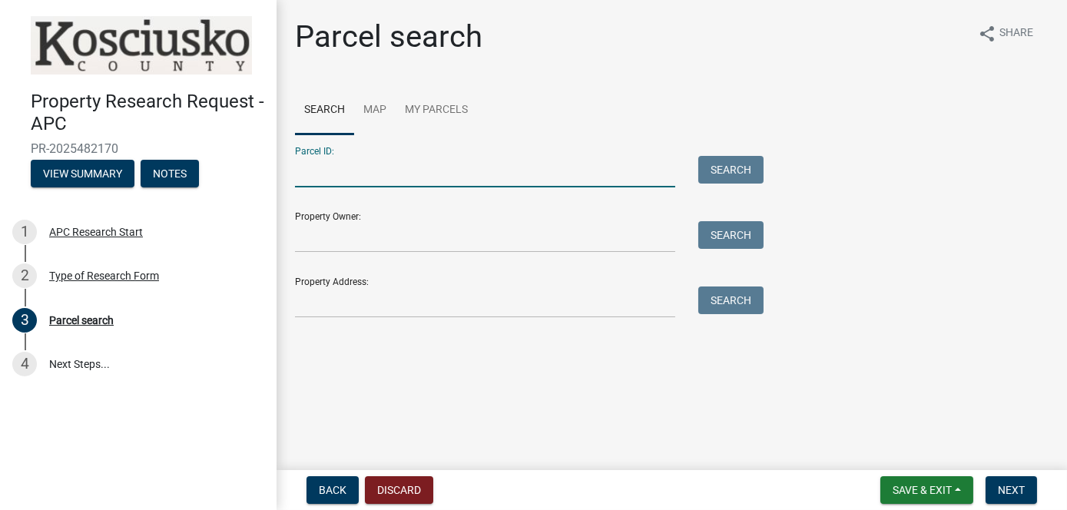
click at [390, 163] on input "Parcel ID:" at bounding box center [485, 171] width 380 height 31
drag, startPoint x: 377, startPoint y: 174, endPoint x: 329, endPoint y: 174, distance: 48.4
click at [329, 174] on input "Parcel ID:" at bounding box center [485, 171] width 380 height 31
click at [393, 254] on form "Parcel ID: 43-11-14-200-264.000-031 Search Property Owner: Search Property Addr…" at bounding box center [525, 226] width 461 height 184
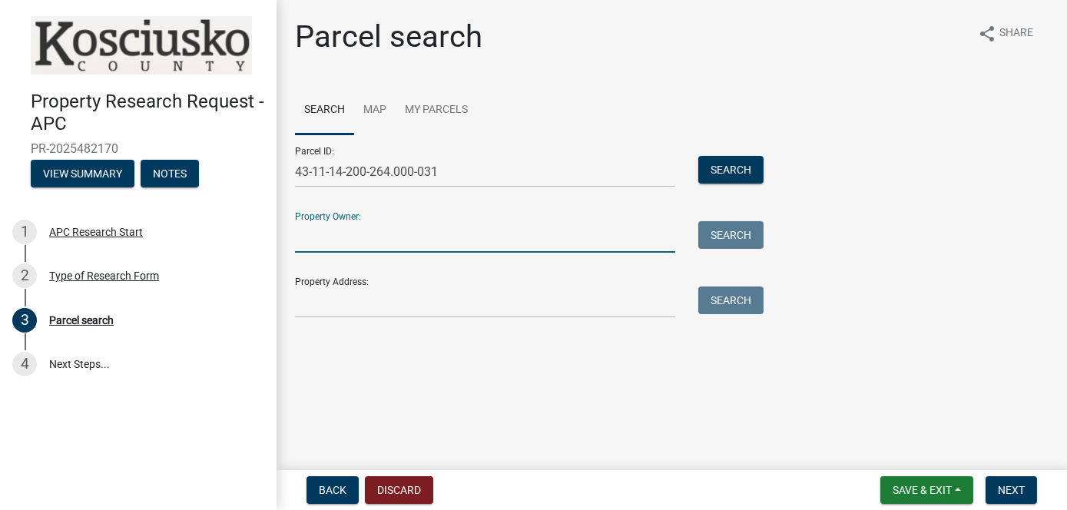
click at [365, 249] on input "Property Owner:" at bounding box center [485, 236] width 380 height 31
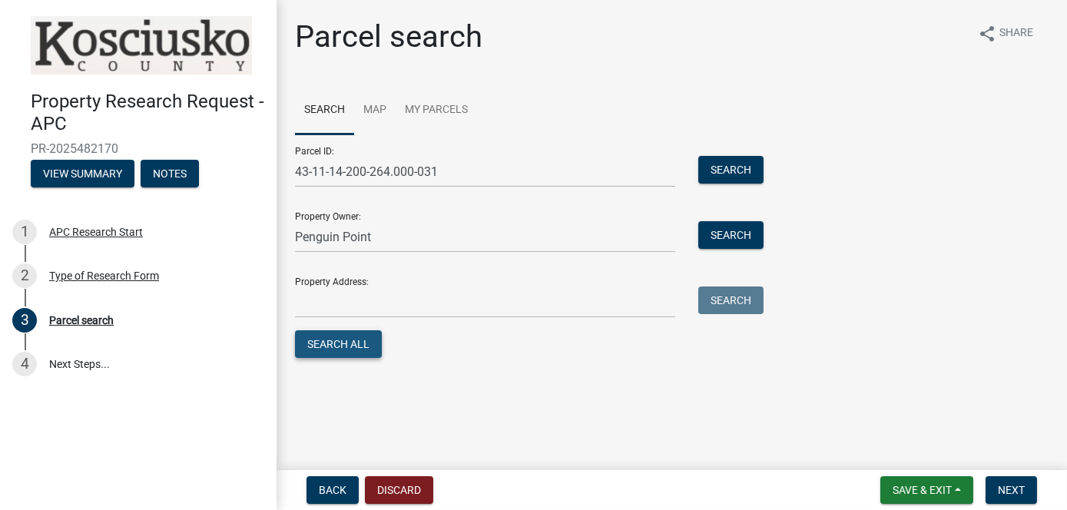
click at [374, 346] on button "Search All" at bounding box center [338, 344] width 87 height 28
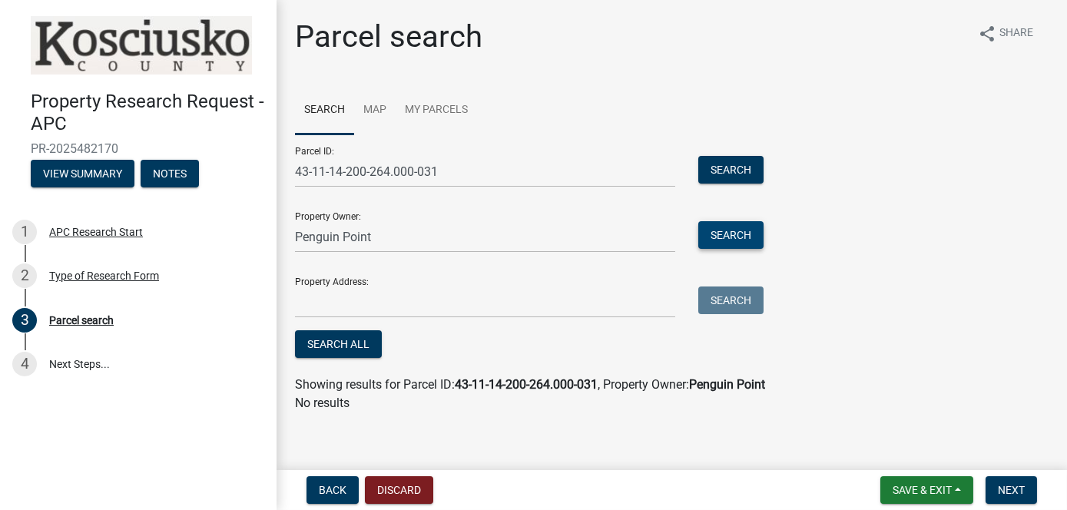
click at [740, 236] on button "Search" at bounding box center [730, 235] width 65 height 28
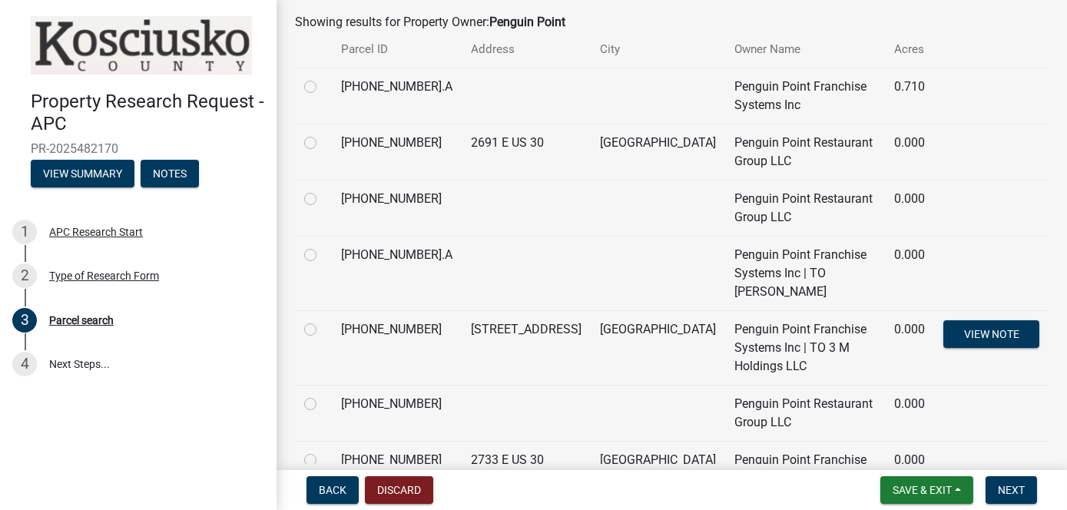
scroll to position [384, 0]
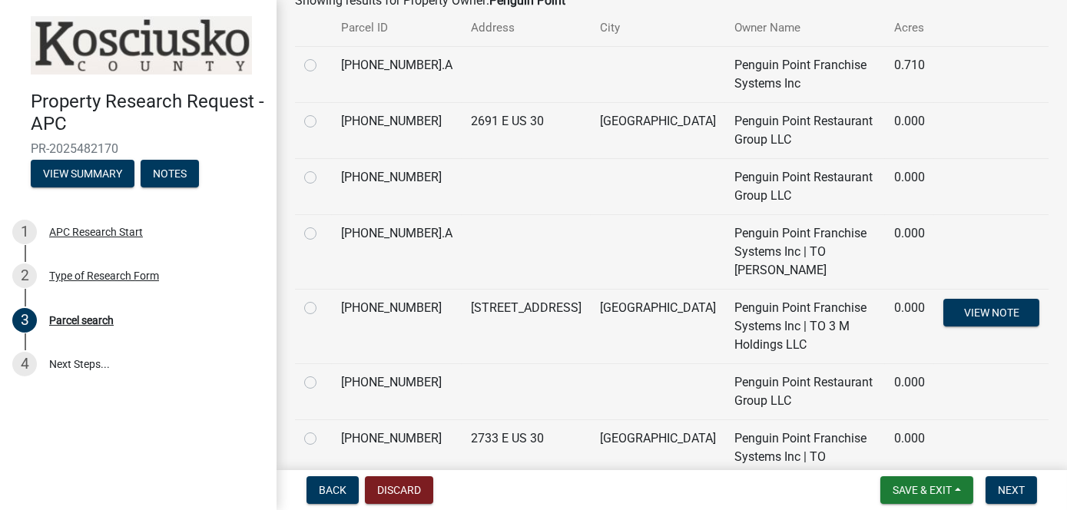
click at [323, 504] on label at bounding box center [323, 504] width 0 height 0
click at [323, 504] on input "radio" at bounding box center [328, 509] width 10 height 10
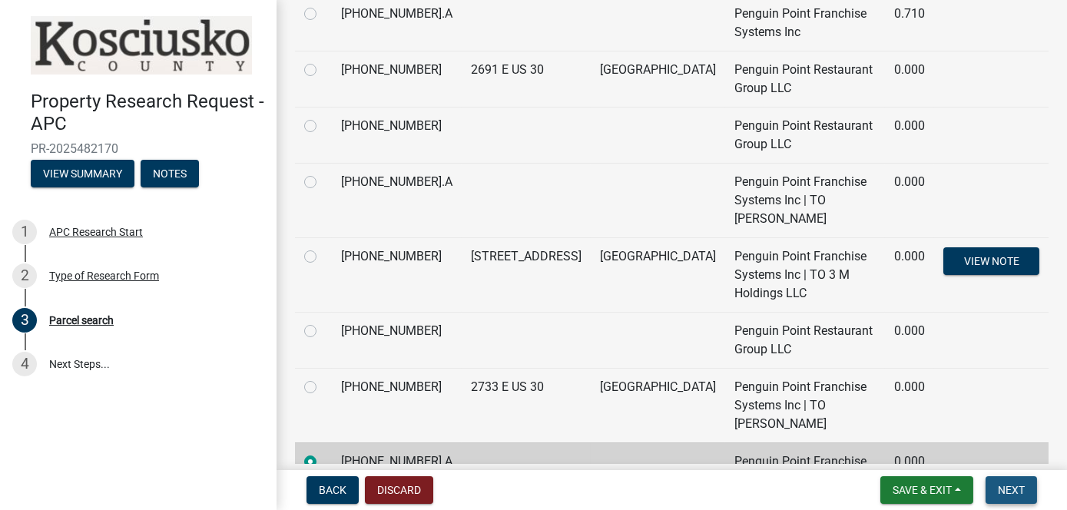
click at [1004, 489] on span "Next" at bounding box center [1011, 490] width 27 height 12
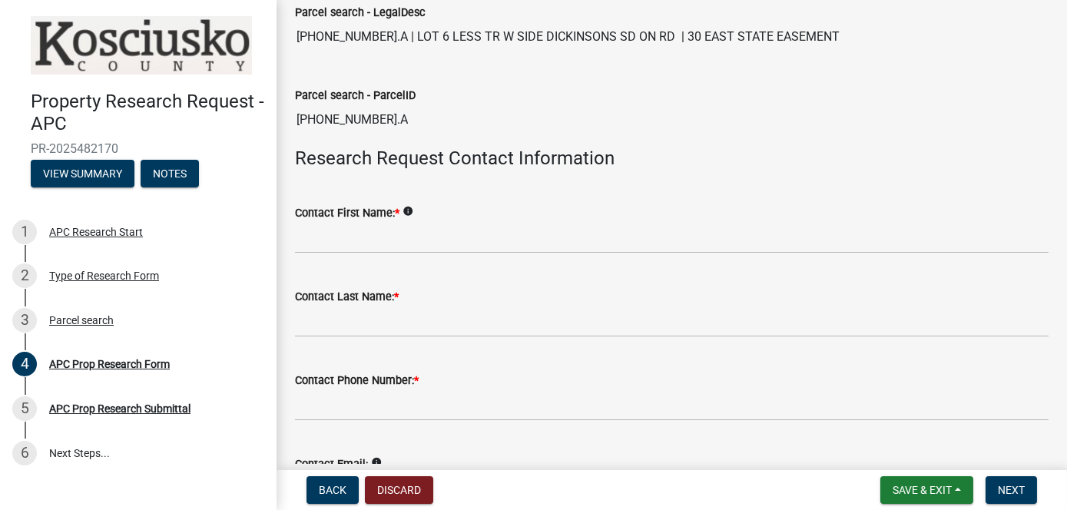
scroll to position [307, 0]
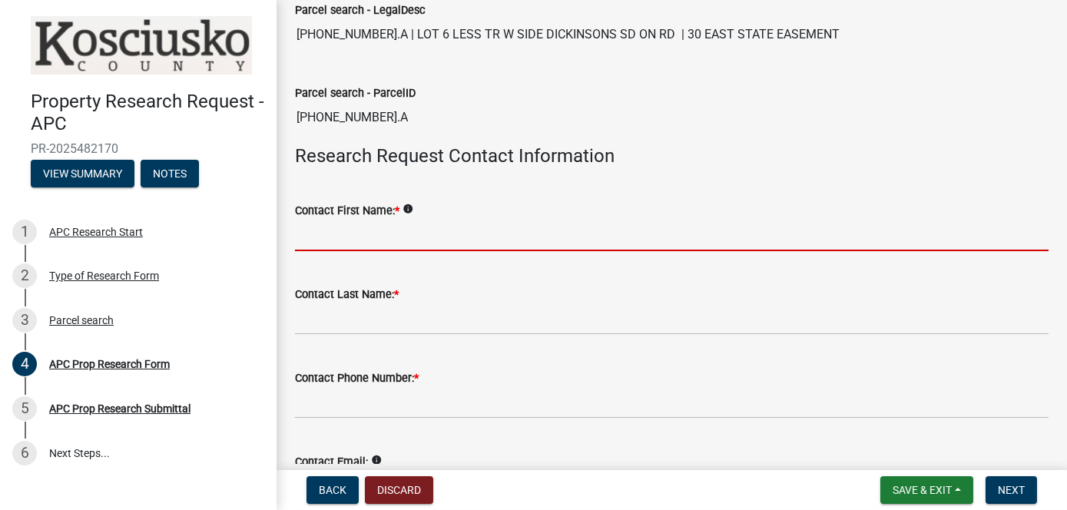
click at [390, 235] on input "Contact First Name: *" at bounding box center [671, 235] width 753 height 31
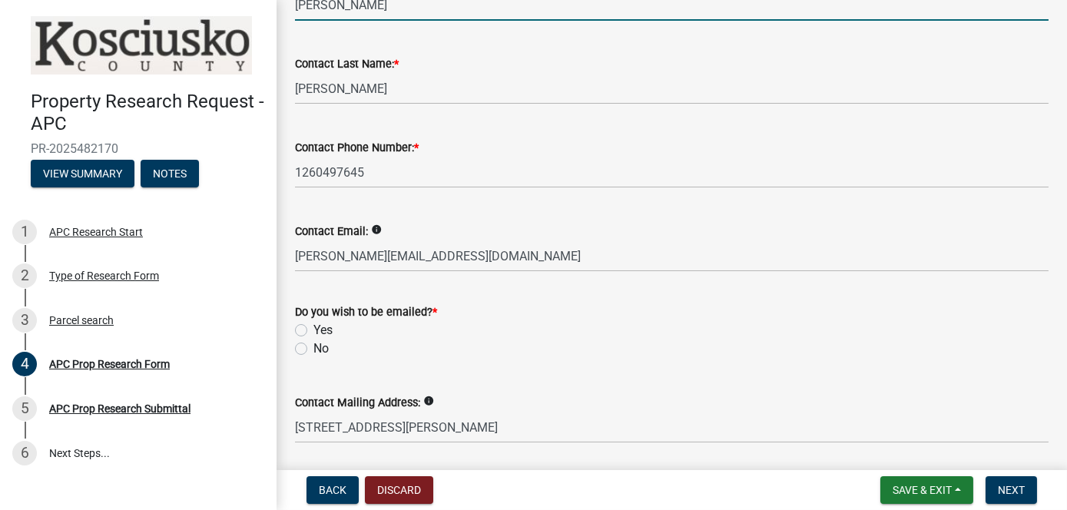
scroll to position [614, 0]
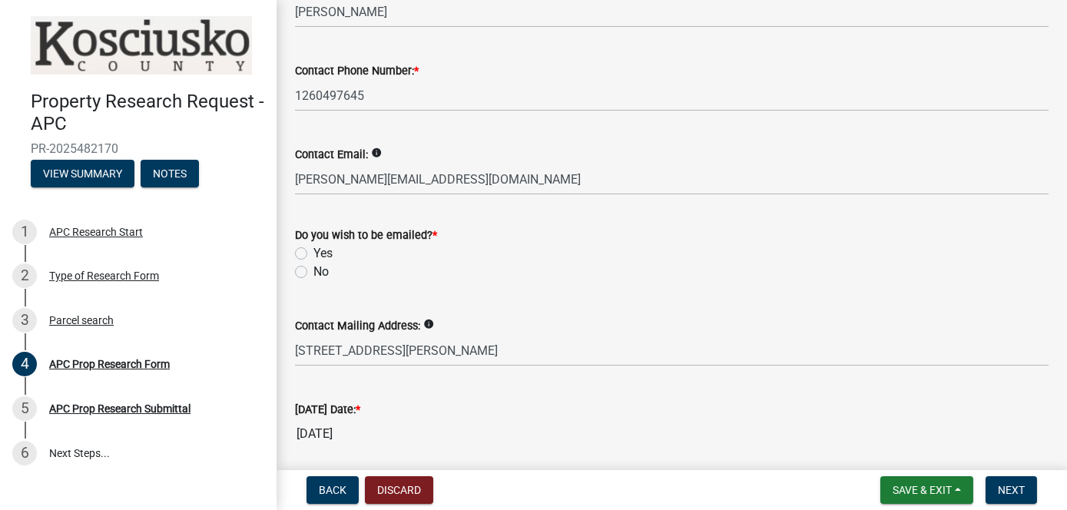
click at [313, 247] on label "Yes" at bounding box center [322, 253] width 19 height 18
click at [313, 247] on input "Yes" at bounding box center [318, 249] width 10 height 10
click at [1019, 494] on span "Next" at bounding box center [1011, 490] width 27 height 12
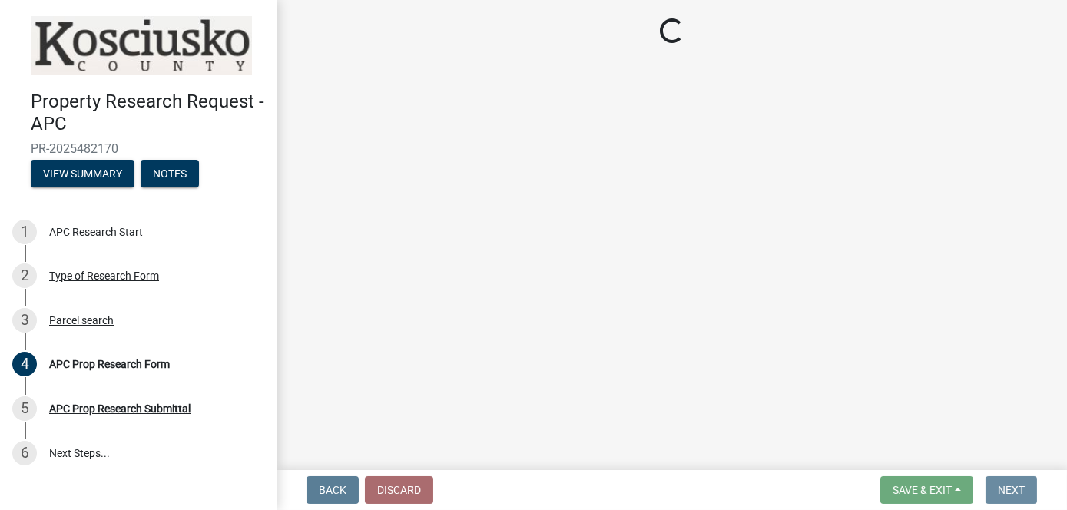
scroll to position [0, 0]
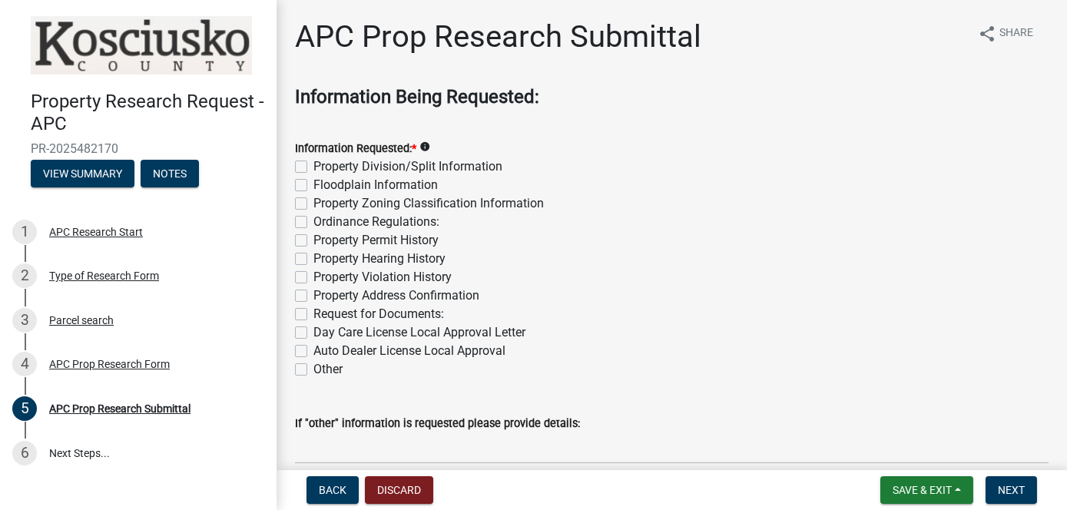
click at [313, 167] on label "Property Division/Split Information" at bounding box center [407, 166] width 189 height 18
click at [313, 167] on input "Property Division/Split Information" at bounding box center [318, 162] width 10 height 10
click at [298, 193] on div "Floodplain Information" at bounding box center [671, 185] width 753 height 18
click at [313, 185] on label "Floodplain Information" at bounding box center [375, 185] width 124 height 18
click at [313, 185] on input "Floodplain Information" at bounding box center [318, 181] width 10 height 10
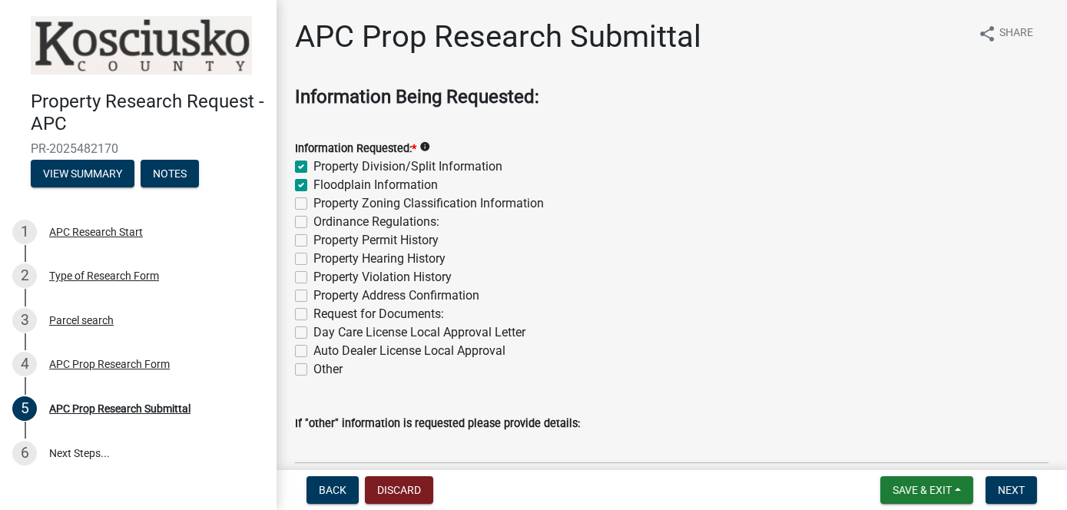
click at [313, 205] on label "Property Zoning Classification Information" at bounding box center [428, 203] width 230 height 18
click at [313, 204] on input "Property Zoning Classification Information" at bounding box center [318, 199] width 10 height 10
click at [313, 220] on label "Ordinance Regulations:" at bounding box center [376, 222] width 126 height 18
click at [313, 220] on input "Ordinance Regulations:" at bounding box center [318, 218] width 10 height 10
click at [313, 240] on label "Property Permit History" at bounding box center [375, 240] width 125 height 18
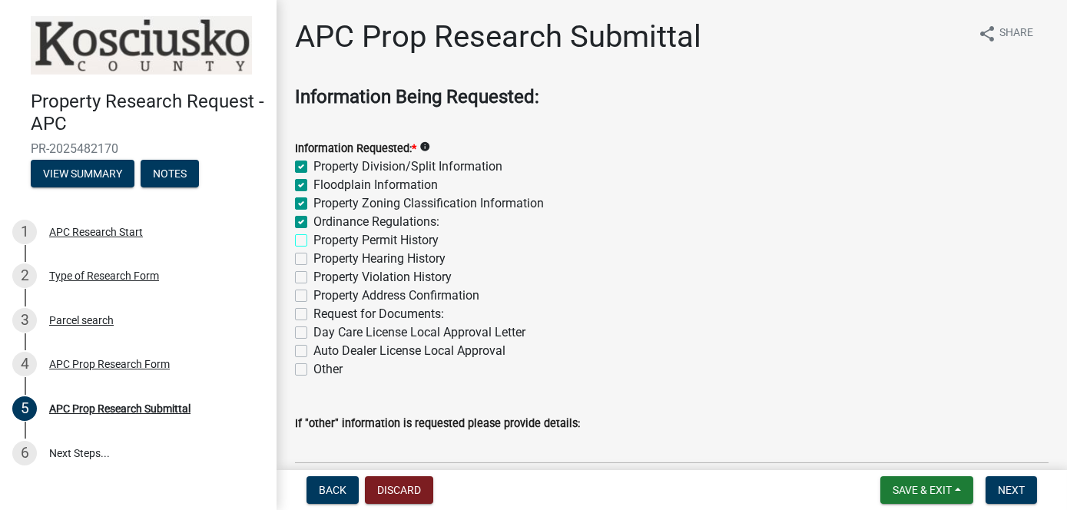
click at [313, 240] on input "Property Permit History" at bounding box center [318, 236] width 10 height 10
click at [313, 277] on label "Property Violation History" at bounding box center [382, 277] width 138 height 18
click at [313, 277] on input "Property Violation History" at bounding box center [318, 273] width 10 height 10
click at [313, 291] on label "Property Address Confirmation" at bounding box center [396, 295] width 166 height 18
click at [313, 291] on input "Property Address Confirmation" at bounding box center [318, 291] width 10 height 10
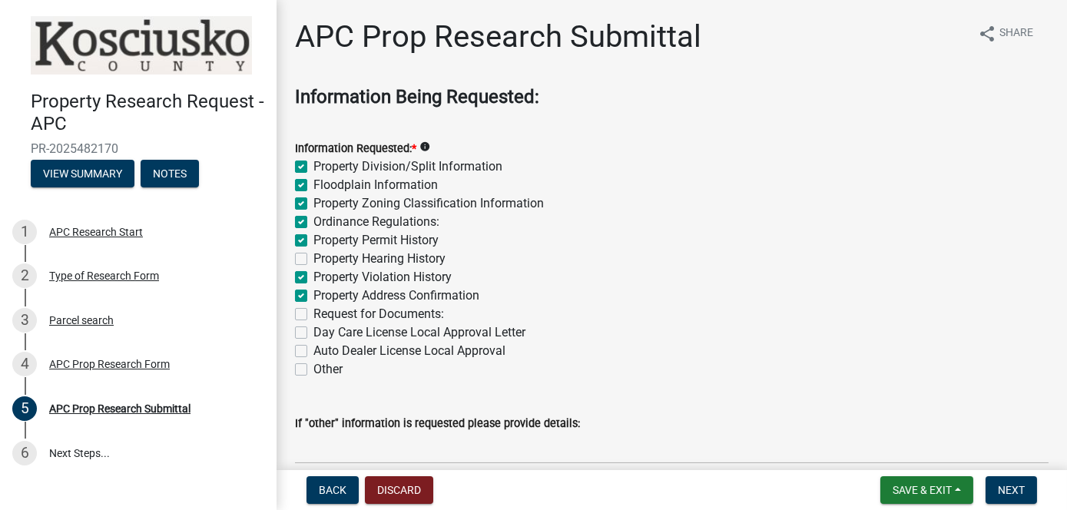
click at [313, 318] on label "Request for Documents:" at bounding box center [378, 314] width 131 height 18
click at [313, 315] on input "Request for Documents:" at bounding box center [318, 310] width 10 height 10
click at [313, 366] on label "Other" at bounding box center [327, 369] width 29 height 18
click at [313, 366] on input "Other" at bounding box center [318, 365] width 10 height 10
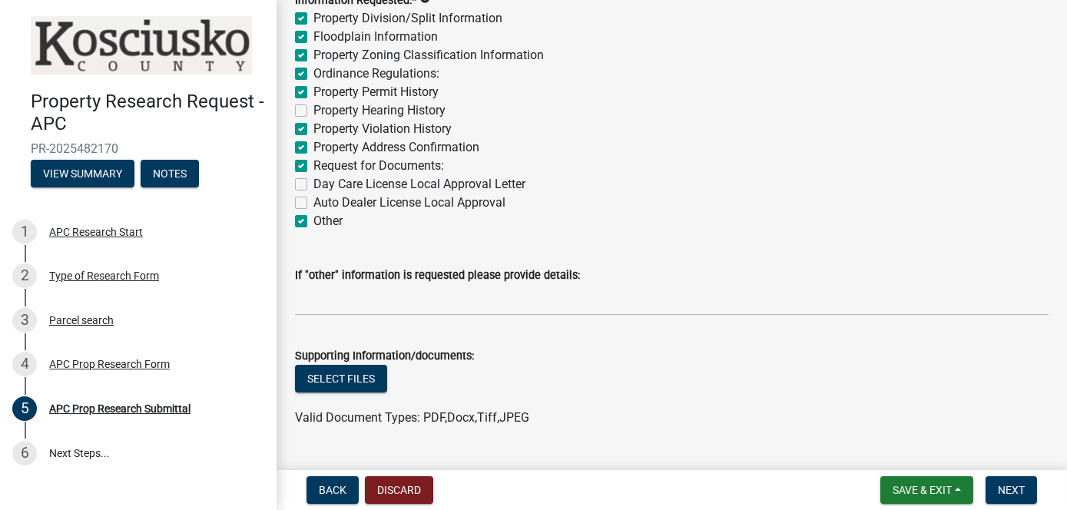
scroll to position [154, 0]
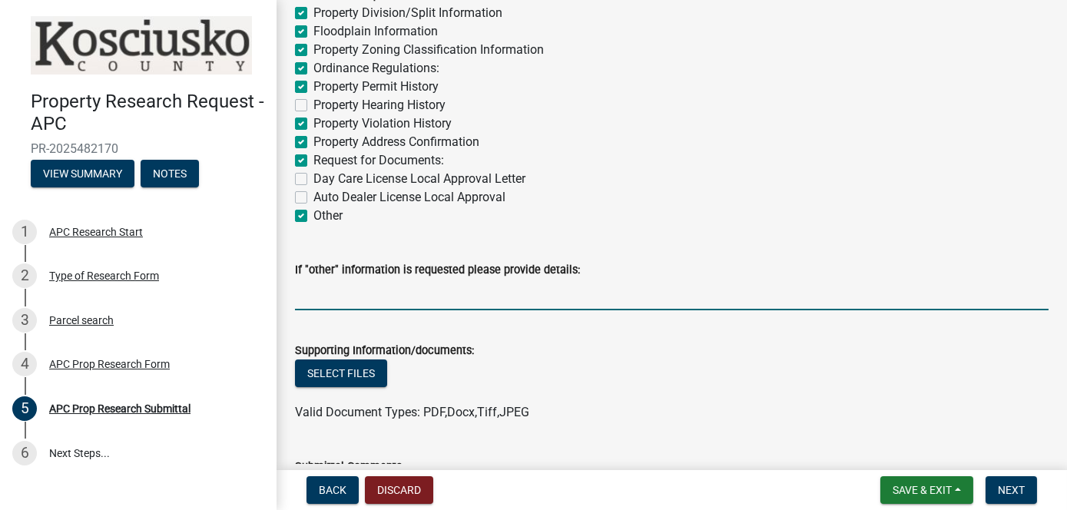
click at [311, 303] on input "If "other" information is requested please provide details:" at bounding box center [671, 294] width 753 height 31
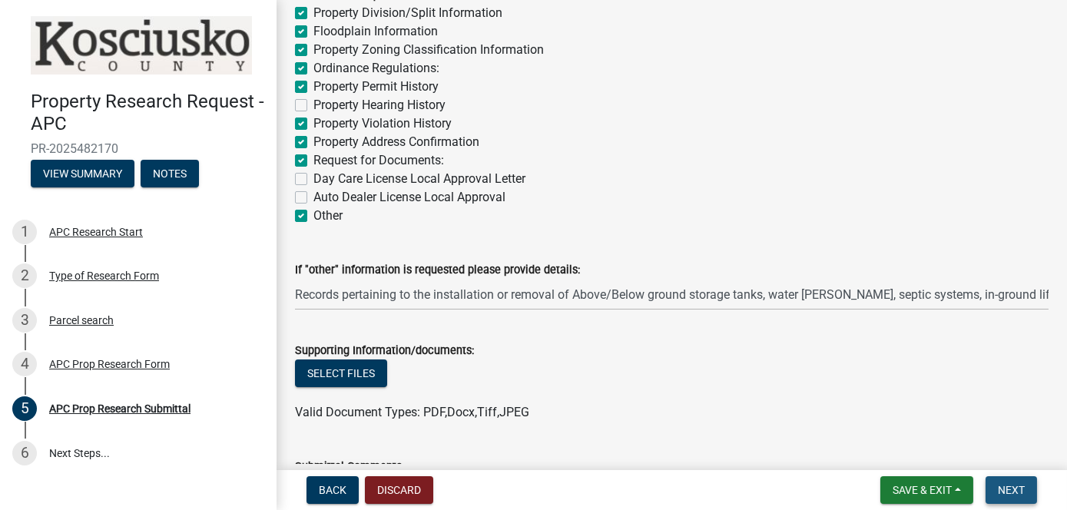
click at [1019, 490] on span "Next" at bounding box center [1011, 490] width 27 height 12
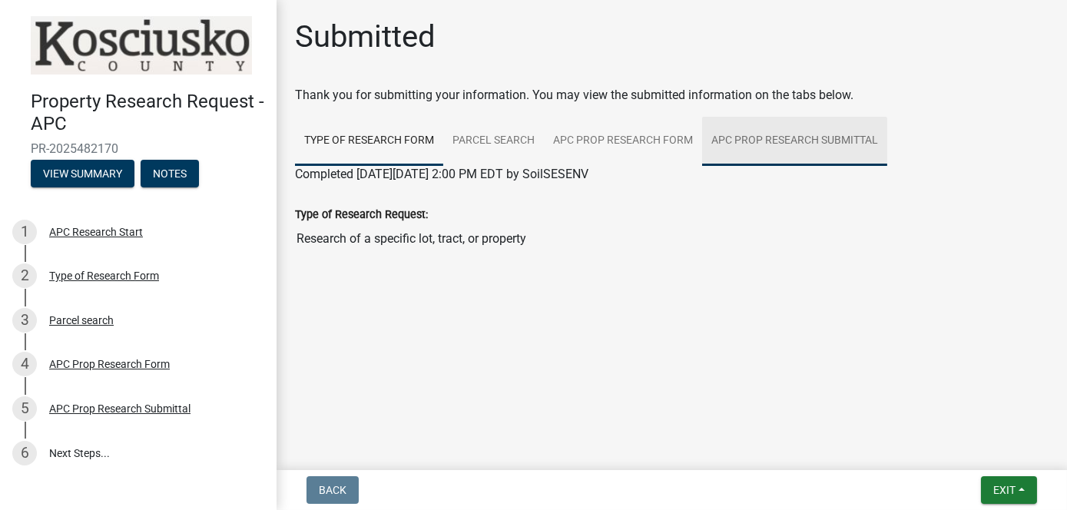
click at [809, 144] on link "APC Prop Research Submittal" at bounding box center [794, 141] width 185 height 49
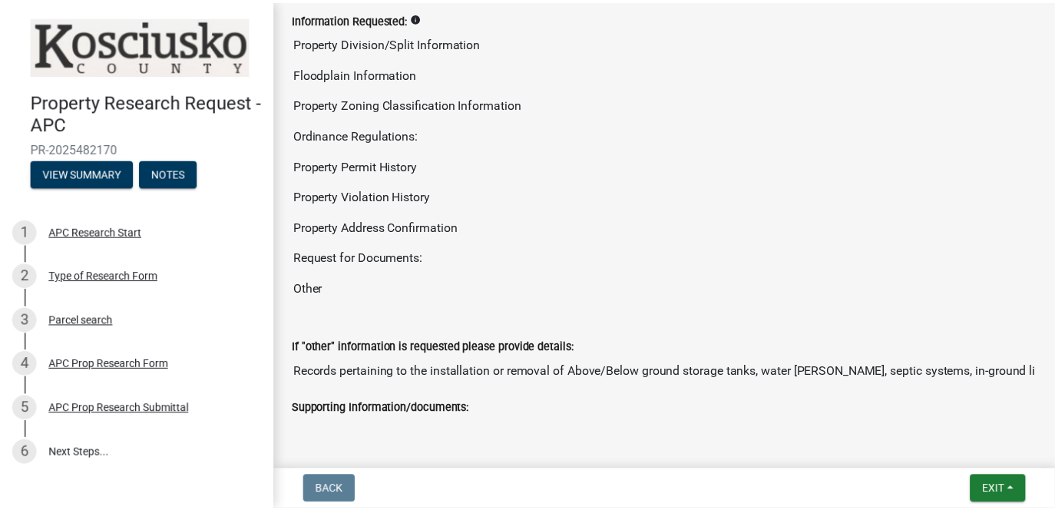
scroll to position [230, 0]
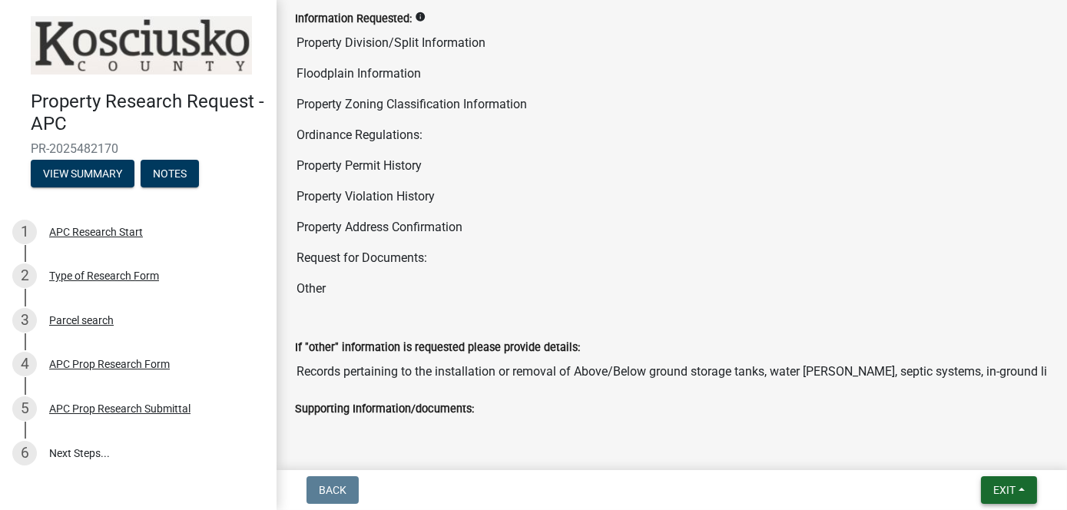
click at [1003, 490] on span "Exit" at bounding box center [1004, 490] width 22 height 12
click at [977, 457] on button "Save & Exit" at bounding box center [975, 450] width 123 height 37
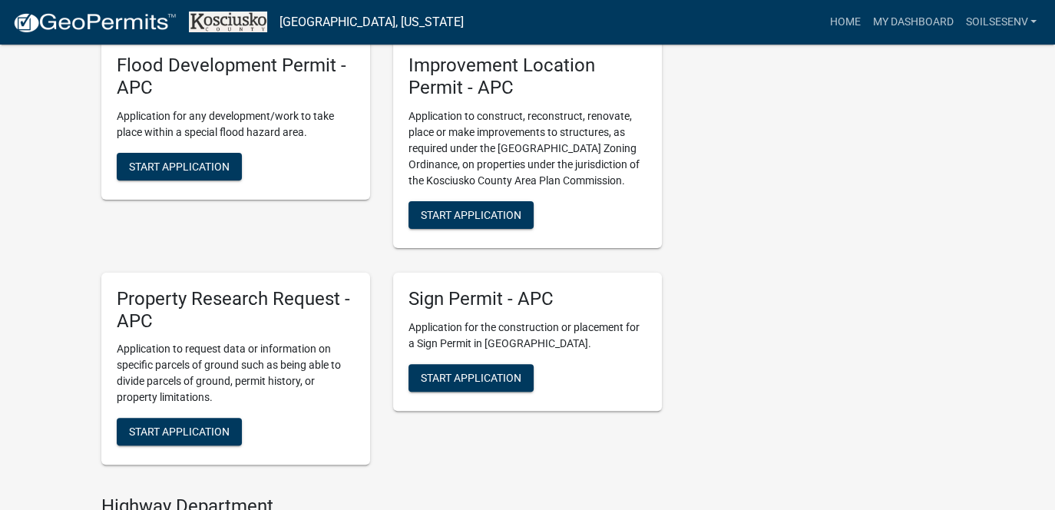
scroll to position [461, 0]
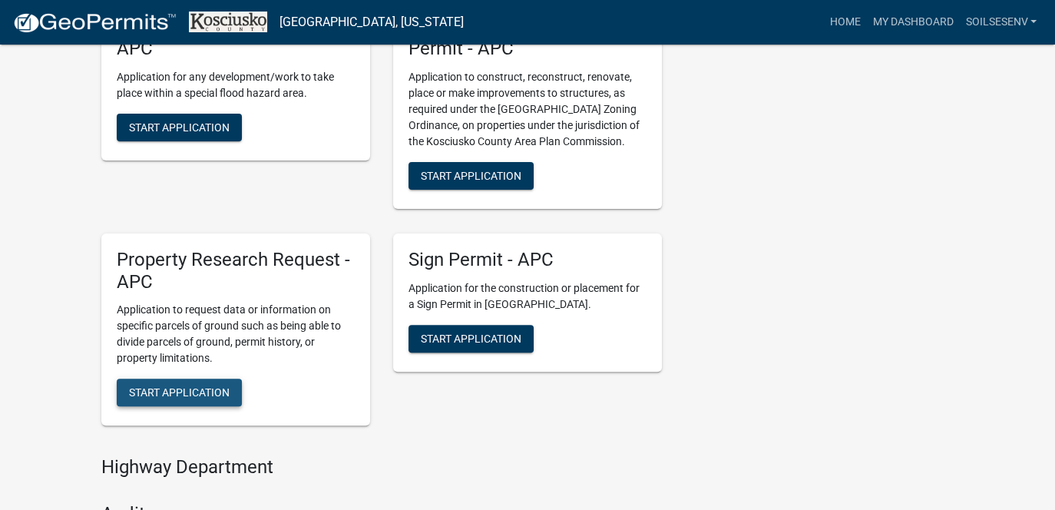
click at [214, 394] on span "Start Application" at bounding box center [179, 392] width 101 height 12
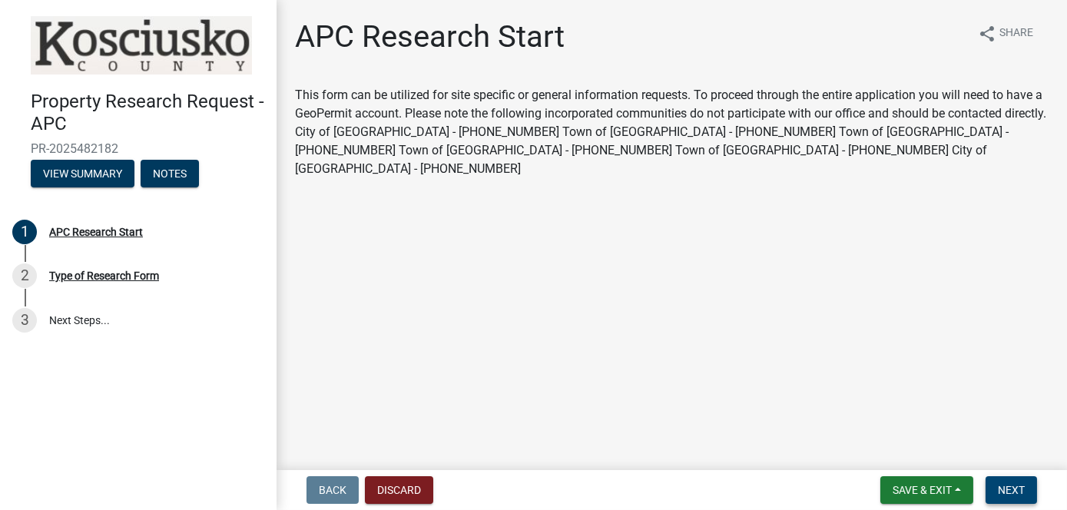
click at [1020, 485] on span "Next" at bounding box center [1011, 490] width 27 height 12
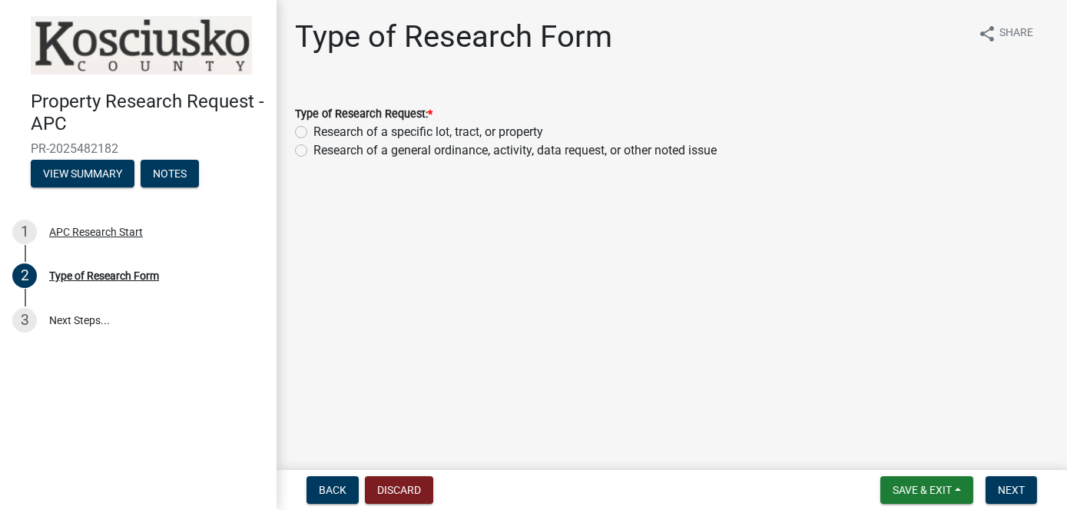
click at [313, 137] on label "Research of a specific lot, tract, or property" at bounding box center [428, 132] width 230 height 18
click at [313, 133] on input "Research of a specific lot, tract, or property" at bounding box center [318, 128] width 10 height 10
drag, startPoint x: 1018, startPoint y: 490, endPoint x: 1010, endPoint y: 469, distance: 22.4
click at [1020, 491] on span "Next" at bounding box center [1011, 490] width 27 height 12
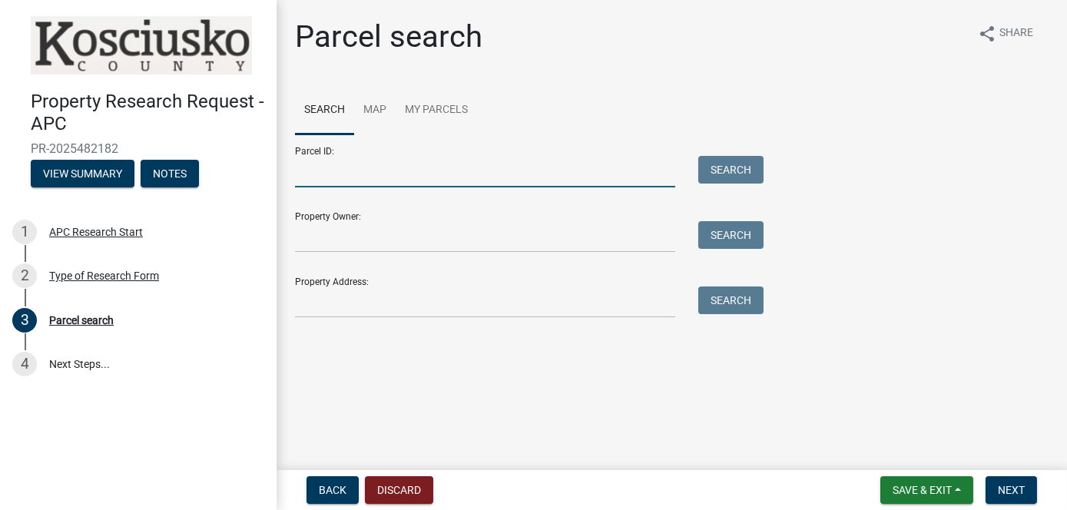
click at [334, 157] on input "Parcel ID:" at bounding box center [485, 171] width 380 height 31
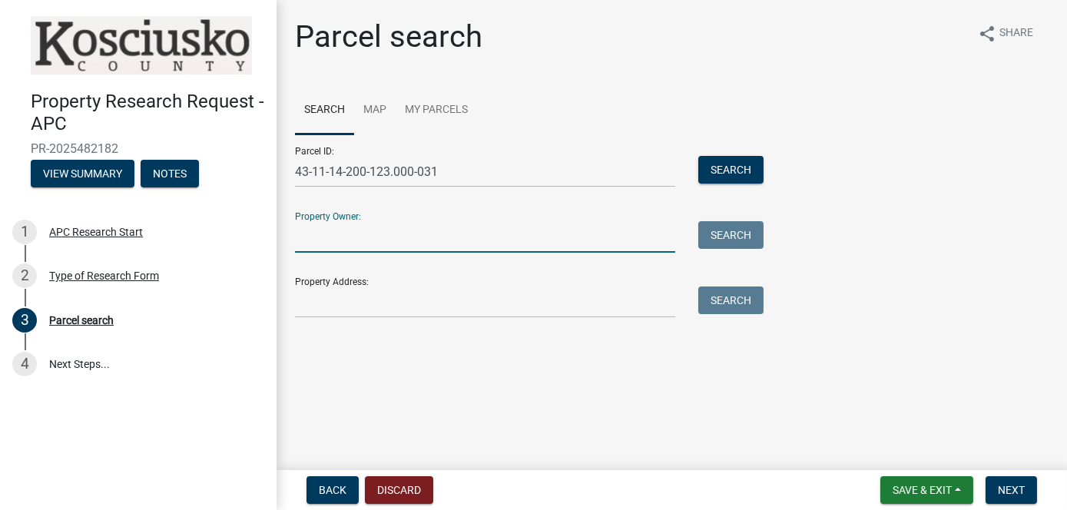
click at [351, 238] on input "Property Owner:" at bounding box center [485, 236] width 380 height 31
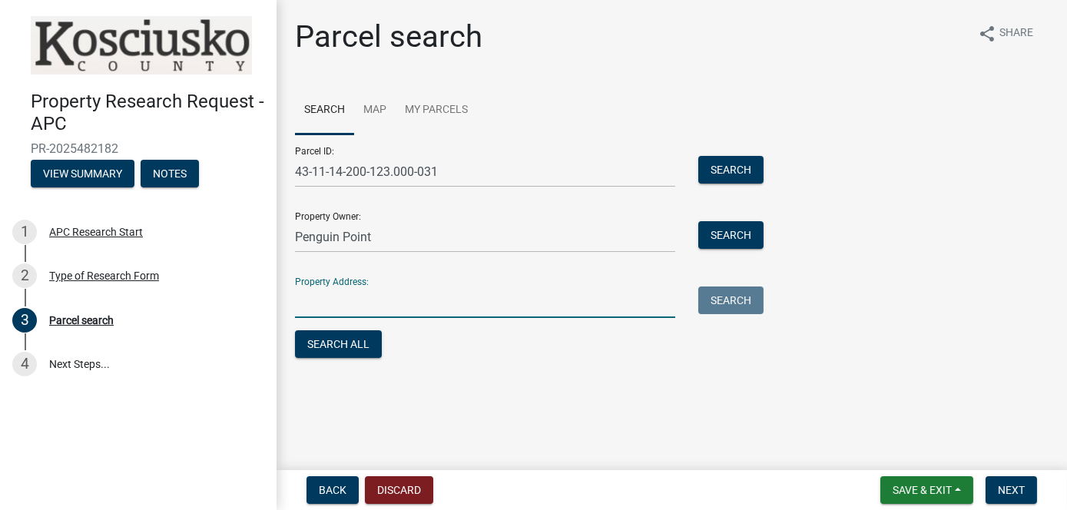
click at [347, 293] on input "Property Address:" at bounding box center [485, 301] width 380 height 31
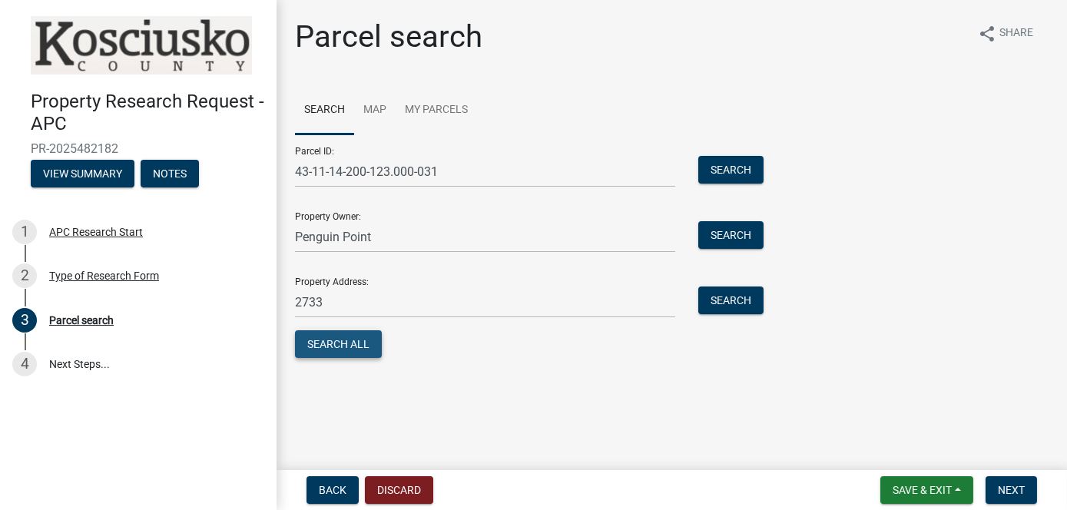
click at [361, 344] on button "Search All" at bounding box center [338, 344] width 87 height 28
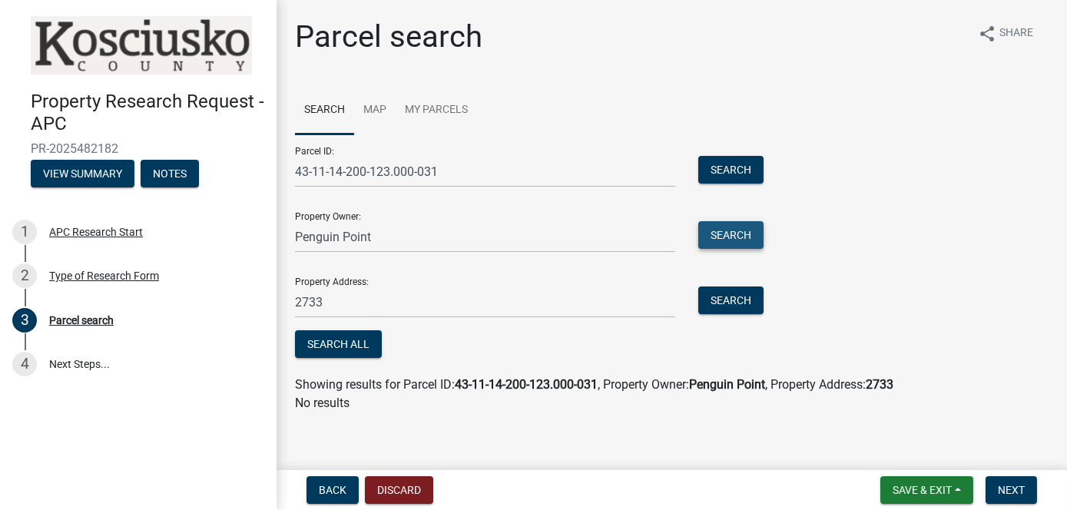
click at [738, 240] on button "Search" at bounding box center [730, 235] width 65 height 28
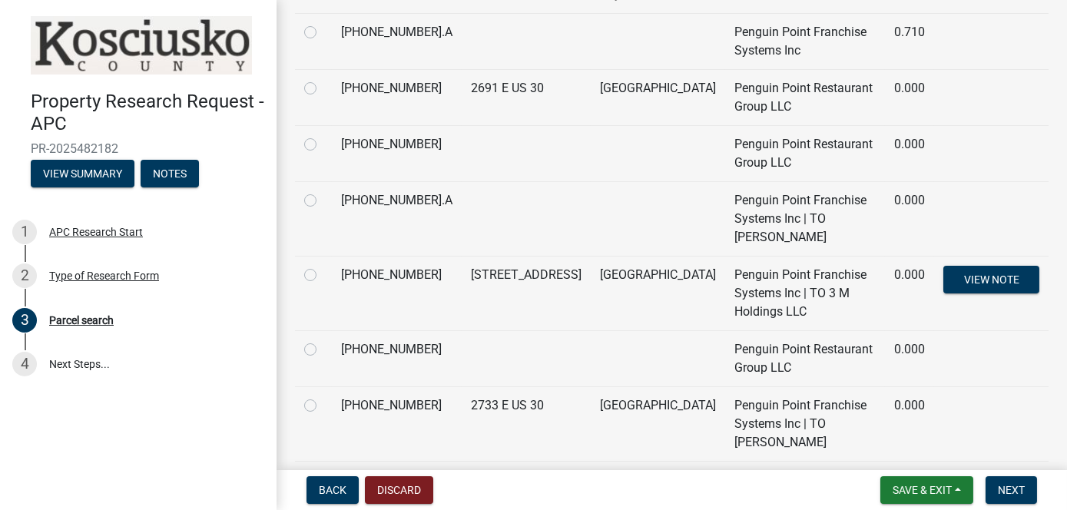
scroll to position [435, 0]
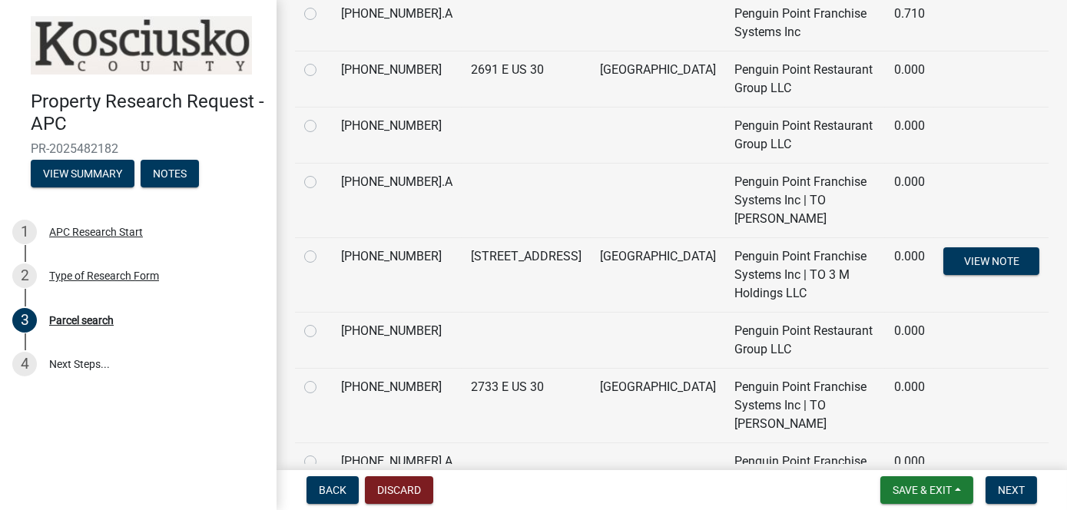
click at [323, 378] on label at bounding box center [323, 378] width 0 height 0
click at [323, 378] on input "radio" at bounding box center [328, 383] width 10 height 10
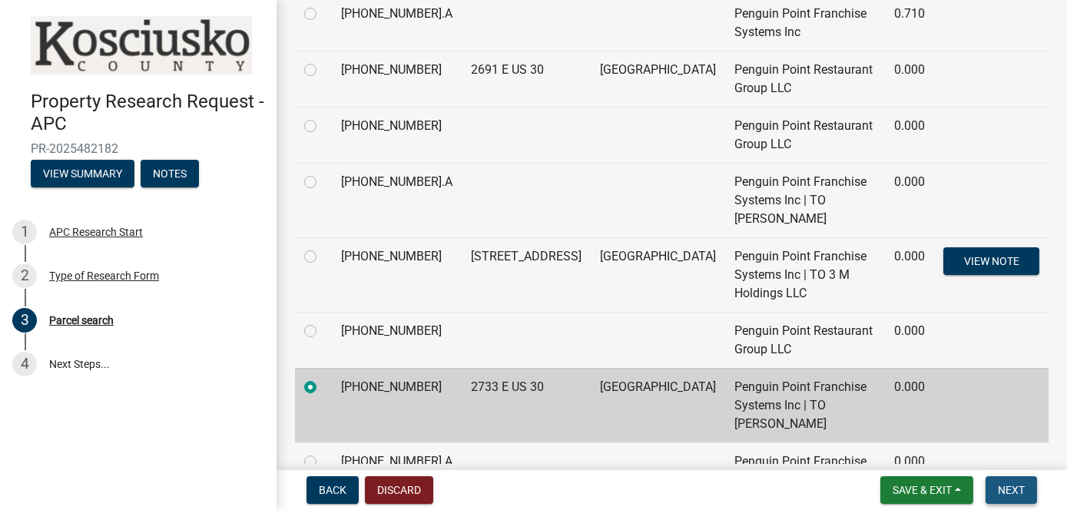
click at [1014, 502] on button "Next" at bounding box center [1010, 490] width 51 height 28
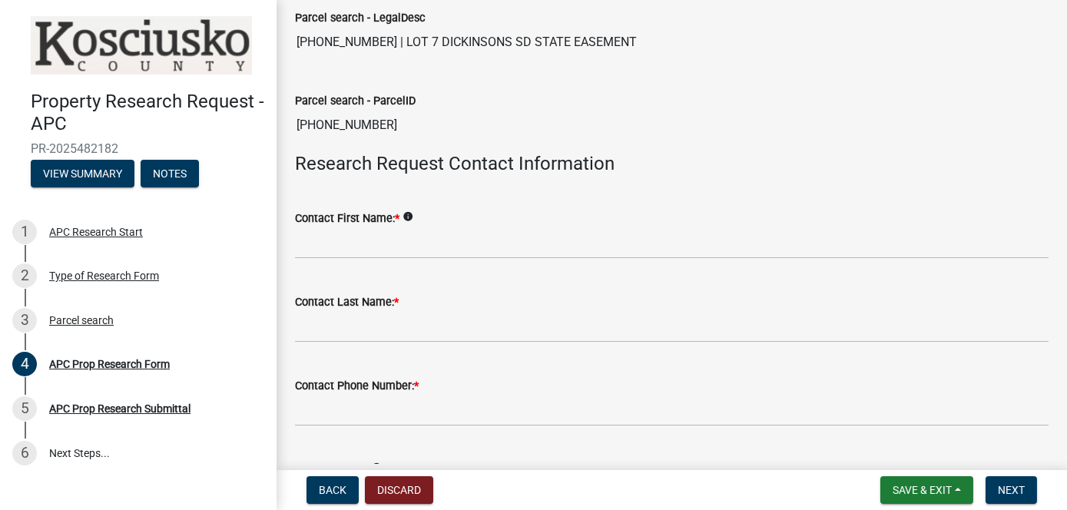
scroll to position [307, 0]
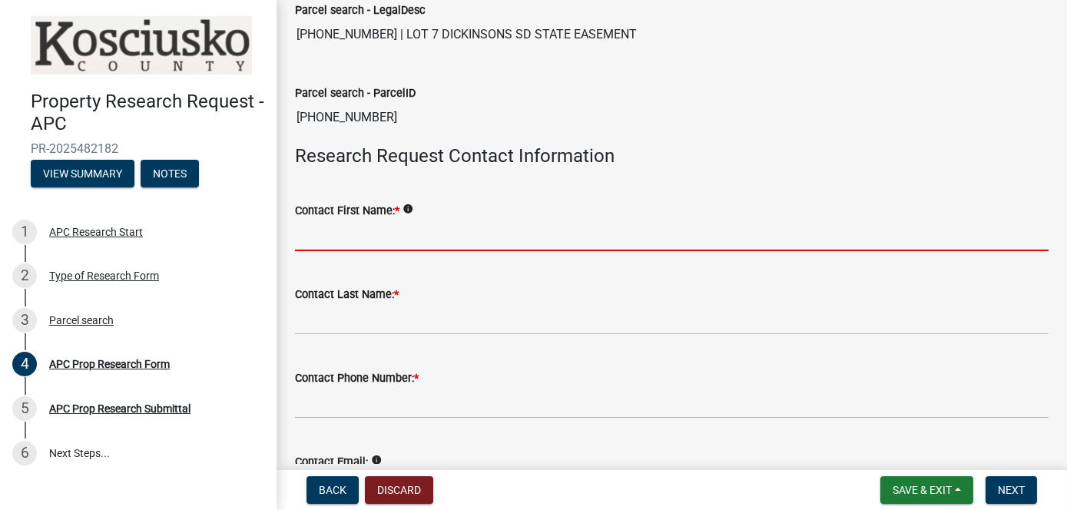
click at [484, 220] on input "Contact First Name: *" at bounding box center [671, 235] width 753 height 31
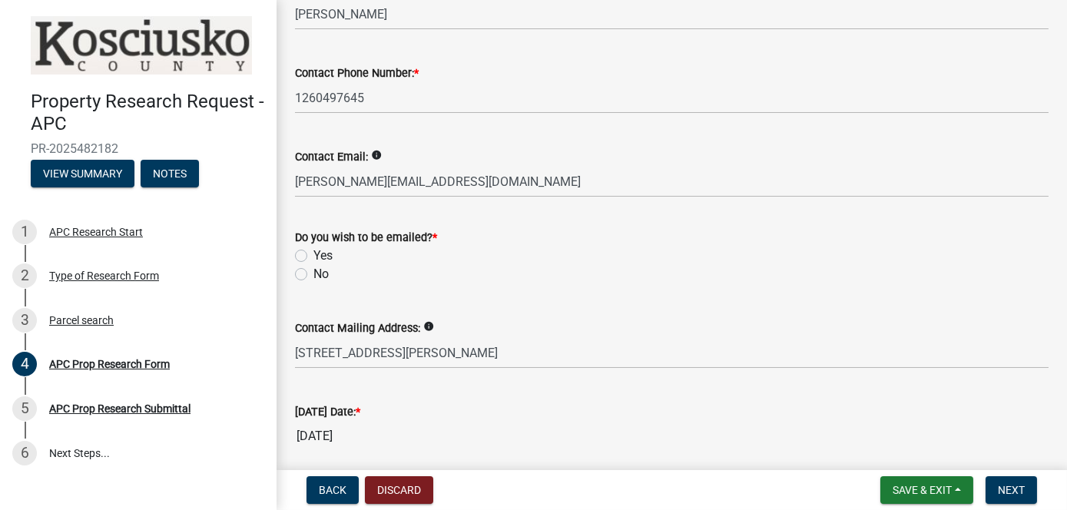
scroll to position [614, 0]
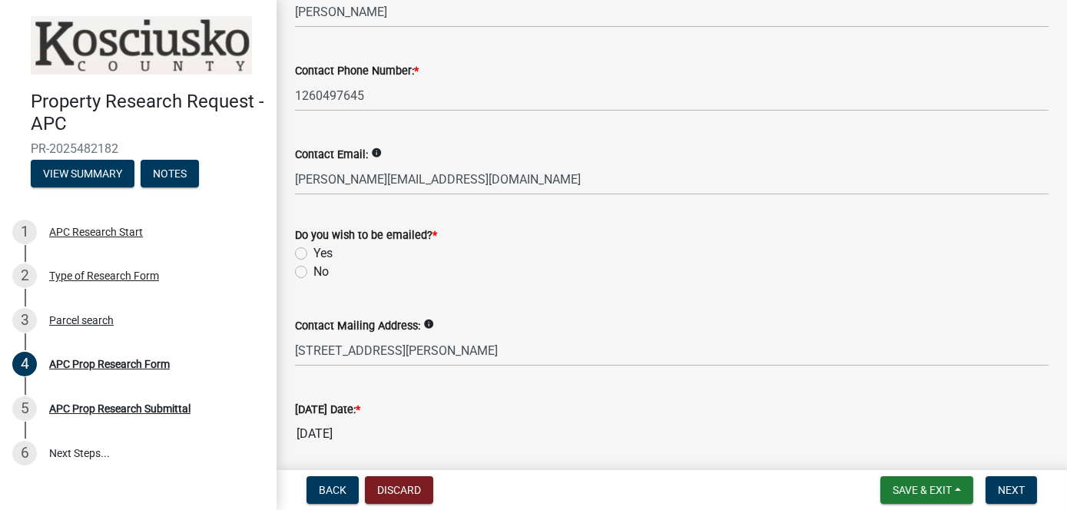
click at [313, 248] on label "Yes" at bounding box center [322, 253] width 19 height 18
click at [313, 248] on input "Yes" at bounding box center [318, 249] width 10 height 10
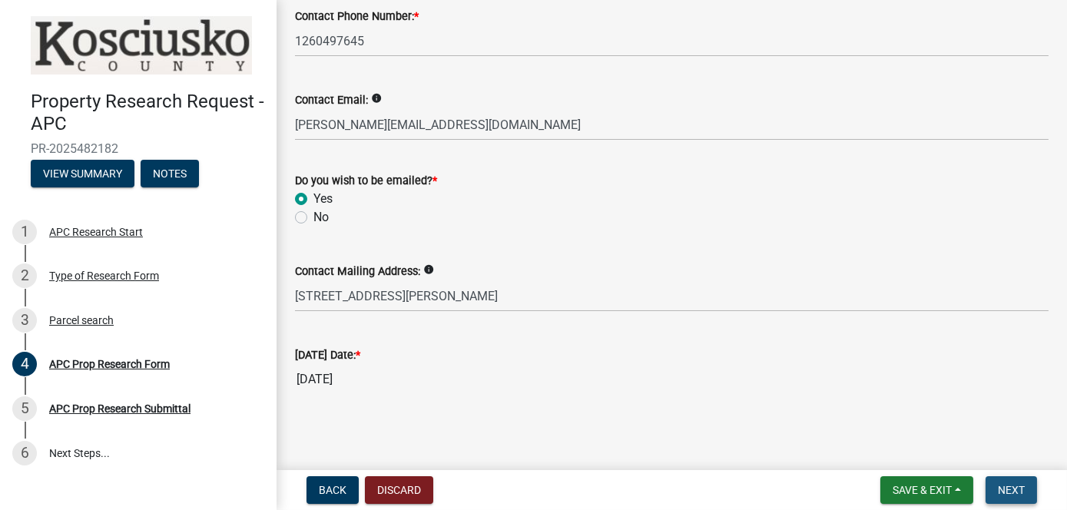
click at [1001, 496] on button "Next" at bounding box center [1010, 490] width 51 height 28
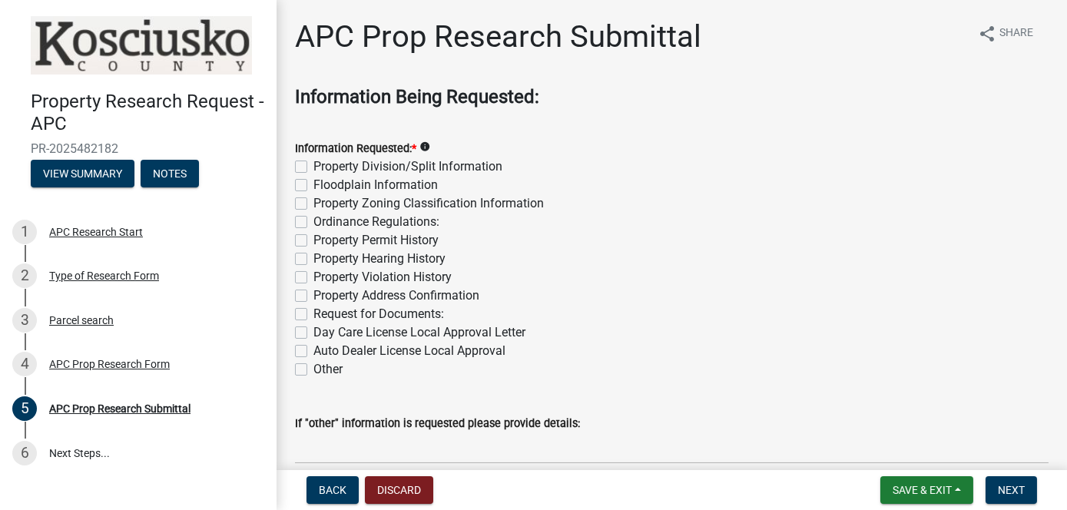
click at [313, 169] on label "Property Division/Split Information" at bounding box center [407, 166] width 189 height 18
click at [313, 167] on input "Property Division/Split Information" at bounding box center [318, 162] width 10 height 10
click at [313, 187] on label "Floodplain Information" at bounding box center [375, 185] width 124 height 18
click at [313, 186] on input "Floodplain Information" at bounding box center [318, 181] width 10 height 10
click at [313, 203] on label "Property Zoning Classification Information" at bounding box center [428, 203] width 230 height 18
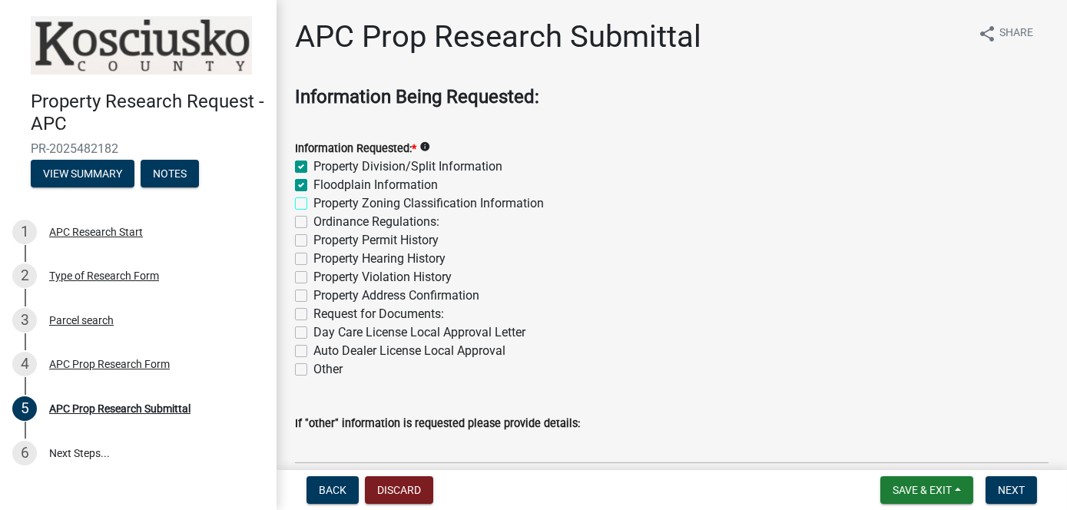
click at [313, 203] on input "Property Zoning Classification Information" at bounding box center [318, 199] width 10 height 10
click at [313, 217] on label "Ordinance Regulations:" at bounding box center [376, 222] width 126 height 18
click at [313, 217] on input "Ordinance Regulations:" at bounding box center [318, 218] width 10 height 10
click at [313, 233] on label "Property Permit History" at bounding box center [375, 240] width 125 height 18
click at [313, 233] on input "Property Permit History" at bounding box center [318, 236] width 10 height 10
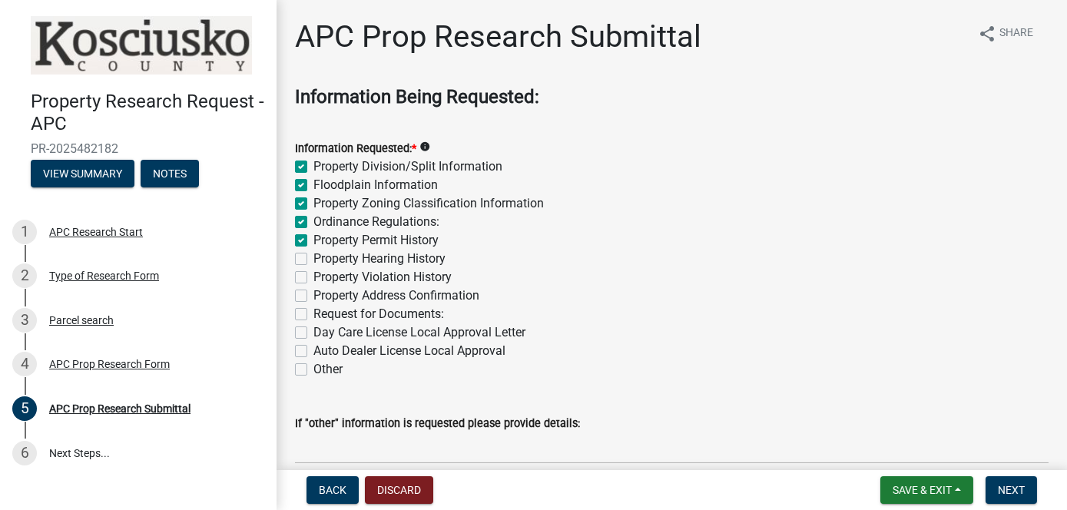
drag, startPoint x: 297, startPoint y: 276, endPoint x: 308, endPoint y: 292, distance: 18.7
click at [313, 276] on label "Property Violation History" at bounding box center [382, 277] width 138 height 18
click at [313, 276] on input "Property Violation History" at bounding box center [318, 273] width 10 height 10
click at [313, 293] on label "Property Address Confirmation" at bounding box center [396, 295] width 166 height 18
click at [313, 293] on input "Property Address Confirmation" at bounding box center [318, 291] width 10 height 10
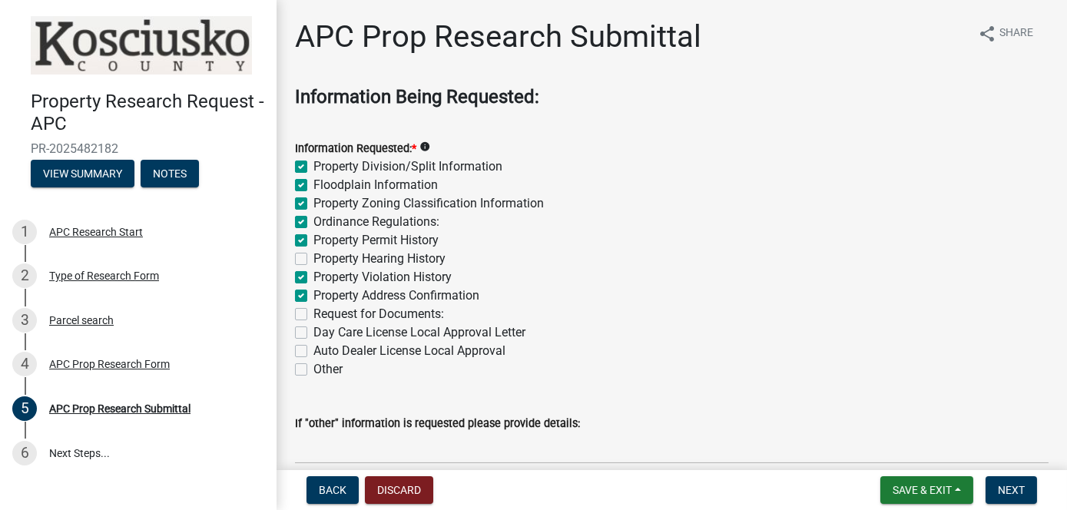
click at [313, 314] on label "Request for Documents:" at bounding box center [378, 314] width 131 height 18
click at [313, 314] on input "Request for Documents:" at bounding box center [318, 310] width 10 height 10
click at [313, 373] on label "Other" at bounding box center [327, 369] width 29 height 18
click at [313, 370] on input "Other" at bounding box center [318, 365] width 10 height 10
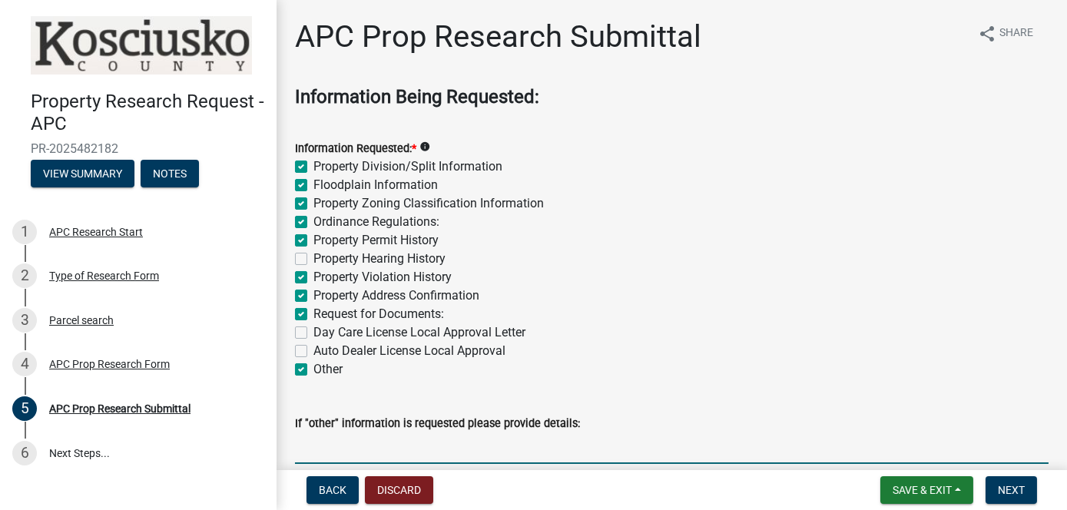
click at [304, 445] on input "If "other" information is requested please provide details:" at bounding box center [671, 447] width 753 height 31
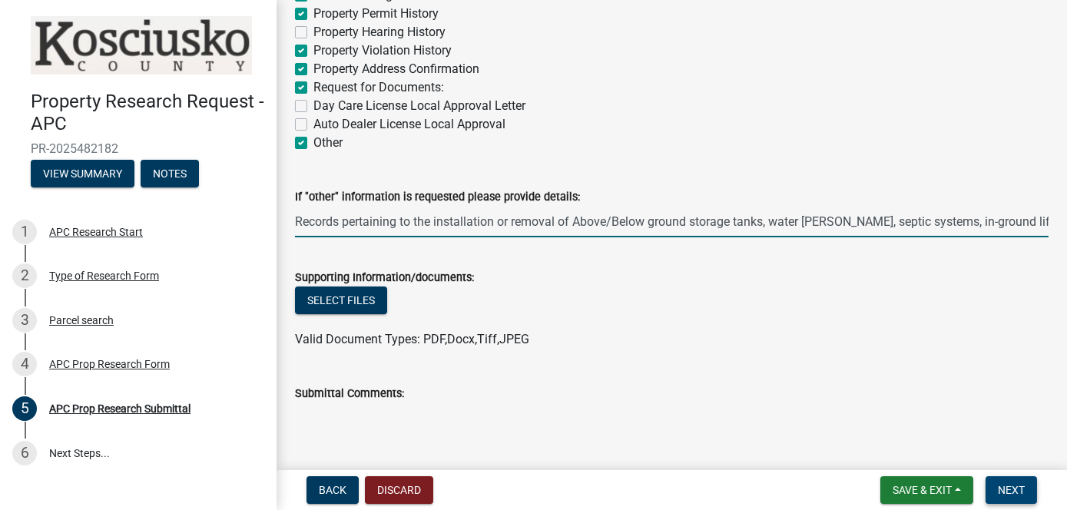
scroll to position [307, 0]
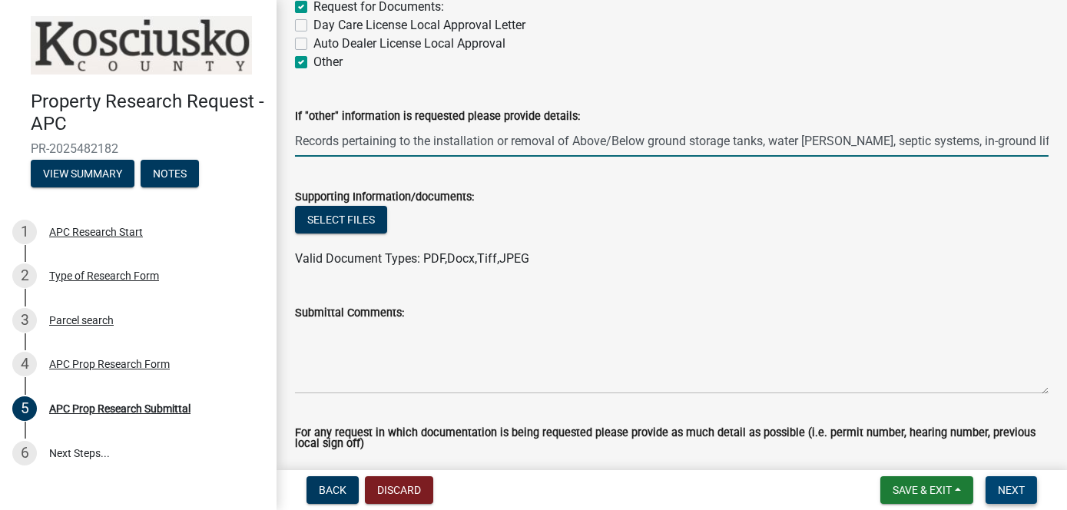
click at [1001, 490] on span "Next" at bounding box center [1011, 490] width 27 height 12
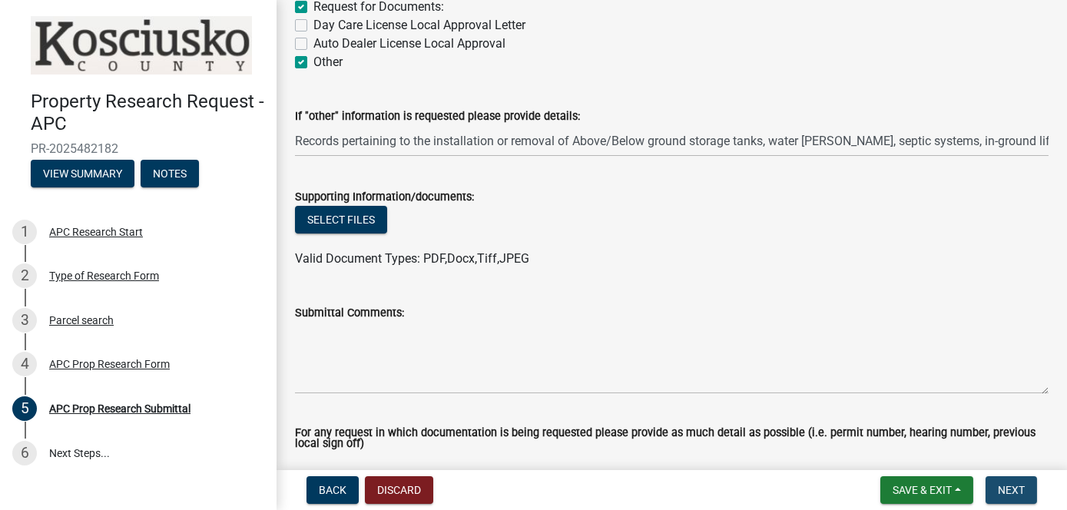
scroll to position [0, 0]
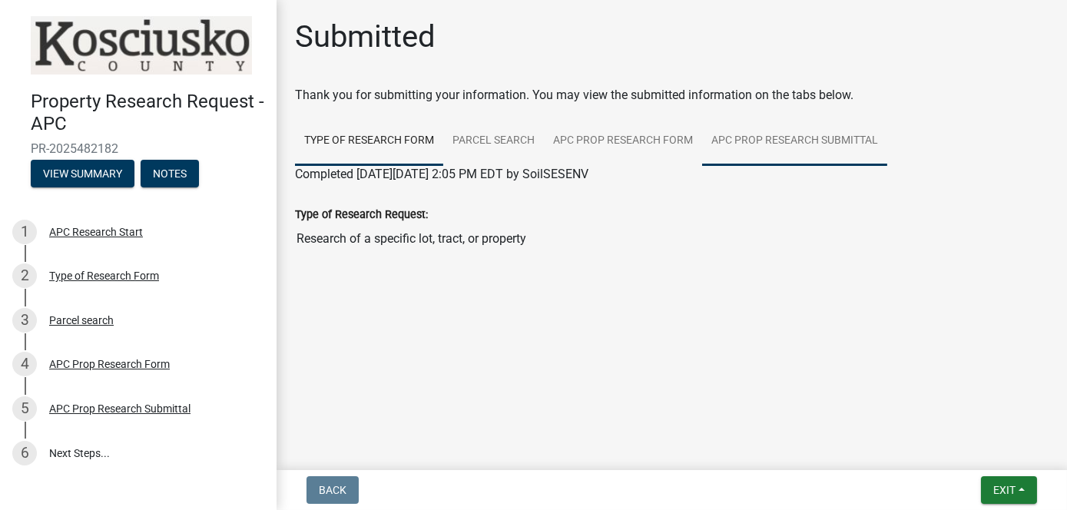
click at [796, 136] on link "APC Prop Research Submittal" at bounding box center [794, 141] width 185 height 49
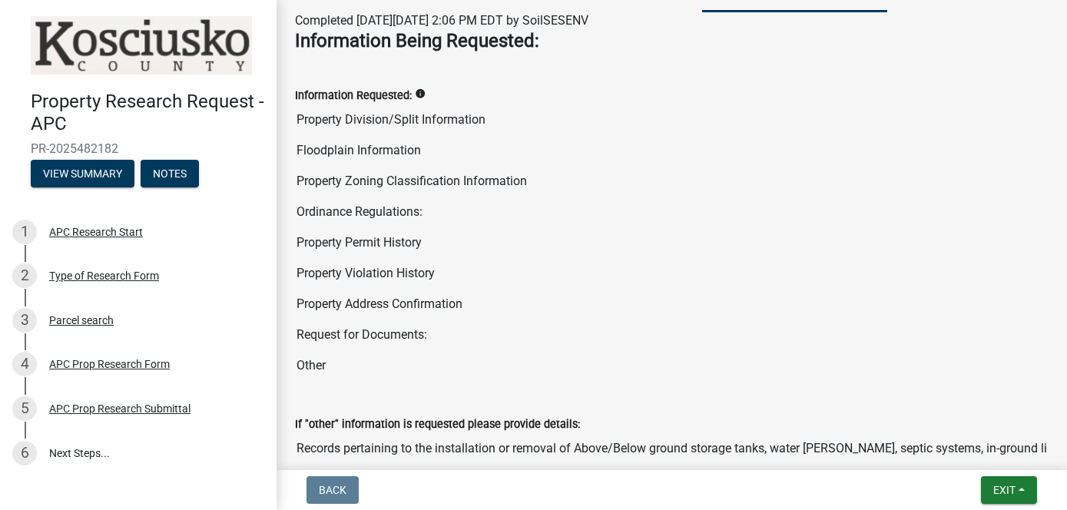
scroll to position [230, 0]
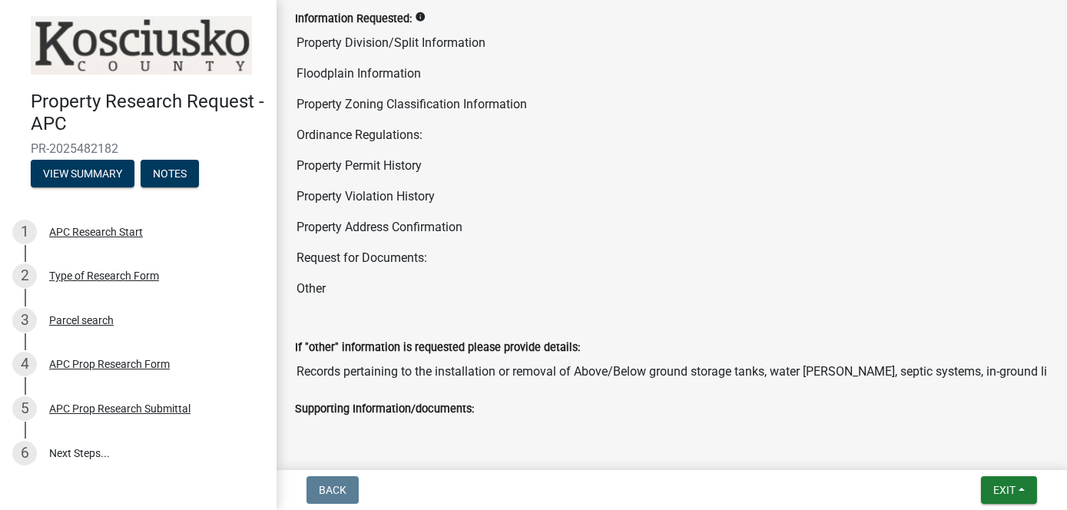
drag, startPoint x: 750, startPoint y: 214, endPoint x: 701, endPoint y: 306, distance: 103.8
click at [701, 306] on div "Information Requested: info Property Division/Split Information Floodplain Info…" at bounding box center [671, 152] width 776 height 329
click at [1017, 497] on button "Exit" at bounding box center [1009, 490] width 56 height 28
click at [955, 460] on button "Save & Exit" at bounding box center [975, 450] width 123 height 37
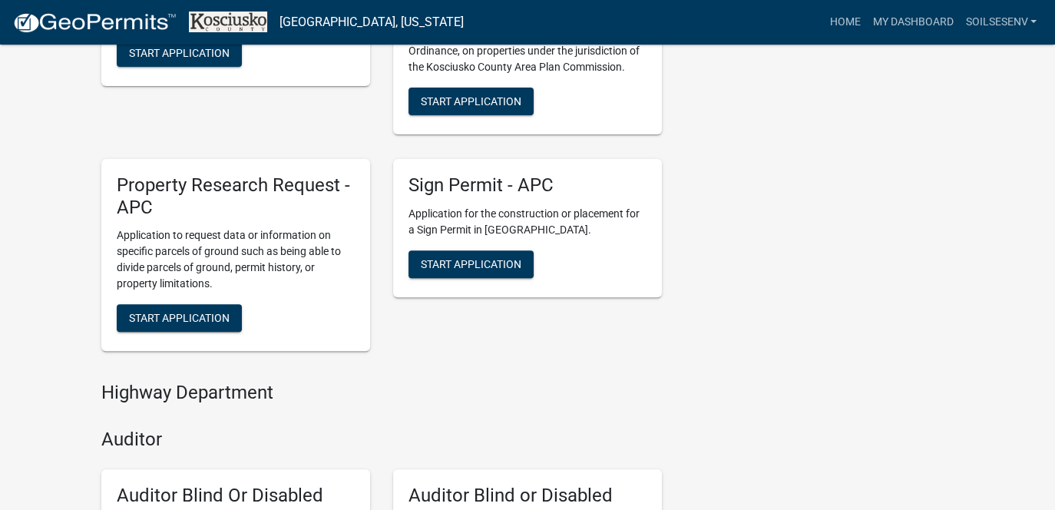
scroll to position [538, 0]
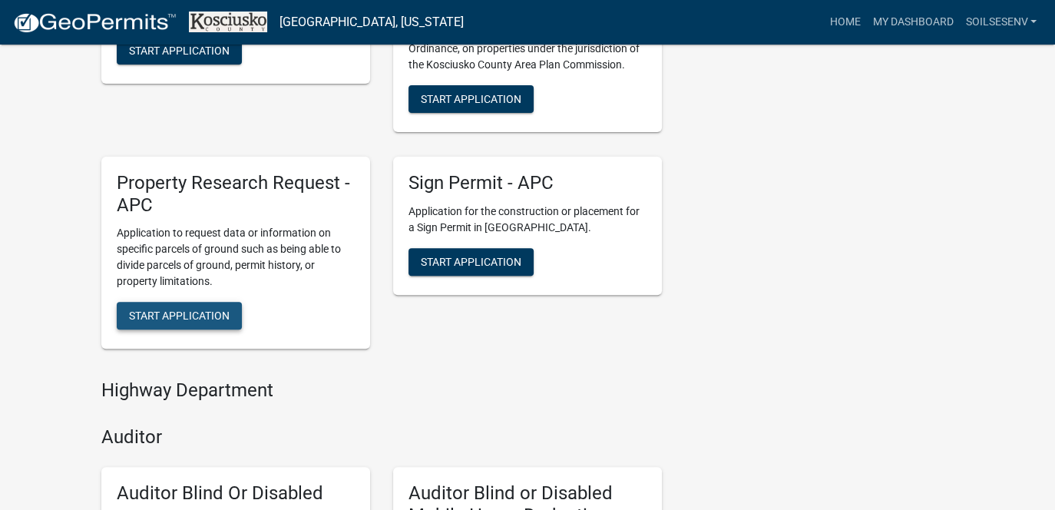
click at [185, 316] on span "Start Application" at bounding box center [179, 315] width 101 height 12
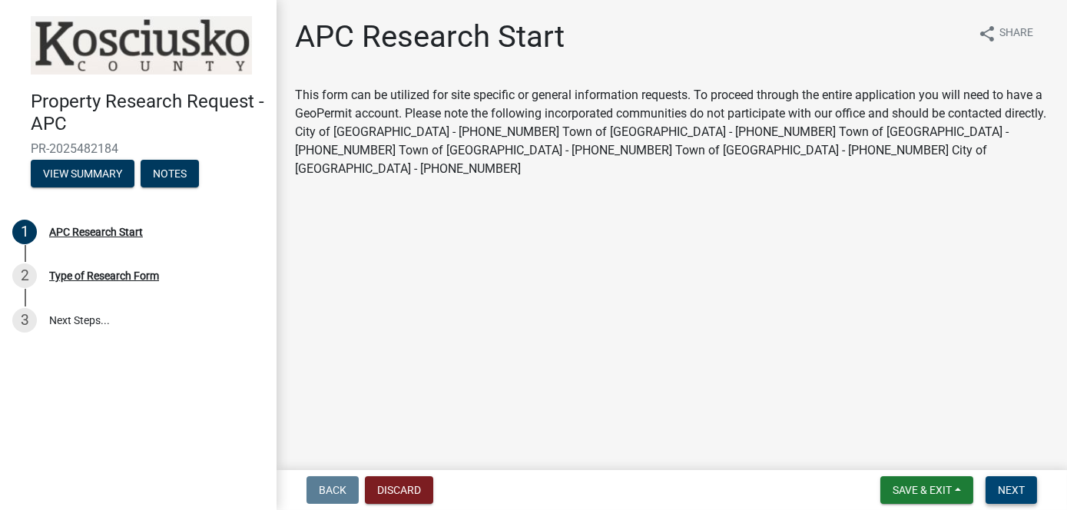
click at [1014, 488] on span "Next" at bounding box center [1011, 490] width 27 height 12
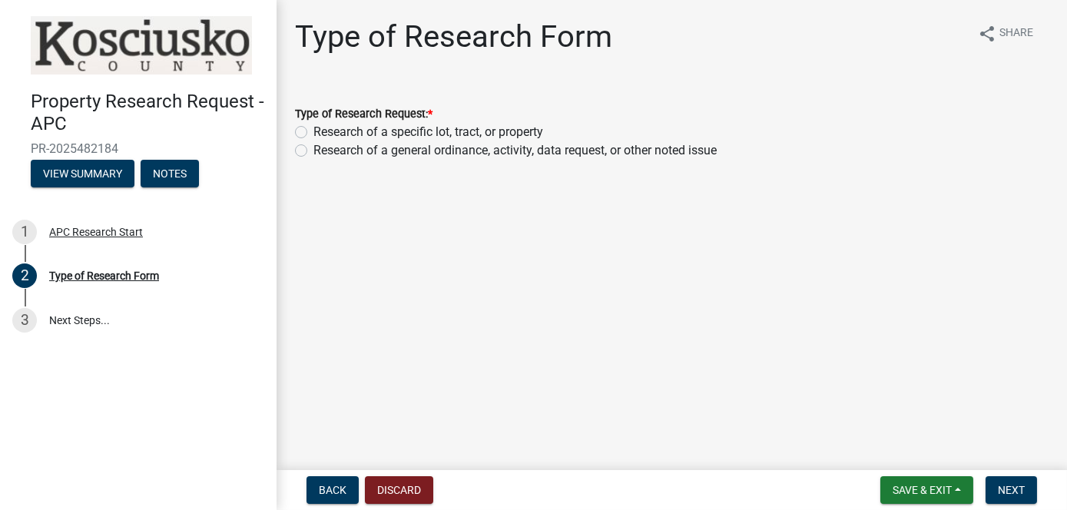
click at [313, 131] on label "Research of a specific lot, tract, or property" at bounding box center [428, 132] width 230 height 18
click at [313, 131] on input "Research of a specific lot, tract, or property" at bounding box center [318, 128] width 10 height 10
click at [1016, 498] on button "Next" at bounding box center [1010, 490] width 51 height 28
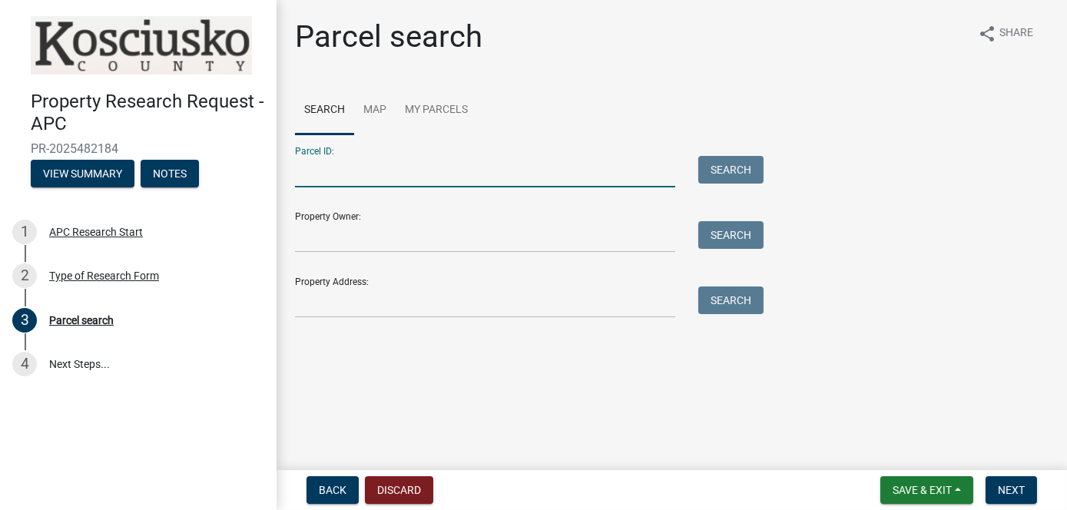
click at [322, 184] on input "Parcel ID:" at bounding box center [485, 171] width 380 height 31
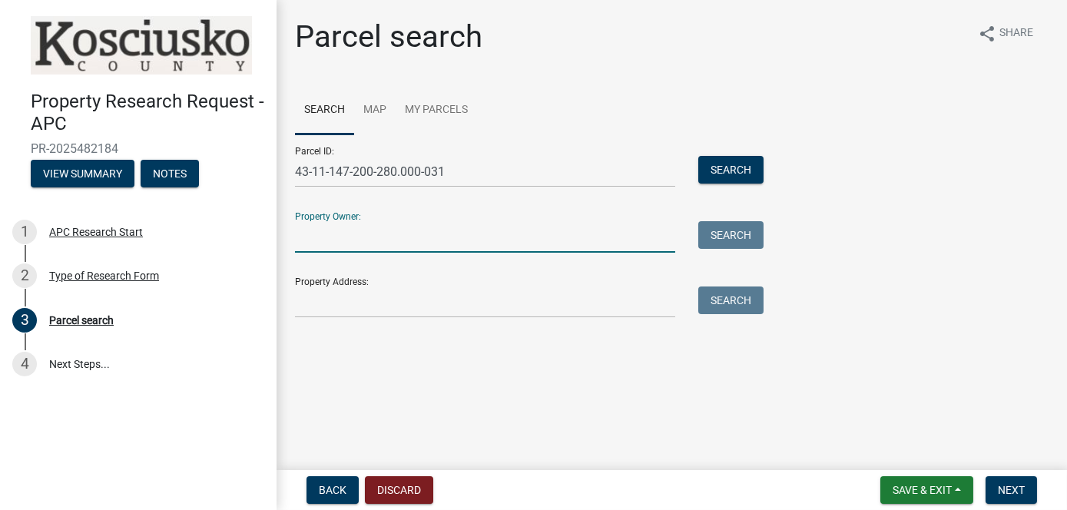
click at [361, 236] on input "Property Owner:" at bounding box center [485, 236] width 380 height 31
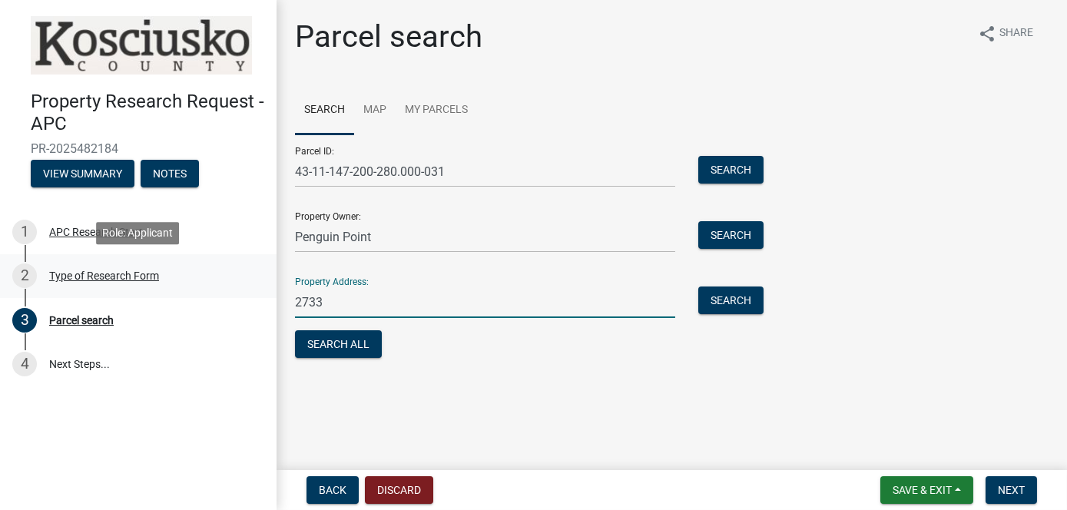
drag, startPoint x: 321, startPoint y: 309, endPoint x: 68, endPoint y: 296, distance: 253.0
click at [74, 306] on div "Property Research Request - APC PR-2025482184 View Summary Notes 1 APC Research…" at bounding box center [533, 255] width 1067 height 510
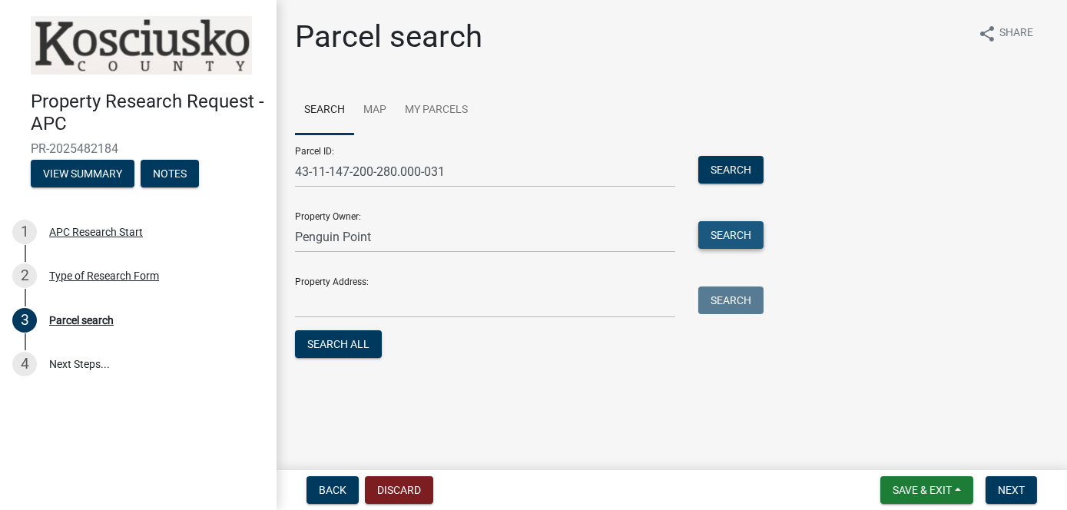
click at [739, 238] on button "Search" at bounding box center [730, 235] width 65 height 28
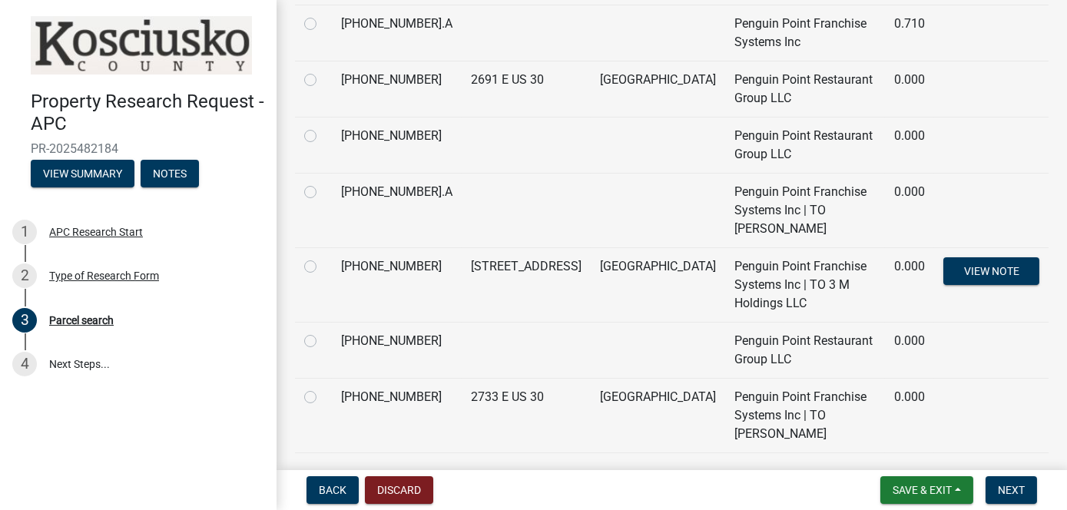
scroll to position [435, 0]
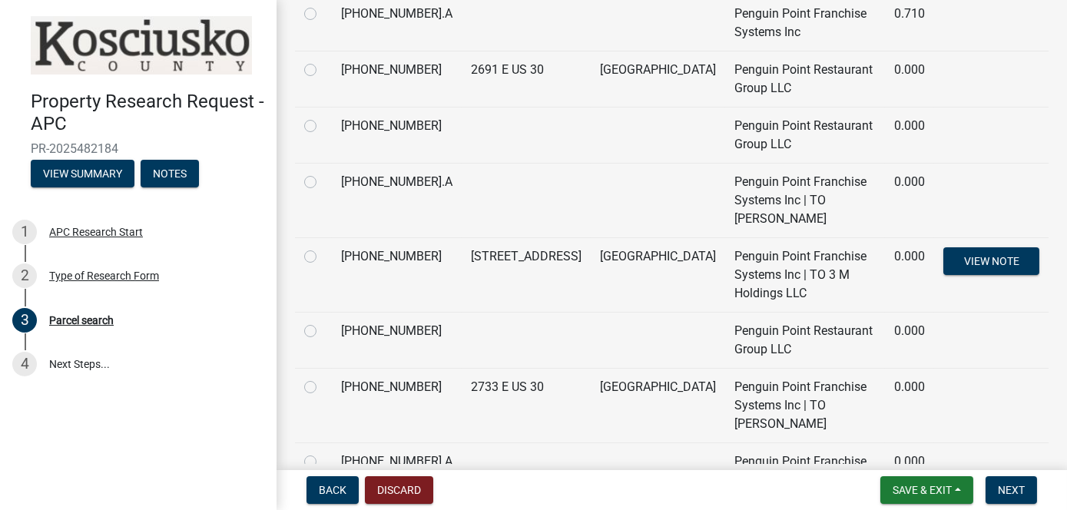
click at [323, 173] on label at bounding box center [323, 173] width 0 height 0
click at [323, 173] on input "radio" at bounding box center [328, 178] width 10 height 10
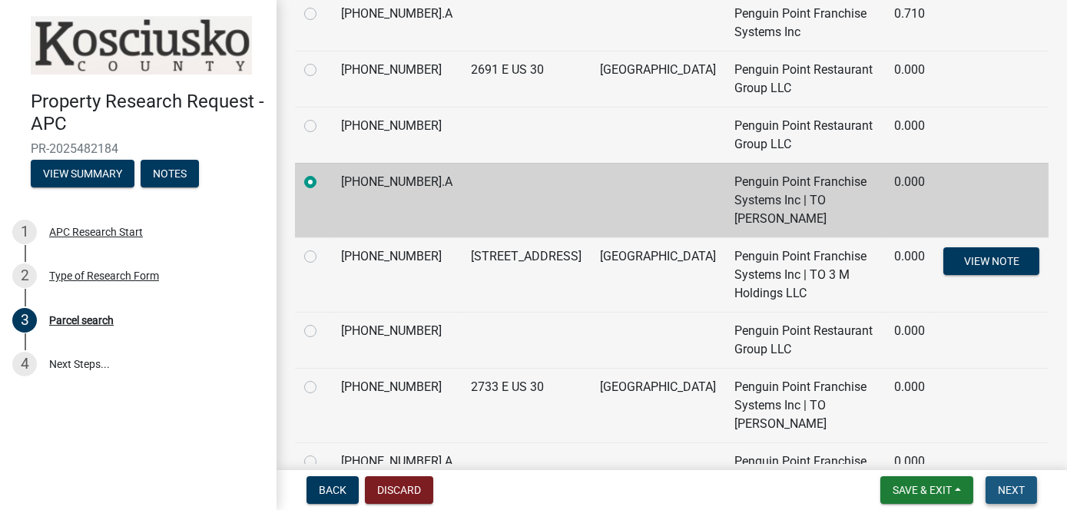
click at [1032, 487] on button "Next" at bounding box center [1010, 490] width 51 height 28
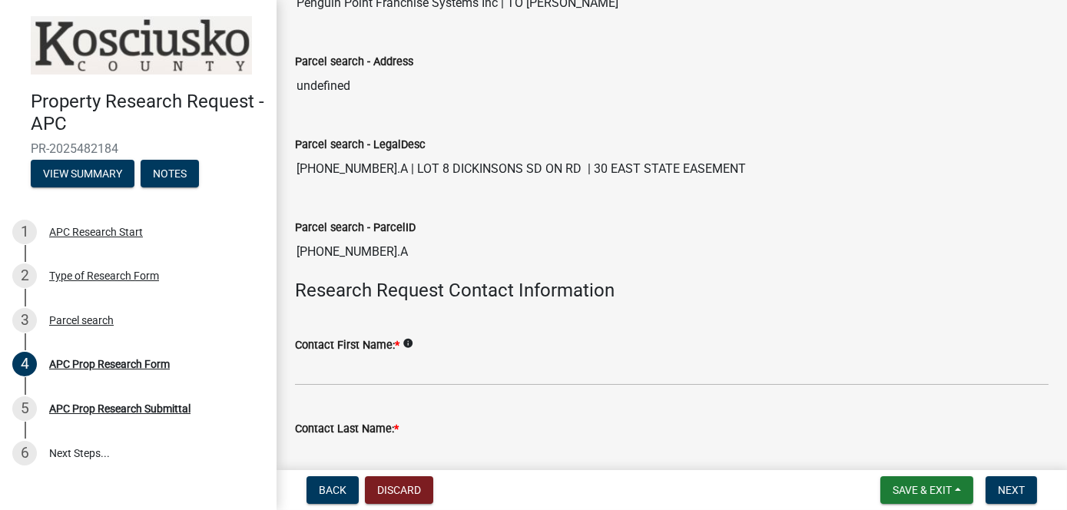
scroll to position [230, 0]
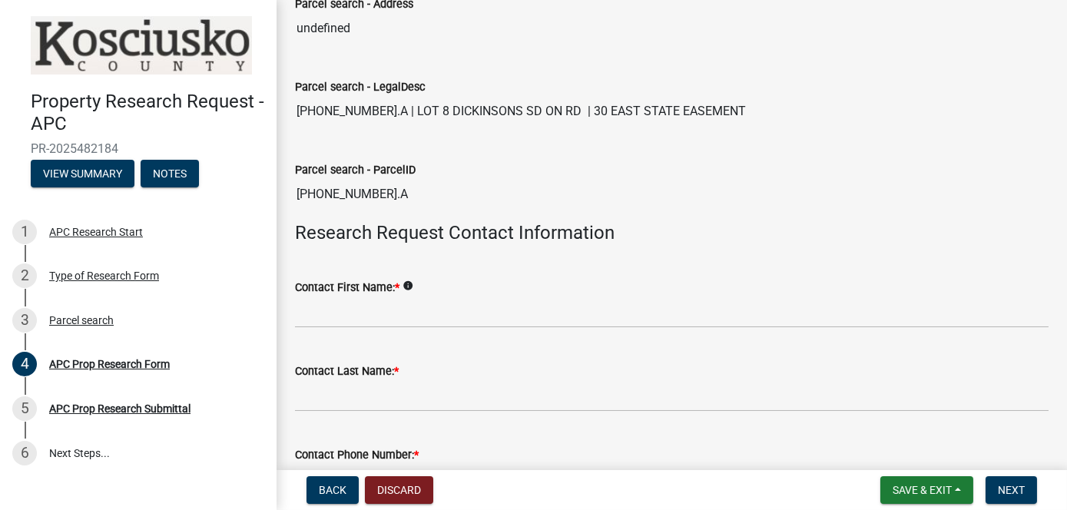
click at [585, 281] on div "Contact First Name: * info" at bounding box center [671, 287] width 753 height 18
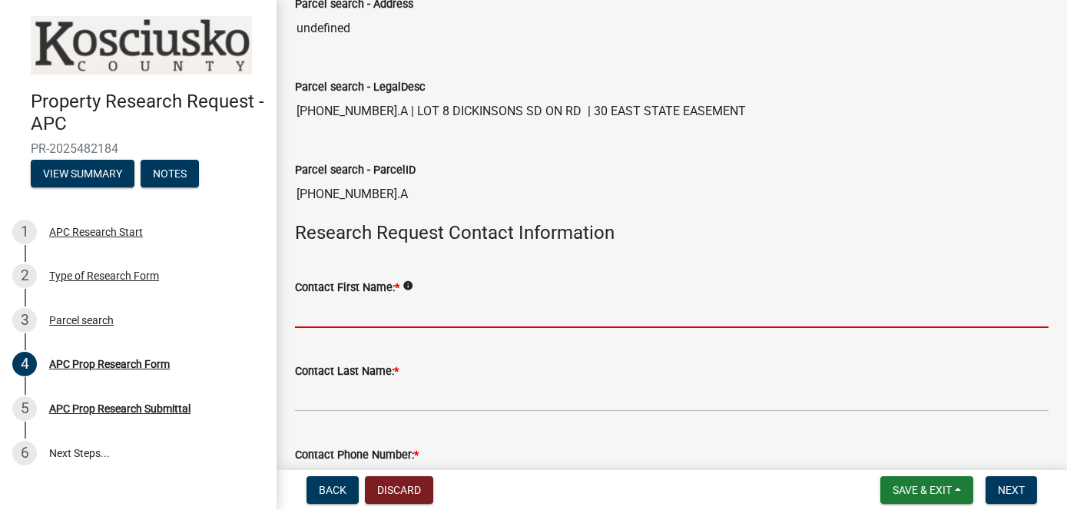
click at [474, 303] on input "Contact First Name: *" at bounding box center [671, 311] width 753 height 31
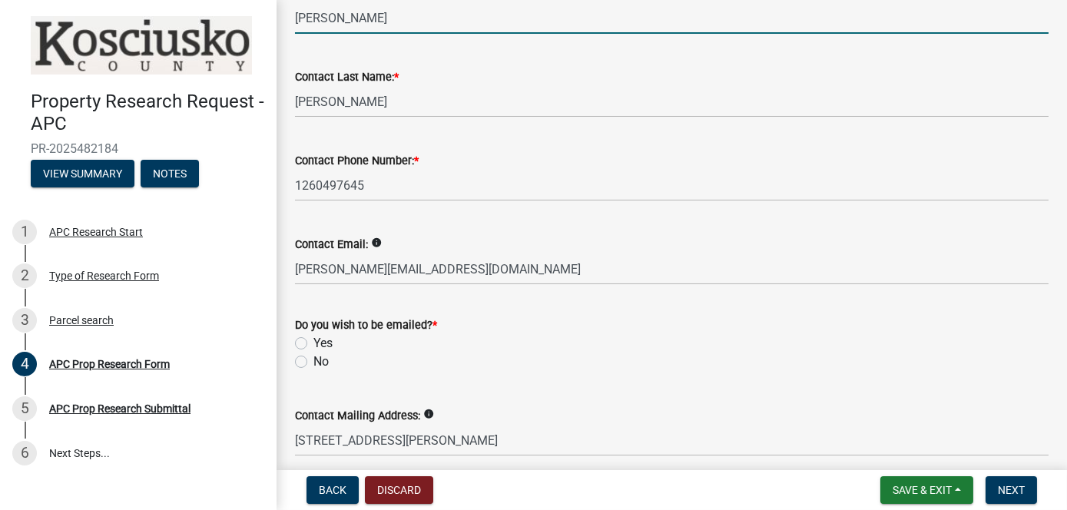
scroll to position [538, 0]
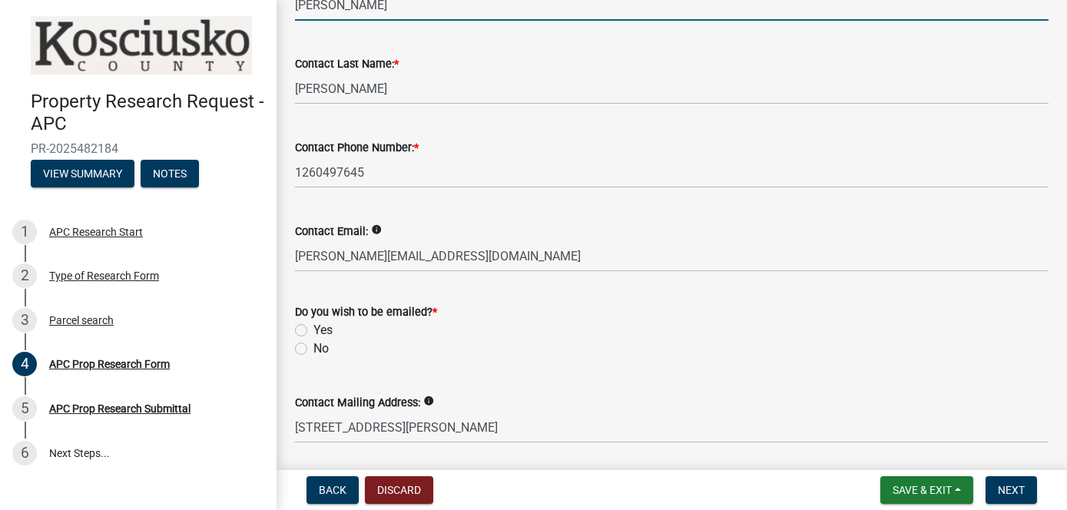
click at [313, 326] on label "Yes" at bounding box center [322, 330] width 19 height 18
click at [313, 326] on input "Yes" at bounding box center [318, 326] width 10 height 10
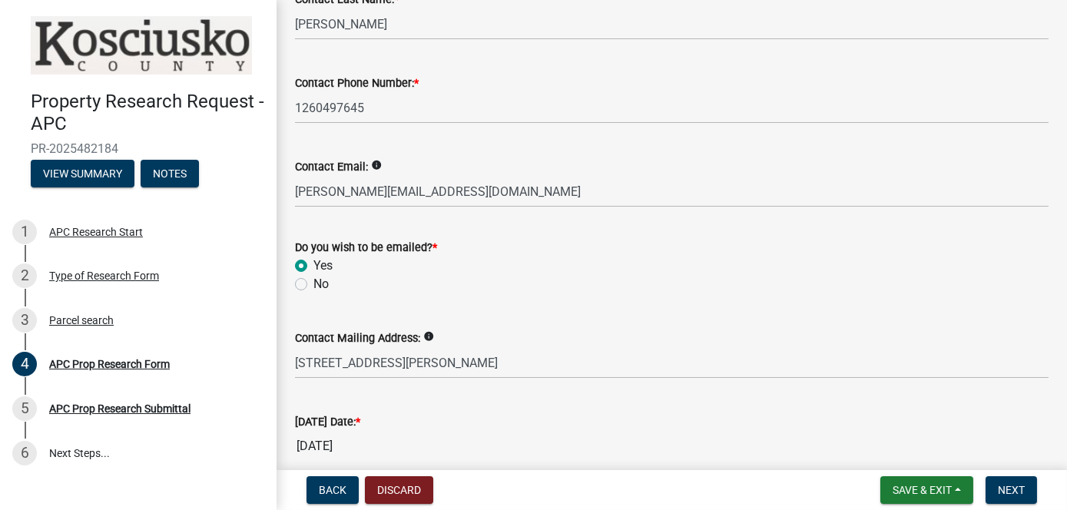
scroll to position [669, 0]
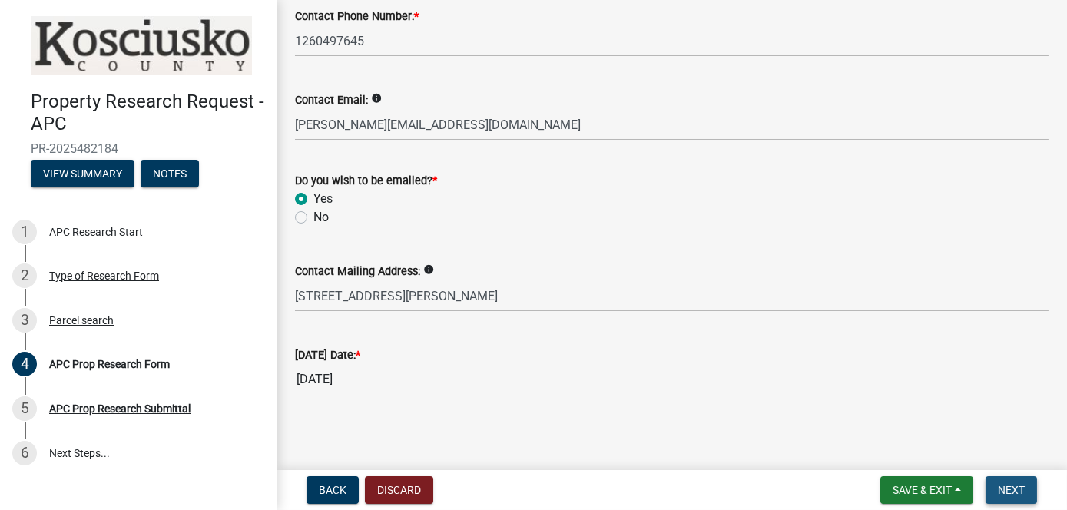
click at [1015, 488] on span "Next" at bounding box center [1011, 490] width 27 height 12
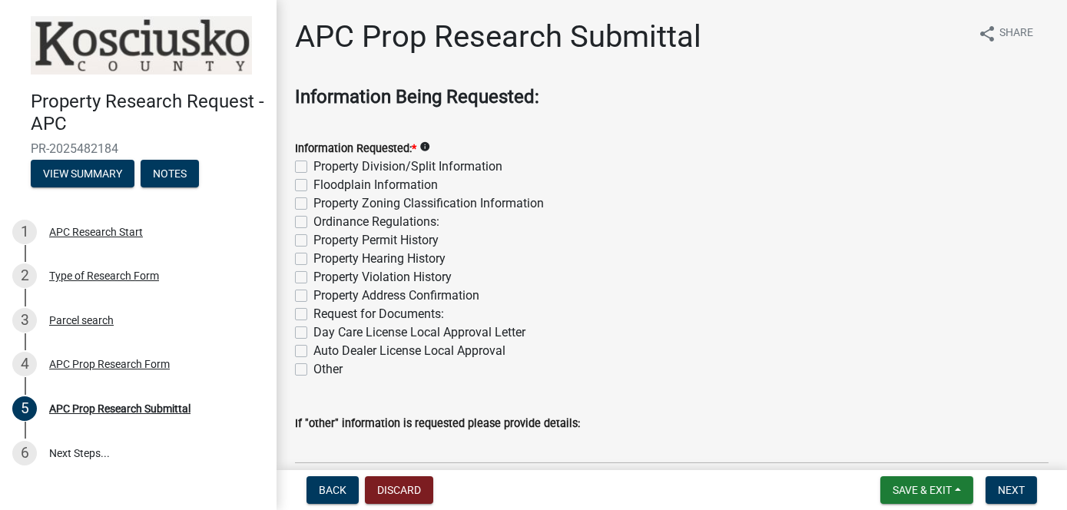
click at [313, 167] on label "Property Division/Split Information" at bounding box center [407, 166] width 189 height 18
click at [313, 167] on input "Property Division/Split Information" at bounding box center [318, 162] width 10 height 10
click at [313, 184] on label "Floodplain Information" at bounding box center [375, 185] width 124 height 18
click at [313, 184] on input "Floodplain Information" at bounding box center [318, 181] width 10 height 10
click at [313, 205] on label "Property Zoning Classification Information" at bounding box center [428, 203] width 230 height 18
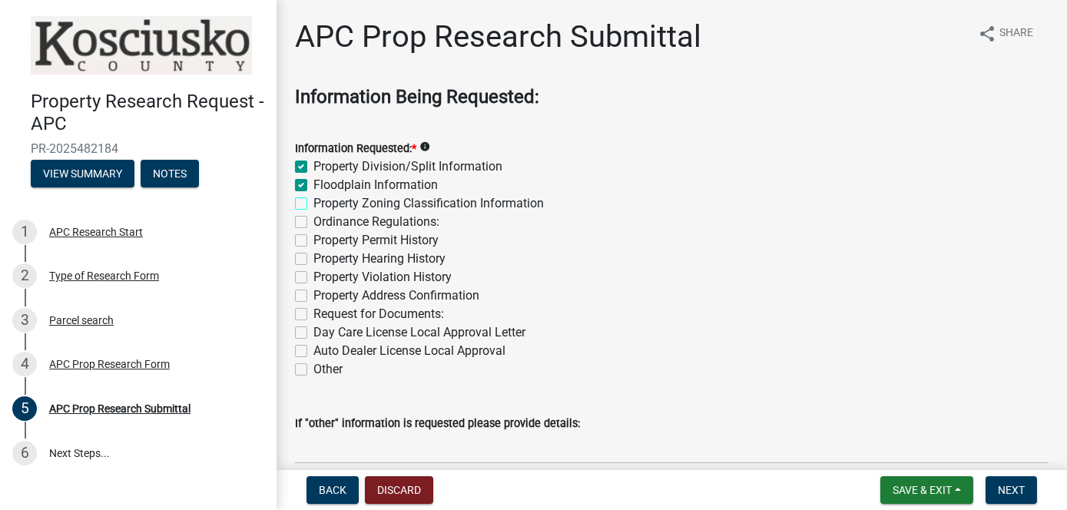
click at [313, 204] on input "Property Zoning Classification Information" at bounding box center [318, 199] width 10 height 10
click at [313, 223] on label "Ordinance Regulations:" at bounding box center [376, 222] width 126 height 18
click at [313, 223] on input "Ordinance Regulations:" at bounding box center [318, 218] width 10 height 10
click at [313, 238] on label "Property Permit History" at bounding box center [375, 240] width 125 height 18
click at [313, 238] on input "Property Permit History" at bounding box center [318, 236] width 10 height 10
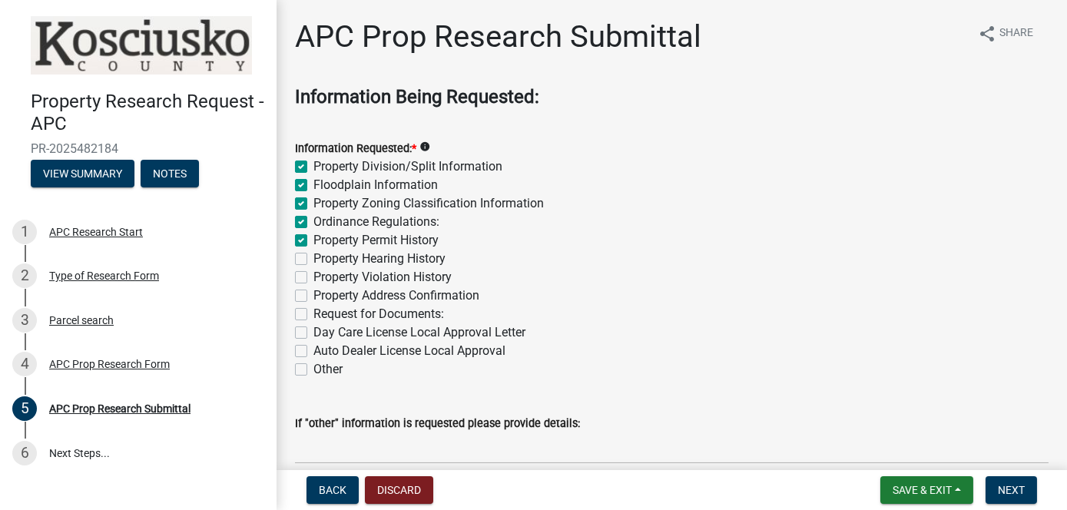
click at [313, 276] on label "Property Violation History" at bounding box center [382, 277] width 138 height 18
click at [313, 276] on input "Property Violation History" at bounding box center [318, 273] width 10 height 10
click at [313, 291] on label "Property Address Confirmation" at bounding box center [396, 295] width 166 height 18
click at [313, 291] on input "Property Address Confirmation" at bounding box center [318, 291] width 10 height 10
click at [313, 315] on label "Request for Documents:" at bounding box center [378, 314] width 131 height 18
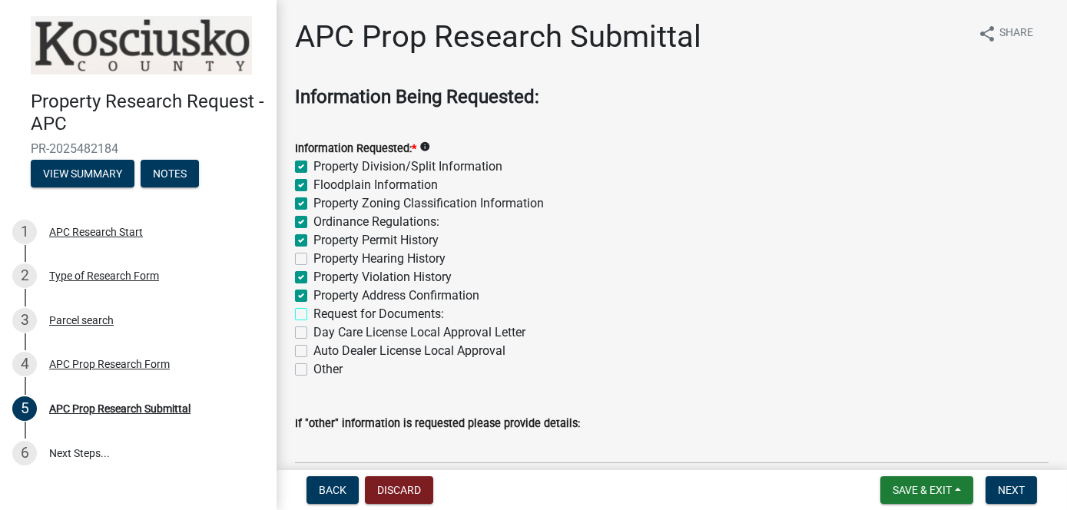
click at [313, 315] on input "Request for Documents:" at bounding box center [318, 310] width 10 height 10
click at [313, 372] on label "Other" at bounding box center [327, 369] width 29 height 18
click at [313, 370] on input "Other" at bounding box center [318, 365] width 10 height 10
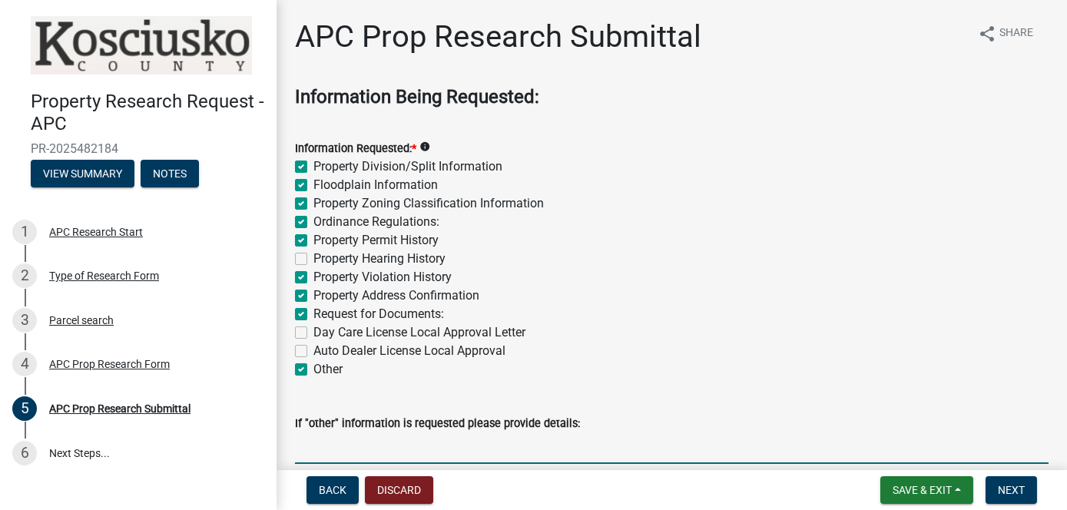
drag, startPoint x: 323, startPoint y: 448, endPoint x: 327, endPoint y: 440, distance: 9.3
click at [324, 446] on input "If "other" information is requested please provide details:" at bounding box center [671, 447] width 753 height 31
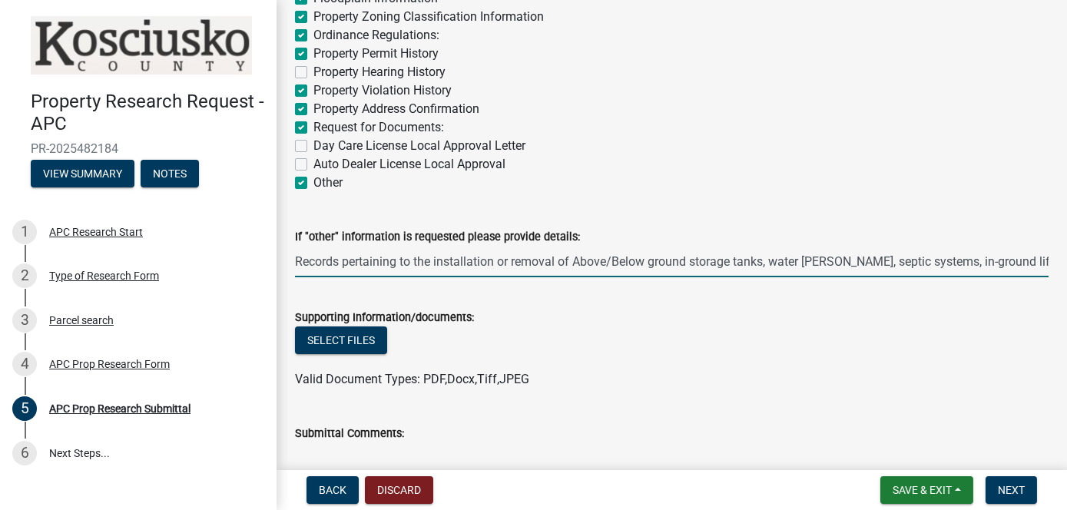
scroll to position [307, 0]
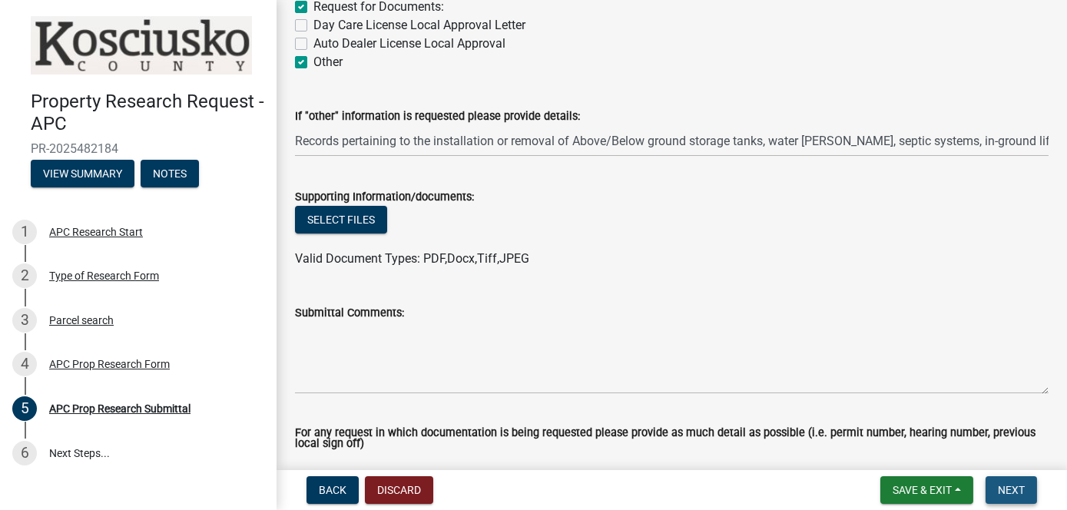
click at [1011, 488] on span "Next" at bounding box center [1011, 490] width 27 height 12
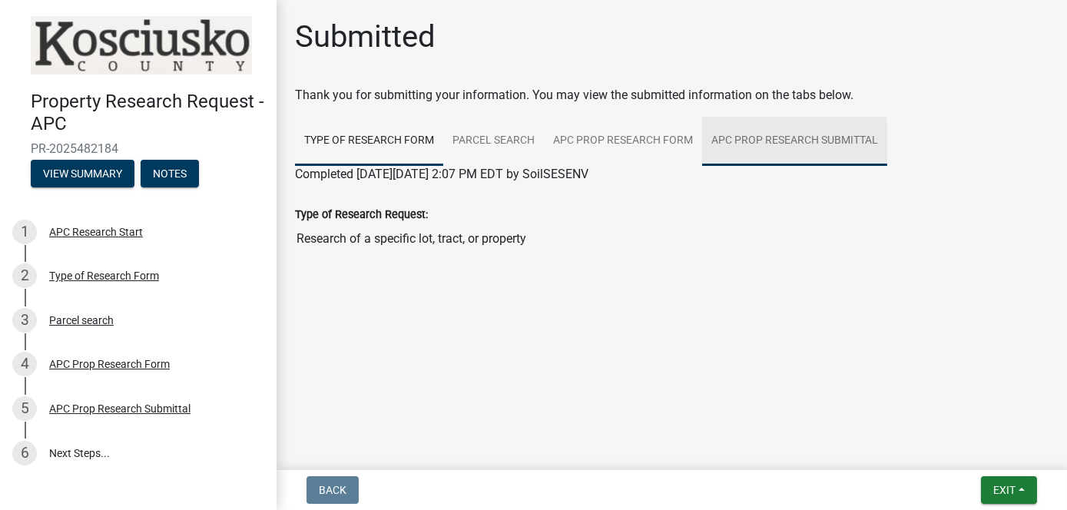
click at [777, 140] on link "APC Prop Research Submittal" at bounding box center [794, 141] width 185 height 49
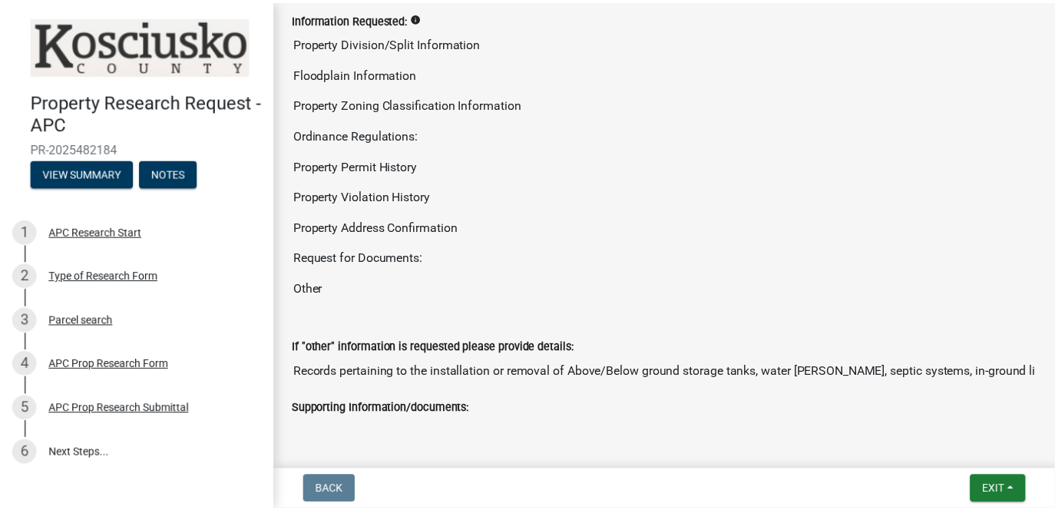
scroll to position [230, 0]
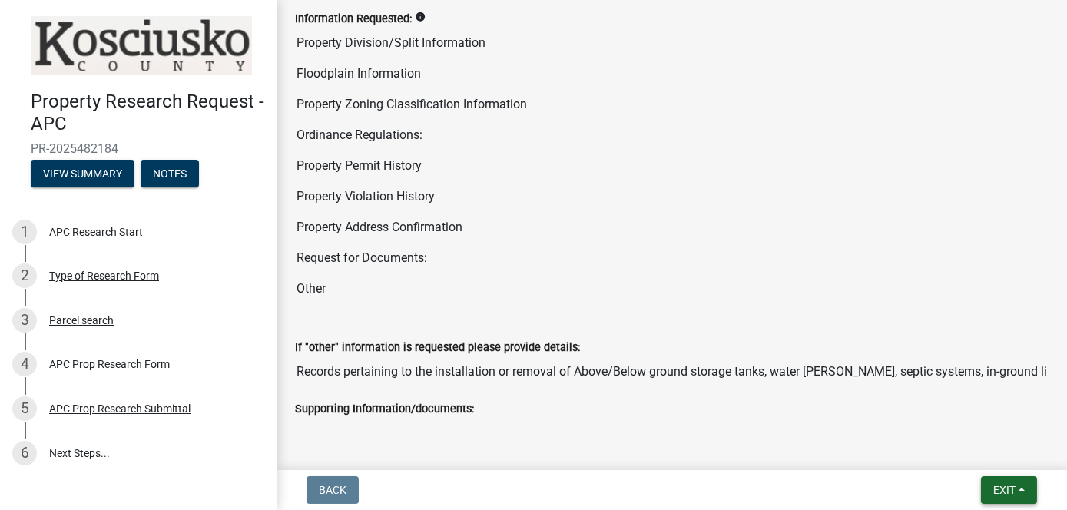
click at [1010, 491] on span "Exit" at bounding box center [1004, 490] width 22 height 12
click at [958, 447] on button "Save & Exit" at bounding box center [975, 450] width 123 height 37
